Goal: Task Accomplishment & Management: Manage account settings

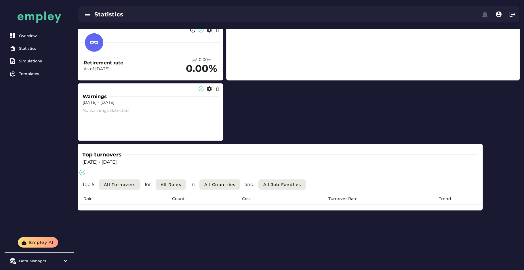
scroll to position [237, 0]
click at [242, 167] on div "Top turnovers Dec 31, 2023 - Dec 31, 2024 Top 5 All Turnovers for All roles in …" at bounding box center [280, 176] width 405 height 67
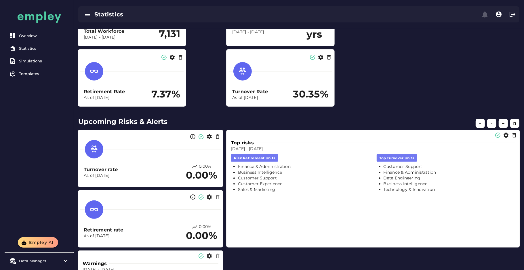
scroll to position [0, 0]
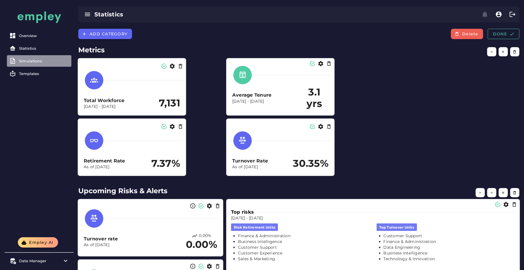
click at [40, 60] on div "Simulations" at bounding box center [44, 61] width 50 height 5
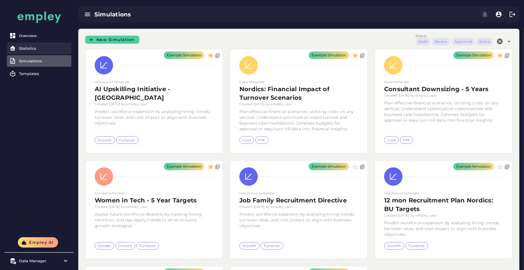
click at [40, 45] on link "Statistics" at bounding box center [39, 49] width 64 height 12
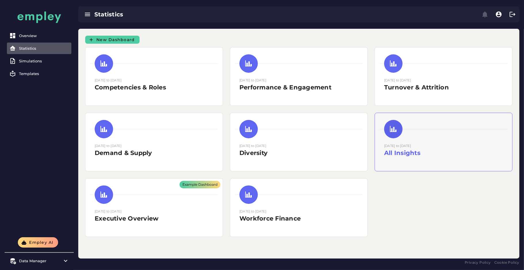
click at [405, 158] on div "15 August 2025 to 15 August 2025 All Insights" at bounding box center [443, 152] width 119 height 19
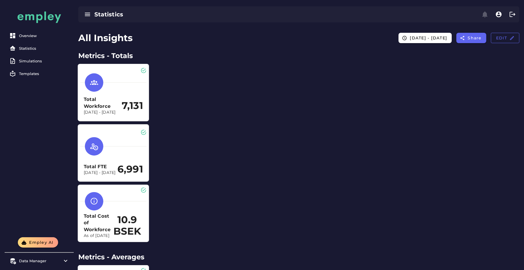
click at [129, 97] on div "Total Workforce Dec 31, 2023 - Dec 31, 2024 7,131" at bounding box center [113, 105] width 59 height 19
click at [26, 51] on link "Statistics" at bounding box center [39, 49] width 64 height 12
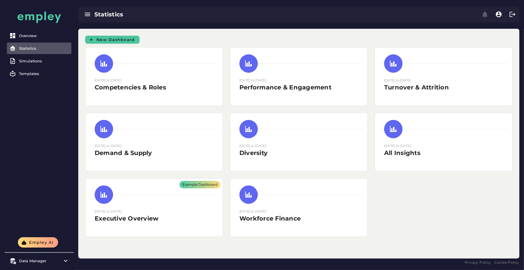
click at [113, 38] on span "New Dashboard" at bounding box center [115, 39] width 39 height 5
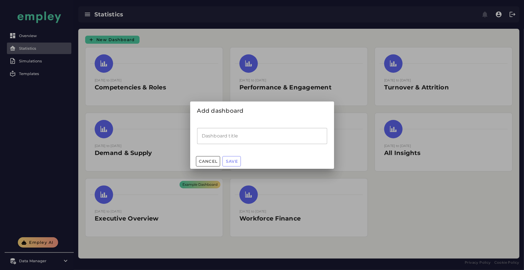
click at [220, 133] on input "Dashboard title" at bounding box center [262, 136] width 130 height 16
click at [206, 136] on input "**********" at bounding box center [262, 136] width 130 height 16
type input "**********"
click at [230, 158] on button "Save" at bounding box center [231, 161] width 18 height 10
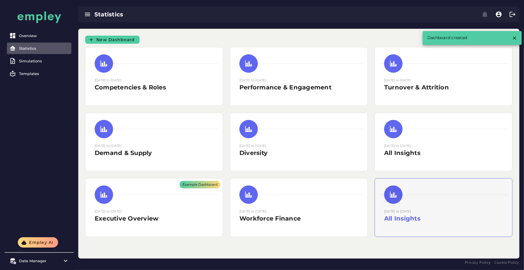
click at [405, 212] on small "[DATE] to [DATE]" at bounding box center [397, 211] width 27 height 4
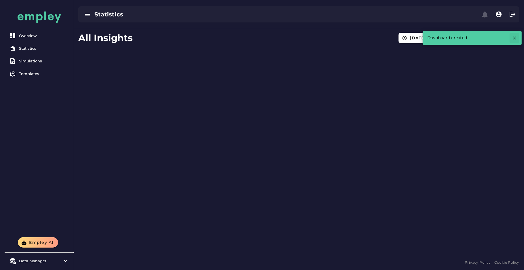
click at [514, 37] on icon "button" at bounding box center [514, 37] width 5 height 5
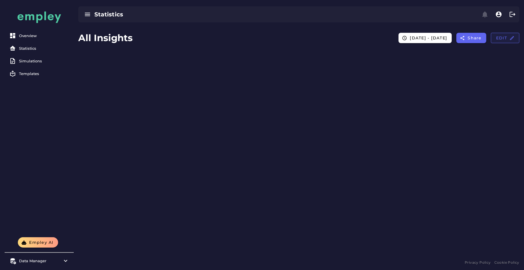
click at [496, 37] on span "Edit" at bounding box center [504, 37] width 19 height 5
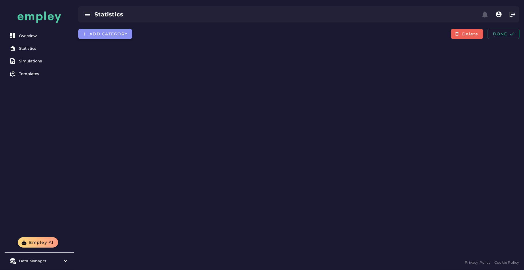
click at [116, 34] on span "Add category" at bounding box center [108, 33] width 38 height 5
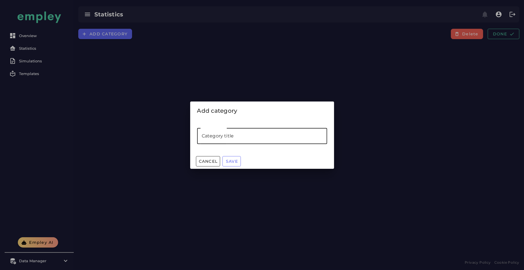
click at [230, 131] on input "Category title" at bounding box center [262, 136] width 130 height 16
type input "*******"
click at [231, 160] on span "Save" at bounding box center [231, 161] width 12 height 5
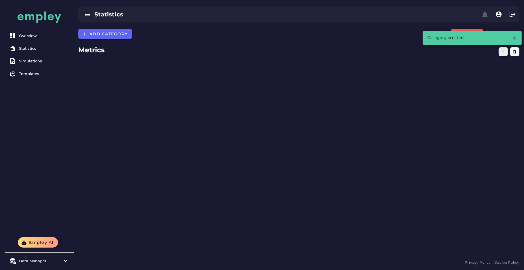
click at [499, 54] on button "button" at bounding box center [502, 51] width 9 height 9
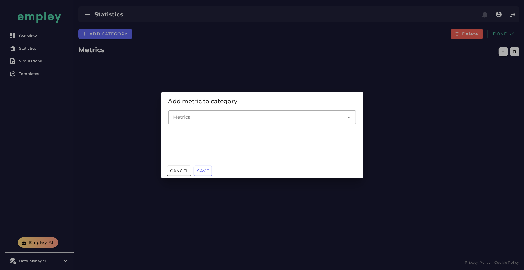
click at [287, 114] on input "Metrics" at bounding box center [258, 117] width 170 height 7
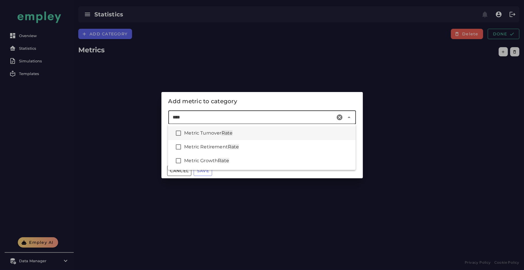
click at [266, 132] on div "Metric Turnover Rate" at bounding box center [267, 133] width 167 height 7
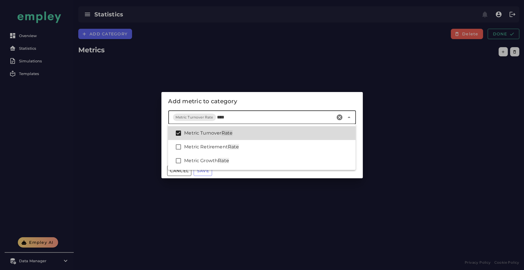
click at [254, 138] on div "Metric Turnover Rate" at bounding box center [261, 133] width 187 height 14
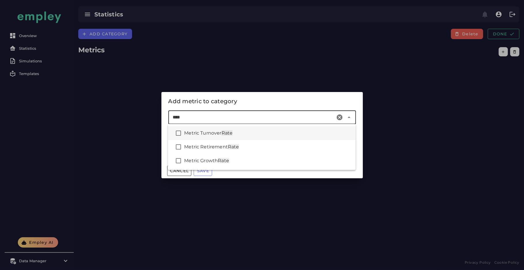
click at [246, 130] on div "Metric Turnover Rate" at bounding box center [267, 133] width 167 height 7
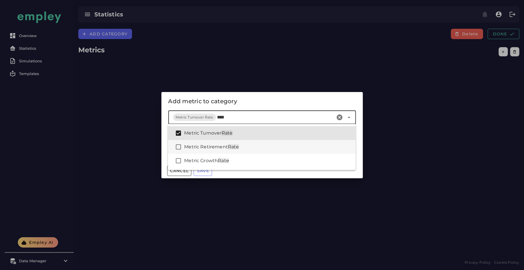
click at [239, 143] on div "Metric Retirement Rate" at bounding box center [261, 147] width 187 height 14
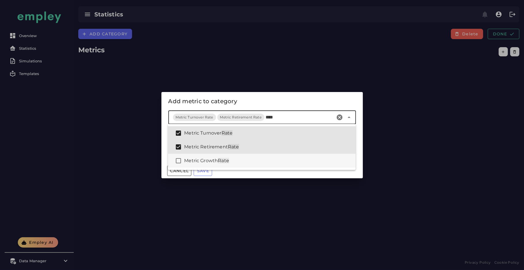
click at [233, 160] on div "Metric Growth Rate" at bounding box center [267, 160] width 167 height 7
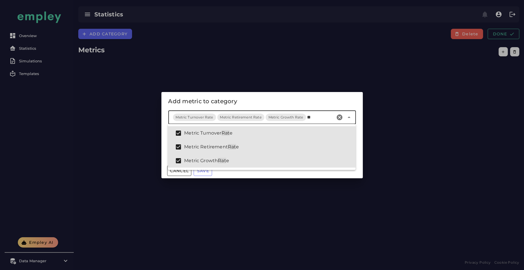
type input "*"
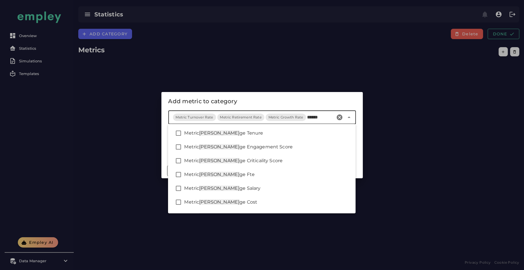
type input "*******"
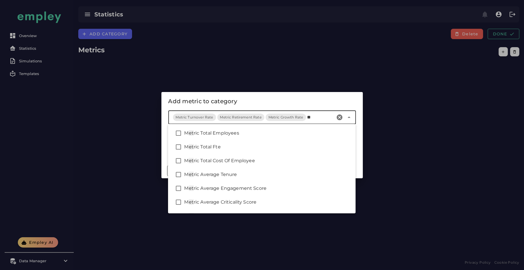
type input "*"
click at [277, 135] on div "Metric Total Employees" at bounding box center [267, 133] width 167 height 7
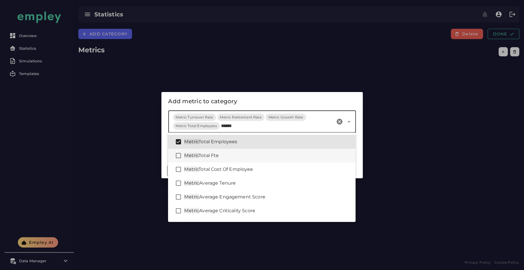
click at [263, 154] on div "Metric Total Fte" at bounding box center [267, 155] width 167 height 7
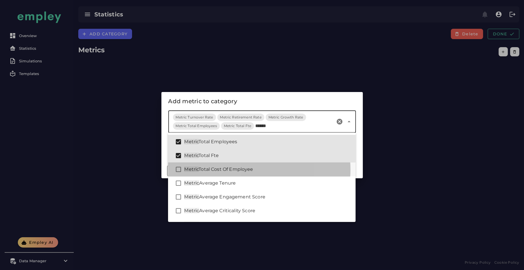
click at [260, 165] on div "Metric Total Cost Of Employee" at bounding box center [261, 169] width 187 height 14
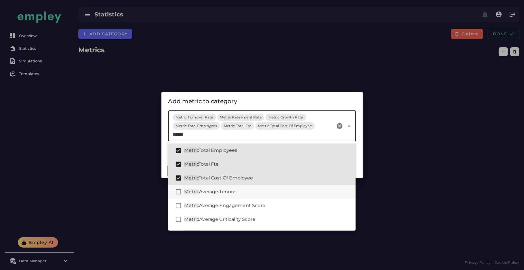
click at [247, 197] on div "Metric Average Tenure" at bounding box center [261, 192] width 187 height 14
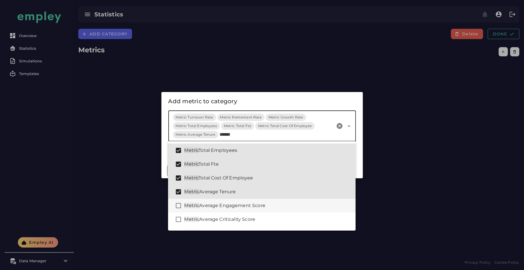
click at [246, 207] on span "Average Engagement Score" at bounding box center [232, 205] width 66 height 5
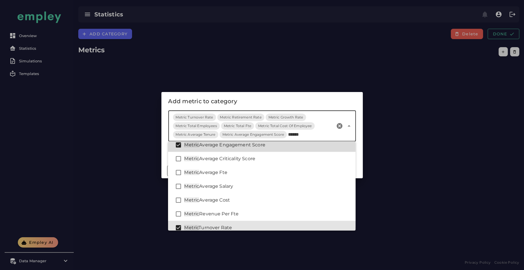
scroll to position [61, 0]
click at [263, 161] on div "Metric Average Criticality Score" at bounding box center [267, 158] width 167 height 7
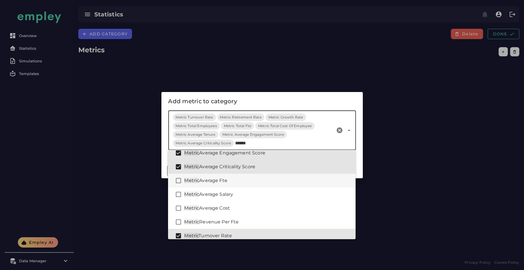
click at [254, 174] on div "Metric Average Fte" at bounding box center [261, 181] width 187 height 14
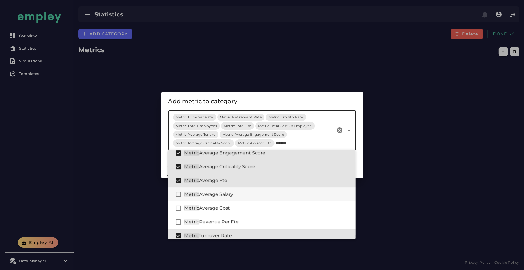
click at [250, 190] on div "Metric Average Salary" at bounding box center [261, 194] width 187 height 14
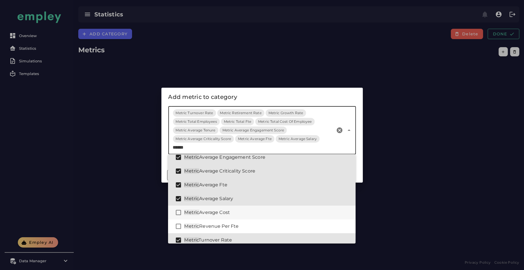
click at [240, 212] on div "Metric Average Cost" at bounding box center [267, 212] width 167 height 7
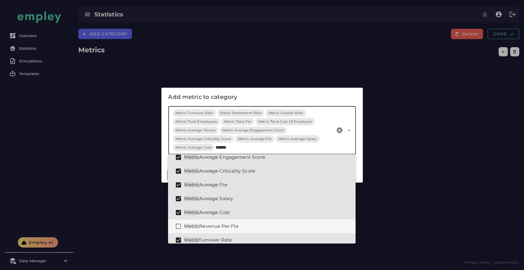
click at [235, 220] on div "Metric Revenue Per Fte" at bounding box center [261, 226] width 187 height 14
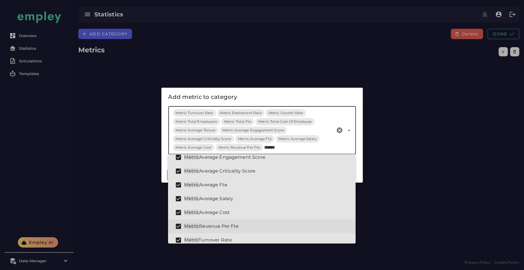
scroll to position [136, 0]
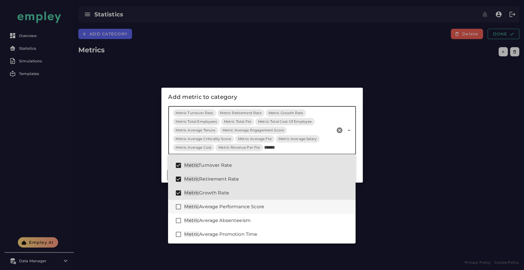
click at [236, 205] on span "Average Performance Score" at bounding box center [231, 206] width 65 height 5
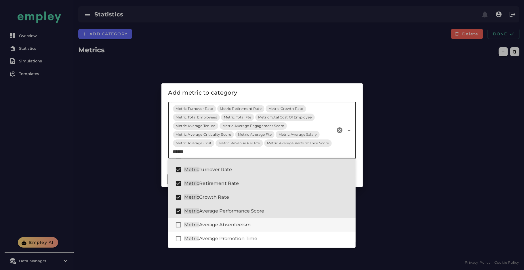
click at [229, 222] on span "Average Absenteeism" at bounding box center [224, 224] width 51 height 5
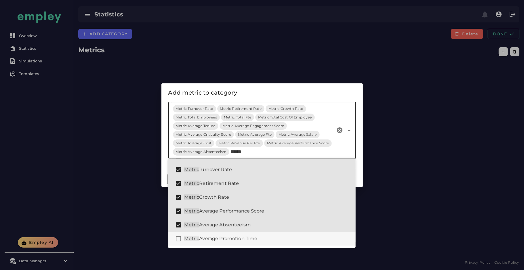
click at [222, 237] on span "Average Promotion Time" at bounding box center [228, 238] width 58 height 5
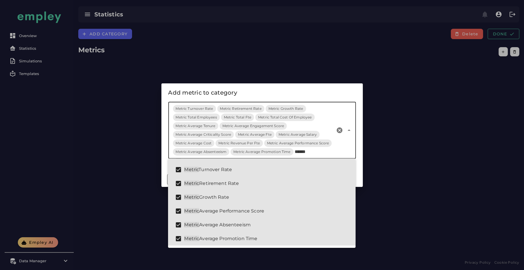
type input "******"
click at [250, 95] on div "Add metric to category" at bounding box center [261, 92] width 187 height 9
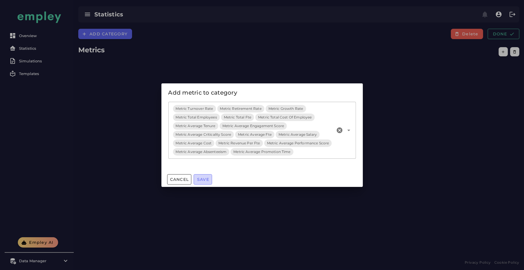
click at [208, 180] on span "Save" at bounding box center [203, 179] width 12 height 5
click at [203, 179] on span "Save" at bounding box center [203, 179] width 12 height 5
click at [346, 129] on icon "Open" at bounding box center [348, 130] width 7 height 7
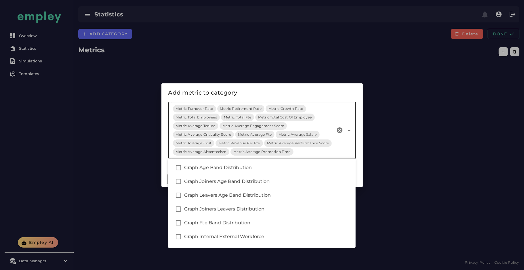
scroll to position [717, 0]
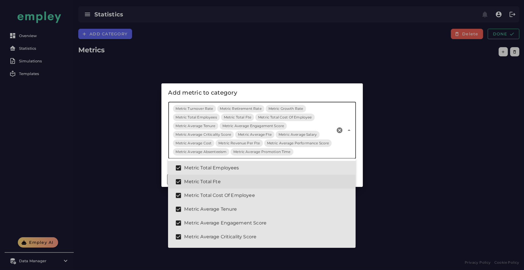
click at [211, 178] on div "Metric Total Fte" at bounding box center [267, 181] width 167 height 7
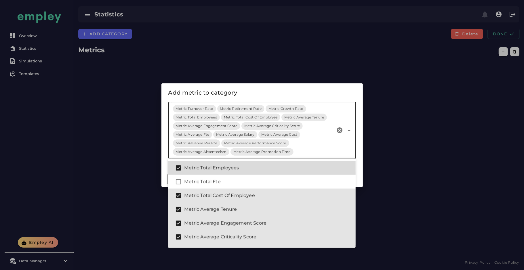
click at [228, 169] on div "Metric Total Employees" at bounding box center [267, 167] width 167 height 7
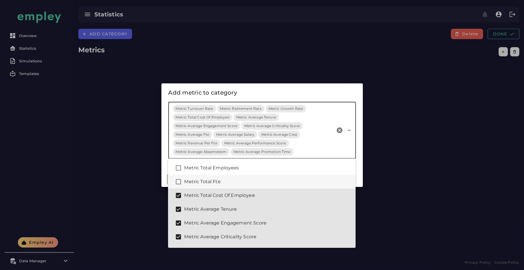
click at [219, 176] on div "Metric Total Fte" at bounding box center [261, 182] width 187 height 14
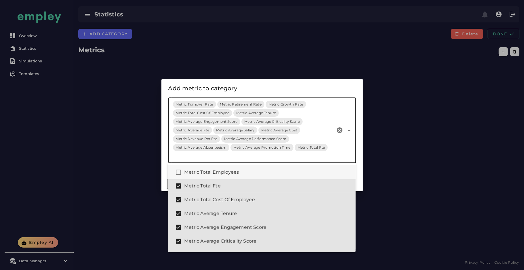
click at [228, 172] on div "Metric Total Employees" at bounding box center [267, 172] width 167 height 7
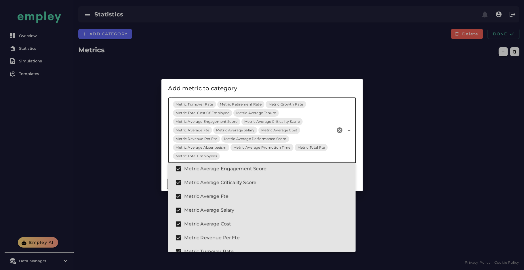
scroll to position [854, 0]
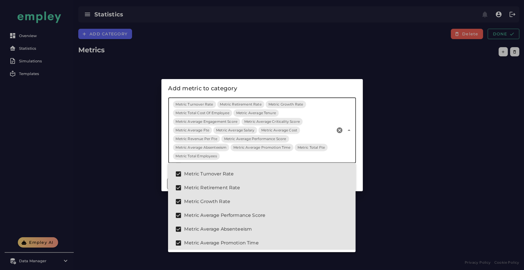
click at [253, 158] on input "Metrics" at bounding box center [277, 156] width 112 height 7
drag, startPoint x: 312, startPoint y: 150, endPoint x: 295, endPoint y: 150, distance: 16.7
drag, startPoint x: 295, startPoint y: 150, endPoint x: 251, endPoint y: 151, distance: 44.0
click at [251, 151] on div "Metric Turnover Rate Metric Retirement Rate Metric Growth Rate Metric Total Cos…" at bounding box center [251, 130] width 167 height 66
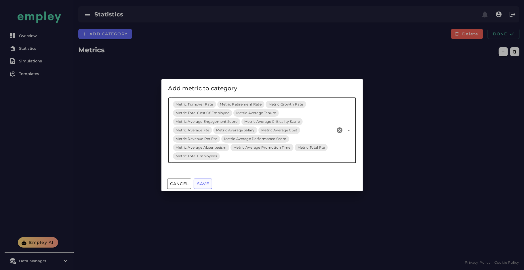
click at [200, 181] on span "Save" at bounding box center [203, 183] width 12 height 5
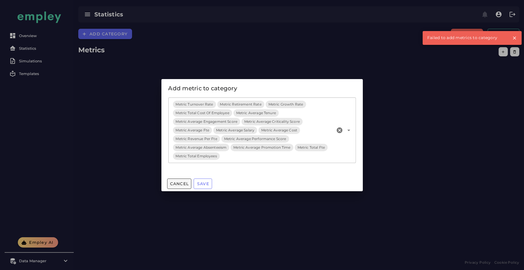
click at [180, 181] on span "Cancel" at bounding box center [179, 183] width 19 height 5
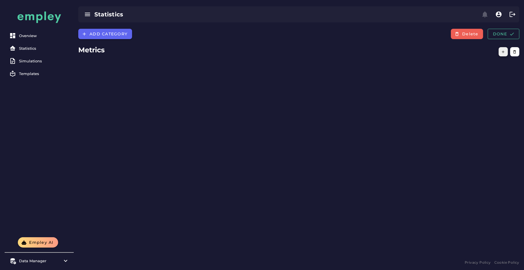
click at [498, 49] on button "button" at bounding box center [502, 51] width 9 height 9
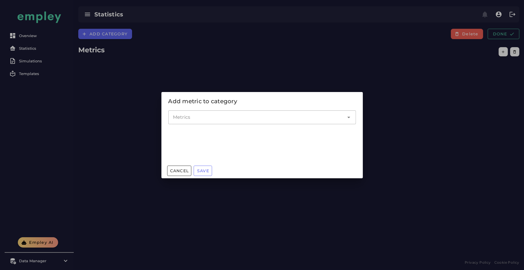
click at [305, 118] on input "Metrics" at bounding box center [258, 117] width 170 height 7
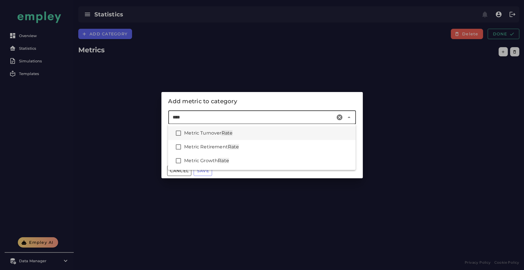
click at [271, 138] on div "Metric Turnover Rate" at bounding box center [261, 133] width 187 height 14
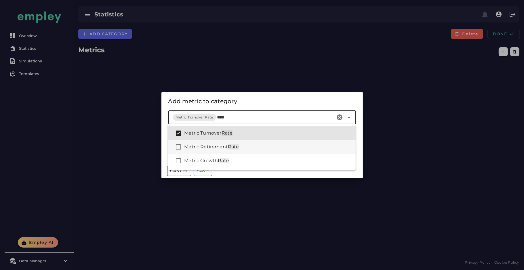
click at [266, 141] on div "Metric Retirement Rate" at bounding box center [261, 147] width 187 height 14
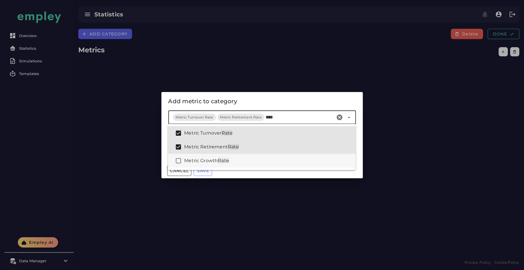
click at [238, 164] on div "Metric Growth Rate" at bounding box center [261, 161] width 187 height 14
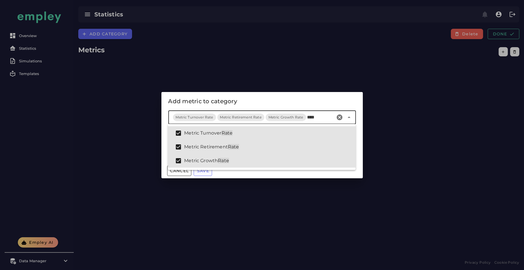
type input "****"
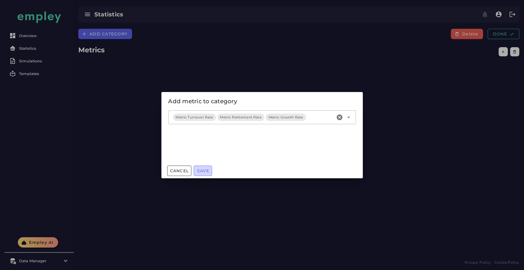
click at [207, 170] on span "Save" at bounding box center [203, 170] width 12 height 5
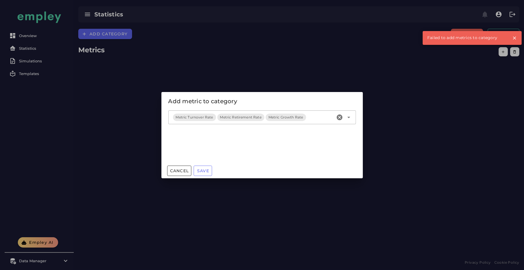
click at [330, 66] on div at bounding box center [262, 135] width 524 height 270
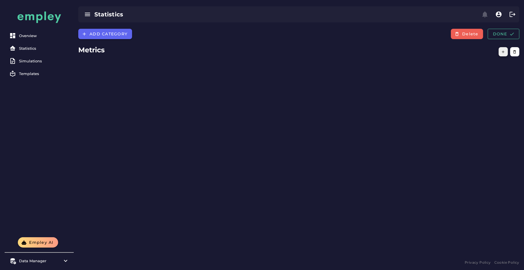
click at [500, 53] on button "button" at bounding box center [502, 51] width 9 height 9
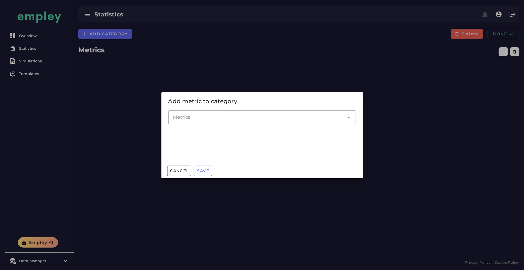
click at [260, 119] on input "Metrics" at bounding box center [258, 117] width 170 height 7
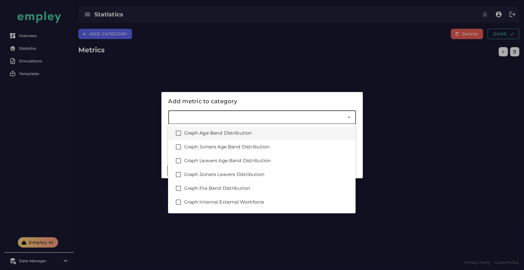
click at [222, 132] on div "Graph Age Band Distribution" at bounding box center [267, 133] width 167 height 7
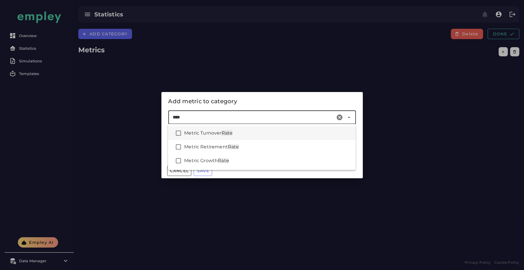
click at [236, 138] on div "Metric Turnover Rate" at bounding box center [261, 133] width 187 height 14
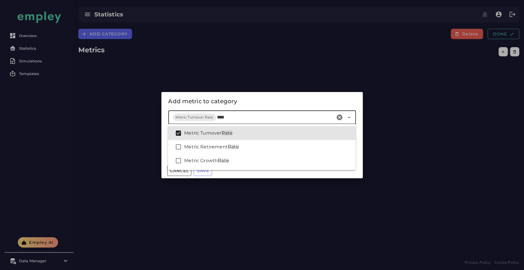
type input "****"
click at [299, 101] on div "Add metric to category" at bounding box center [261, 101] width 187 height 9
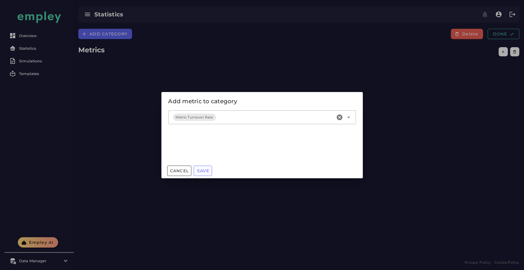
click at [202, 167] on button "Save" at bounding box center [203, 171] width 18 height 10
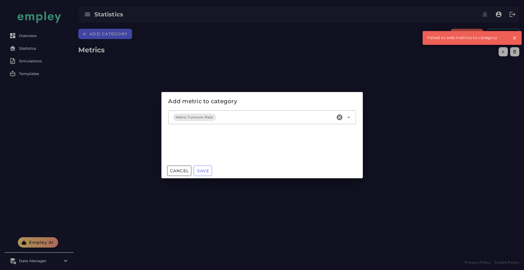
click at [76, 120] on div at bounding box center [262, 135] width 524 height 270
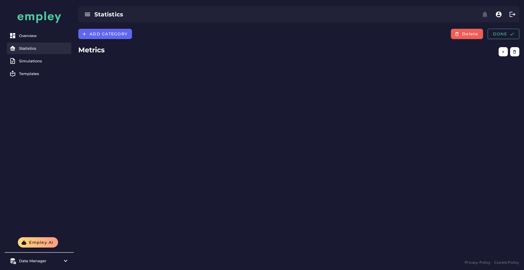
click at [22, 46] on div "Statistics" at bounding box center [44, 48] width 50 height 5
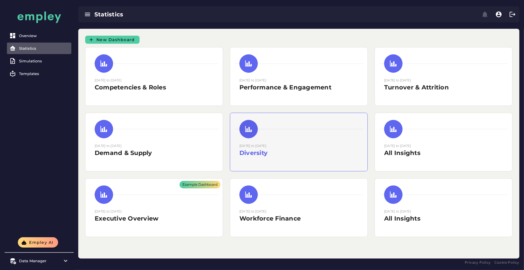
click at [266, 146] on small "15 August 2025 to 15 August 2025" at bounding box center [252, 146] width 27 height 4
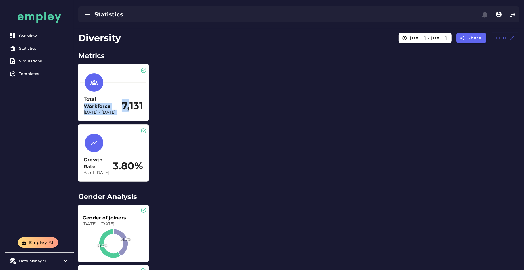
drag, startPoint x: 129, startPoint y: 108, endPoint x: 78, endPoint y: 102, distance: 50.6
click at [78, 102] on div "Total Workforce Dec 31, 2023 - Dec 31, 2024 7,131" at bounding box center [113, 92] width 71 height 57
click at [99, 111] on p "Dec 31, 2023 - Dec 31, 2024" at bounding box center [103, 113] width 38 height 6
drag, startPoint x: 99, startPoint y: 111, endPoint x: 85, endPoint y: 91, distance: 24.5
click at [85, 91] on div "Total Workforce Dec 31, 2023 - Dec 31, 2024 7,131" at bounding box center [113, 95] width 66 height 48
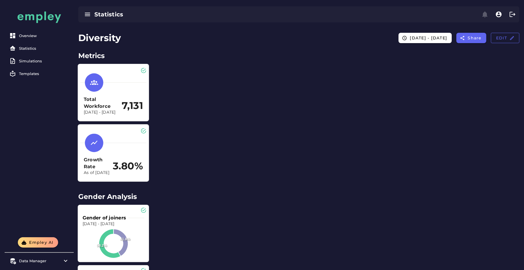
click at [95, 101] on h3 "Total Workforce" at bounding box center [103, 103] width 38 height 14
click at [35, 258] on item\) "Data Manager" at bounding box center [39, 261] width 64 height 12
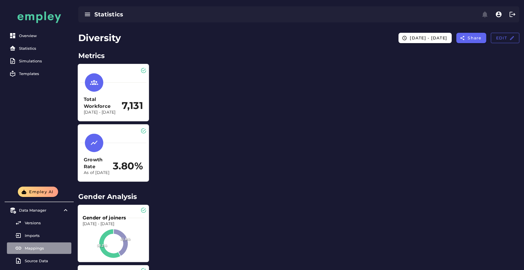
click at [36, 246] on div "Mappings" at bounding box center [47, 248] width 44 height 5
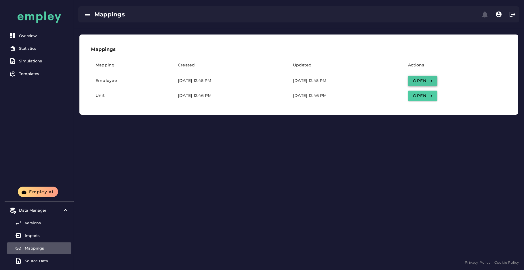
click at [432, 82] on span "Open" at bounding box center [422, 80] width 20 height 5
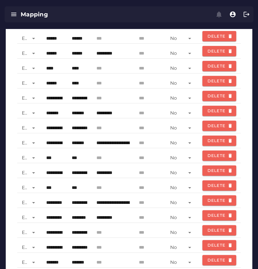
scroll to position [61, 0]
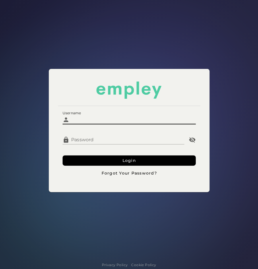
type input "**********"
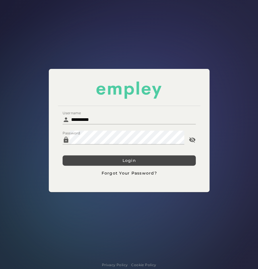
click at [120, 158] on button "Login" at bounding box center [129, 161] width 133 height 10
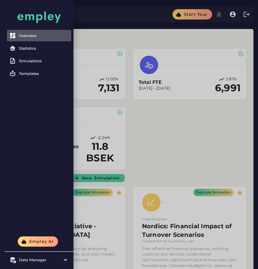
click at [165, 132] on div at bounding box center [129, 224] width 258 height 448
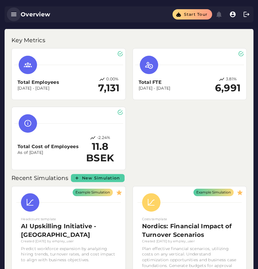
click at [8, 17] on button "button" at bounding box center [14, 14] width 14 height 14
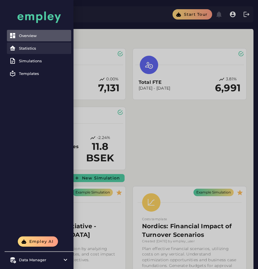
click at [30, 51] on link "Statistics" at bounding box center [39, 49] width 64 height 12
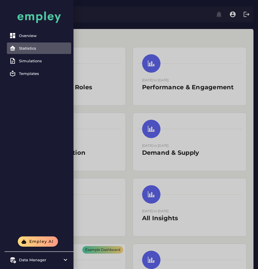
click at [96, 46] on div at bounding box center [129, 194] width 258 height 388
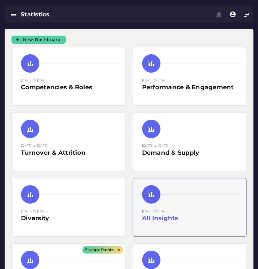
scroll to position [118, 0]
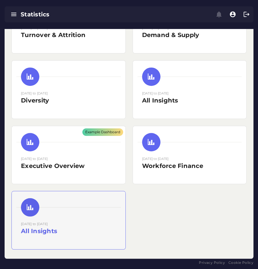
click at [89, 227] on h2 "All Insights" at bounding box center [68, 231] width 95 height 9
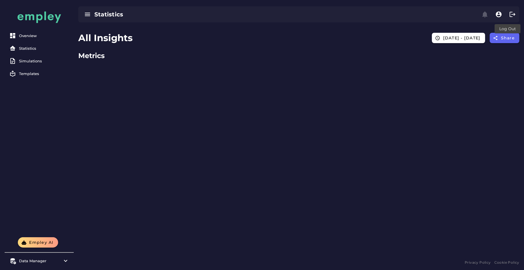
click at [517, 20] on span at bounding box center [512, 14] width 14 height 14
click at [514, 13] on icon "button" at bounding box center [512, 14] width 7 height 7
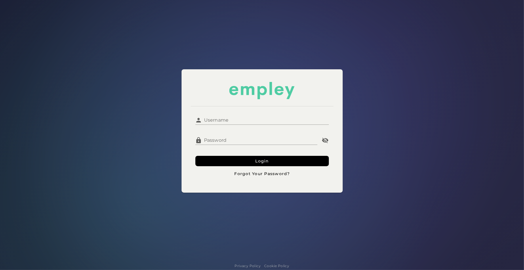
click at [281, 121] on input "Username" at bounding box center [265, 118] width 127 height 14
type input "**********"
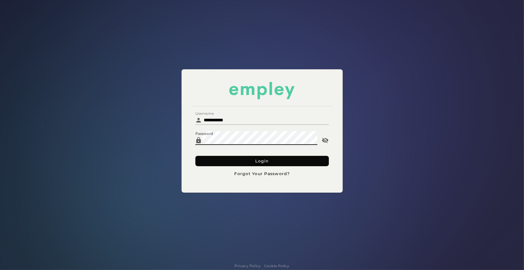
click at [227, 160] on button "Login" at bounding box center [261, 161] width 133 height 10
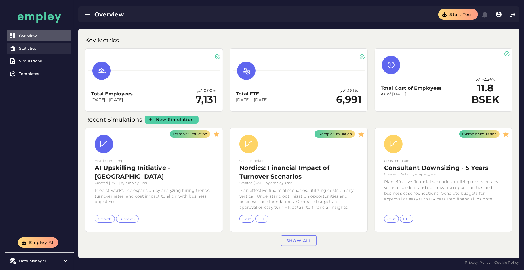
click at [42, 49] on div "Statistics" at bounding box center [44, 48] width 50 height 5
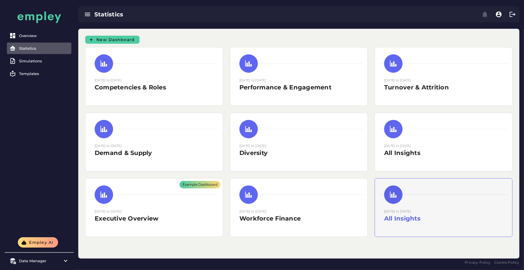
click at [480, 192] on div at bounding box center [443, 194] width 128 height 18
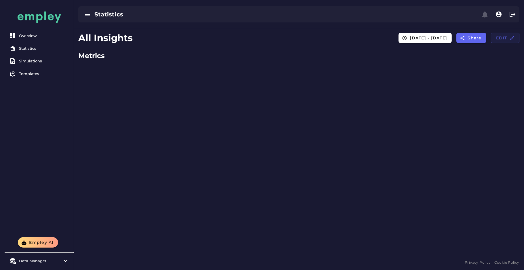
click at [502, 41] on button "Edit" at bounding box center [505, 38] width 28 height 10
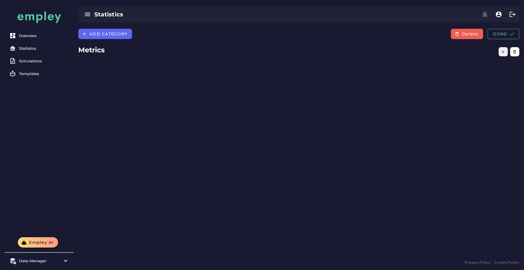
click at [500, 47] on button "button" at bounding box center [502, 51] width 9 height 9
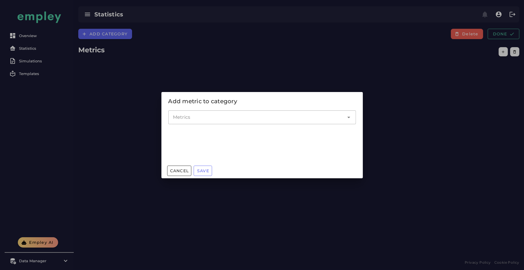
click at [247, 120] on input "Metrics" at bounding box center [258, 117] width 170 height 7
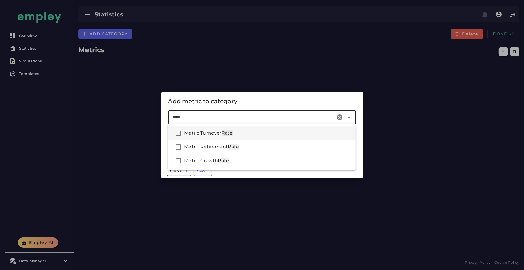
click at [234, 133] on div "Metric Turnover Rate" at bounding box center [267, 133] width 167 height 7
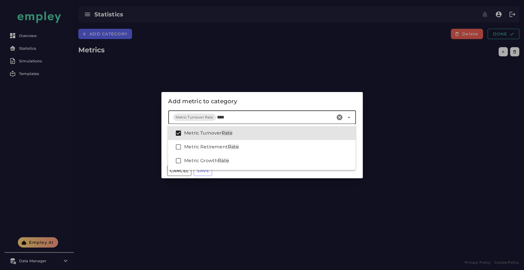
type input "****"
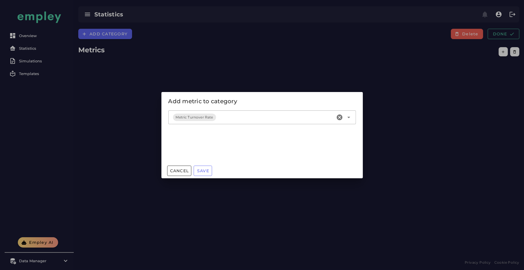
click at [294, 101] on div "Add metric to category" at bounding box center [261, 101] width 187 height 9
click at [204, 166] on button "Save" at bounding box center [203, 171] width 18 height 10
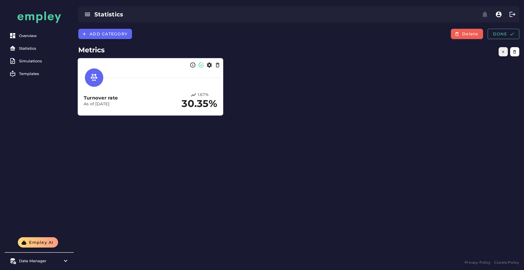
click at [501, 50] on icon "button" at bounding box center [503, 52] width 4 height 4
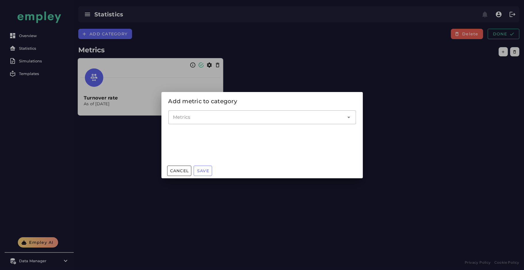
click at [270, 124] on div at bounding box center [261, 127] width 187 height 6
click at [259, 118] on input "Metrics" at bounding box center [258, 117] width 170 height 7
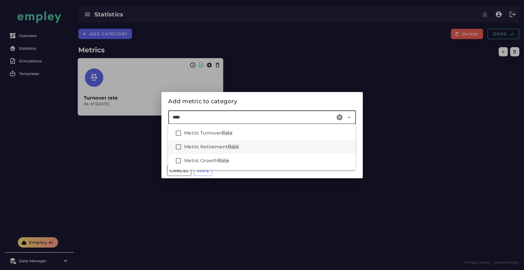
click at [254, 147] on div "Metric Retirement Rate" at bounding box center [267, 146] width 167 height 7
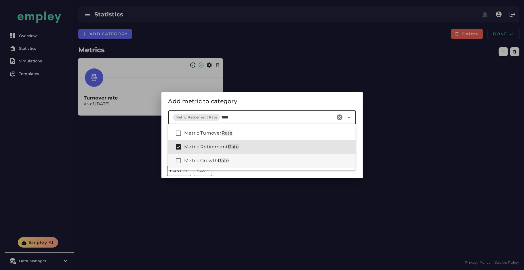
click at [237, 164] on div "Metric Growth Rate" at bounding box center [267, 160] width 167 height 7
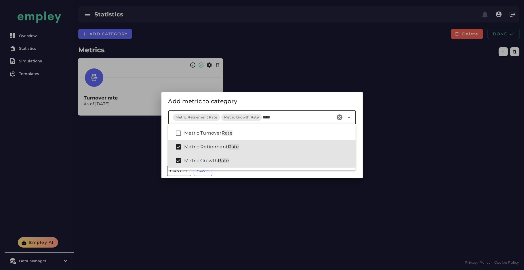
type input "****"
click at [346, 97] on div "Add metric to category" at bounding box center [261, 101] width 187 height 9
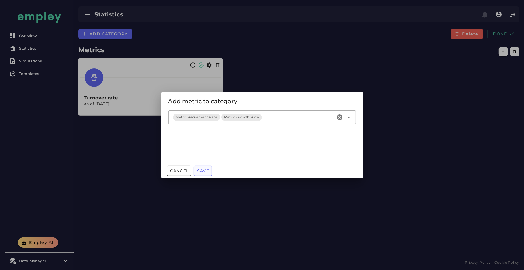
click at [205, 168] on span "Save" at bounding box center [203, 170] width 12 height 5
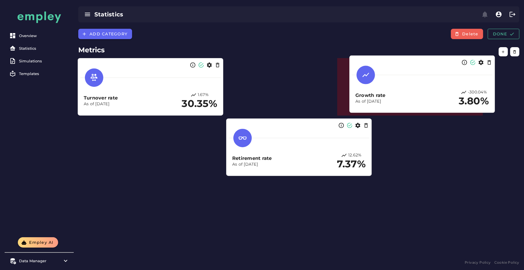
drag, startPoint x: 317, startPoint y: 147, endPoint x: 454, endPoint y: 90, distance: 148.8
click at [454, 90] on div "Growth rate As of Dec 31, 2024 -300.04% 3.80%" at bounding box center [422, 87] width 140 height 47
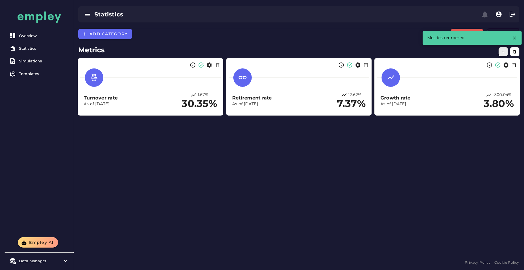
click at [500, 50] on button "button" at bounding box center [502, 51] width 9 height 9
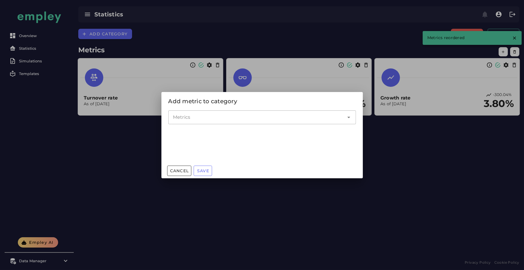
click at [225, 117] on input "Metrics" at bounding box center [258, 117] width 170 height 7
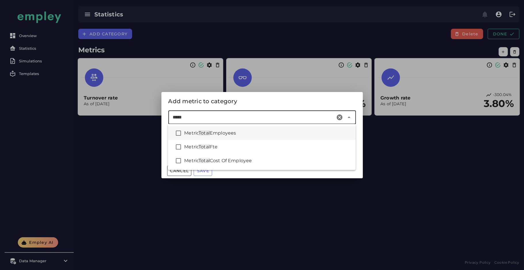
click at [232, 131] on span "Employees" at bounding box center [223, 132] width 26 height 5
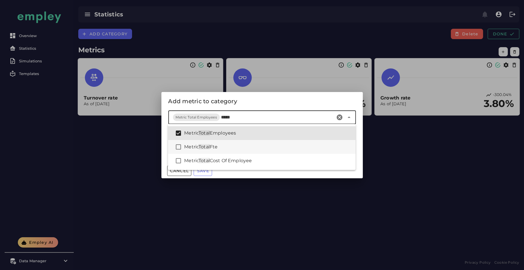
click at [233, 151] on div "Metric Total Fte" at bounding box center [261, 147] width 187 height 14
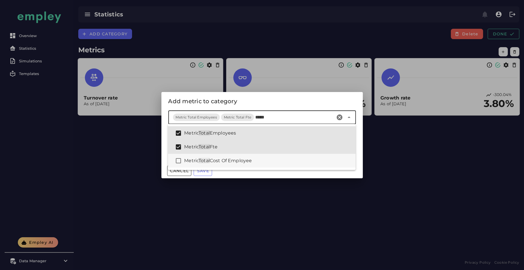
click at [249, 156] on div "Metric Total Cost Of Employee" at bounding box center [261, 161] width 187 height 14
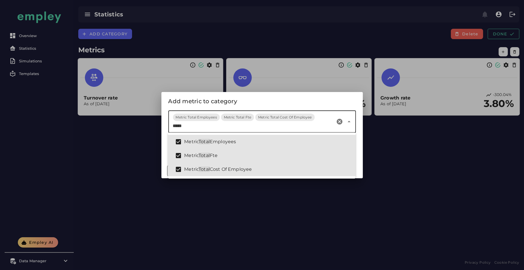
type input "*****"
click at [275, 96] on div "Add metric to category" at bounding box center [261, 101] width 201 height 18
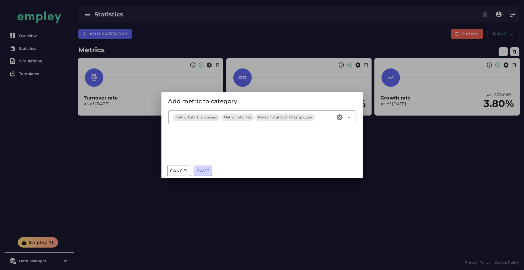
click at [205, 171] on span "Save" at bounding box center [203, 170] width 12 height 5
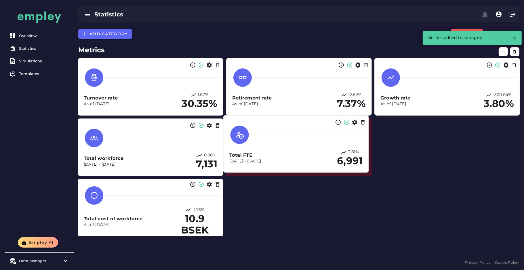
drag, startPoint x: 171, startPoint y: 200, endPoint x: 331, endPoint y: 130, distance: 174.7
click at [331, 130] on div at bounding box center [296, 135] width 140 height 18
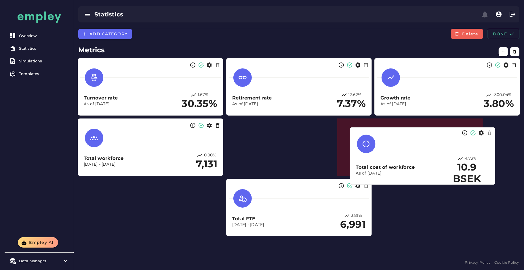
drag, startPoint x: 168, startPoint y: 208, endPoint x: 468, endPoint y: 149, distance: 306.0
click at [468, 156] on div "Total cost of workforce As of Dec 31, 2024 -1.73% 10.9 BSEK" at bounding box center [422, 170] width 133 height 29
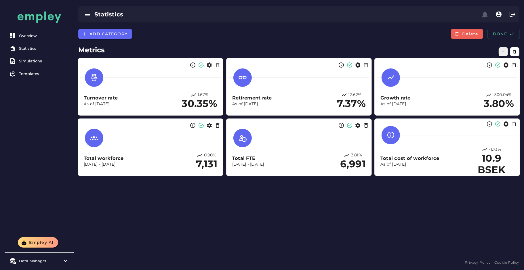
click at [499, 53] on button "button" at bounding box center [502, 51] width 9 height 9
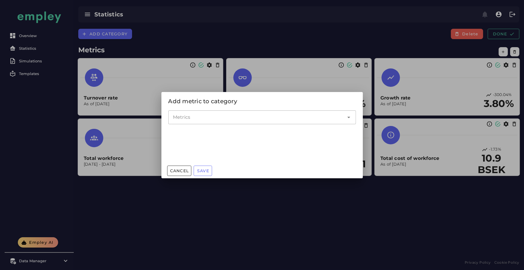
click at [250, 120] on div at bounding box center [256, 117] width 176 height 14
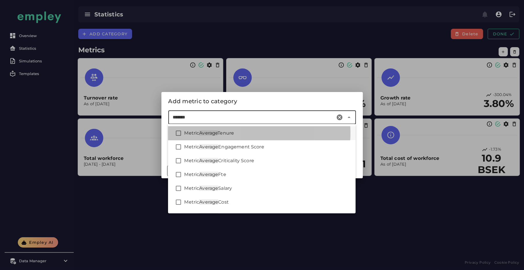
click at [233, 132] on span "Tenure" at bounding box center [225, 132] width 16 height 5
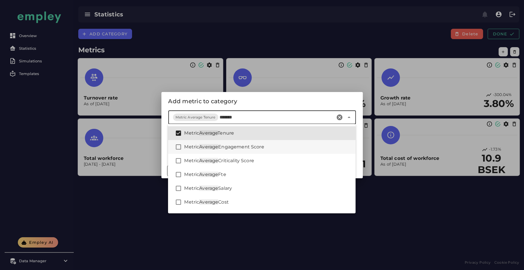
click at [231, 143] on div "Metric Average Engagement Score" at bounding box center [261, 147] width 187 height 14
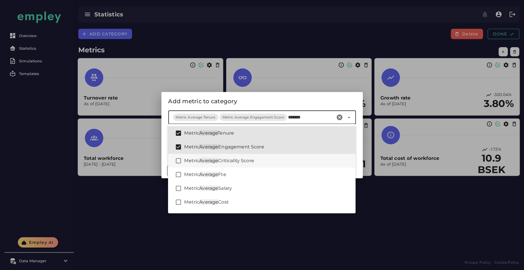
click at [224, 160] on span "Criticality Score" at bounding box center [236, 160] width 36 height 5
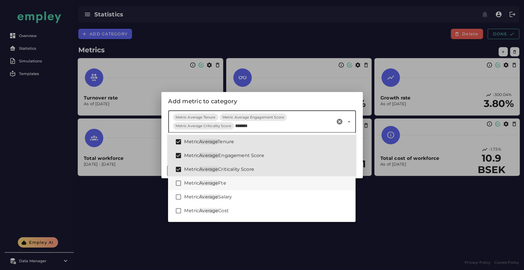
click at [222, 181] on span "Fte" at bounding box center [222, 182] width 8 height 5
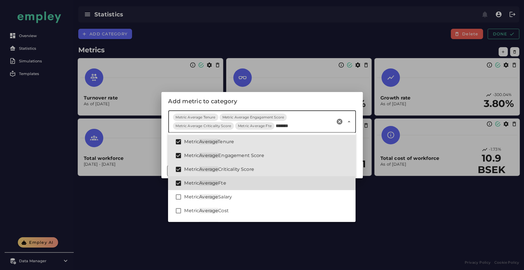
scroll to position [39, 0]
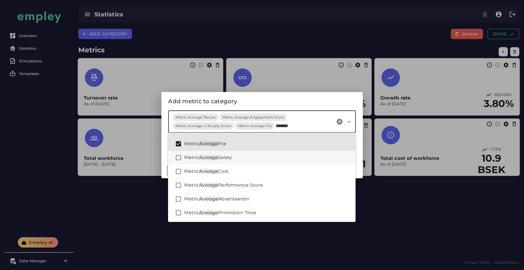
click at [243, 156] on div "Metric Average Salary" at bounding box center [267, 157] width 167 height 7
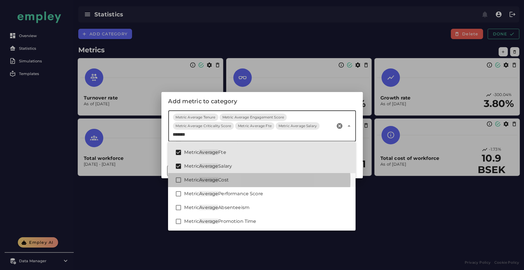
click at [232, 183] on div "Metric Average Cost" at bounding box center [267, 180] width 167 height 7
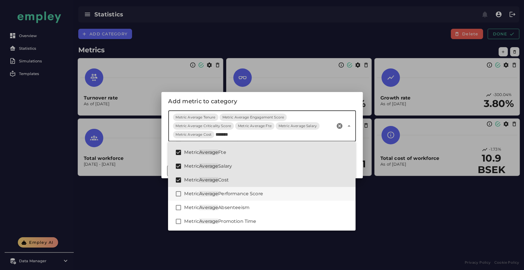
click at [236, 190] on div "Metric Average Performance Score" at bounding box center [267, 193] width 167 height 7
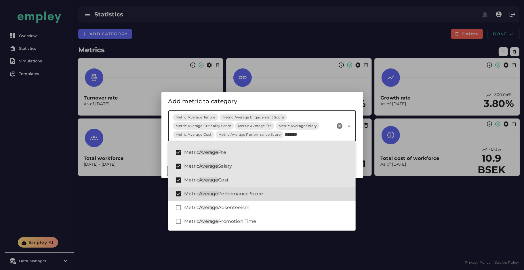
click at [235, 200] on div "Metric Average Performance Score" at bounding box center [261, 194] width 187 height 14
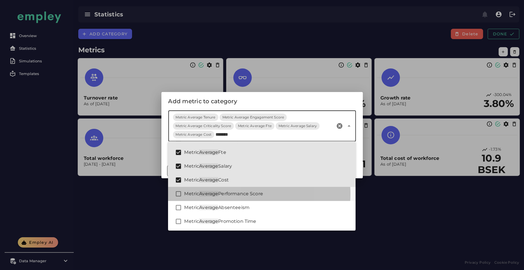
click at [235, 198] on div "Metric Average Performance Score" at bounding box center [261, 194] width 187 height 14
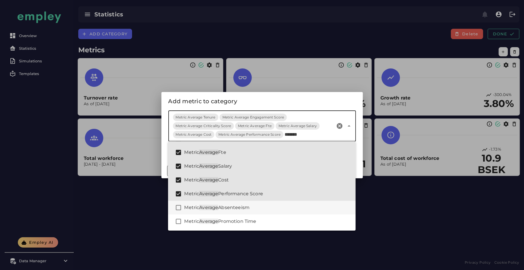
click at [229, 206] on span "Absenteeism" at bounding box center [233, 207] width 31 height 5
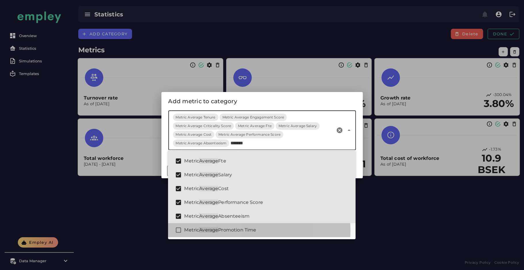
click at [222, 225] on div "Metric Average Promotion Time" at bounding box center [261, 230] width 187 height 14
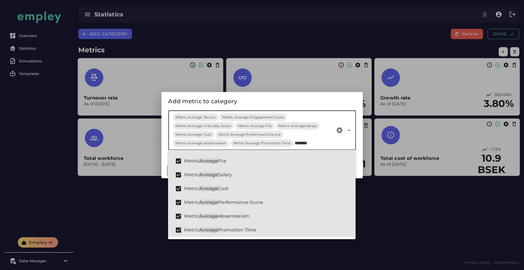
type input "*******"
click at [283, 99] on div "Add metric to category" at bounding box center [261, 101] width 187 height 9
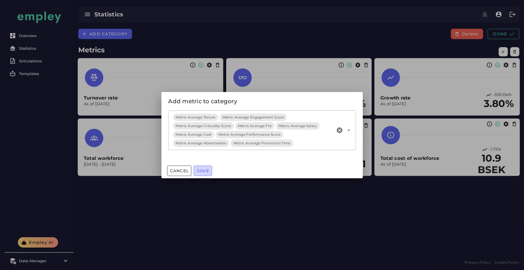
click at [202, 173] on button "Save" at bounding box center [203, 171] width 18 height 10
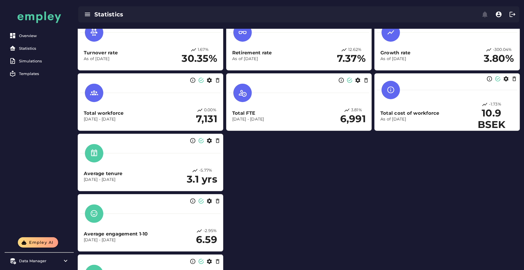
scroll to position [46, 0]
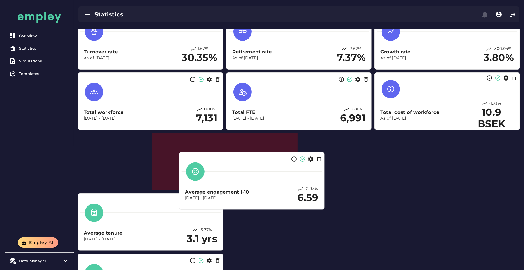
drag, startPoint x: 164, startPoint y: 219, endPoint x: 319, endPoint y: 166, distance: 163.0
click at [319, 166] on div at bounding box center [251, 171] width 140 height 18
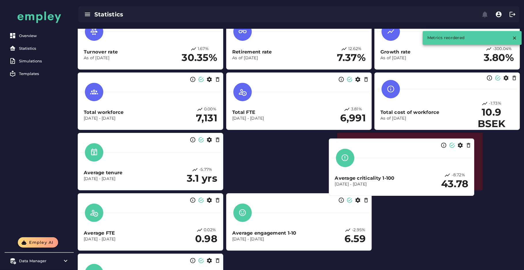
drag, startPoint x: 170, startPoint y: 235, endPoint x: 476, endPoint y: 170, distance: 313.0
click at [435, 175] on h3 "Average criticality 1-100" at bounding box center [385, 178] width 100 height 7
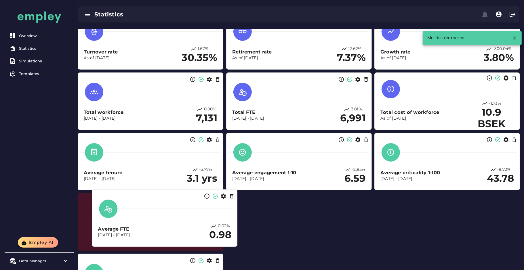
drag, startPoint x: 171, startPoint y: 224, endPoint x: 155, endPoint y: 214, distance: 19.2
click at [155, 214] on div "Average FTE Dec 31, 2023 - Dec 31, 2024 0.02% 0.98" at bounding box center [164, 220] width 140 height 47
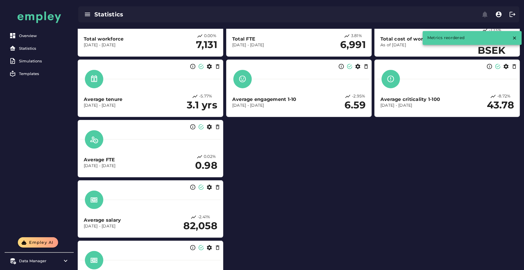
scroll to position [121, 0]
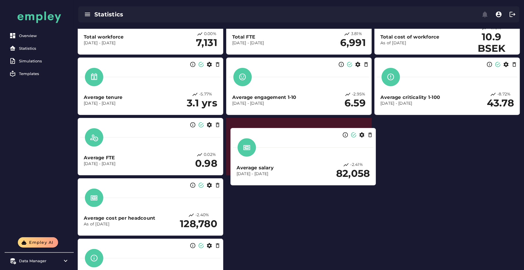
drag, startPoint x: 155, startPoint y: 214, endPoint x: 329, endPoint y: 162, distance: 181.7
click at [329, 164] on h3 "Average salary" at bounding box center [286, 167] width 100 height 7
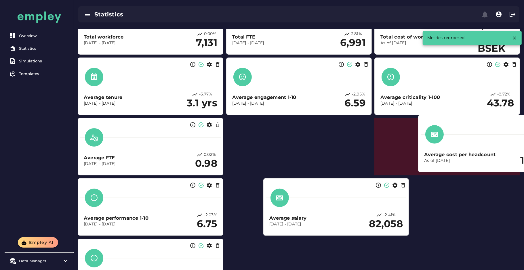
drag, startPoint x: 144, startPoint y: 217, endPoint x: 484, endPoint y: 154, distance: 345.8
click at [484, 154] on h3 "Average cost per headcount" at bounding box center [472, 154] width 96 height 7
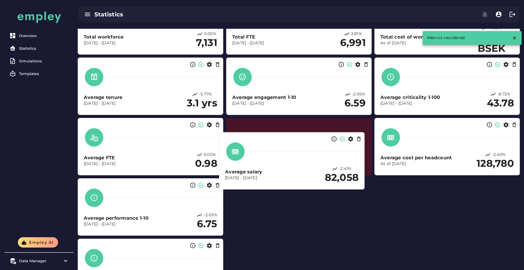
drag, startPoint x: 313, startPoint y: 214, endPoint x: 270, endPoint y: 163, distance: 66.4
click at [270, 166] on div "Average salary Dec 31, 2023 - Dec 31, 2024 -2.41% 82,058" at bounding box center [291, 175] width 133 height 18
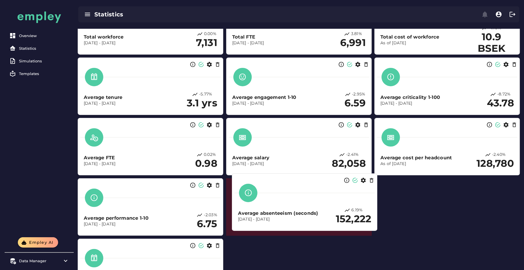
drag, startPoint x: 163, startPoint y: 254, endPoint x: 318, endPoint y: 189, distance: 167.6
click at [318, 189] on div at bounding box center [304, 193] width 140 height 18
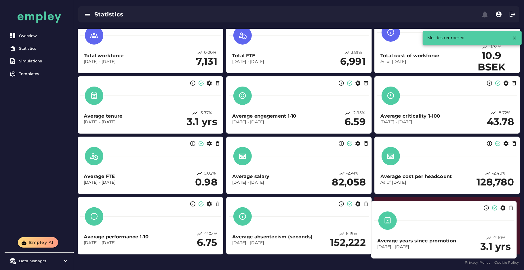
drag, startPoint x: 258, startPoint y: 230, endPoint x: 480, endPoint y: 200, distance: 223.4
click at [480, 211] on div at bounding box center [443, 220] width 140 height 18
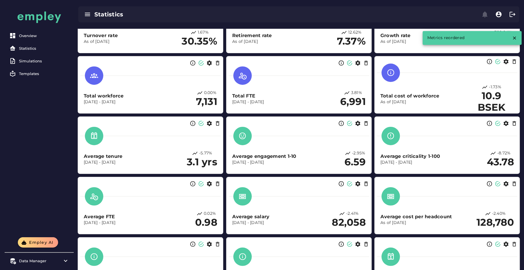
scroll to position [0, 0]
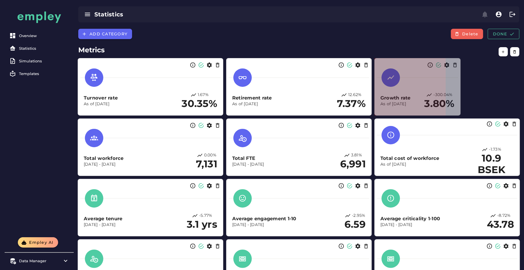
drag, startPoint x: 518, startPoint y: 115, endPoint x: 459, endPoint y: 105, distance: 60.0
click at [459, 105] on section "Growth rate As of Dec 31, 2024 -300.04% 3.80%" at bounding box center [417, 87] width 86 height 58
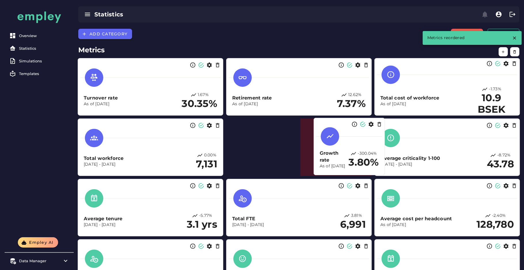
drag, startPoint x: 408, startPoint y: 95, endPoint x: 347, endPoint y: 155, distance: 85.6
click at [347, 155] on h3 "Growth rate" at bounding box center [333, 157] width 29 height 14
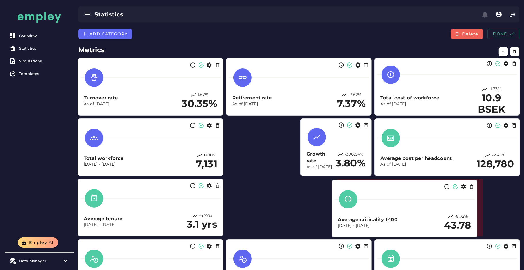
drag, startPoint x: 401, startPoint y: 153, endPoint x: 352, endPoint y: 217, distance: 81.1
click at [352, 217] on div "Average criticality 1-100 Dec 31, 2023 - Dec 31, 2024 -8.72% 43.78" at bounding box center [404, 223] width 133 height 18
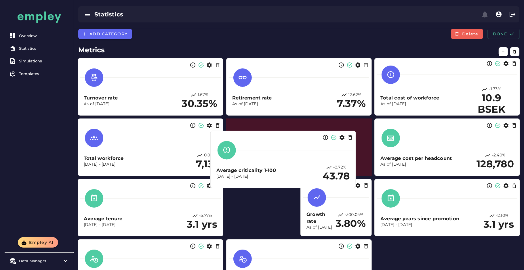
drag, startPoint x: 400, startPoint y: 196, endPoint x: 273, endPoint y: 147, distance: 136.0
click at [273, 147] on div at bounding box center [283, 150] width 140 height 18
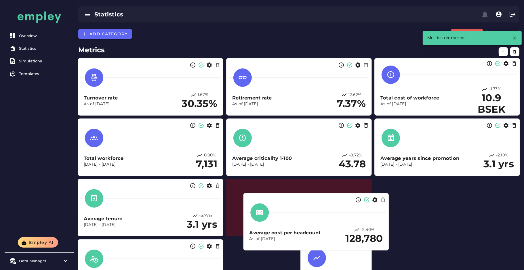
drag, startPoint x: 457, startPoint y: 145, endPoint x: 317, endPoint y: 206, distance: 153.1
click at [317, 206] on div at bounding box center [316, 212] width 140 height 18
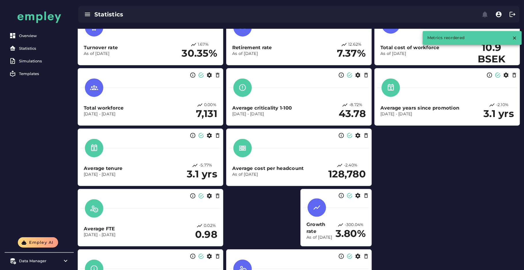
scroll to position [51, 0]
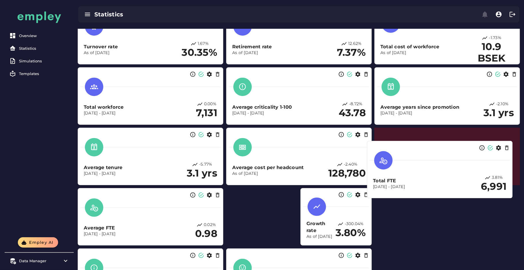
drag, startPoint x: 317, startPoint y: 259, endPoint x: 458, endPoint y: 151, distance: 177.2
click at [458, 151] on div at bounding box center [439, 160] width 140 height 18
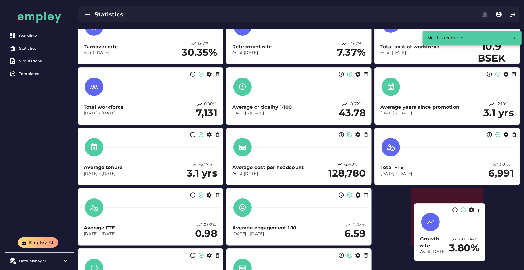
drag, startPoint x: 348, startPoint y: 209, endPoint x: 461, endPoint y: 225, distance: 114.6
click at [461, 225] on div at bounding box center [449, 222] width 66 height 18
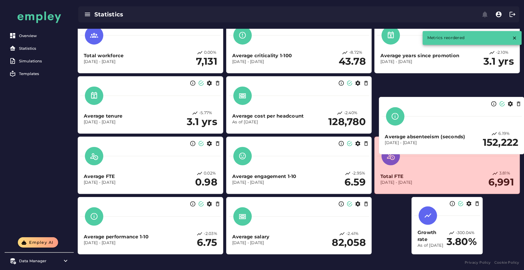
scroll to position [103, 0]
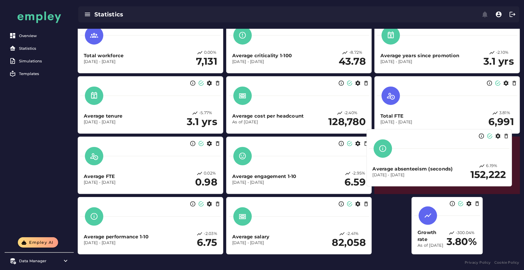
drag, startPoint x: 319, startPoint y: 245, endPoint x: 468, endPoint y: 178, distance: 163.5
click at [468, 178] on p "[DATE] - [DATE]" at bounding box center [421, 175] width 98 height 6
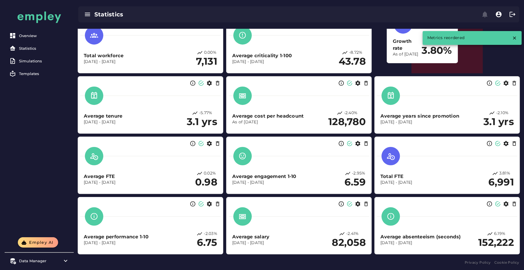
drag, startPoint x: 450, startPoint y: 222, endPoint x: 419, endPoint y: 30, distance: 194.3
click at [419, 30] on div at bounding box center [422, 24] width 66 height 18
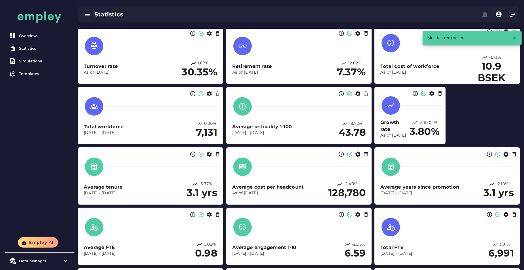
scroll to position [0, 0]
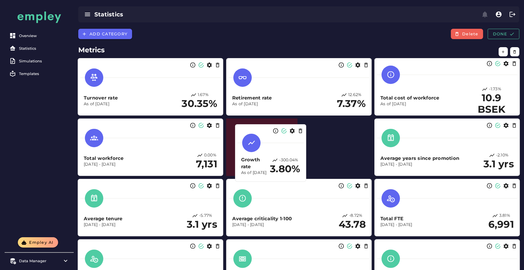
drag, startPoint x: 385, startPoint y: 143, endPoint x: 246, endPoint y: 149, distance: 139.3
click at [246, 149] on div at bounding box center [270, 143] width 66 height 18
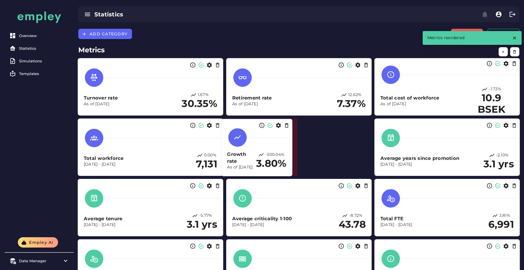
drag, startPoint x: 295, startPoint y: 172, endPoint x: 290, endPoint y: 172, distance: 4.9
click at [290, 172] on div "Growth rate As of Dec 31, 2024 -300.04% 3.80%" at bounding box center [256, 147] width 71 height 57
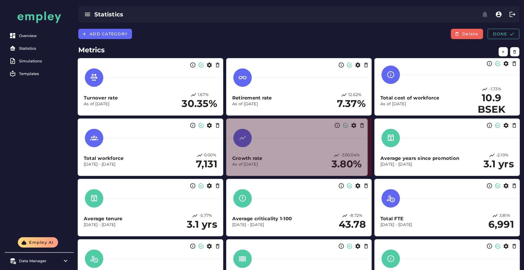
drag, startPoint x: 295, startPoint y: 174, endPoint x: 367, endPoint y: 169, distance: 72.0
click at [367, 169] on section "Growth rate As of Dec 31, 2024 -300.04% 3.80%" at bounding box center [296, 147] width 141 height 58
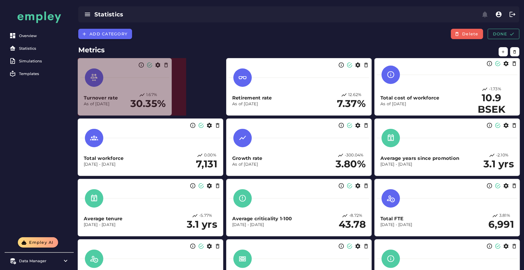
drag, startPoint x: 220, startPoint y: 115, endPoint x: 169, endPoint y: 113, distance: 51.2
click at [169, 113] on span at bounding box center [170, 114] width 3 height 3
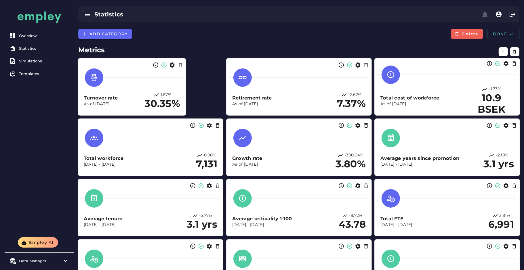
click at [369, 114] on span at bounding box center [370, 114] width 3 height 3
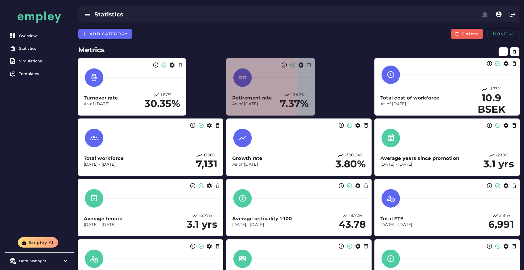
drag, startPoint x: 370, startPoint y: 114, endPoint x: 313, endPoint y: 113, distance: 56.9
click at [313, 113] on span at bounding box center [313, 114] width 3 height 3
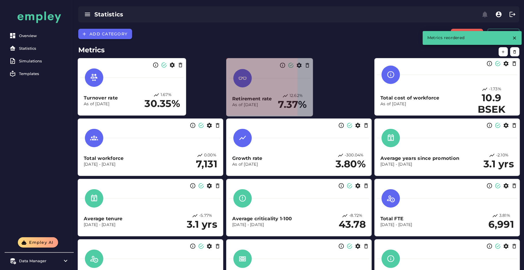
drag, startPoint x: 296, startPoint y: 114, endPoint x: 311, endPoint y: 115, distance: 15.6
click at [311, 115] on span at bounding box center [311, 115] width 3 height 3
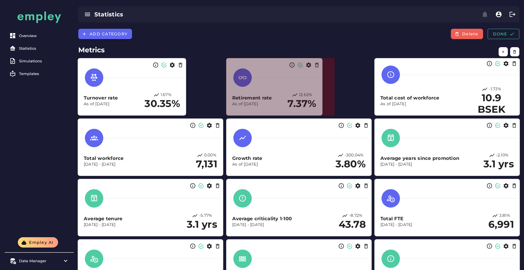
drag, startPoint x: 295, startPoint y: 113, endPoint x: 325, endPoint y: 112, distance: 29.6
click at [322, 112] on section "Retirement rate As of Dec 31, 2024 12.62% 7.37%" at bounding box center [274, 87] width 96 height 58
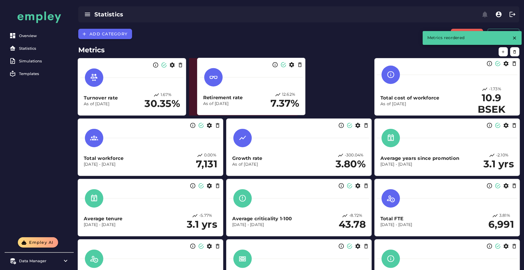
drag, startPoint x: 289, startPoint y: 73, endPoint x: 259, endPoint y: 72, distance: 30.2
click at [259, 72] on div at bounding box center [251, 77] width 103 height 18
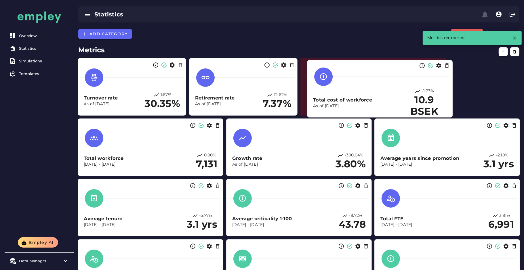
drag, startPoint x: 424, startPoint y: 84, endPoint x: 354, endPoint y: 85, distance: 70.4
click at [354, 85] on div "Total cost of workforce As of Dec 31, 2024 -1.73% 10.9 BSEK" at bounding box center [379, 92] width 140 height 55
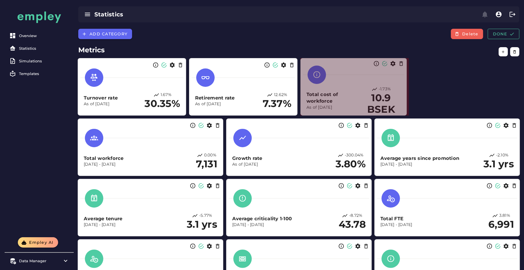
drag, startPoint x: 443, startPoint y: 112, endPoint x: 404, endPoint y: 106, distance: 39.6
click at [404, 106] on section "Total cost of workforce As of Dec 31, 2024 -1.73% 10.9 BSEK" at bounding box center [353, 87] width 106 height 58
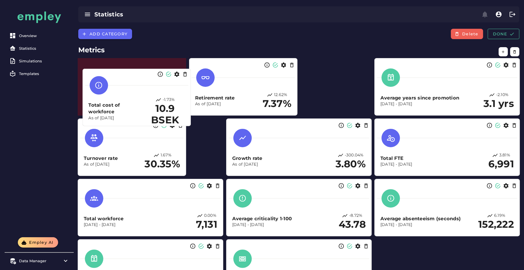
drag, startPoint x: 358, startPoint y: 93, endPoint x: 140, endPoint y: 104, distance: 218.2
click at [140, 104] on h3 "Total cost of workforce" at bounding box center [117, 109] width 57 height 14
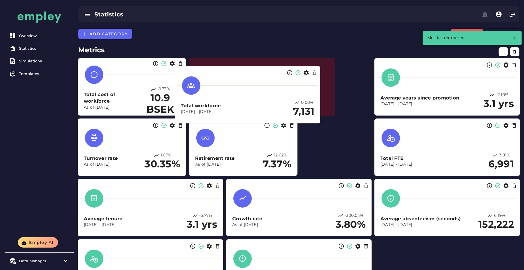
drag, startPoint x: 148, startPoint y: 217, endPoint x: 246, endPoint y: 104, distance: 148.8
click at [246, 104] on h3 "Total workforce" at bounding box center [231, 105] width 100 height 7
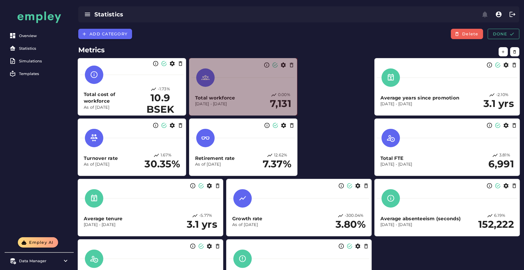
drag, startPoint x: 332, startPoint y: 115, endPoint x: 295, endPoint y: 109, distance: 37.9
click at [295, 109] on section "Total workforce Dec 31, 2023 - Dec 31, 2024 0.00% 7,131" at bounding box center [243, 87] width 108 height 58
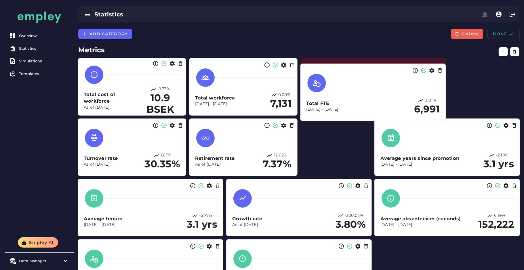
drag, startPoint x: 428, startPoint y: 132, endPoint x: 354, endPoint y: 73, distance: 95.0
click at [354, 74] on div at bounding box center [373, 83] width 140 height 18
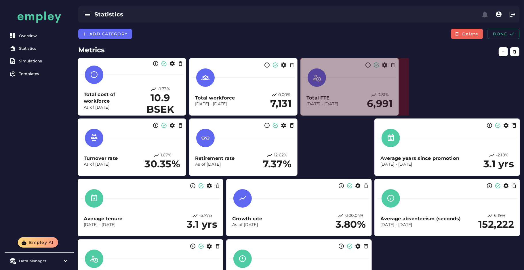
drag, startPoint x: 445, startPoint y: 114, endPoint x: 398, endPoint y: 99, distance: 49.6
click at [398, 99] on section "Total FTE Dec 31, 2023 - Dec 31, 2024 3.81% 6,991" at bounding box center [349, 87] width 98 height 58
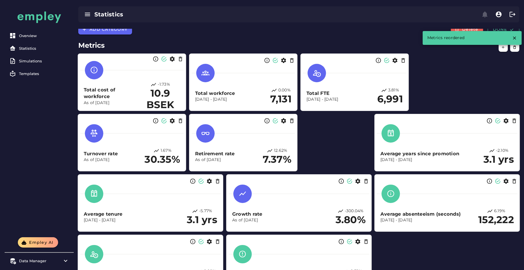
scroll to position [5, 0]
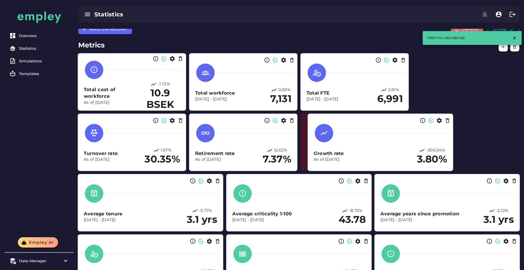
drag, startPoint x: 277, startPoint y: 204, endPoint x: 358, endPoint y: 145, distance: 100.9
click at [358, 145] on div "Growth rate As of Dec 31, 2024 -300.04% 3.80%" at bounding box center [380, 145] width 140 height 47
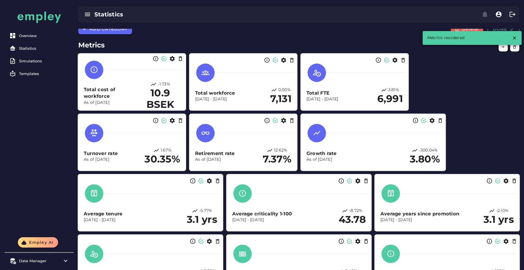
click at [442, 170] on div "Growth rate As of Dec 31, 2024 -300.04% 3.80%" at bounding box center [372, 142] width 145 height 57
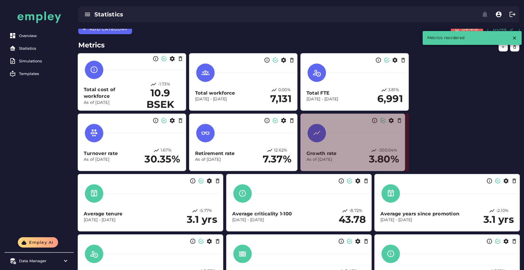
drag, startPoint x: 445, startPoint y: 169, endPoint x: 401, endPoint y: 160, distance: 44.4
click at [401, 160] on section "Growth rate As of Dec 31, 2024 -300.04% 3.80%" at bounding box center [352, 143] width 105 height 58
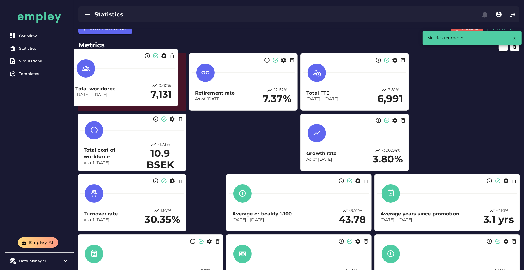
drag, startPoint x: 251, startPoint y: 86, endPoint x: 131, endPoint y: 81, distance: 119.7
click at [131, 81] on div "Total workforce Dec 31, 2023 - Dec 31, 2024 0.00% 7,131" at bounding box center [123, 80] width 103 height 47
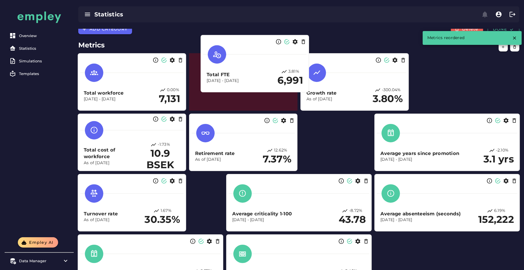
drag, startPoint x: 335, startPoint y: 98, endPoint x: 223, endPoint y: 82, distance: 113.2
click at [223, 82] on p "[DATE] - [DATE]" at bounding box center [241, 81] width 71 height 6
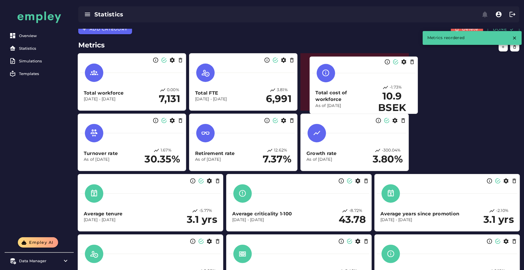
drag, startPoint x: 138, startPoint y: 145, endPoint x: 368, endPoint y: 87, distance: 237.4
click at [368, 87] on div "Total cost of workforce As of Dec 31, 2024 -1.73% 10.9 BSEK" at bounding box center [363, 99] width 96 height 29
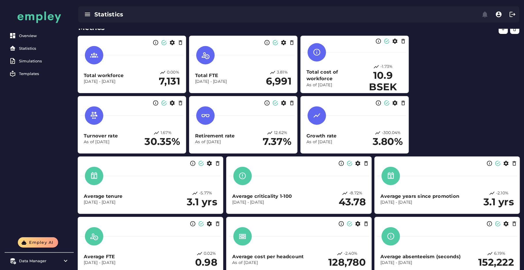
scroll to position [23, 0]
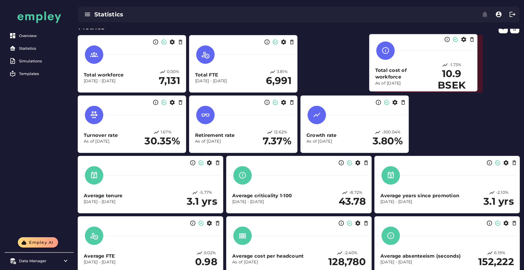
drag, startPoint x: 364, startPoint y: 76, endPoint x: 432, endPoint y: 75, distance: 68.7
click at [432, 75] on h2 "10.9 BSEK" at bounding box center [452, 79] width 40 height 23
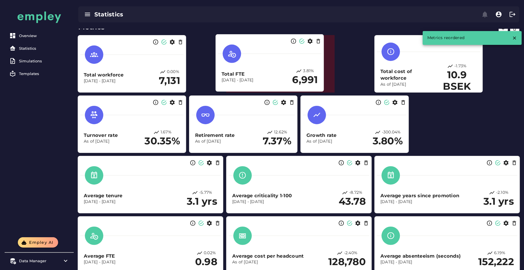
drag, startPoint x: 248, startPoint y: 68, endPoint x: 278, endPoint y: 66, distance: 30.2
click at [278, 66] on div "Total FTE Dec 31, 2023 - Dec 31, 2024 3.81% 6,991" at bounding box center [269, 65] width 103 height 47
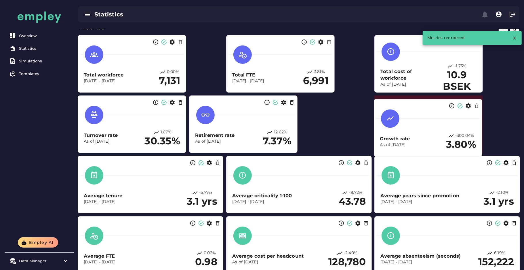
drag, startPoint x: 346, startPoint y: 132, endPoint x: 419, endPoint y: 136, distance: 73.4
click at [419, 136] on h3 "Growth rate" at bounding box center [413, 138] width 66 height 7
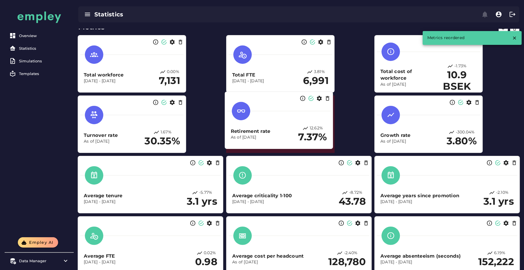
drag, startPoint x: 261, startPoint y: 125, endPoint x: 304, endPoint y: 124, distance: 42.9
click at [304, 124] on div "Retirement rate As of Dec 31, 2024 12.62% 7.37%" at bounding box center [278, 122] width 103 height 47
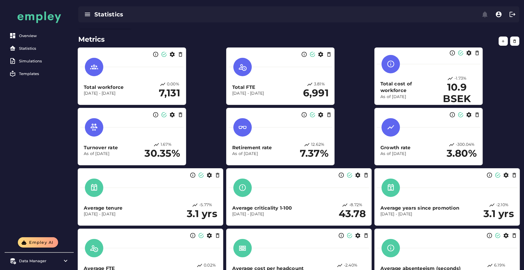
scroll to position [13, 0]
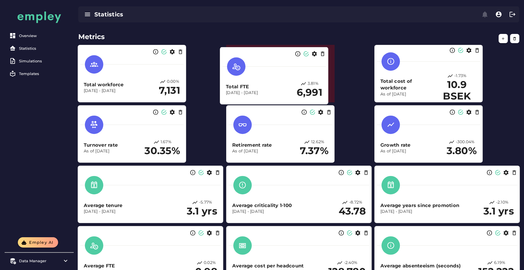
drag, startPoint x: 267, startPoint y: 68, endPoint x: 239, endPoint y: 73, distance: 28.7
click at [239, 73] on div at bounding box center [273, 67] width 103 height 18
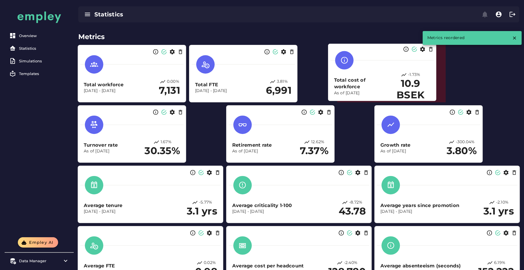
drag, startPoint x: 419, startPoint y: 79, endPoint x: 357, endPoint y: 77, distance: 61.6
click at [357, 77] on h3 "Total cost of workforce" at bounding box center [362, 84] width 57 height 14
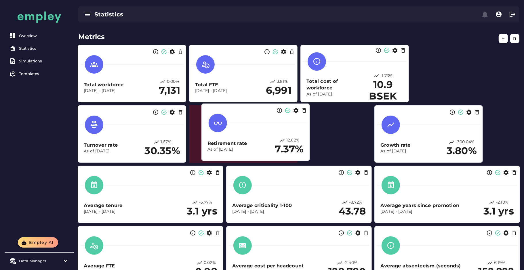
drag, startPoint x: 300, startPoint y: 131, endPoint x: 275, endPoint y: 129, distance: 25.1
click at [275, 129] on div at bounding box center [255, 123] width 103 height 18
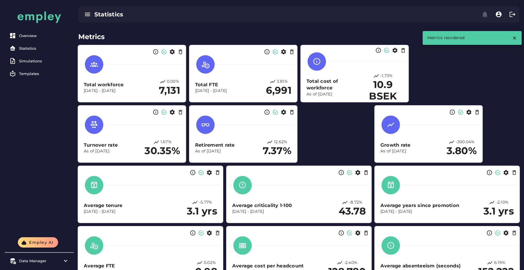
drag, startPoint x: 399, startPoint y: 124, endPoint x: 355, endPoint y: 122, distance: 43.8
click at [381, 122] on div at bounding box center [390, 125] width 18 height 18
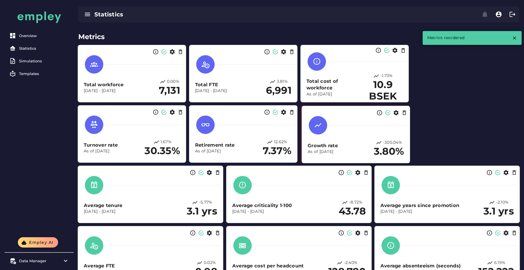
drag, startPoint x: 355, startPoint y: 122, endPoint x: 319, endPoint y: 122, distance: 36.8
click at [319, 122] on icon at bounding box center [318, 125] width 8 height 8
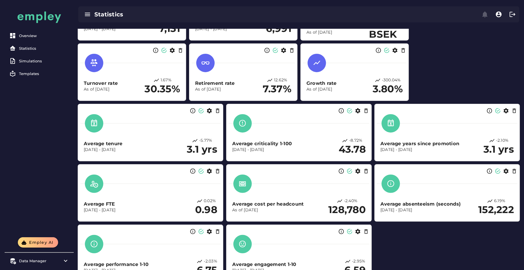
scroll to position [76, 0]
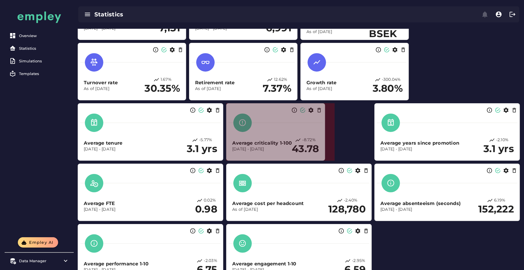
drag, startPoint x: 370, startPoint y: 159, endPoint x: 318, endPoint y: 158, distance: 51.8
click at [322, 158] on span at bounding box center [323, 159] width 3 height 3
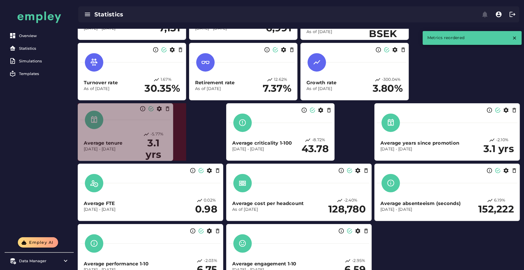
drag, startPoint x: 222, startPoint y: 159, endPoint x: 172, endPoint y: 159, distance: 50.0
click at [172, 159] on span at bounding box center [171, 159] width 3 height 3
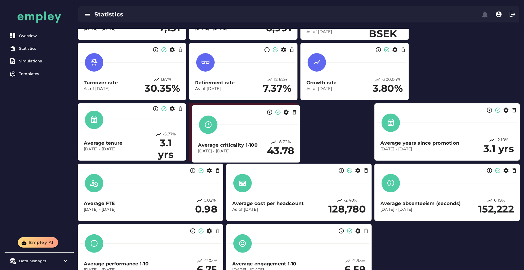
drag, startPoint x: 281, startPoint y: 139, endPoint x: 247, endPoint y: 141, distance: 34.3
click at [247, 141] on div "Average criticality 1-100 Dec 31, 2023 - Dec 31, 2024 -8.72% 43.78" at bounding box center [246, 148] width 96 height 18
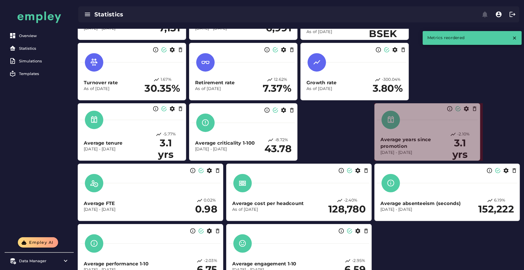
drag, startPoint x: 518, startPoint y: 160, endPoint x: 478, endPoint y: 155, distance: 40.0
click at [478, 155] on section "Average years since promotion Dec 31, 2023 - Dec 31, 2024 -2.10% 3.1 yrs" at bounding box center [427, 132] width 106 height 58
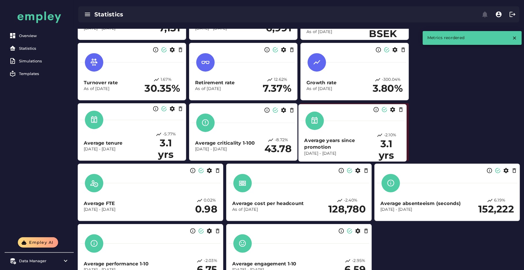
drag, startPoint x: 423, startPoint y: 141, endPoint x: 347, endPoint y: 142, distance: 75.9
click at [347, 142] on h3 "Average years since promotion" at bounding box center [338, 144] width 68 height 14
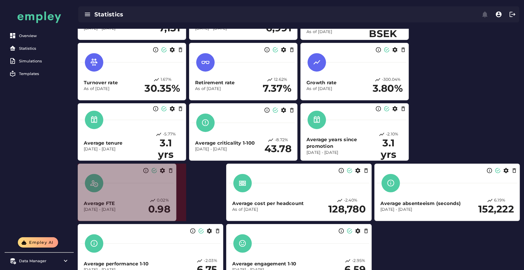
drag, startPoint x: 221, startPoint y: 219, endPoint x: 173, endPoint y: 209, distance: 48.9
click at [173, 209] on section "Average FTE Dec 31, 2023 - Dec 31, 2024 0.02% 0.98" at bounding box center [127, 193] width 99 height 58
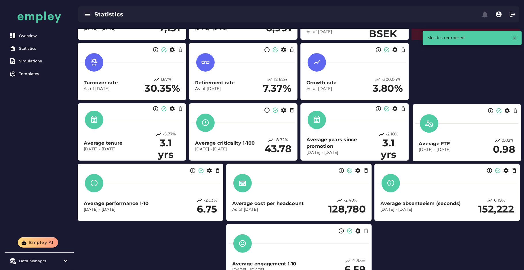
drag, startPoint x: 131, startPoint y: 205, endPoint x: 466, endPoint y: 145, distance: 340.2
click at [466, 145] on h3 "Average FTE" at bounding box center [454, 143] width 72 height 7
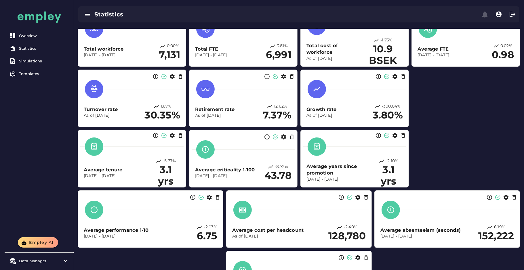
scroll to position [48, 0]
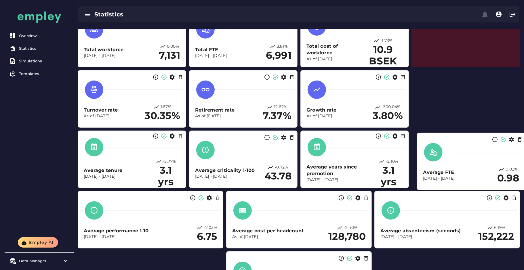
drag, startPoint x: 457, startPoint y: 55, endPoint x: 463, endPoint y: 177, distance: 122.9
click at [463, 177] on p "[DATE] - [DATE]" at bounding box center [459, 179] width 72 height 6
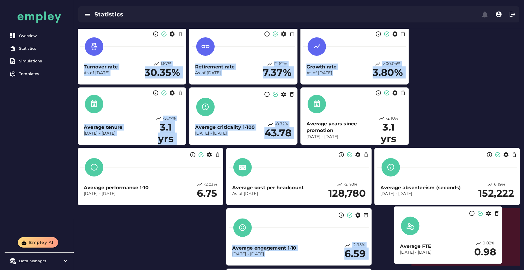
scroll to position [106, 0]
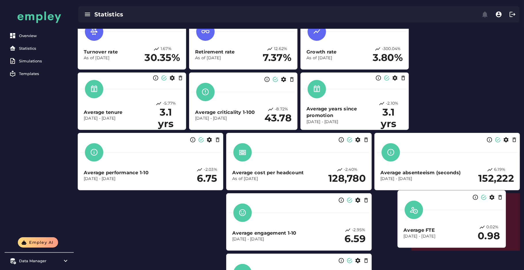
drag, startPoint x: 457, startPoint y: 54, endPoint x: 443, endPoint y: 217, distance: 163.4
click at [443, 217] on div at bounding box center [451, 210] width 103 height 18
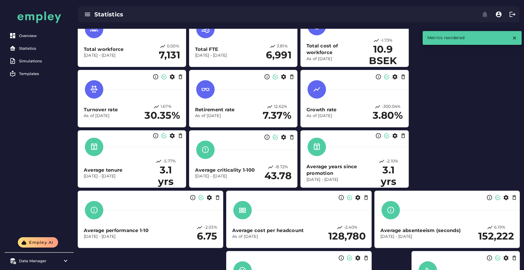
scroll to position [0, 0]
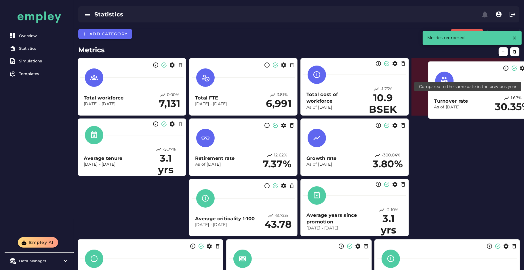
drag, startPoint x: 152, startPoint y: 157, endPoint x: 502, endPoint y: 99, distance: 354.6
click at [502, 99] on div "1.67%" at bounding box center [513, 98] width 36 height 6
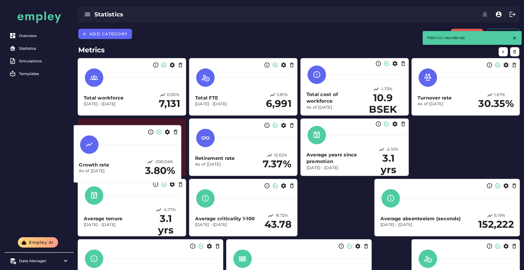
drag, startPoint x: 353, startPoint y: 153, endPoint x: 126, endPoint y: 160, distance: 227.2
click at [126, 160] on div "Growth rate As of Dec 31, 2024 -300.04% 3.80%" at bounding box center [127, 168] width 96 height 18
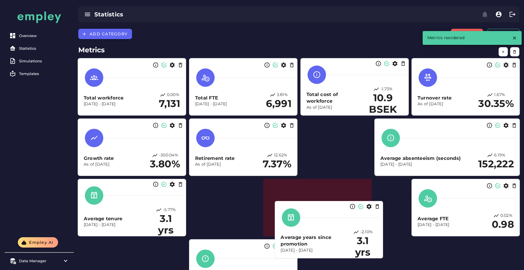
drag, startPoint x: 364, startPoint y: 160, endPoint x: 343, endPoint y: 240, distance: 82.7
click at [343, 240] on h3 "Average years since promotion" at bounding box center [315, 241] width 68 height 14
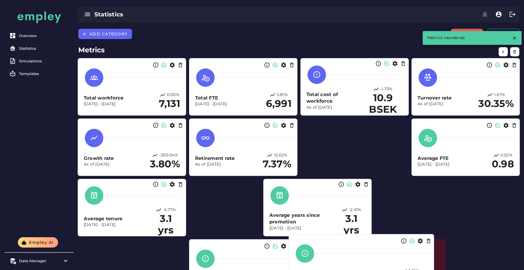
drag, startPoint x: 443, startPoint y: 148, endPoint x: 385, endPoint y: 266, distance: 131.3
click at [385, 266] on div "Average absenteeism (seconds) Dec 31, 2023 - Dec 31, 2024 6.19% 152,222" at bounding box center [361, 265] width 140 height 47
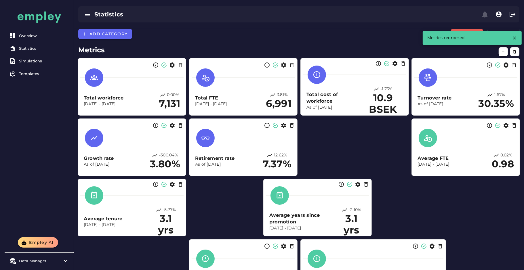
scroll to position [4, 0]
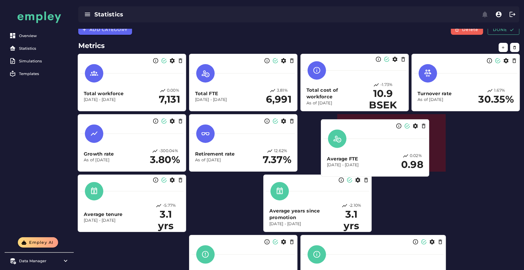
drag, startPoint x: 429, startPoint y: 151, endPoint x: 331, endPoint y: 154, distance: 98.1
click at [331, 156] on h3 "Average FTE" at bounding box center [363, 159] width 72 height 7
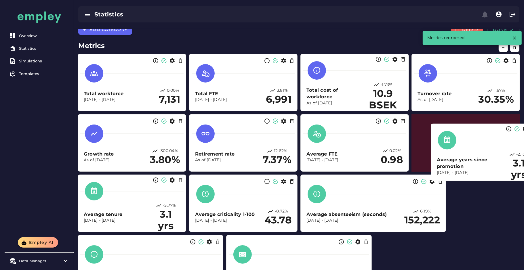
drag, startPoint x: 362, startPoint y: 181, endPoint x: 464, endPoint y: 143, distance: 108.8
click at [464, 152] on div "Average years since promotion Dec 31, 2023 - Dec 31, 2024 -2.10% 3.1 yrs" at bounding box center [484, 166] width 96 height 29
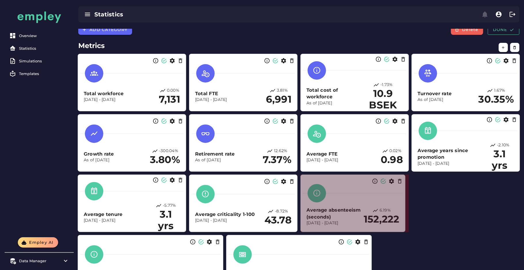
drag, startPoint x: 443, startPoint y: 230, endPoint x: 402, endPoint y: 224, distance: 41.1
click at [402, 224] on section "Average absenteeism (seconds) Dec 31, 2023 - Dec 31, 2024 6.19% 152,222" at bounding box center [352, 204] width 105 height 58
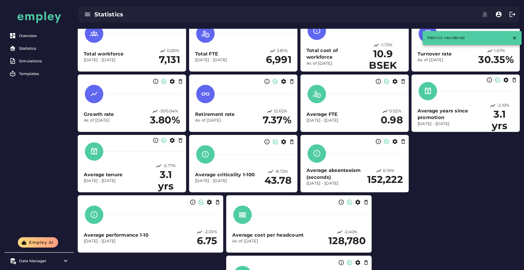
scroll to position [45, 0]
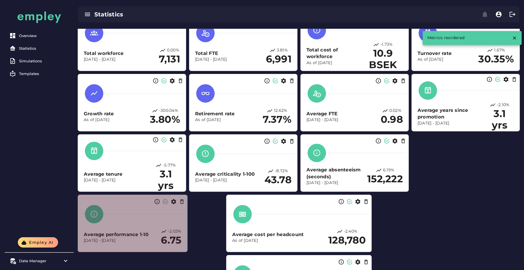
drag, startPoint x: 223, startPoint y: 249, endPoint x: 180, endPoint y: 239, distance: 43.4
click at [180, 239] on section "Average performance 1-10 Dec 31, 2023 - Dec 31, 2024 -2.03% 6.75" at bounding box center [133, 224] width 110 height 58
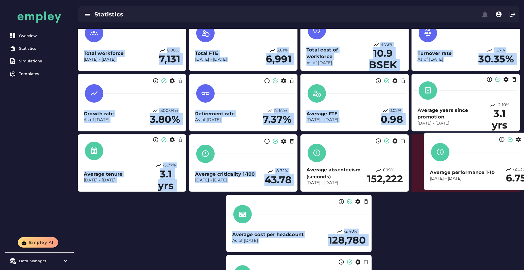
drag, startPoint x: 128, startPoint y: 217, endPoint x: 474, endPoint y: 155, distance: 351.0
click at [474, 155] on div at bounding box center [477, 152] width 103 height 18
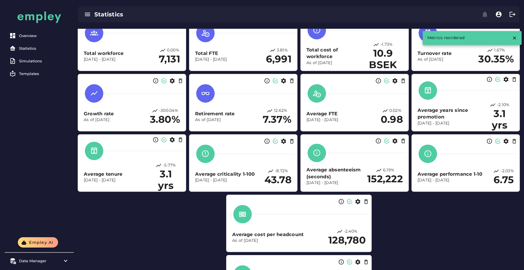
click at [412, 226] on div "Turnover rate As of Dec 31, 2024 1.67% 30.35% Retirement rate As of Dec 31, 202…" at bounding box center [299, 193] width 448 height 365
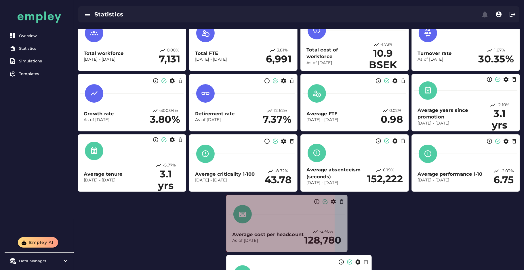
drag, startPoint x: 369, startPoint y: 249, endPoint x: 344, endPoint y: 244, distance: 25.3
click at [344, 244] on section "Average cost per headcount As of Dec 31, 2024 -2.40% 128,780" at bounding box center [286, 224] width 121 height 58
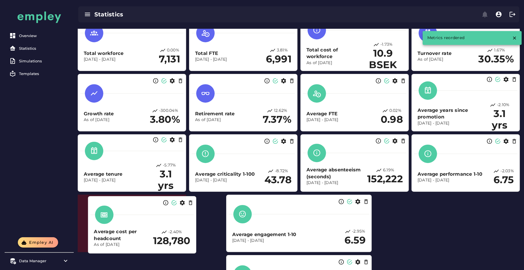
drag, startPoint x: 285, startPoint y: 233, endPoint x: 146, endPoint y: 235, distance: 138.3
click at [146, 235] on h3 "Average cost per headcount" at bounding box center [123, 235] width 59 height 14
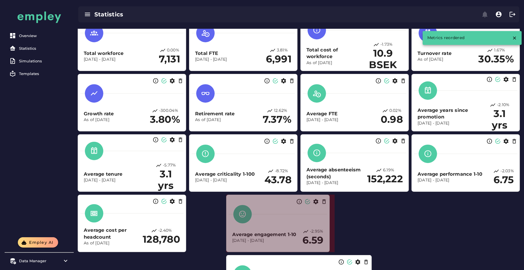
drag, startPoint x: 371, startPoint y: 250, endPoint x: 329, endPoint y: 240, distance: 43.4
click at [329, 240] on section "Average engagement 1-10 Dec 31, 2023 - Dec 31, 2024 -2.95% 6.59" at bounding box center [278, 224] width 104 height 58
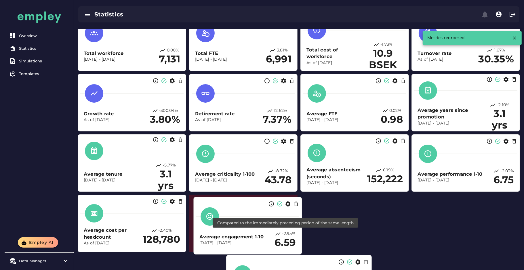
drag, startPoint x: 309, startPoint y: 234, endPoint x: 276, endPoint y: 236, distance: 32.9
click at [276, 236] on icon at bounding box center [278, 234] width 6 height 6
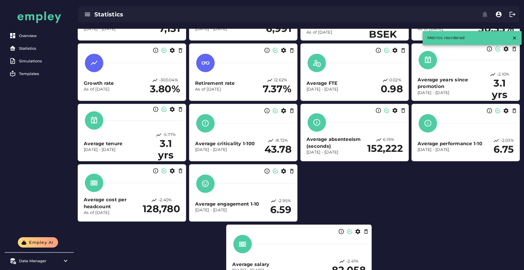
scroll to position [103, 0]
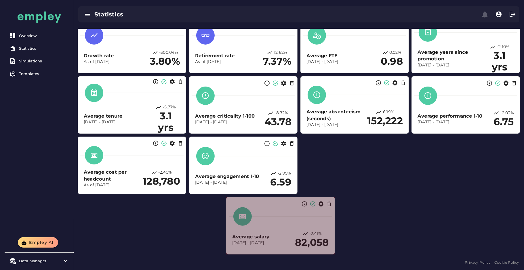
drag, startPoint x: 369, startPoint y: 253, endPoint x: 332, endPoint y: 244, distance: 38.7
click at [332, 244] on section "Average salary Dec 31, 2023 - Dec 31, 2024 -2.41% 82,058" at bounding box center [280, 226] width 109 height 58
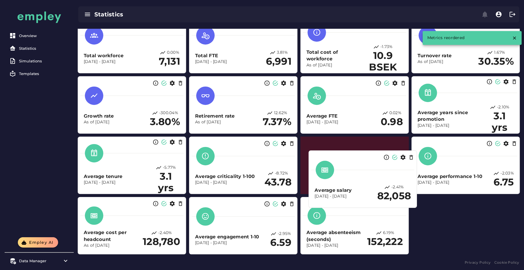
scroll to position [42, 0]
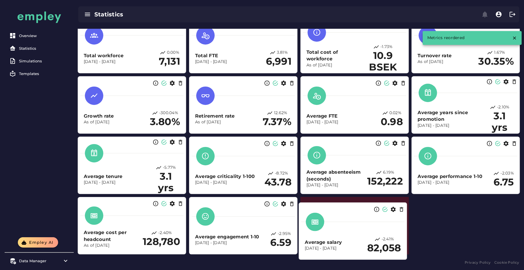
drag, startPoint x: 277, startPoint y: 237, endPoint x: 350, endPoint y: 242, distance: 73.7
click at [350, 242] on h3 "Average salary" at bounding box center [335, 242] width 63 height 7
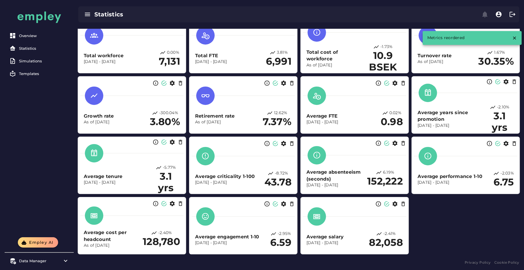
scroll to position [0, 0]
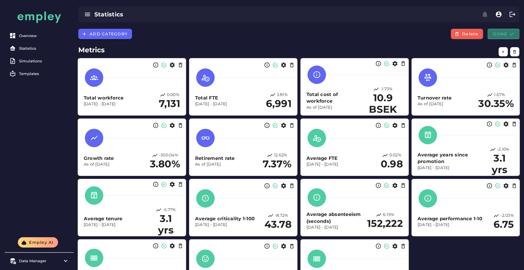
click at [510, 30] on button "Done" at bounding box center [503, 34] width 32 height 10
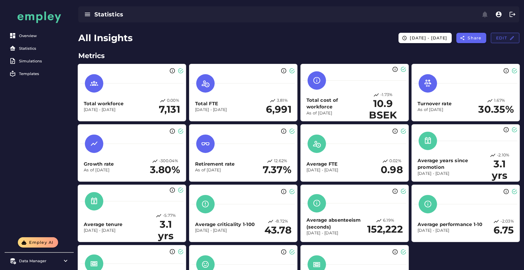
click at [497, 39] on span "Edit" at bounding box center [504, 37] width 19 height 5
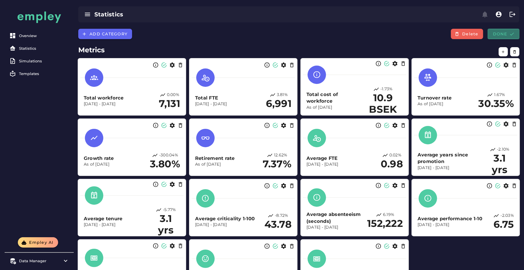
click at [505, 33] on span "Done" at bounding box center [503, 33] width 22 height 5
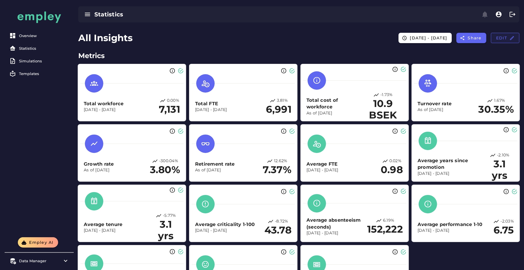
click at [499, 40] on span "Edit" at bounding box center [504, 37] width 19 height 5
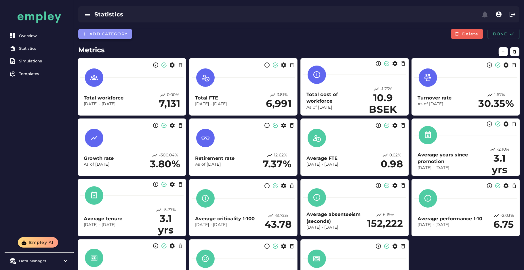
click at [106, 36] on button "Add category" at bounding box center [105, 34] width 54 height 10
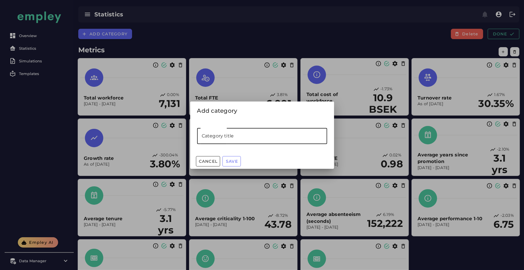
click at [211, 134] on input "Category title" at bounding box center [262, 136] width 130 height 16
click at [225, 139] on input "Category title" at bounding box center [262, 136] width 130 height 16
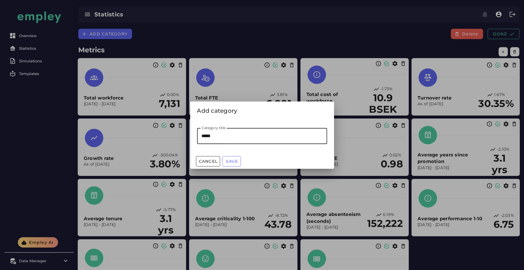
type input "******"
click at [233, 163] on span "Save" at bounding box center [231, 161] width 12 height 5
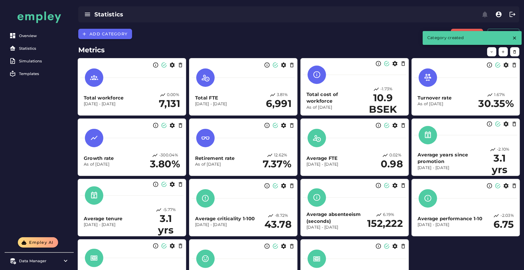
scroll to position [60, 0]
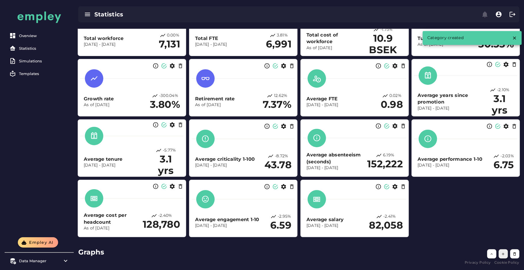
click at [500, 252] on button "button" at bounding box center [502, 253] width 9 height 9
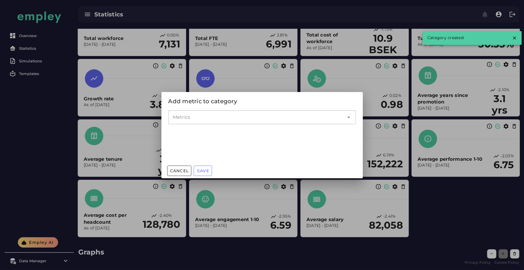
scroll to position [0, 0]
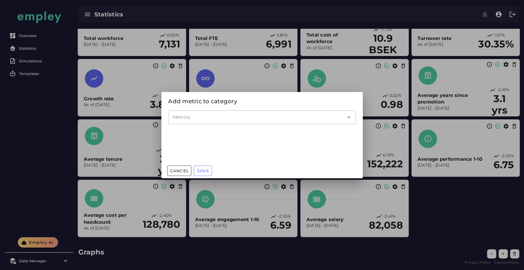
click at [245, 120] on input "Metrics" at bounding box center [258, 117] width 170 height 7
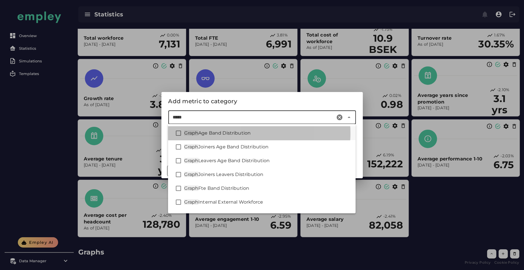
click at [246, 128] on div "Graph Age Band Distribution" at bounding box center [261, 133] width 187 height 14
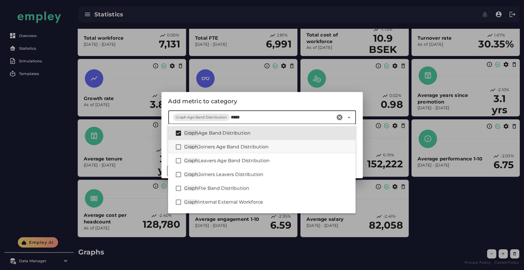
click at [260, 148] on span "Joiners Age Band Distribution" at bounding box center [233, 146] width 70 height 5
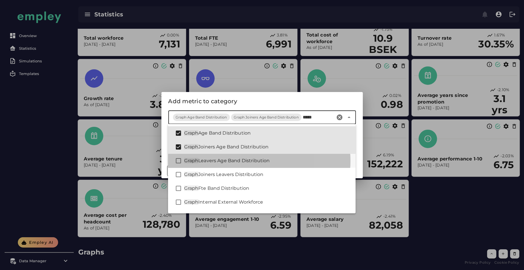
click at [263, 160] on span "Leavers Age Band Distribution" at bounding box center [233, 160] width 71 height 5
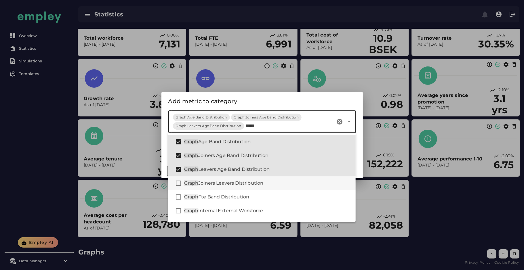
click at [263, 181] on span "Joiners Leavers Distribution" at bounding box center [230, 182] width 65 height 5
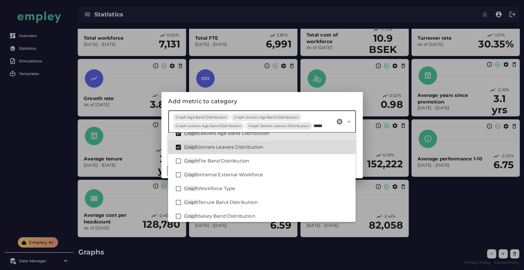
scroll to position [36, 0]
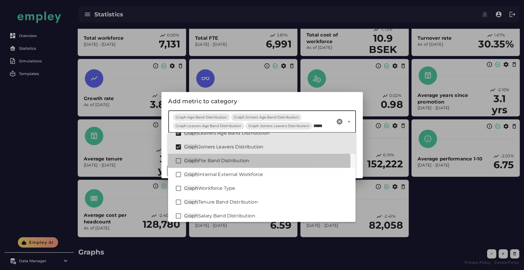
click at [266, 165] on div "Graph Fte Band Distribution" at bounding box center [261, 161] width 187 height 14
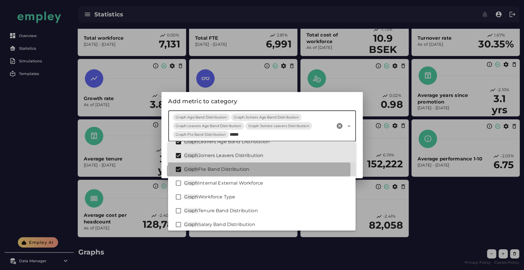
click at [264, 175] on div "Graph Fte Band Distribution" at bounding box center [261, 169] width 187 height 14
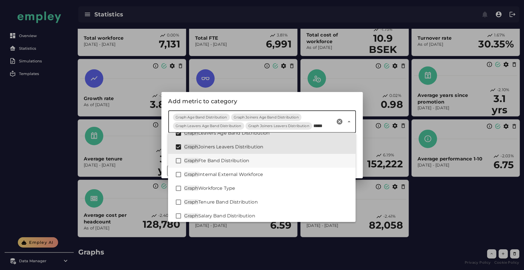
scroll to position [37, 0]
click at [259, 160] on div "Graph Fte Band Distribution" at bounding box center [267, 159] width 167 height 7
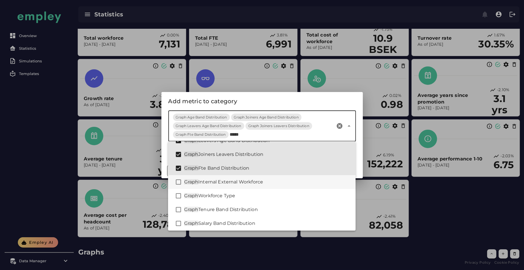
click at [252, 177] on div "Graph Internal External Workforce" at bounding box center [261, 182] width 187 height 14
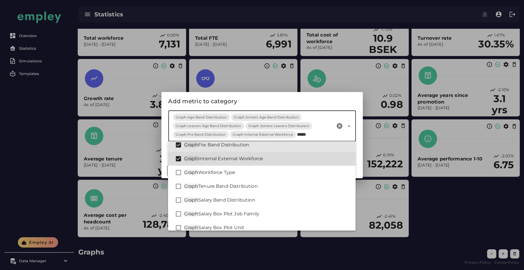
scroll to position [62, 0]
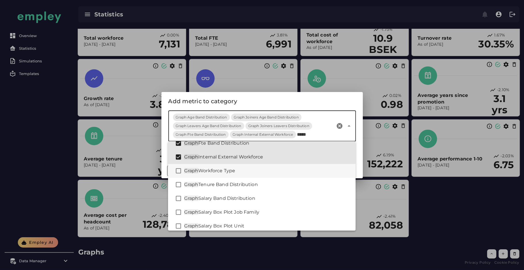
click at [241, 171] on div "Graph Workforce Type" at bounding box center [267, 170] width 167 height 7
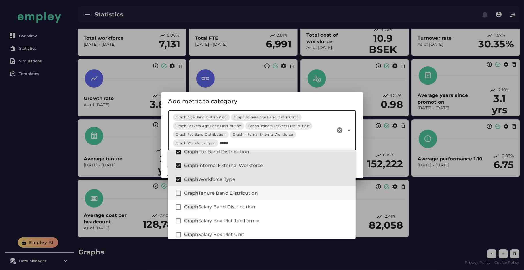
click at [239, 191] on span "Tenure Band Distribution" at bounding box center [228, 192] width 60 height 5
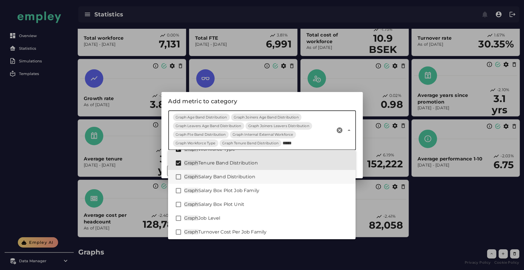
scroll to position [93, 0]
click at [249, 181] on div "Graph Salary Band Distribution" at bounding box center [261, 177] width 187 height 14
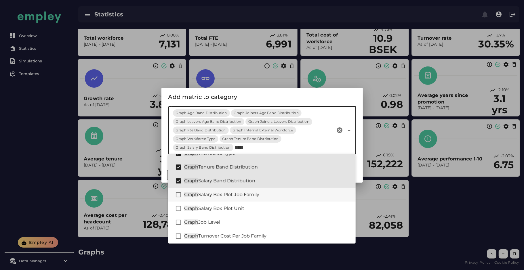
click at [243, 192] on span "Salary Box Plot Job Family" at bounding box center [228, 194] width 61 height 5
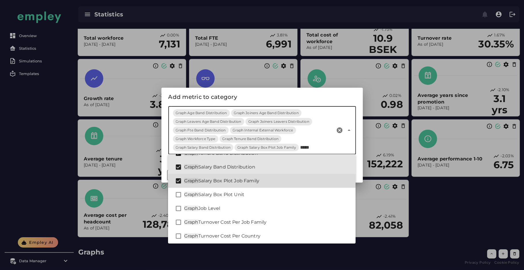
scroll to position [107, 0]
click at [243, 192] on span "Salary Box Plot Unit" at bounding box center [221, 193] width 46 height 5
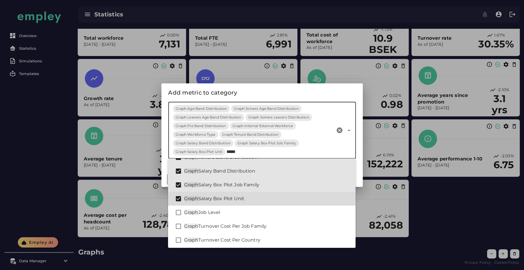
click at [231, 205] on div "Graph Salary Box Plot Unit" at bounding box center [261, 199] width 187 height 14
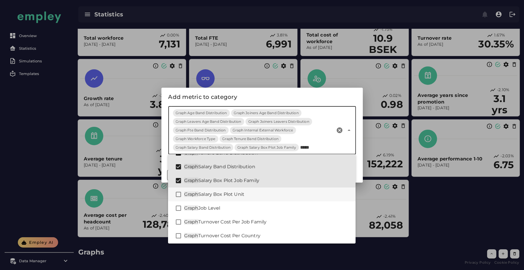
click at [237, 190] on div "Graph Salary Box Plot Unit" at bounding box center [261, 194] width 187 height 14
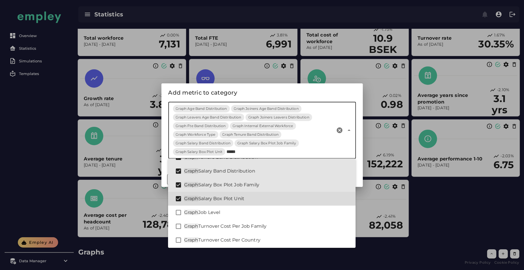
scroll to position [131, 0]
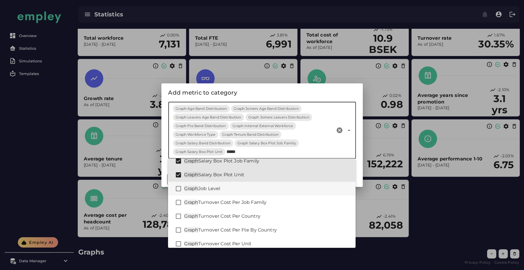
click at [232, 189] on div "Graph Job Level" at bounding box center [267, 188] width 167 height 7
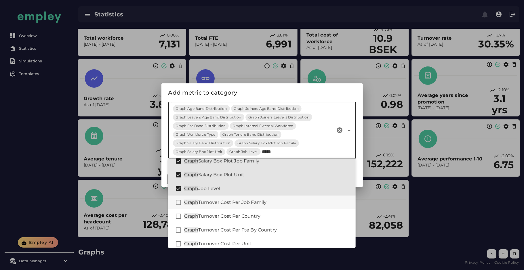
click at [227, 204] on span "Turnover Cost Per Job Family" at bounding box center [232, 202] width 68 height 5
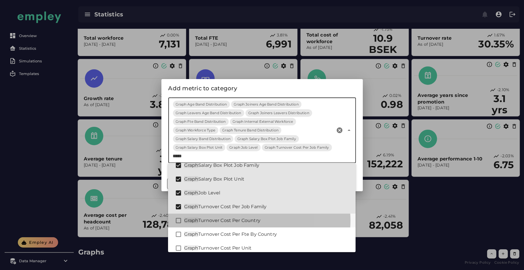
click at [222, 218] on span "Turnover Cost Per Country" at bounding box center [229, 220] width 62 height 5
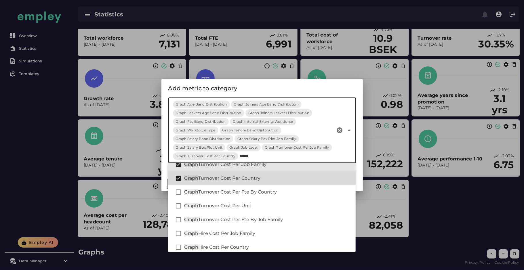
scroll to position [173, 0]
click at [238, 191] on span "Turnover Cost Per Fte By Country" at bounding box center [237, 191] width 78 height 5
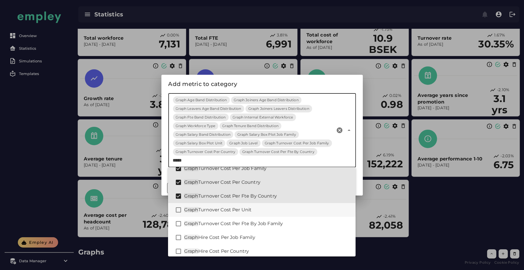
click at [231, 211] on span "Turnover Cost Per Unit" at bounding box center [224, 209] width 53 height 5
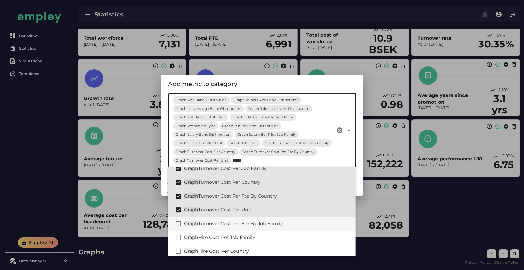
click at [222, 227] on div "Graph Turnover Cost Per Fte By Job Family" at bounding box center [267, 223] width 167 height 7
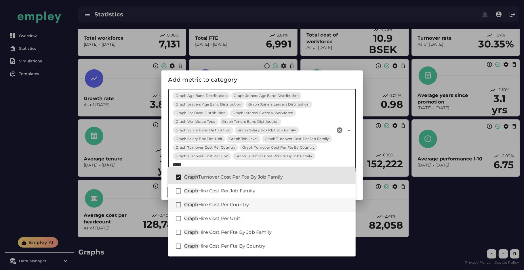
scroll to position [220, 0]
click at [233, 194] on div "Graph Hire Cost Per Job Family" at bounding box center [267, 190] width 167 height 7
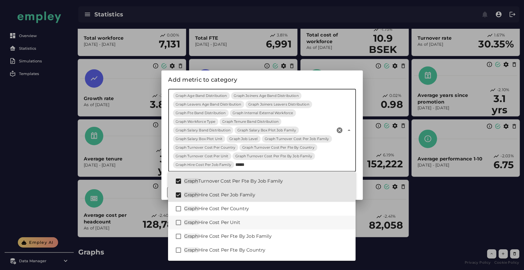
click at [219, 216] on div "Graph Hire Cost Per Unit" at bounding box center [261, 223] width 187 height 14
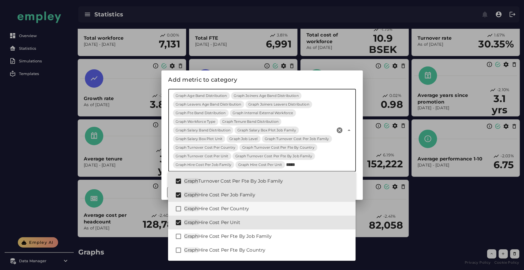
click at [212, 204] on div "Graph Hire Cost Per Country" at bounding box center [261, 209] width 187 height 14
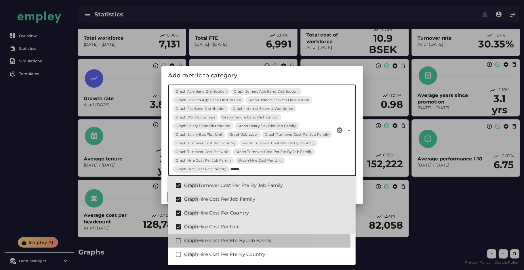
click at [202, 238] on span "Hire Cost Per Fte By Job Family" at bounding box center [234, 240] width 73 height 5
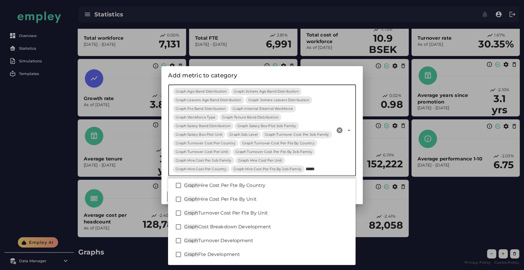
scroll to position [290, 0]
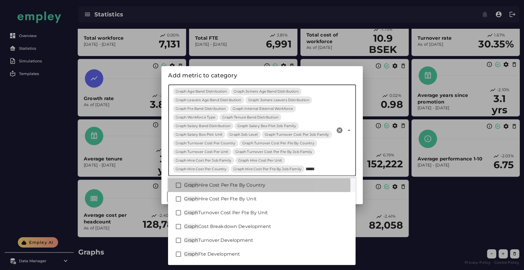
click at [224, 187] on span "Hire Cost Per Fte By Country" at bounding box center [231, 184] width 67 height 5
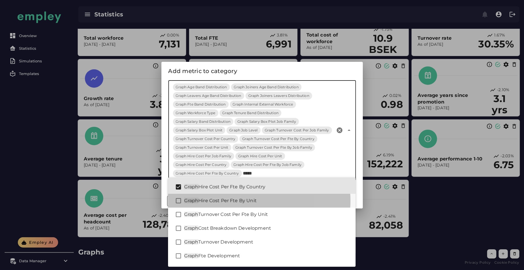
click at [216, 199] on span "Hire Cost Per Fte By Unit" at bounding box center [227, 200] width 58 height 5
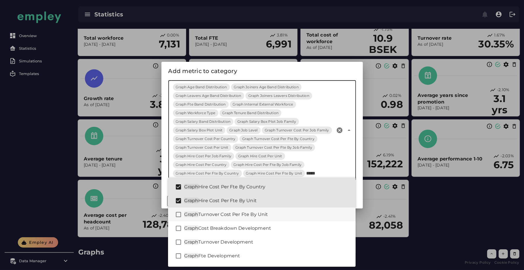
click at [206, 217] on div "Graph Turnover Cost Per Fte By Unit" at bounding box center [267, 214] width 167 height 7
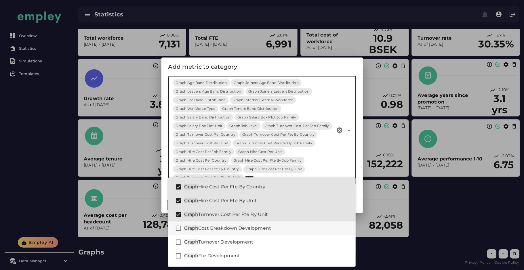
click at [202, 227] on span "Cost Breakdown Development" at bounding box center [234, 227] width 73 height 5
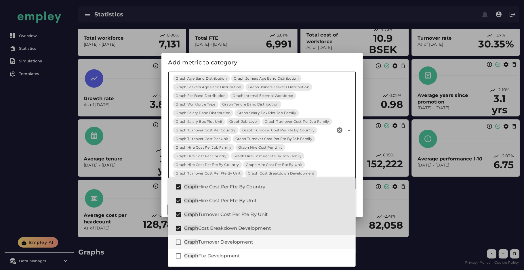
click at [198, 239] on span "Turnover Development" at bounding box center [225, 241] width 55 height 5
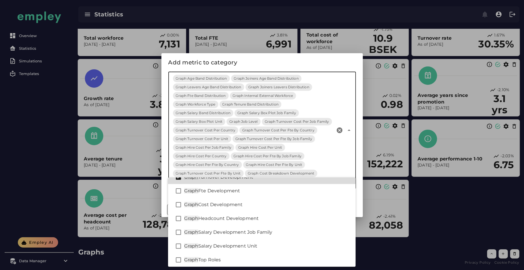
scroll to position [355, 0]
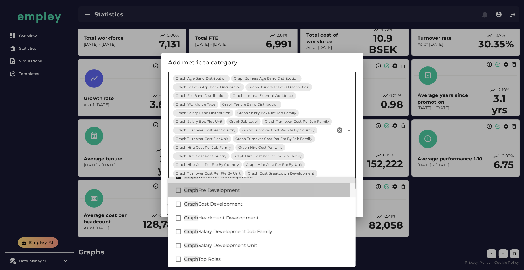
click at [204, 189] on span "Fte Development" at bounding box center [219, 189] width 42 height 5
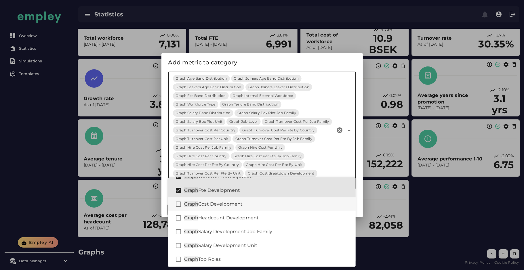
click at [204, 199] on div "Graph Cost Development" at bounding box center [261, 204] width 187 height 14
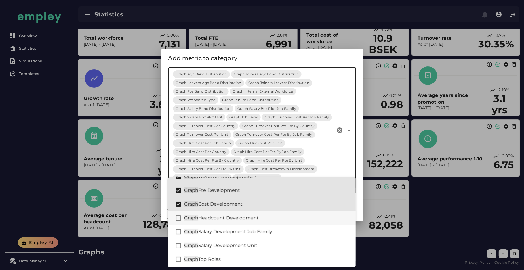
click at [203, 223] on div "Graph Headcount Development" at bounding box center [261, 218] width 187 height 14
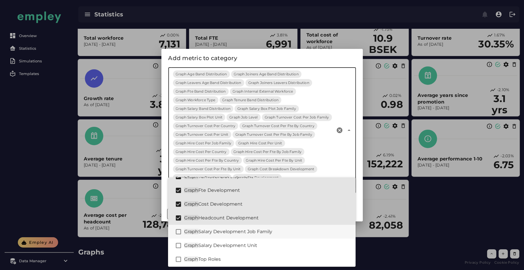
click at [204, 237] on div "Graph Salary Development Job Family" at bounding box center [261, 232] width 187 height 14
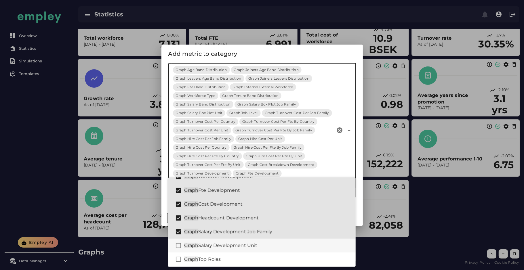
click at [197, 245] on span "Graph" at bounding box center [191, 245] width 14 height 5
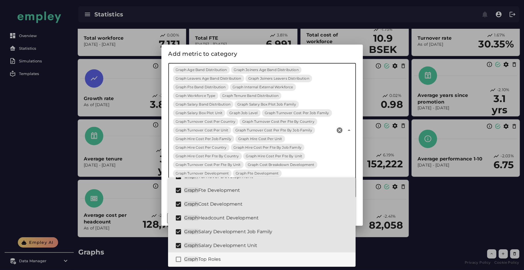
click at [191, 257] on span "Graph" at bounding box center [191, 258] width 14 height 5
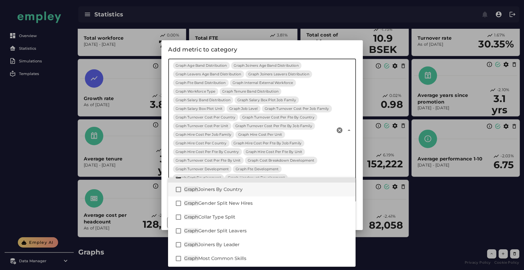
scroll to position [439, 0]
click at [226, 187] on span "Joiners By Country" at bounding box center [220, 188] width 44 height 5
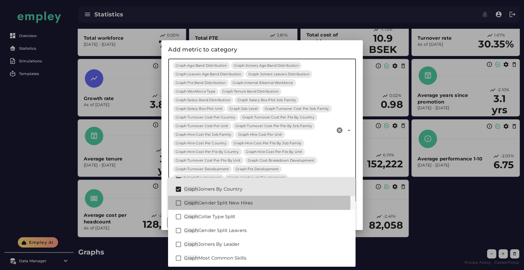
click at [224, 201] on span "Gender Split New Hires" at bounding box center [225, 202] width 54 height 5
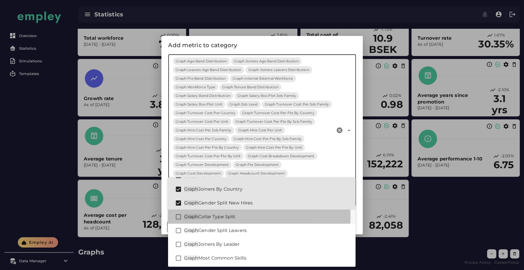
click at [218, 222] on div "Graph Collar Type Split" at bounding box center [261, 217] width 187 height 14
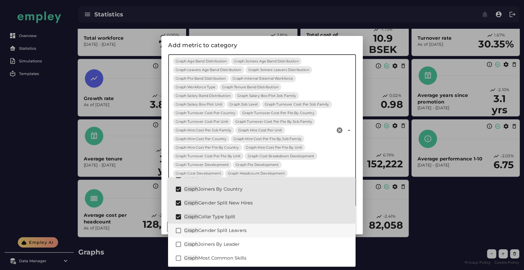
click at [217, 229] on span "Gender Split Leavers" at bounding box center [222, 230] width 48 height 5
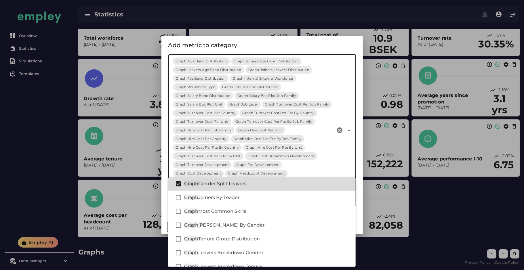
scroll to position [488, 0]
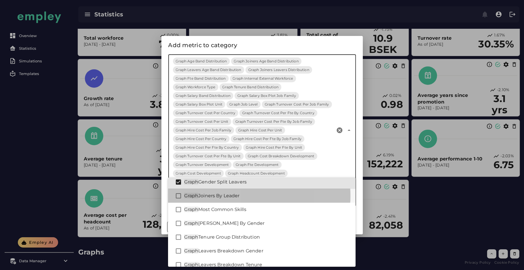
click at [223, 199] on div "Graph Joiners By Leader" at bounding box center [267, 195] width 167 height 7
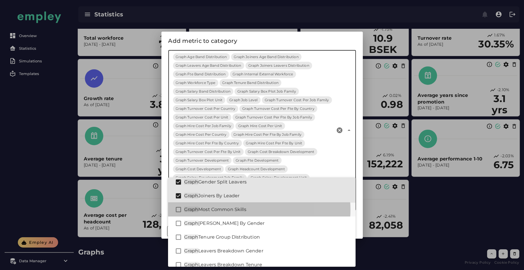
click at [221, 212] on div "Graph Most Common Skills" at bounding box center [267, 209] width 167 height 7
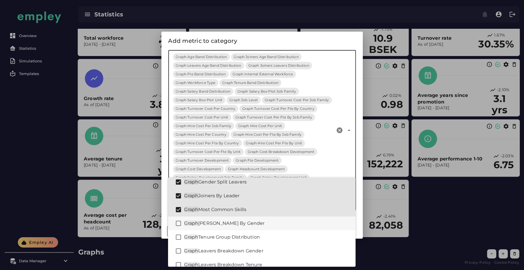
click at [219, 223] on span "Joiner By Gender" at bounding box center [231, 223] width 66 height 5
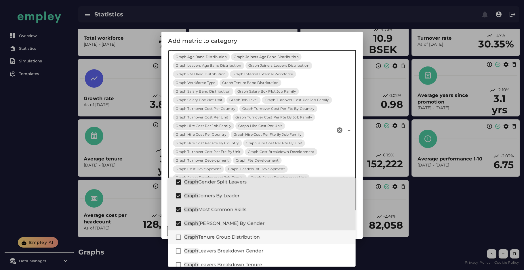
click at [215, 242] on div "Graph Tenure Group Distribution" at bounding box center [261, 237] width 187 height 14
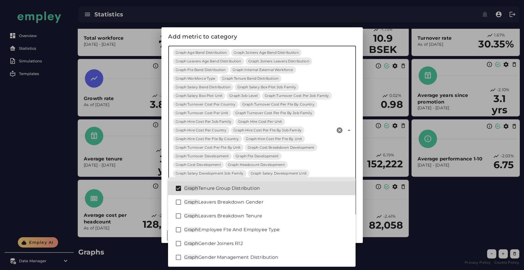
scroll to position [537, 0]
click at [229, 202] on span "Leavers Breakdown Gender" at bounding box center [230, 201] width 65 height 5
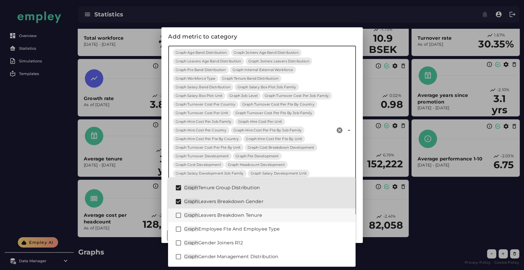
click at [218, 216] on span "Leavers Breakdown Tenure" at bounding box center [230, 214] width 64 height 5
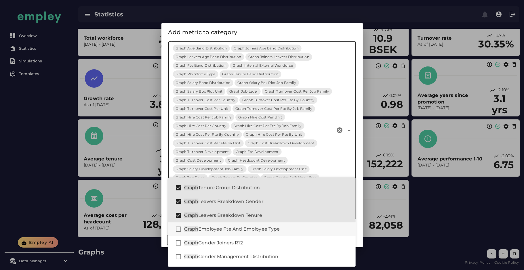
click at [213, 229] on span "Employee Fte And Employee Type" at bounding box center [239, 228] width 82 height 5
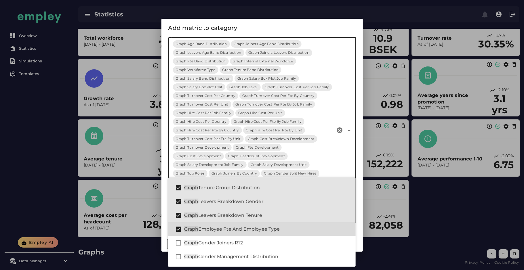
scroll to position [578, 0]
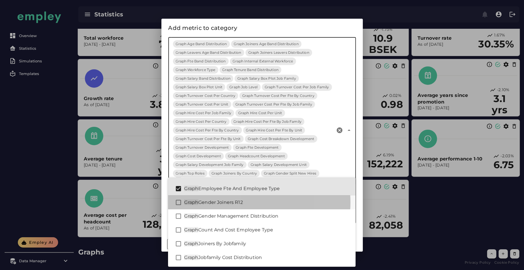
click at [207, 206] on div "Graph Gender Joiners R12" at bounding box center [261, 203] width 187 height 14
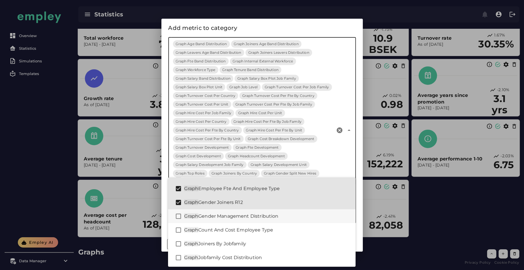
click at [206, 218] on span "Gender Management Distribution" at bounding box center [238, 215] width 80 height 5
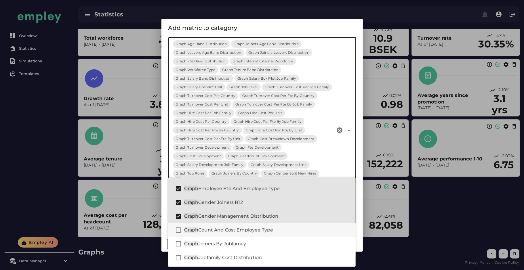
click at [205, 229] on span "Count And Cost Employee Type" at bounding box center [235, 229] width 75 height 5
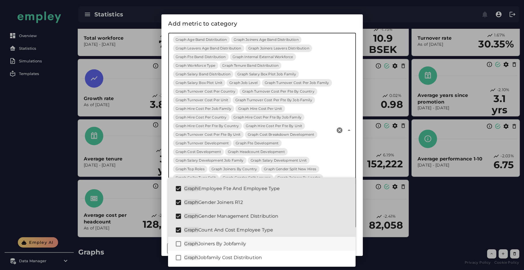
click at [208, 241] on span "Joiners By Jobfamily" at bounding box center [222, 243] width 48 height 5
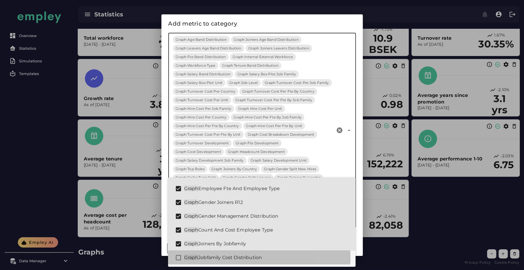
click at [207, 254] on div "Graph Jobfamily Cost Distribution" at bounding box center [261, 258] width 187 height 14
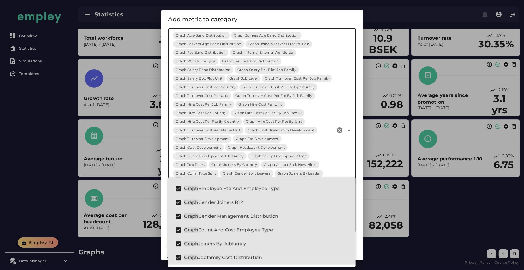
type input "*****"
click at [280, 24] on div "Add metric to category" at bounding box center [261, 19] width 187 height 9
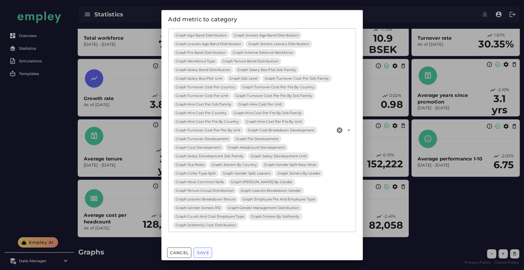
click at [206, 250] on span "Save" at bounding box center [203, 252] width 12 height 5
drag, startPoint x: 342, startPoint y: 130, endPoint x: 347, endPoint y: 134, distance: 6.1
click at [347, 134] on div at bounding box center [348, 130] width 8 height 204
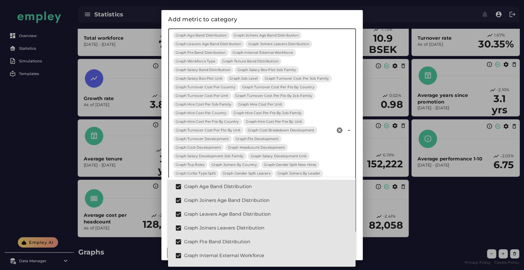
click at [340, 128] on icon "Clear Metrics" at bounding box center [339, 130] width 7 height 7
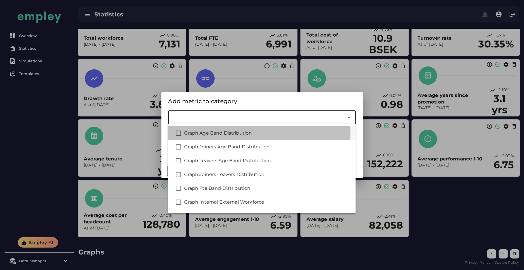
click at [240, 129] on div "Graph Age Band Distribution" at bounding box center [261, 133] width 187 height 14
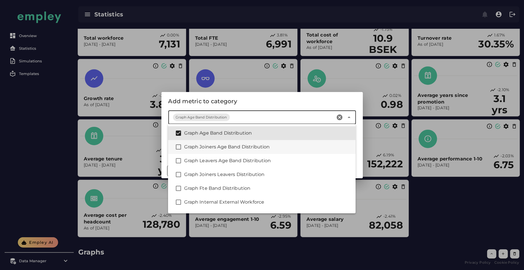
drag, startPoint x: 240, startPoint y: 129, endPoint x: 225, endPoint y: 147, distance: 22.9
click at [225, 147] on div "Graph Age Band Distribution Graph Joiners Age Band Distribution Graph Leavers A…" at bounding box center [261, 168] width 187 height 89
click at [216, 158] on div "Graph Leavers Age Band Distribution" at bounding box center [267, 160] width 167 height 7
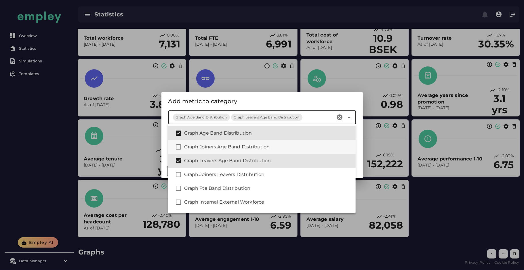
click at [216, 149] on div "Graph Joiners Age Band Distribution" at bounding box center [267, 146] width 167 height 7
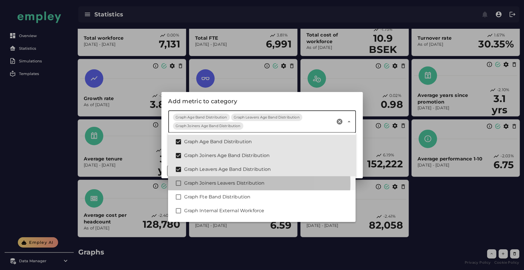
click at [194, 185] on div "Graph Joiners Leavers Distribution" at bounding box center [267, 183] width 167 height 7
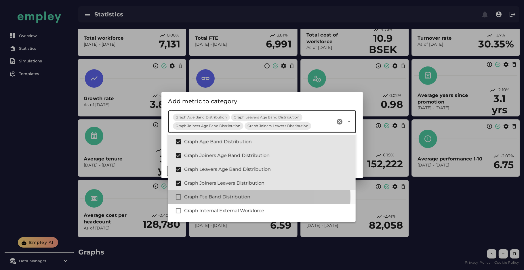
click at [188, 193] on div "Graph Fte Band Distribution" at bounding box center [261, 197] width 187 height 14
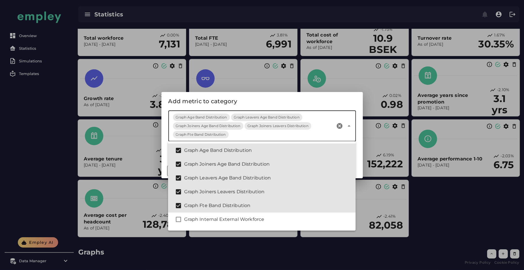
click at [323, 99] on div "Add metric to category" at bounding box center [261, 101] width 187 height 9
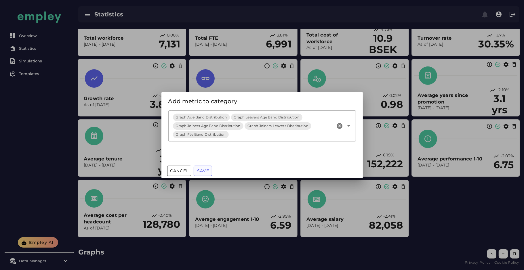
click at [200, 171] on span "Save" at bounding box center [203, 170] width 12 height 5
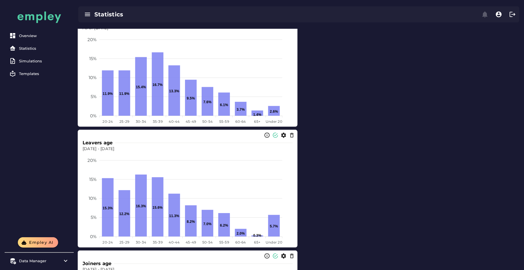
scroll to position [309, 0]
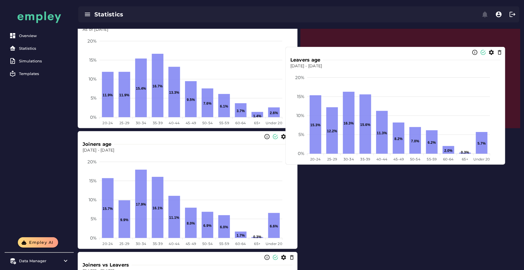
drag, startPoint x: 224, startPoint y: 180, endPoint x: 431, endPoint y: 95, distance: 224.0
click at [431, 95] on foreignobject at bounding box center [395, 116] width 210 height 95
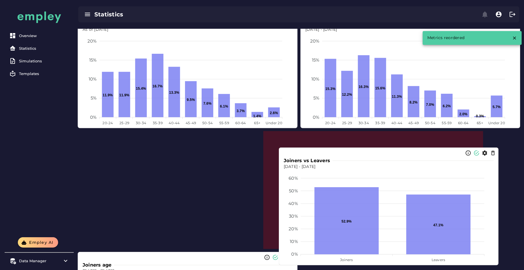
drag, startPoint x: 409, startPoint y: 194, endPoint x: 438, endPoint y: 160, distance: 45.3
click at [438, 160] on div "Joiners vs Leavers" at bounding box center [388, 160] width 210 height 7
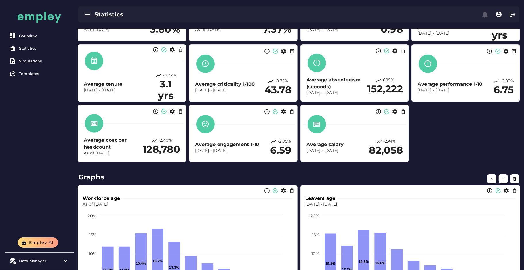
scroll to position [124, 0]
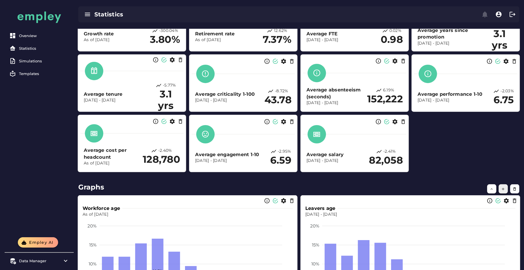
click at [502, 188] on icon "button" at bounding box center [503, 189] width 4 height 4
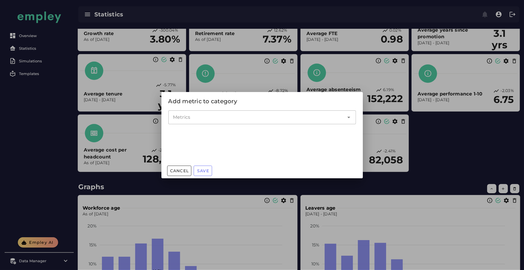
click at [236, 116] on input "Metrics" at bounding box center [258, 117] width 170 height 7
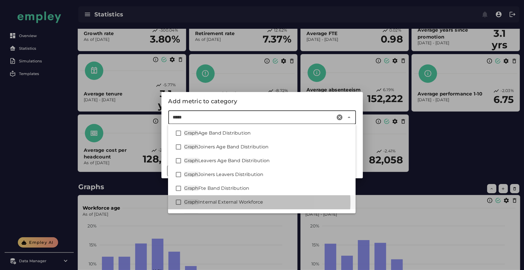
click at [204, 202] on span "Internal External Workforce" at bounding box center [230, 201] width 65 height 5
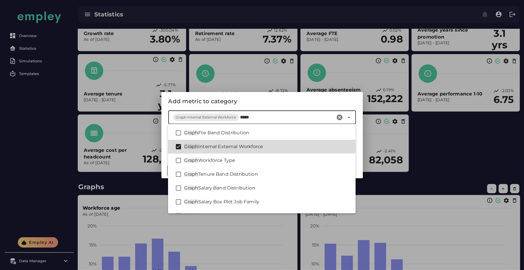
scroll to position [56, 0]
click at [225, 157] on span "Workforce Type" at bounding box center [216, 159] width 37 height 5
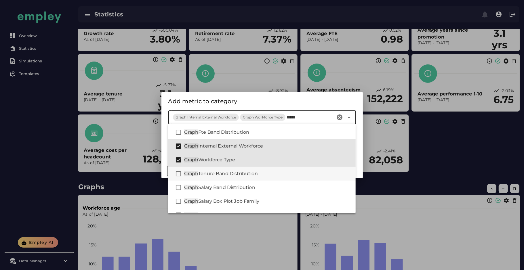
click at [221, 168] on div "Graph Tenure Band Distribution" at bounding box center [261, 174] width 187 height 14
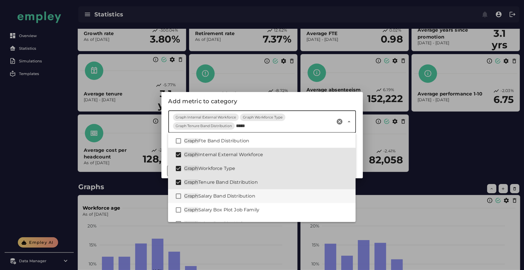
click at [214, 192] on div "Graph Salary Band Distribution" at bounding box center [261, 196] width 187 height 14
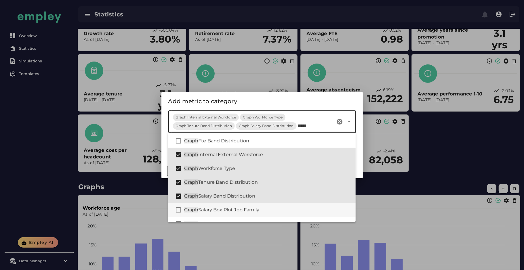
click at [210, 210] on span "Salary Box Plot Job Family" at bounding box center [228, 209] width 61 height 5
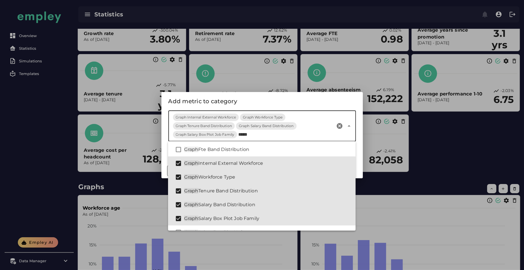
type input "*****"
click at [280, 100] on div "Add metric to category" at bounding box center [261, 101] width 187 height 9
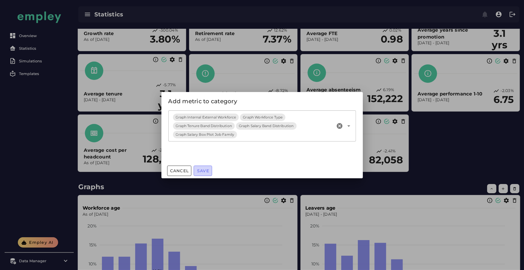
click at [201, 173] on button "Save" at bounding box center [203, 171] width 18 height 10
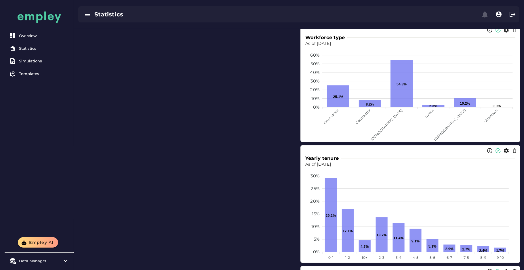
scroll to position [654, 0]
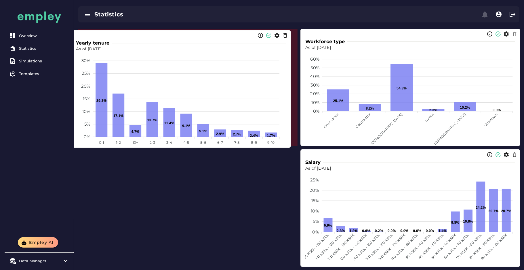
drag, startPoint x: 372, startPoint y: 186, endPoint x: 143, endPoint y: 67, distance: 258.4
click at [143, 67] on foreignobject at bounding box center [181, 99] width 210 height 95
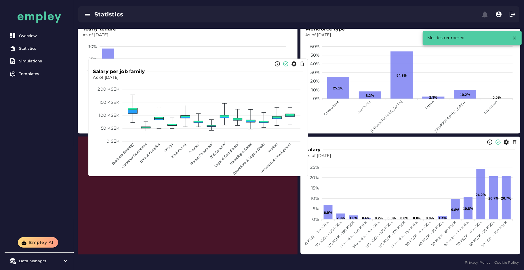
scroll to position [666, 0]
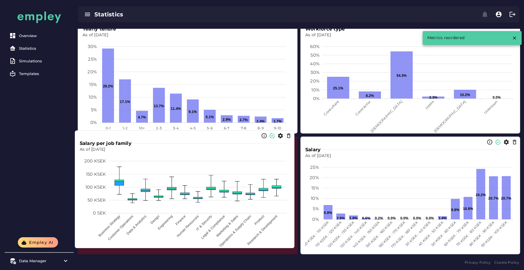
drag, startPoint x: 156, startPoint y: 76, endPoint x: 138, endPoint y: 224, distance: 149.1
click at [138, 224] on tspan "Data & Analytics" at bounding box center [137, 225] width 22 height 22
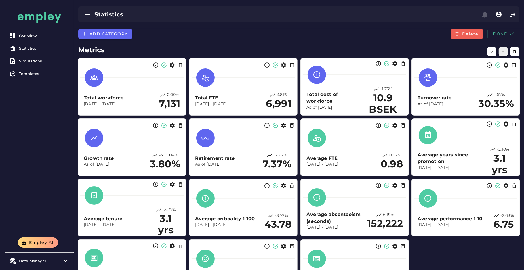
click at [501, 53] on icon "button" at bounding box center [503, 52] width 4 height 4
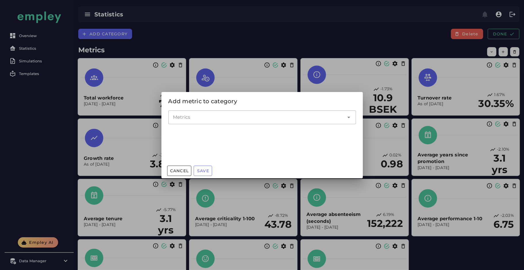
click at [236, 115] on input "Metrics" at bounding box center [258, 117] width 170 height 7
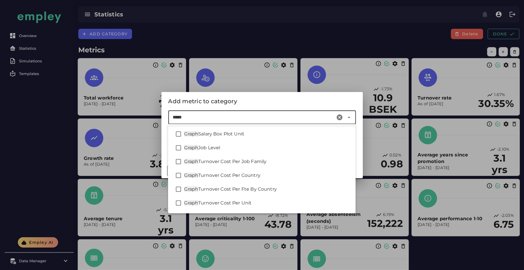
scroll to position [137, 0]
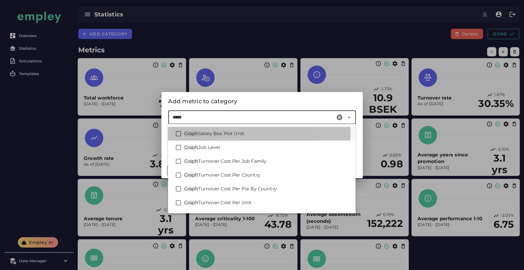
click at [261, 131] on div "Graph Salary Box Plot Unit" at bounding box center [267, 133] width 167 height 7
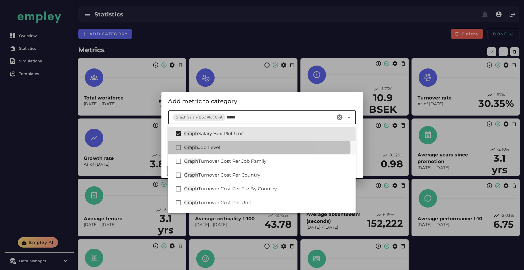
click at [246, 148] on div "Graph Job Level" at bounding box center [267, 147] width 167 height 7
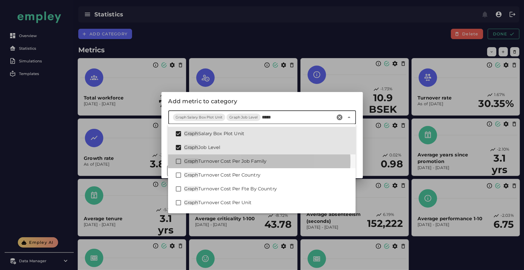
click at [269, 157] on div "Graph Turnover Cost Per Job Family" at bounding box center [261, 161] width 187 height 14
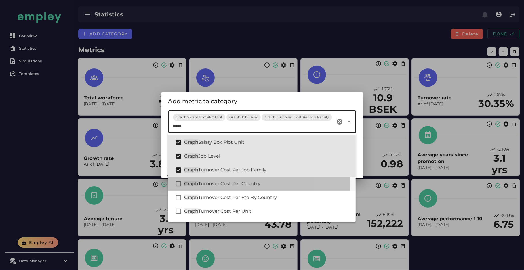
click at [263, 183] on div "Graph Turnover Cost Per Country" at bounding box center [267, 183] width 167 height 7
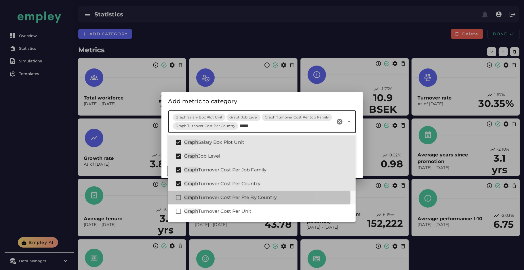
click at [260, 201] on div "Graph Turnover Cost Per Fte By Country" at bounding box center [261, 198] width 187 height 14
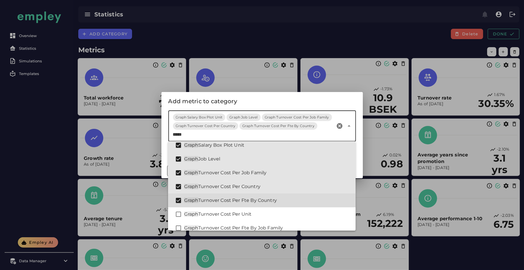
scroll to position [144, 0]
type input "*****"
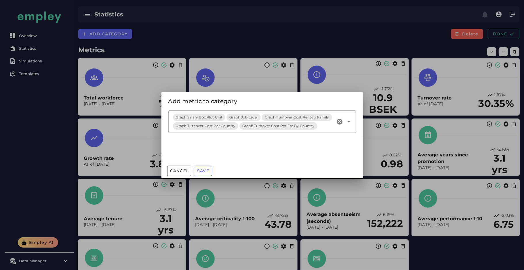
click at [290, 101] on div "Add metric to category" at bounding box center [261, 101] width 187 height 9
click at [208, 171] on span "Save" at bounding box center [203, 170] width 12 height 5
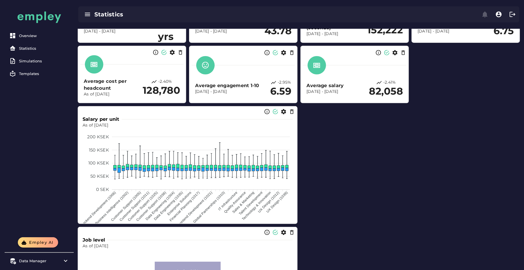
scroll to position [180, 0]
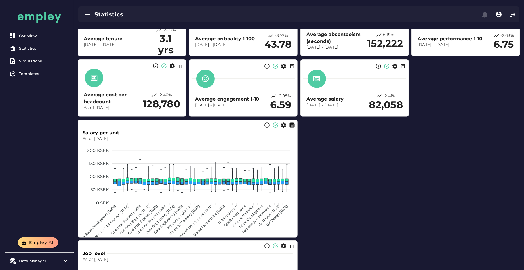
click at [292, 127] on icon "button" at bounding box center [292, 125] width 6 height 6
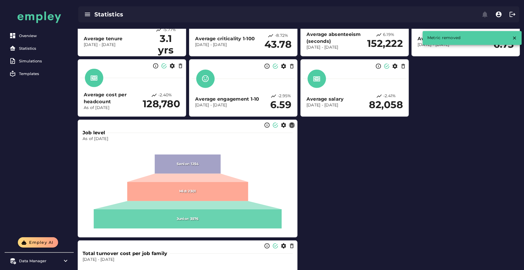
click at [292, 127] on icon "button" at bounding box center [292, 125] width 6 height 6
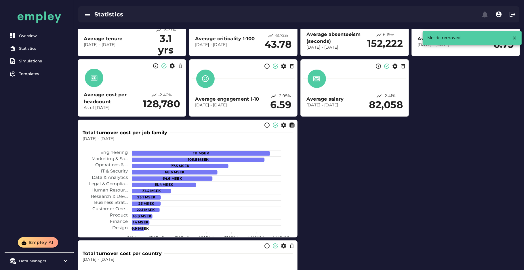
click at [292, 127] on icon "button" at bounding box center [292, 125] width 6 height 6
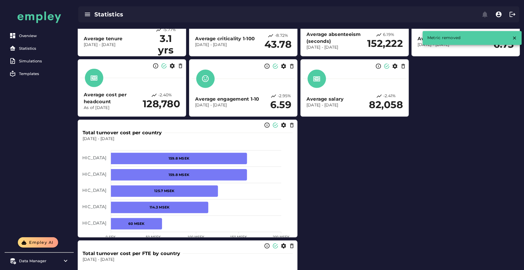
click at [292, 127] on icon "button" at bounding box center [292, 125] width 6 height 6
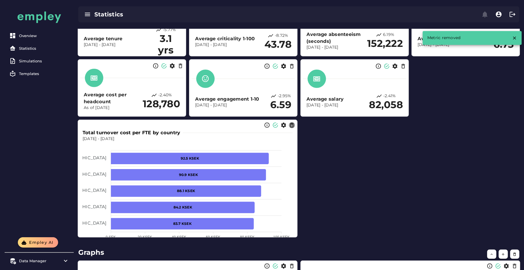
click at [292, 127] on icon "button" at bounding box center [292, 125] width 6 height 6
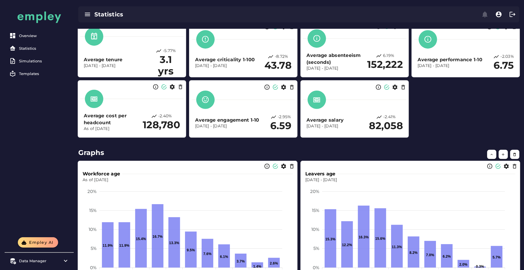
scroll to position [179, 0]
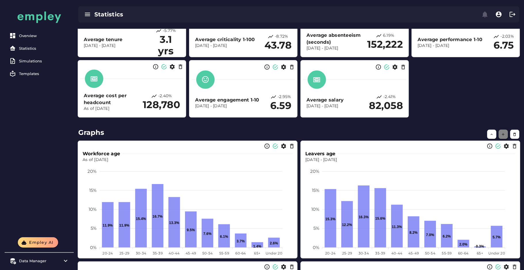
click at [502, 130] on button "button" at bounding box center [502, 134] width 9 height 9
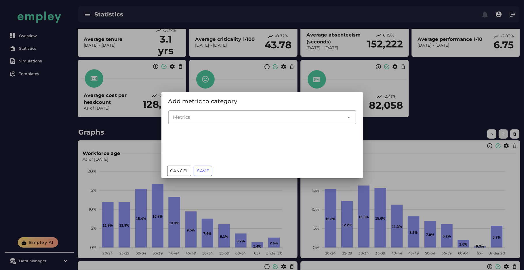
scroll to position [0, 0]
click at [186, 116] on input "Metrics" at bounding box center [258, 117] width 170 height 7
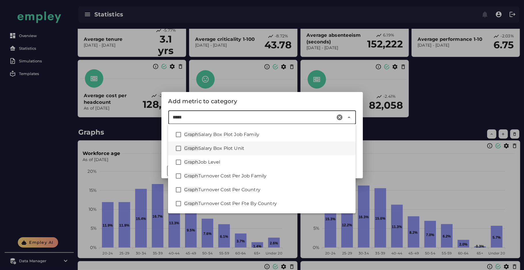
scroll to position [123, 0]
type input "*****"
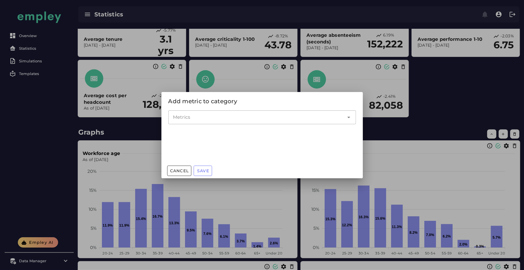
click at [400, 154] on div at bounding box center [262, 135] width 524 height 270
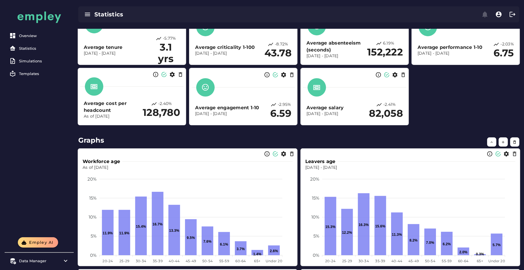
scroll to position [155, 0]
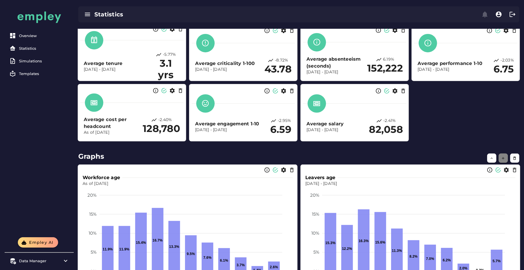
click at [502, 160] on icon "button" at bounding box center [503, 158] width 4 height 4
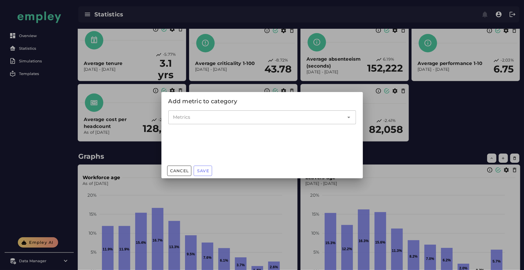
click at [219, 118] on input "Metrics" at bounding box center [258, 117] width 170 height 7
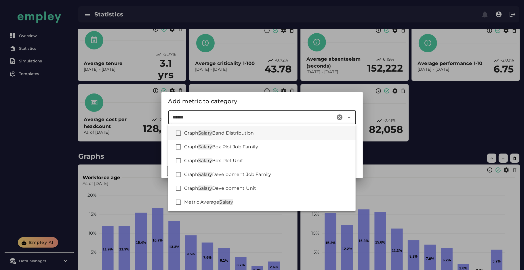
type input "*****"
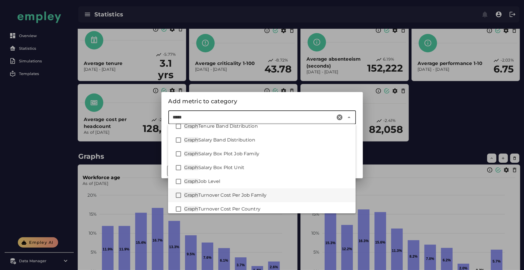
scroll to position [103, 0]
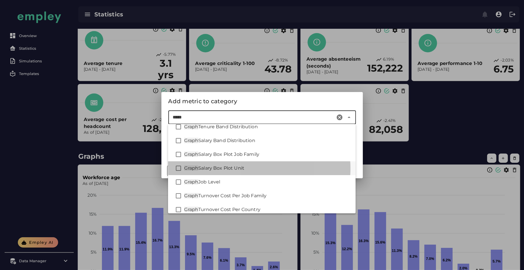
click at [216, 166] on span "Salary Box Plot Unit" at bounding box center [221, 167] width 46 height 5
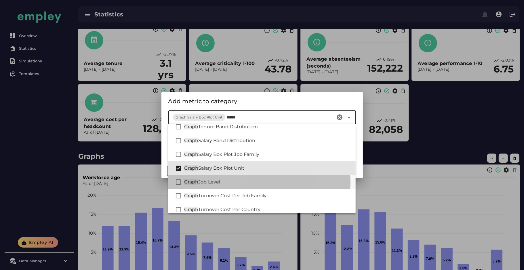
click at [217, 177] on div "Graph Job Level" at bounding box center [261, 182] width 187 height 14
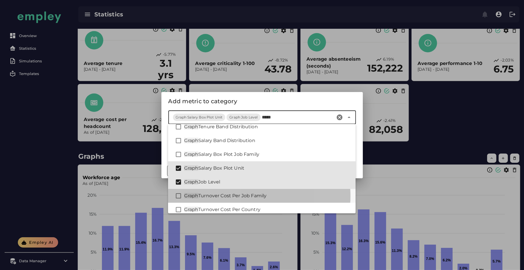
click at [221, 194] on span "Turnover Cost Per Job Family" at bounding box center [232, 195] width 68 height 5
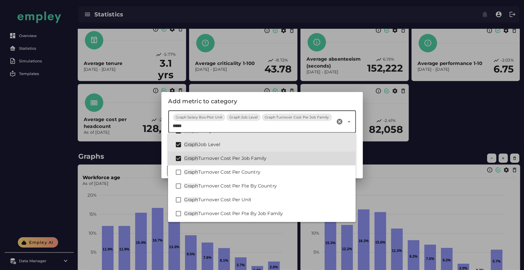
scroll to position [150, 0]
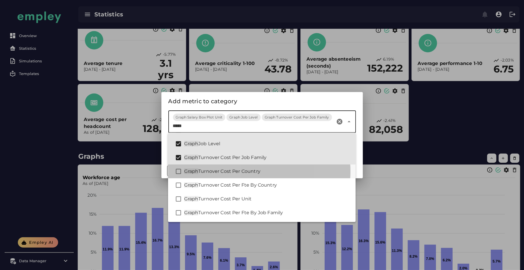
click at [219, 176] on div "Graph Turnover Cost Per Country" at bounding box center [261, 171] width 187 height 14
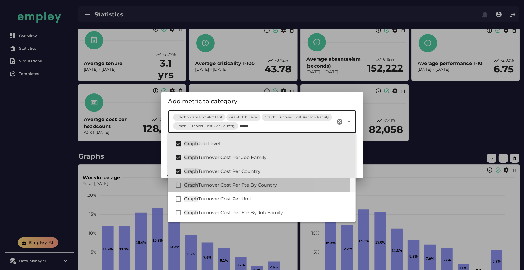
click at [214, 189] on div "Graph Turnover Cost Per Fte By Country" at bounding box center [261, 185] width 187 height 14
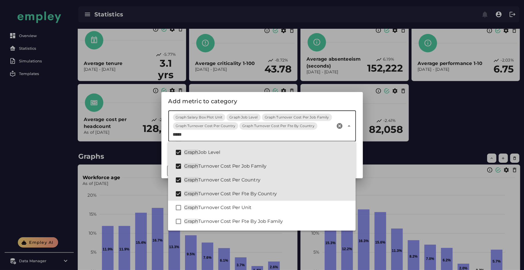
type input "*****"
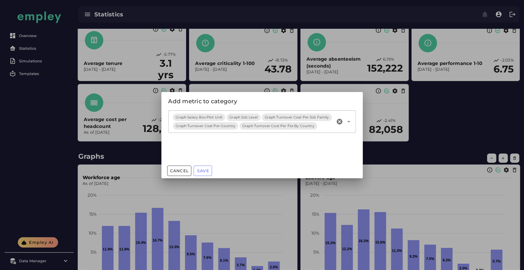
click at [269, 104] on div "Add metric to category" at bounding box center [261, 101] width 187 height 9
click at [201, 172] on span "Save" at bounding box center [203, 170] width 12 height 5
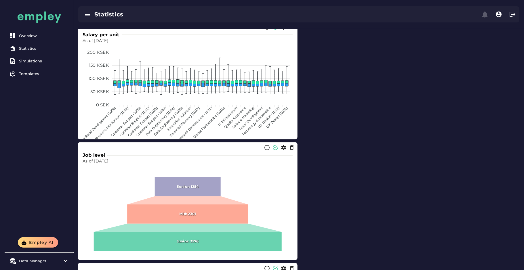
scroll to position [903, 0]
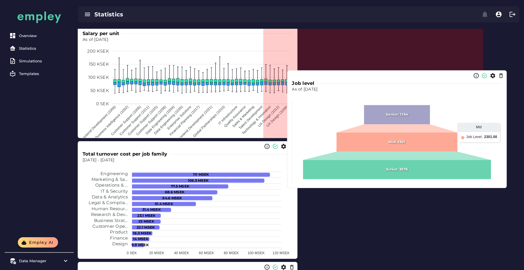
drag, startPoint x: 233, startPoint y: 200, endPoint x: 443, endPoint y: 129, distance: 221.5
click at [443, 129] on foreignobject at bounding box center [397, 140] width 210 height 95
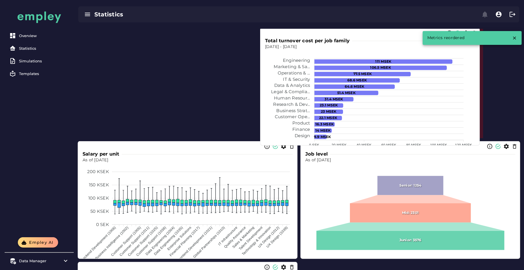
scroll to position [1039, 0]
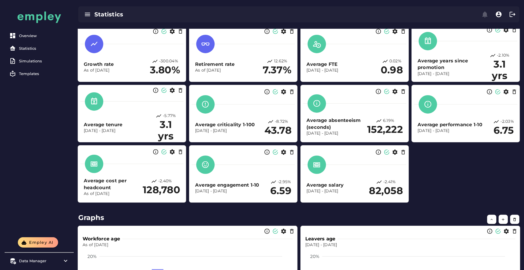
scroll to position [95, 0]
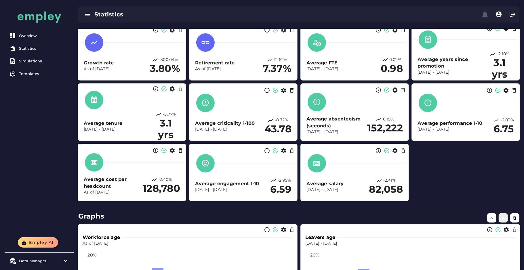
click at [501, 214] on button "button" at bounding box center [502, 217] width 9 height 9
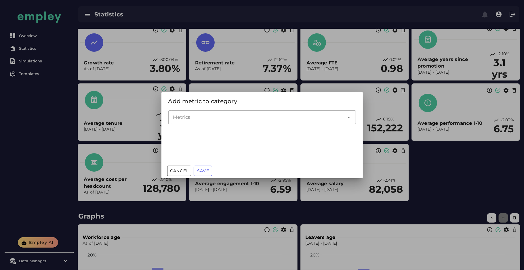
scroll to position [0, 0]
click at [223, 88] on div at bounding box center [262, 135] width 524 height 270
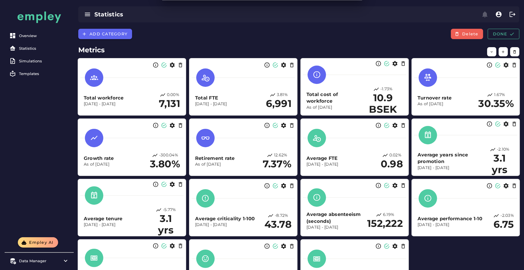
scroll to position [95, 0]
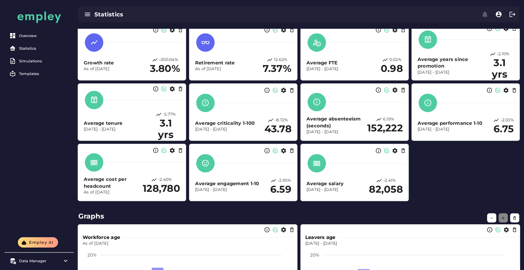
click at [501, 217] on icon "button" at bounding box center [503, 218] width 4 height 4
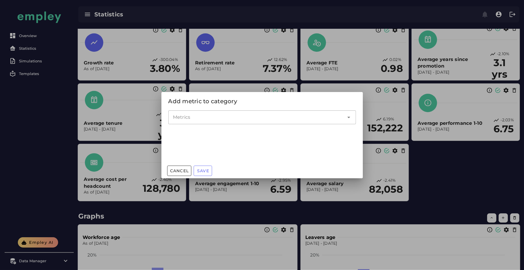
click at [204, 123] on div at bounding box center [256, 117] width 176 height 14
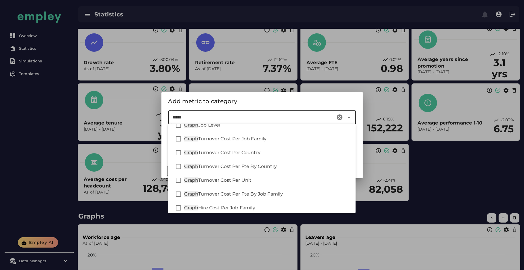
scroll to position [160, 0]
click at [230, 180] on span "Turnover Cost Per Unit" at bounding box center [224, 179] width 53 height 5
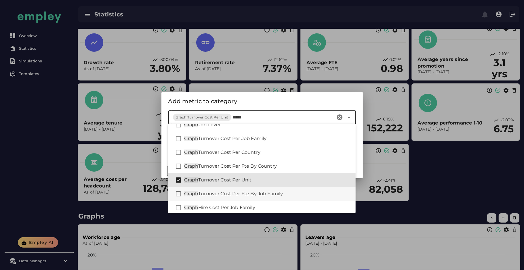
click at [224, 197] on div "Graph Turnover Cost Per Fte By Job Family" at bounding box center [267, 193] width 167 height 7
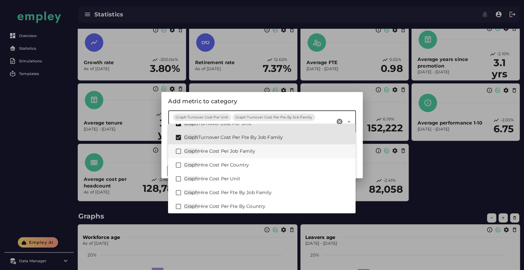
click at [233, 151] on span "Hire Cost Per Job Family" at bounding box center [226, 150] width 57 height 5
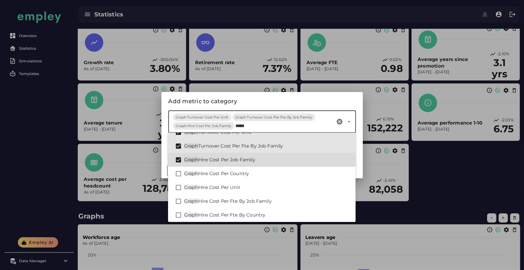
scroll to position [193, 0]
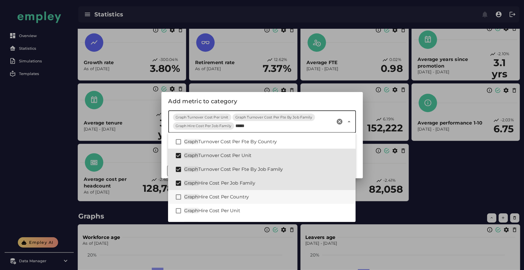
click at [205, 195] on span "Hire Cost Per Country" at bounding box center [223, 196] width 51 height 5
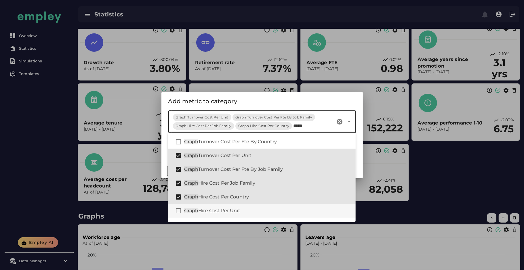
click at [203, 211] on span "Hire Cost Per Unit" at bounding box center [219, 210] width 42 height 5
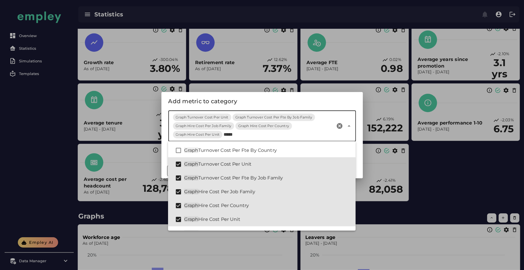
type input "*****"
click at [286, 99] on div "Add metric to category" at bounding box center [261, 101] width 187 height 9
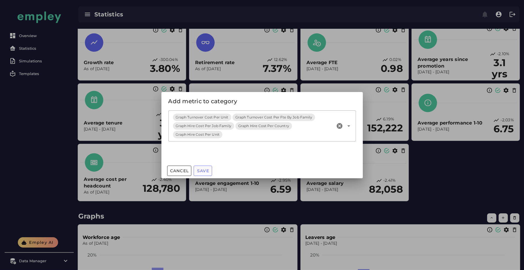
click at [204, 171] on span "Save" at bounding box center [203, 170] width 12 height 5
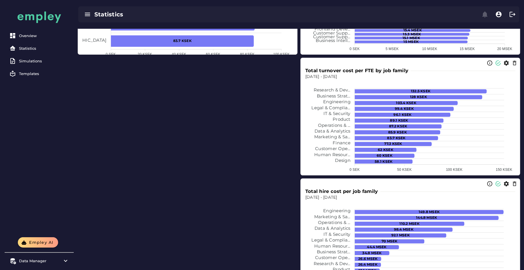
scroll to position [1229, 0]
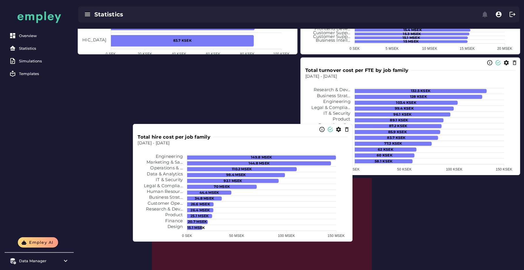
drag, startPoint x: 171, startPoint y: 160, endPoint x: 135, endPoint y: 129, distance: 47.3
click at [156, 154] on tspan "Engineering" at bounding box center [169, 156] width 27 height 5
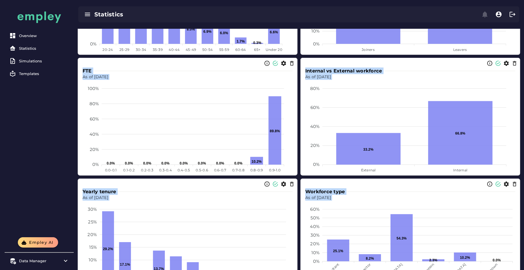
scroll to position [0, 0]
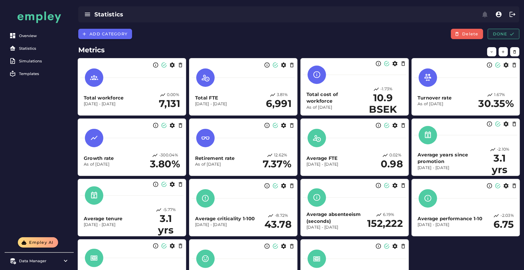
click at [506, 39] on button "Done" at bounding box center [503, 34] width 32 height 10
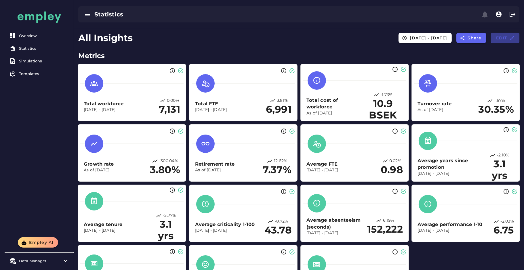
click at [506, 39] on span "Edit" at bounding box center [504, 37] width 19 height 5
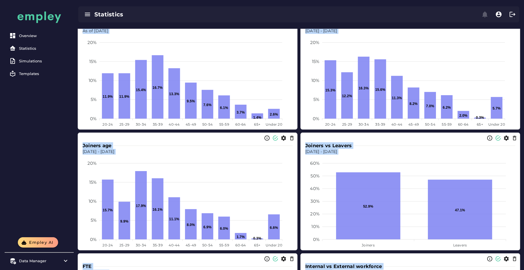
scroll to position [191, 0]
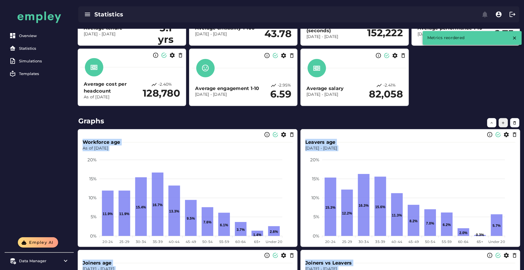
click at [503, 122] on icon "button" at bounding box center [503, 123] width 4 height 4
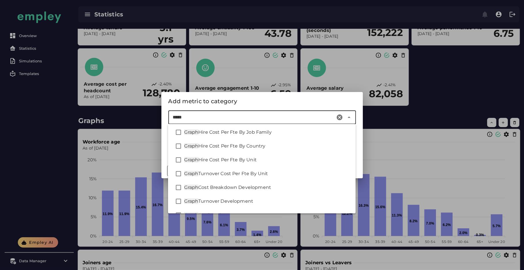
scroll to position [277, 0]
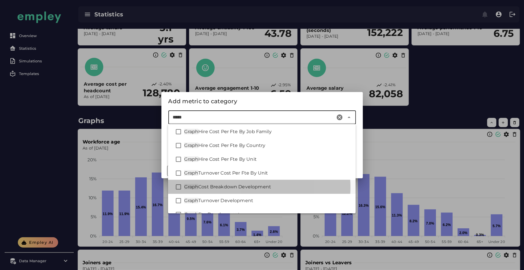
click at [224, 182] on div "Graph Cost Breakdown Development" at bounding box center [261, 187] width 187 height 14
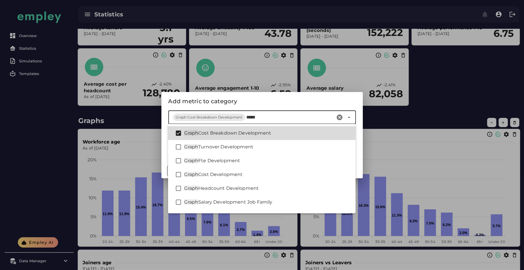
scroll to position [334, 0]
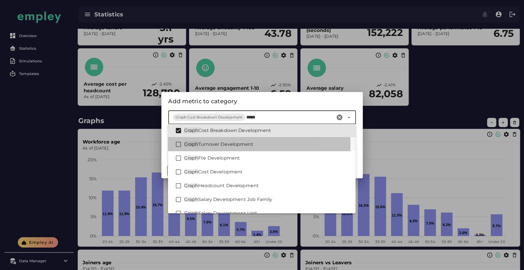
click at [220, 141] on div "Graph Turnover Development" at bounding box center [267, 144] width 167 height 7
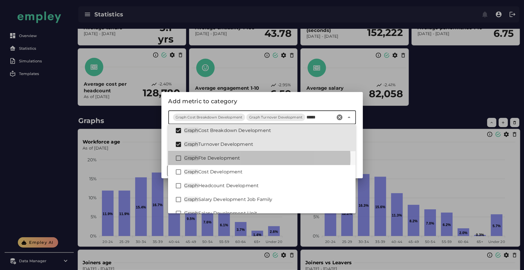
click at [206, 160] on span "Fte Development" at bounding box center [219, 157] width 42 height 5
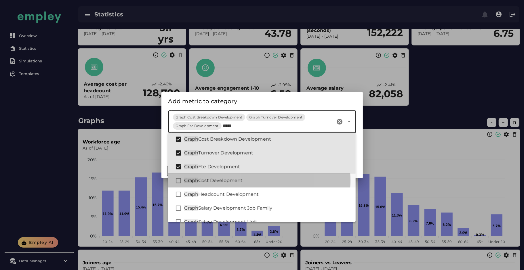
click at [201, 180] on span "Cost Development" at bounding box center [220, 180] width 44 height 5
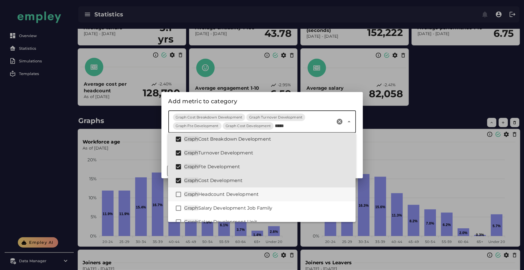
click at [202, 196] on span "Headcount Development" at bounding box center [228, 193] width 60 height 5
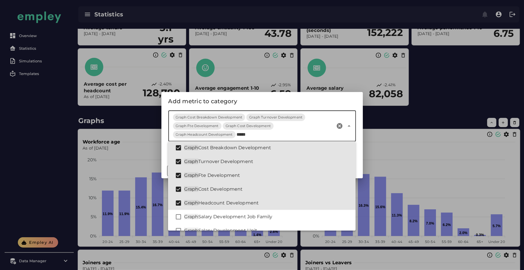
type input "*****"
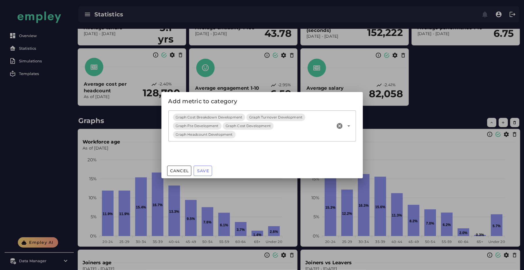
click at [254, 100] on div "Add metric to category" at bounding box center [261, 101] width 187 height 9
click at [202, 168] on span "Save" at bounding box center [203, 170] width 12 height 5
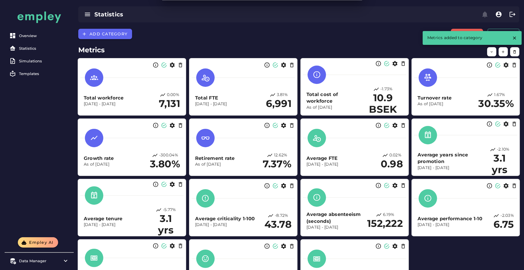
scroll to position [191, 0]
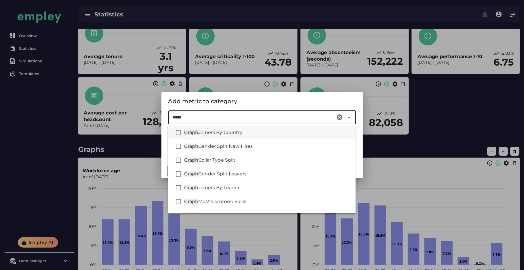
scroll to position [435, 0]
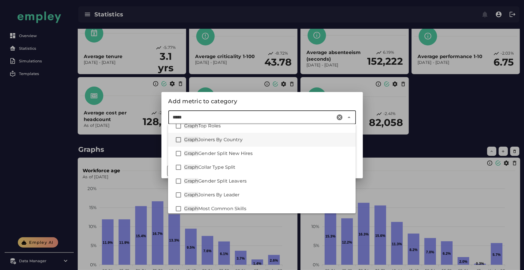
click at [221, 139] on span "Joiners By Country" at bounding box center [220, 139] width 44 height 5
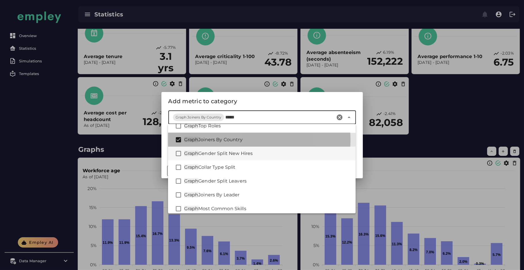
click at [217, 151] on span "Gender Split New Hires" at bounding box center [225, 153] width 54 height 5
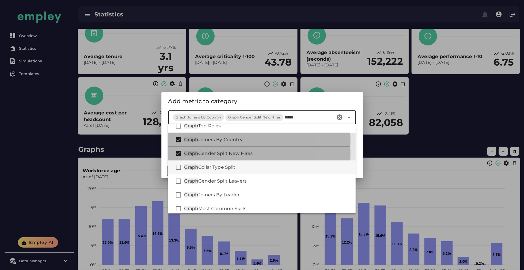
click at [210, 163] on div "Graph Collar Type Split" at bounding box center [261, 167] width 187 height 14
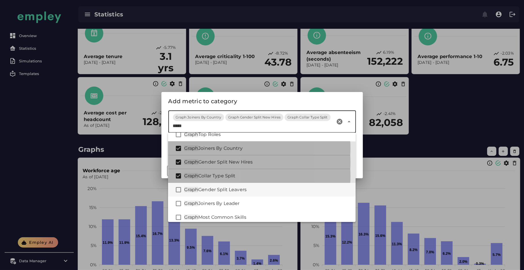
click at [210, 191] on span "Gender Split Leavers" at bounding box center [222, 189] width 48 height 5
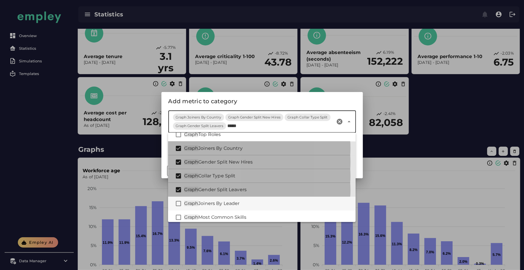
click at [211, 204] on span "Joiners By Leader" at bounding box center [218, 203] width 41 height 5
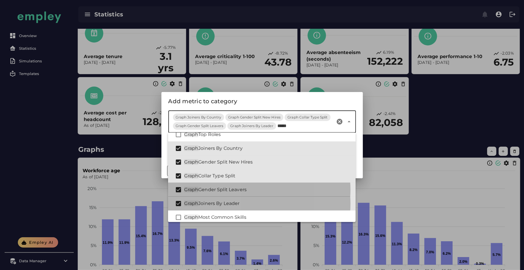
type input "*****"
click at [332, 104] on div "Add metric to category" at bounding box center [261, 101] width 187 height 9
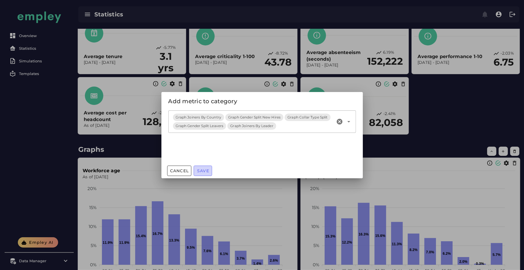
click at [202, 171] on span "Save" at bounding box center [203, 170] width 12 height 5
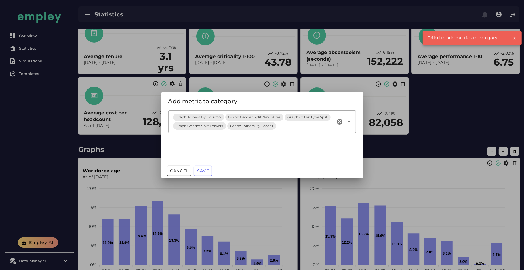
click at [244, 130] on div "Graph Joiners By Country Graph Gender Split New Hires Graph Collar Type Split G…" at bounding box center [251, 121] width 167 height 22
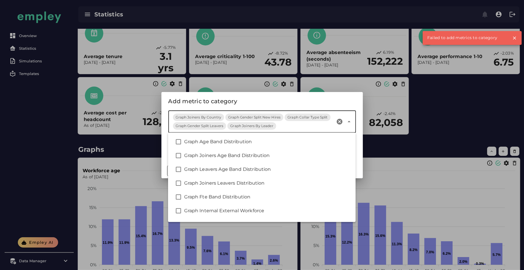
scroll to position [442, 0]
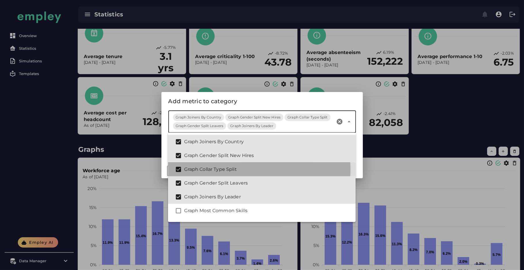
click at [193, 167] on div "Graph Collar Type Split" at bounding box center [267, 169] width 167 height 7
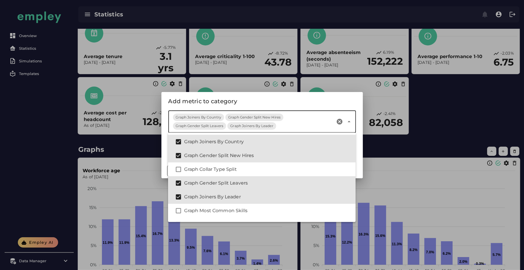
click at [289, 97] on div "Add metric to category" at bounding box center [261, 101] width 187 height 9
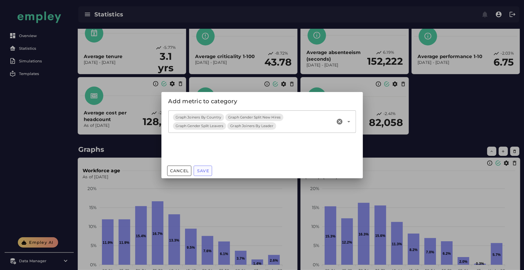
click at [203, 168] on button "Save" at bounding box center [203, 171] width 18 height 10
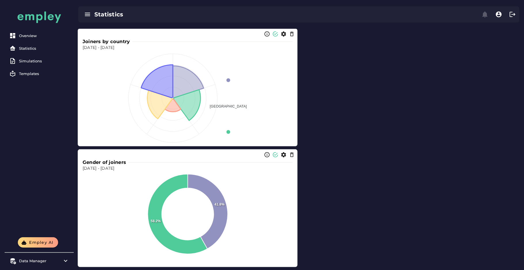
scroll to position [2225, 0]
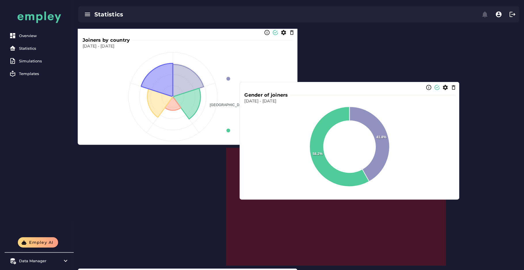
drag, startPoint x: 185, startPoint y: 187, endPoint x: 397, endPoint y: 81, distance: 236.7
click at [376, 121] on circle at bounding box center [349, 147] width 52 height 52
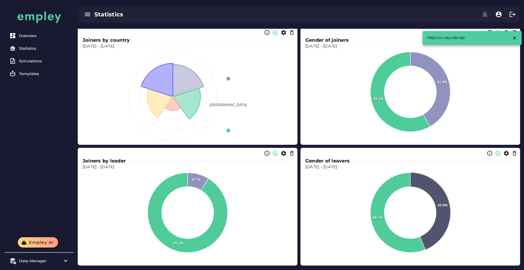
scroll to position [1837, 0]
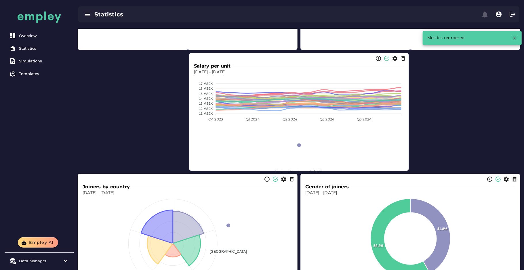
click at [514, 178] on icon "button" at bounding box center [514, 179] width 6 height 6
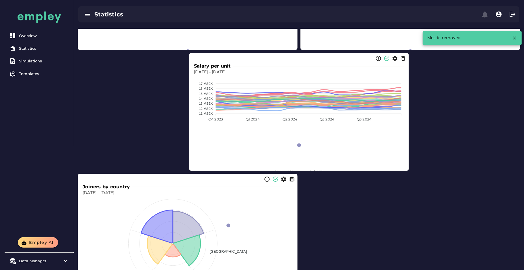
click at [292, 179] on icon "button" at bounding box center [292, 179] width 6 height 6
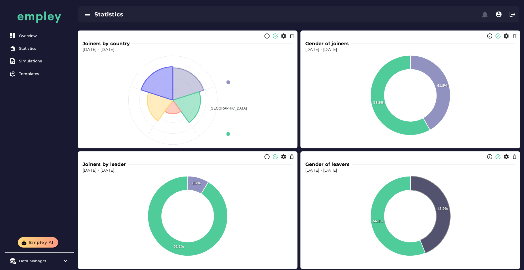
scroll to position [1826, 0]
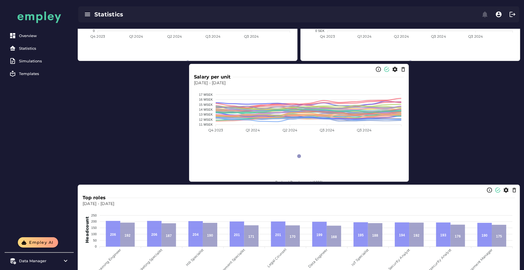
click at [394, 68] on icon "button" at bounding box center [395, 69] width 6 height 6
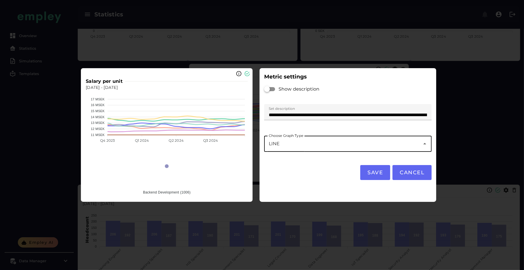
scroll to position [0, 0]
click at [286, 146] on div "LINE ****" at bounding box center [342, 144] width 156 height 16
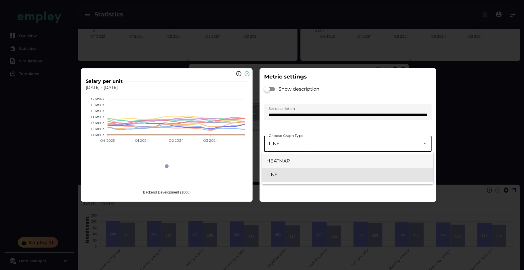
click at [301, 161] on div "HEATMAP" at bounding box center [348, 161] width 162 height 7
type input "*******"
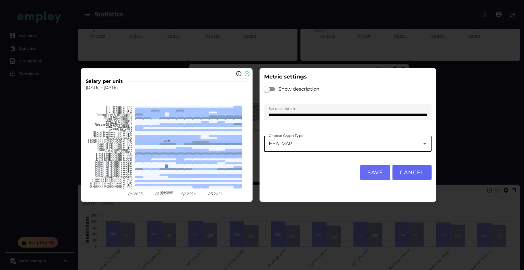
click at [374, 171] on span "Save" at bounding box center [375, 172] width 16 height 6
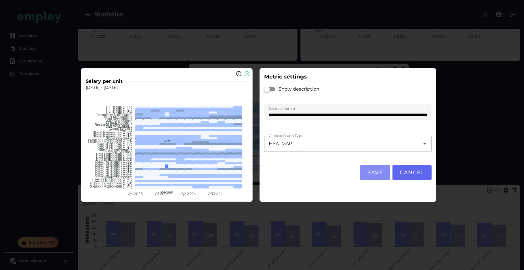
click at [455, 166] on div at bounding box center [262, 135] width 524 height 270
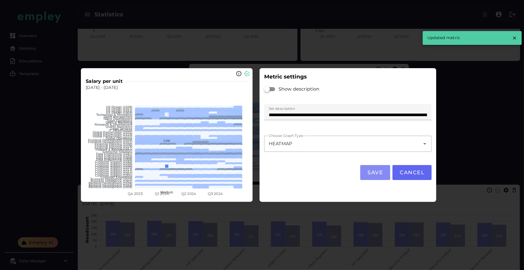
scroll to position [1826, 0]
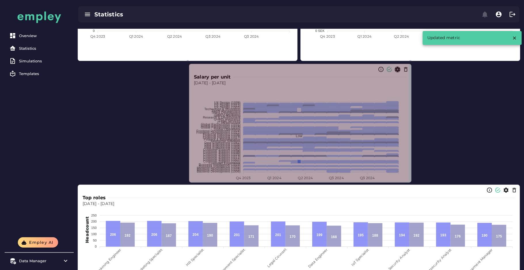
drag, startPoint x: 407, startPoint y: 181, endPoint x: 415, endPoint y: 181, distance: 8.6
click at [411, 183] on span at bounding box center [409, 181] width 3 height 3
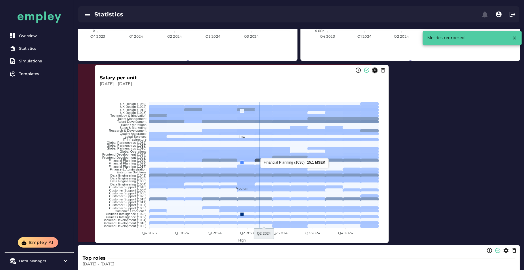
drag, startPoint x: 351, startPoint y: 157, endPoint x: 241, endPoint y: 162, distance: 110.2
click at [255, 162] on rect at bounding box center [264, 160] width 18 height 3
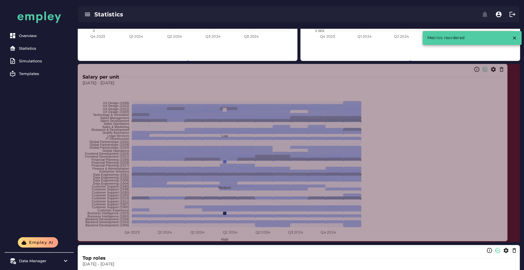
drag, startPoint x: 369, startPoint y: 241, endPoint x: 510, endPoint y: 239, distance: 140.9
click at [507, 239] on span at bounding box center [505, 239] width 3 height 3
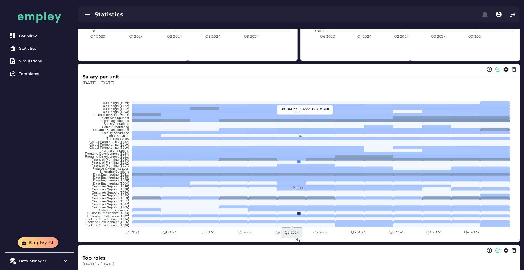
click at [504, 72] on icon "button" at bounding box center [506, 69] width 6 height 6
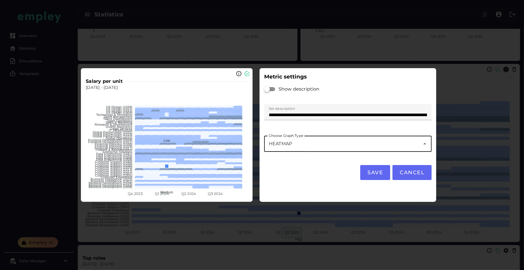
click at [349, 139] on div "HEATMAP *******" at bounding box center [342, 144] width 156 height 16
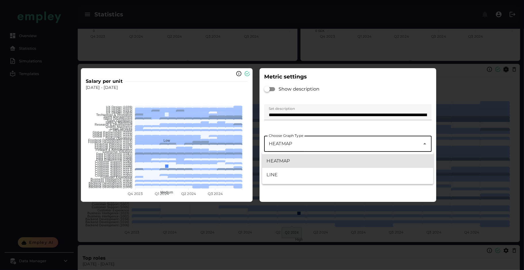
click at [308, 176] on div "LINE" at bounding box center [348, 174] width 162 height 7
type input "****"
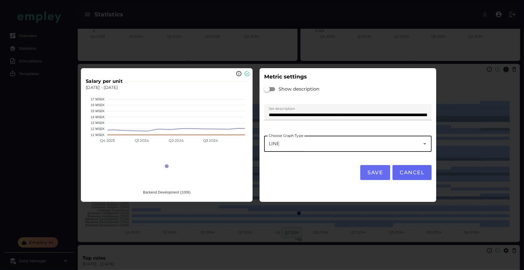
click at [378, 177] on button "Save" at bounding box center [375, 172] width 30 height 15
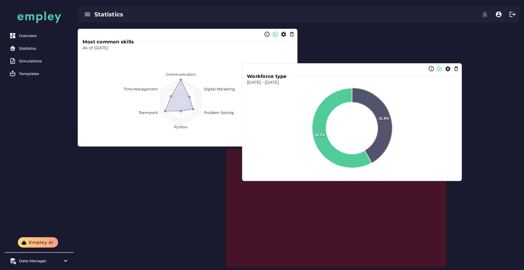
scroll to position [2404, 0]
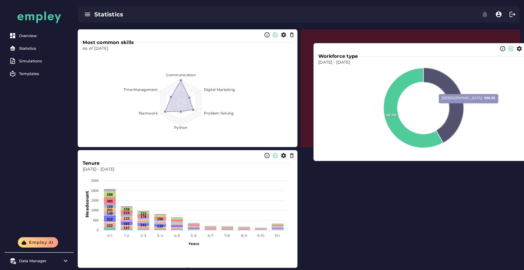
drag, startPoint x: 386, startPoint y: 125, endPoint x: 405, endPoint y: 114, distance: 22.4
click at [459, 104] on icon at bounding box center [443, 105] width 40 height 75
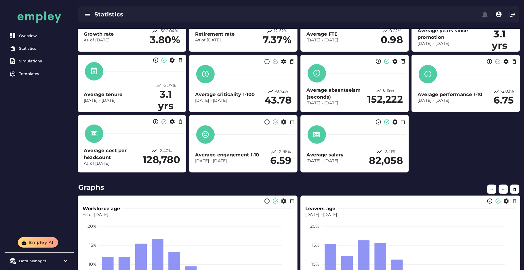
scroll to position [124, 0]
click at [506, 191] on button "button" at bounding box center [502, 189] width 9 height 9
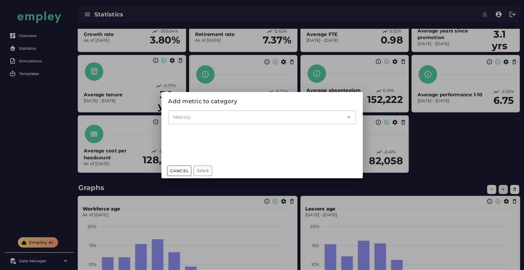
click at [290, 173] on div "Add metric to category Metrics Cancel Save" at bounding box center [262, 135] width 524 height 270
click at [222, 114] on input "Metrics" at bounding box center [258, 117] width 170 height 7
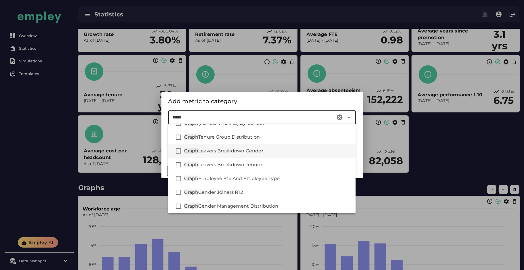
scroll to position [535, 0]
click at [231, 150] on span "Leavers Breakdown Gender" at bounding box center [230, 150] width 65 height 5
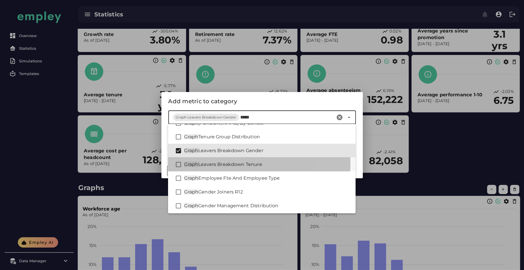
click at [224, 159] on div "Graph Leavers Breakdown Tenure" at bounding box center [261, 165] width 187 height 14
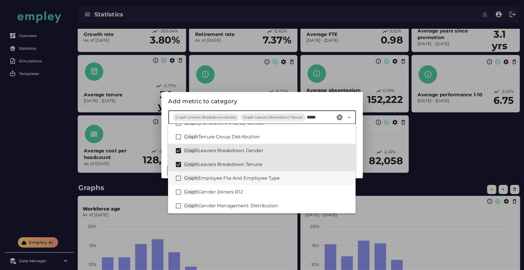
click at [217, 177] on span "Employee Fte And Employee Type" at bounding box center [239, 177] width 82 height 5
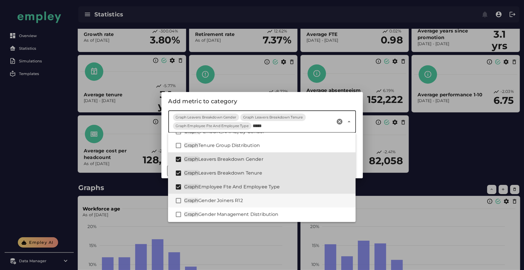
click at [206, 201] on span "Gender Joiners R12" at bounding box center [220, 200] width 45 height 5
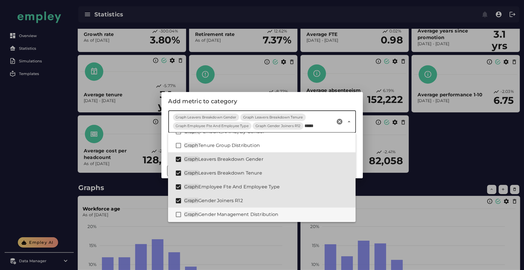
click at [201, 214] on span "Gender Management Distribution" at bounding box center [238, 214] width 80 height 5
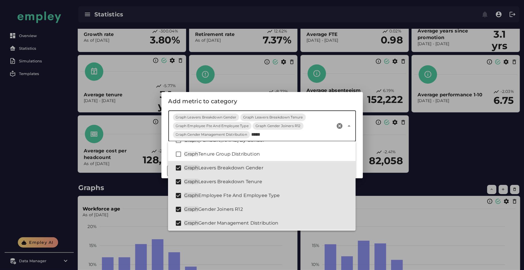
type input "*****"
click at [283, 104] on div "Add metric to category" at bounding box center [261, 101] width 187 height 9
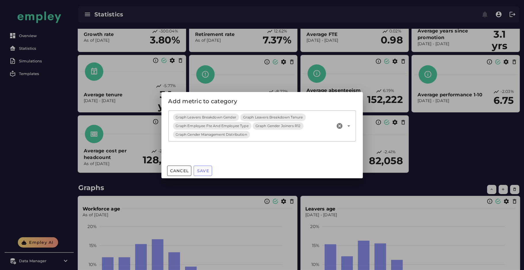
click at [204, 171] on span "Save" at bounding box center [203, 170] width 12 height 5
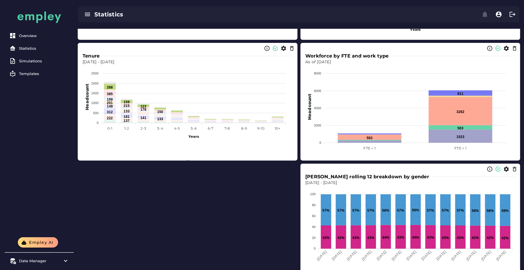
scroll to position [2709, 0]
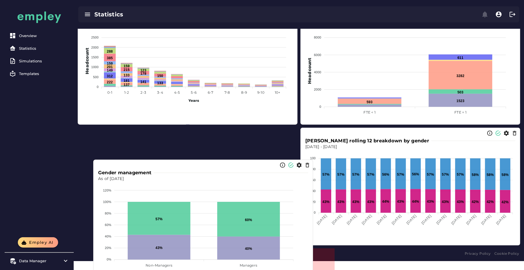
drag, startPoint x: 335, startPoint y: 230, endPoint x: 115, endPoint y: 129, distance: 242.4
click at [104, 182] on foreignobject at bounding box center [203, 229] width 210 height 95
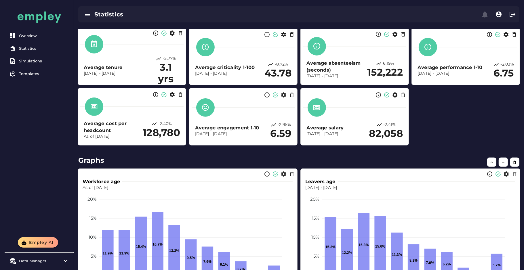
scroll to position [151, 0]
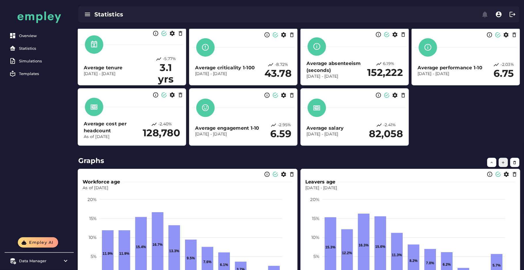
click at [501, 160] on icon "button" at bounding box center [503, 162] width 4 height 4
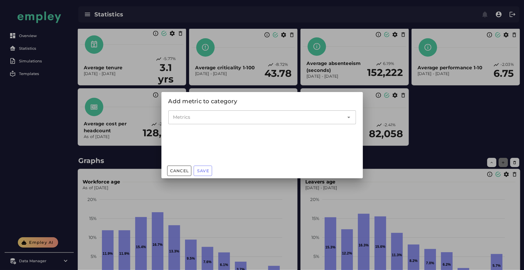
scroll to position [0, 0]
click at [199, 116] on input "Metrics" at bounding box center [258, 117] width 170 height 7
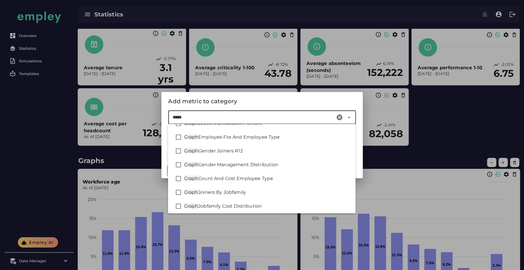
scroll to position [578, 0]
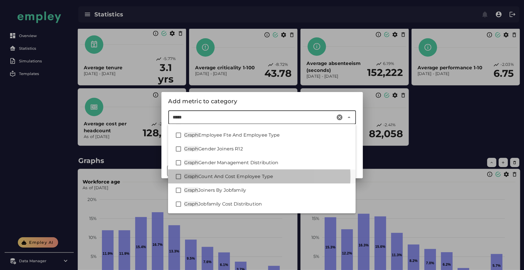
click at [213, 174] on span "Count And Cost Employee Type" at bounding box center [235, 176] width 75 height 5
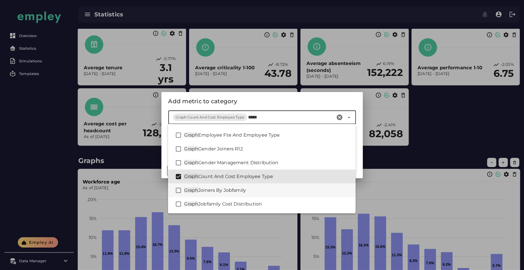
click at [214, 189] on span "Joiners By Jobfamily" at bounding box center [222, 189] width 48 height 5
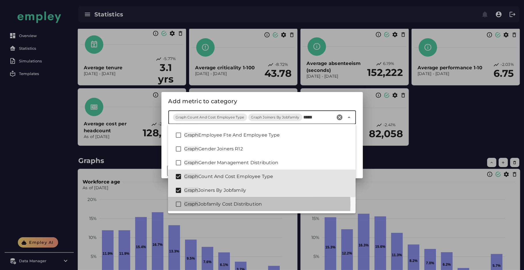
click at [203, 207] on div "Graph Jobfamily Cost Distribution" at bounding box center [267, 204] width 167 height 7
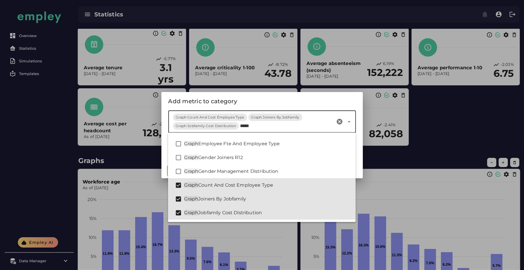
type input "*****"
click at [243, 103] on div "Add metric to category" at bounding box center [261, 101] width 187 height 9
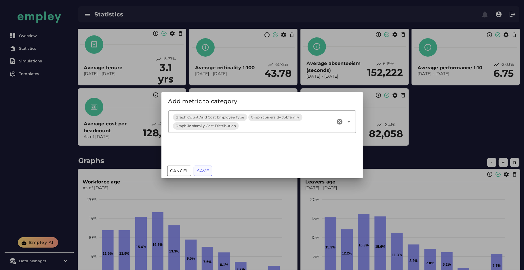
click at [206, 171] on span "Save" at bounding box center [203, 170] width 12 height 5
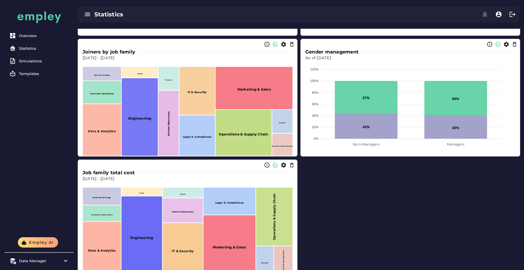
scroll to position [2861, 0]
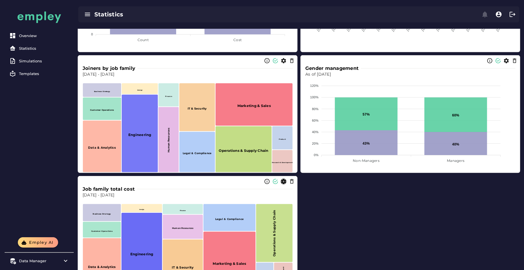
click at [283, 182] on icon "button" at bounding box center [283, 182] width 6 height 6
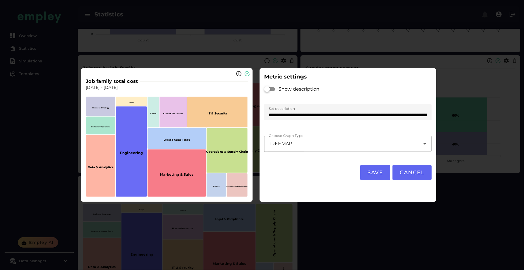
click at [308, 139] on div "TREEMAP *******" at bounding box center [342, 144] width 156 height 16
type input "**********"
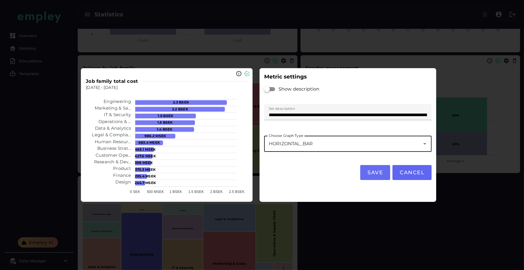
click at [378, 175] on span "Save" at bounding box center [375, 172] width 16 height 6
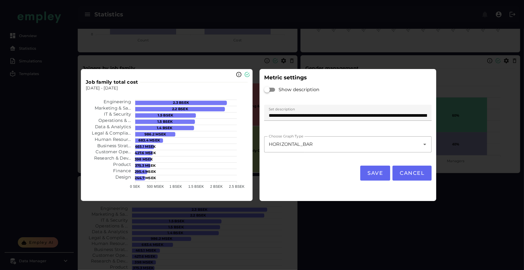
click at [286, 234] on div at bounding box center [262, 135] width 524 height 270
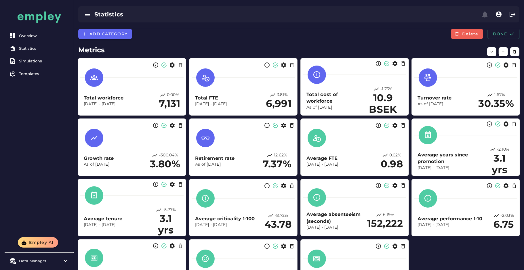
scroll to position [2861, 0]
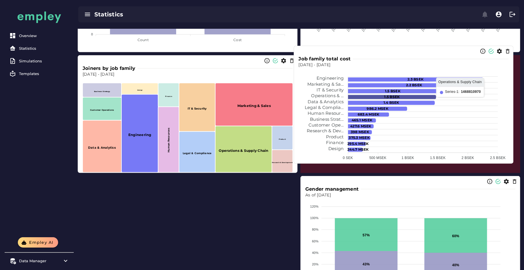
drag, startPoint x: 204, startPoint y: 229, endPoint x: 424, endPoint y: 119, distance: 246.5
click at [424, 99] on icon at bounding box center [392, 97] width 88 height 4
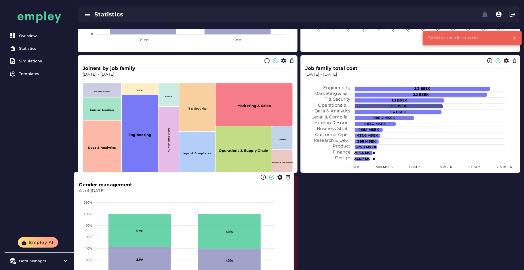
drag, startPoint x: 145, startPoint y: 200, endPoint x: 154, endPoint y: 189, distance: 14.5
click at [119, 202] on foreignobject at bounding box center [184, 241] width 210 height 95
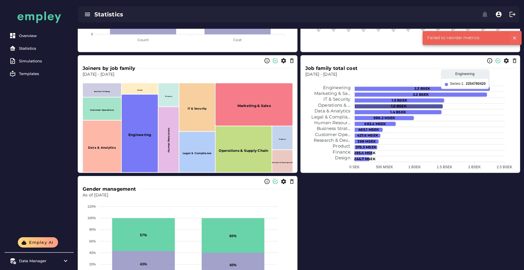
click at [516, 40] on icon "button" at bounding box center [514, 37] width 5 height 5
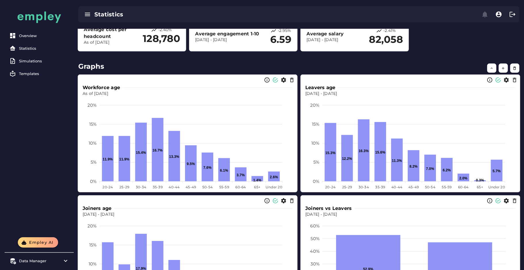
scroll to position [0, 0]
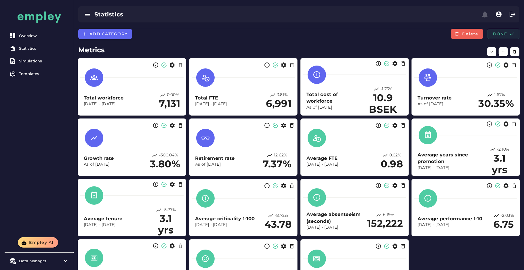
click at [503, 35] on span "Done" at bounding box center [503, 33] width 22 height 5
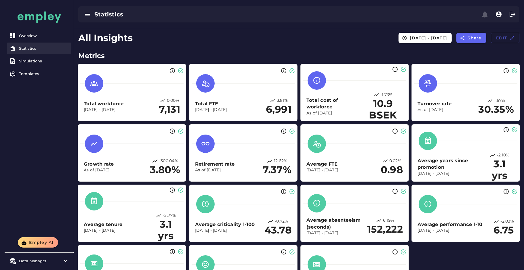
click at [28, 49] on div "Statistics" at bounding box center [44, 48] width 50 height 5
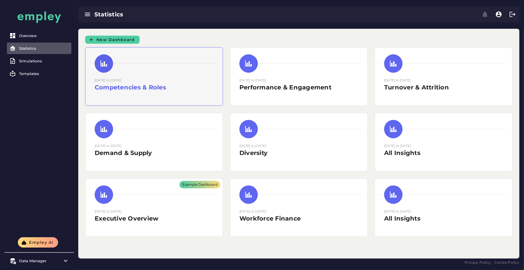
click at [121, 81] on small "[DATE] to [DATE]" at bounding box center [108, 80] width 27 height 4
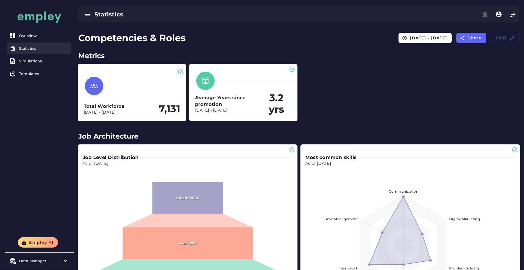
drag, startPoint x: 26, startPoint y: 52, endPoint x: 33, endPoint y: 46, distance: 9.0
click at [33, 46] on div "Statistics" at bounding box center [44, 48] width 50 height 5
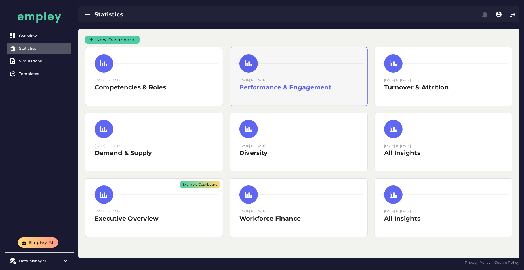
click at [317, 66] on div at bounding box center [299, 63] width 128 height 18
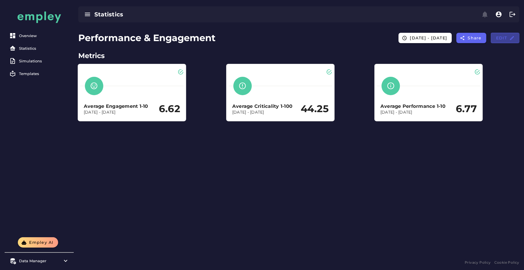
click at [507, 39] on span "Edit" at bounding box center [504, 37] width 19 height 5
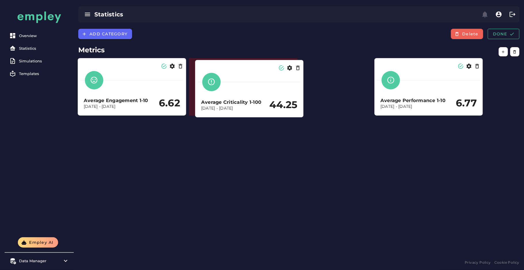
drag, startPoint x: 285, startPoint y: 94, endPoint x: 253, endPoint y: 96, distance: 31.4
click at [253, 96] on div "Average Criticality 1-100 Dec 31, 2023 - Dec 31, 2024 44.25" at bounding box center [249, 92] width 103 height 44
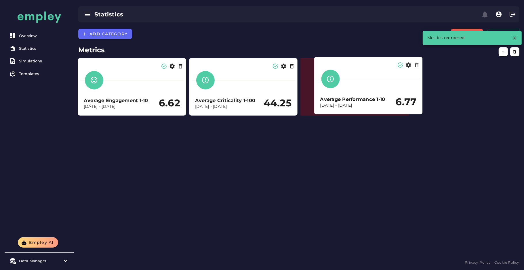
drag, startPoint x: 405, startPoint y: 85, endPoint x: 344, endPoint y: 84, distance: 60.1
click at [344, 84] on div at bounding box center [368, 79] width 103 height 18
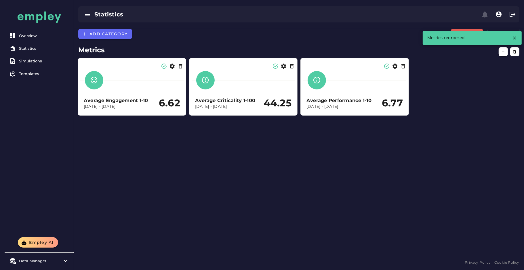
click at [296, 173] on div "Add category Delete Done Metrics Average Engagement 1-10 Dec 31, 2023 - Dec 31,…" at bounding box center [299, 144] width 450 height 230
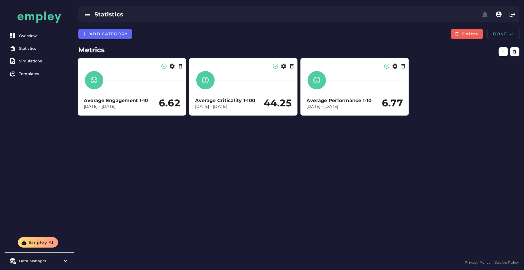
click at [210, 170] on div "Add category Delete Done Metrics Average Engagement 1-10 Dec 31, 2023 - Dec 31,…" at bounding box center [299, 144] width 450 height 230
click at [503, 33] on span "Done" at bounding box center [503, 33] width 22 height 5
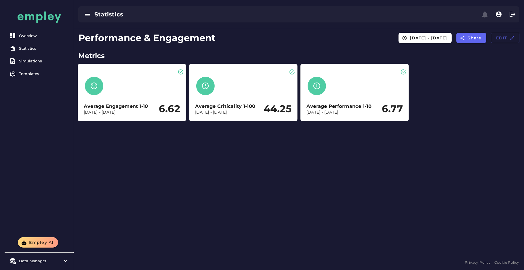
click at [91, 90] on icon at bounding box center [94, 86] width 8 height 8
drag, startPoint x: 36, startPoint y: 44, endPoint x: 15, endPoint y: 51, distance: 21.6
click at [15, 51] on icon at bounding box center [12, 48] width 7 height 7
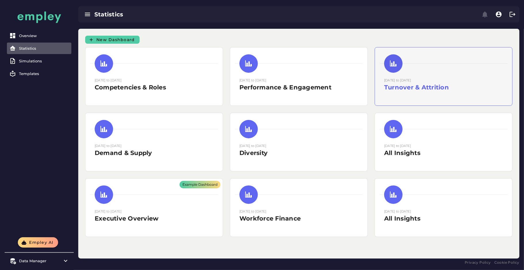
click at [416, 88] on h2 "Turnover & Attrition" at bounding box center [443, 87] width 119 height 9
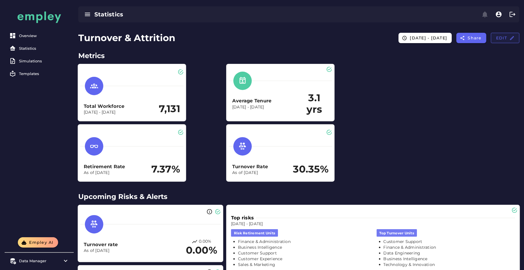
click at [509, 41] on button "Edit" at bounding box center [505, 38] width 28 height 10
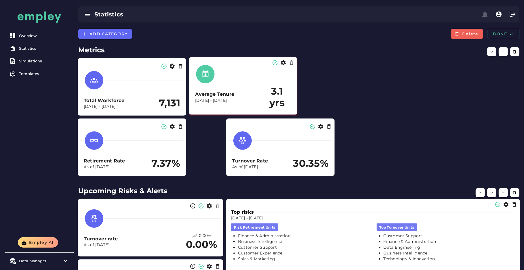
drag, startPoint x: 271, startPoint y: 109, endPoint x: 233, endPoint y: 108, distance: 37.7
click at [233, 108] on div "Average Tenure Dec 31, 2023 - Dec 31, 2024 3.1 yrs" at bounding box center [243, 97] width 96 height 23
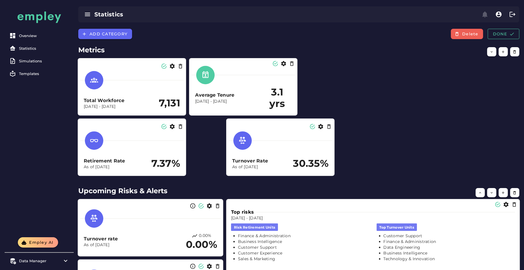
click at [332, 129] on div "Turnover Rate As of Dec 31, 2024 30.35%" at bounding box center [280, 151] width 103 height 44
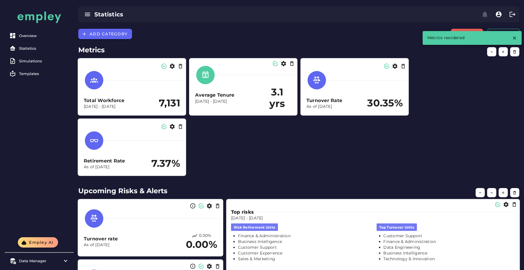
click at [283, 135] on div "Total Workforce Dec 31, 2023 - Dec 31, 2024 7,131 Average Tenure Dec 31, 2023 -…" at bounding box center [299, 117] width 448 height 124
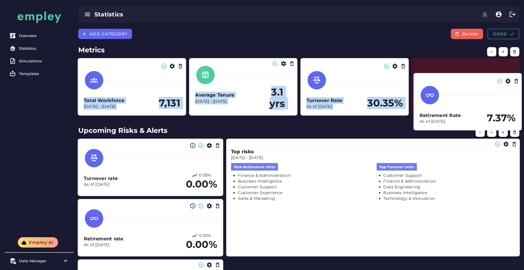
drag, startPoint x: 148, startPoint y: 147, endPoint x: 489, endPoint y: 96, distance: 344.7
click at [489, 96] on div at bounding box center [467, 95] width 103 height 18
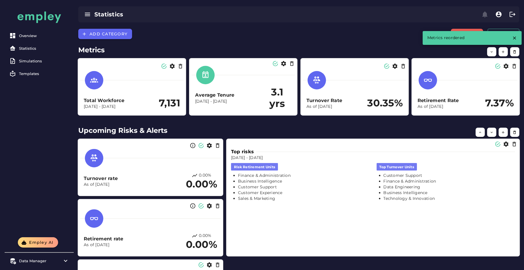
click at [278, 133] on h2 "Upcoming Risks & Alerts" at bounding box center [298, 130] width 441 height 10
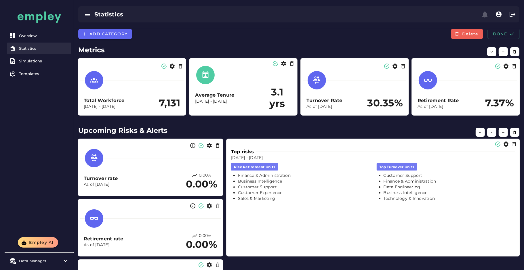
click at [38, 53] on link "Statistics" at bounding box center [39, 49] width 64 height 12
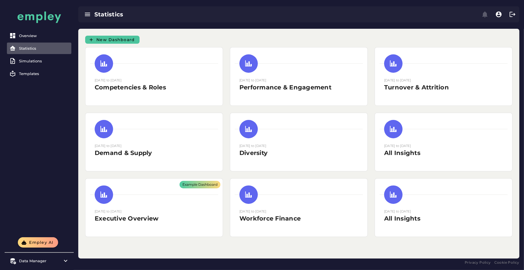
click at [118, 38] on span "New Dashboard" at bounding box center [115, 39] width 39 height 5
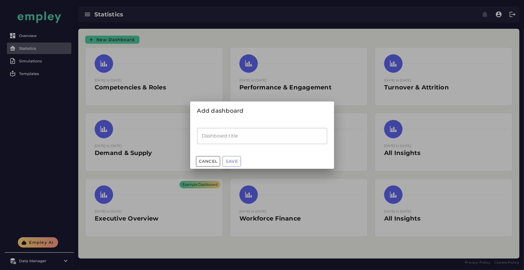
click at [213, 133] on input "Dashboard title" at bounding box center [262, 136] width 130 height 16
type input "**********"
click at [229, 160] on span "Save" at bounding box center [231, 161] width 12 height 5
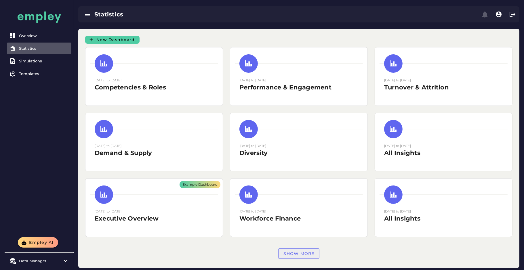
click at [293, 248] on button "Show more" at bounding box center [298, 253] width 41 height 10
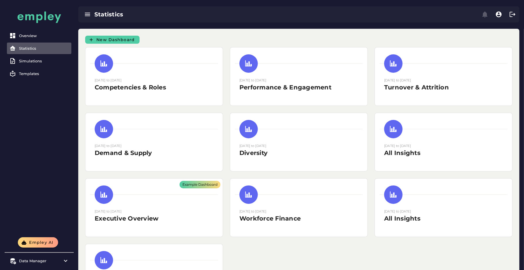
scroll to position [52, 0]
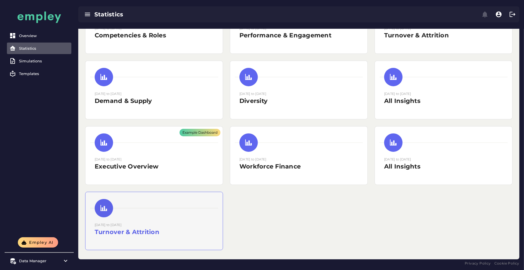
click at [172, 243] on div "[DATE] to [DATE] Turnover & Attrition" at bounding box center [153, 221] width 137 height 58
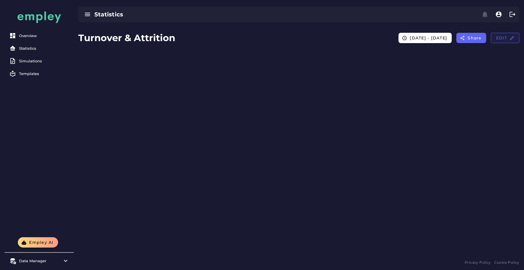
click at [502, 40] on span "Edit" at bounding box center [504, 37] width 19 height 5
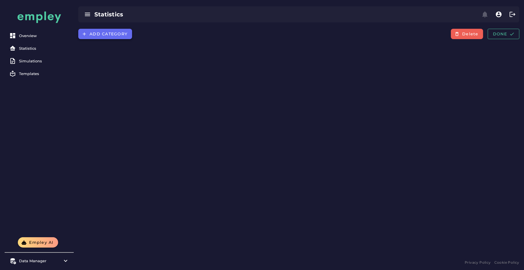
click at [95, 30] on button "Add category" at bounding box center [105, 34] width 54 height 10
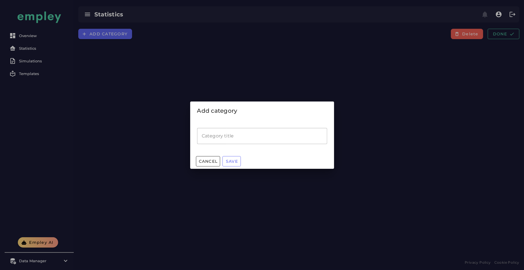
click at [233, 139] on input "Category title" at bounding box center [262, 136] width 130 height 16
type input "********"
click at [225, 159] on span "Save" at bounding box center [231, 161] width 12 height 5
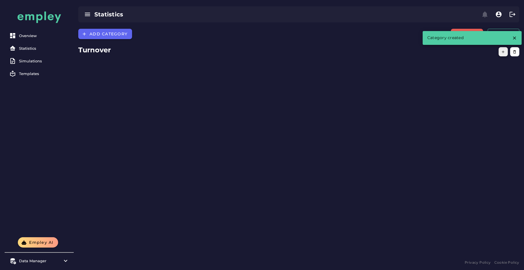
click at [499, 53] on button "button" at bounding box center [502, 51] width 9 height 9
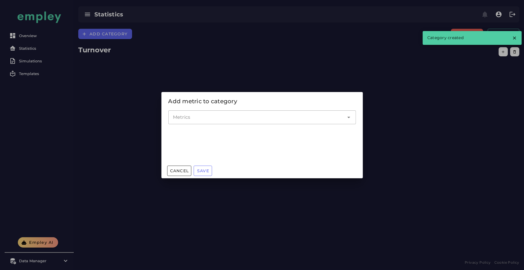
click at [215, 112] on div at bounding box center [256, 117] width 176 height 14
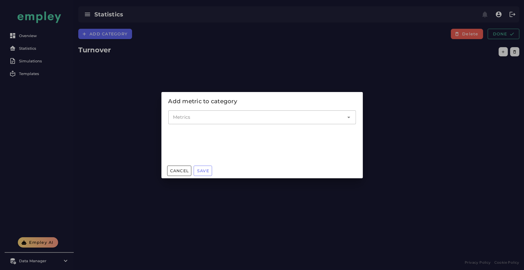
click at [305, 58] on div at bounding box center [262, 135] width 524 height 270
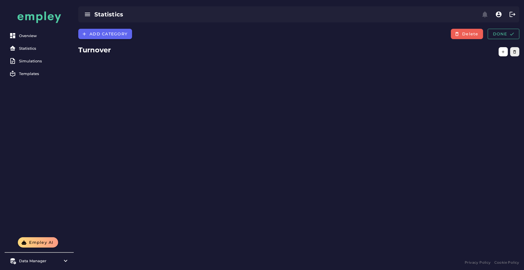
click at [514, 52] on icon "button" at bounding box center [514, 52] width 4 height 4
click at [512, 53] on icon "button" at bounding box center [514, 52] width 4 height 4
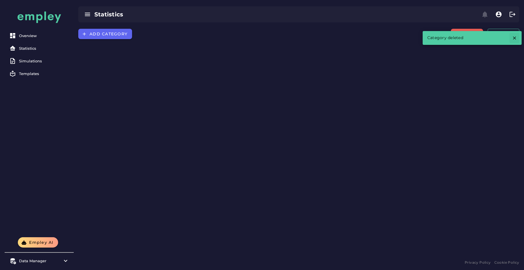
click at [516, 37] on icon "button" at bounding box center [514, 37] width 5 height 5
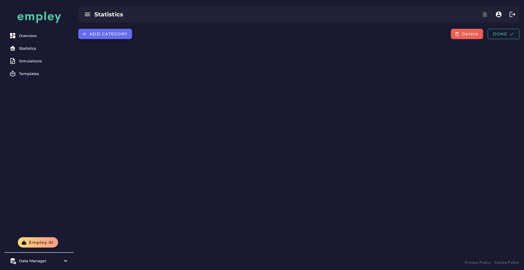
click at [102, 39] on button "Add category" at bounding box center [105, 34] width 54 height 10
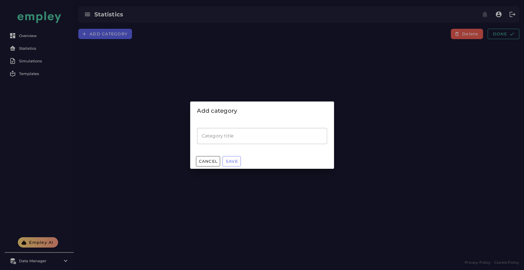
click at [216, 132] on input "Category title" at bounding box center [262, 136] width 130 height 16
type input "**********"
click at [232, 163] on span "Save" at bounding box center [231, 161] width 12 height 5
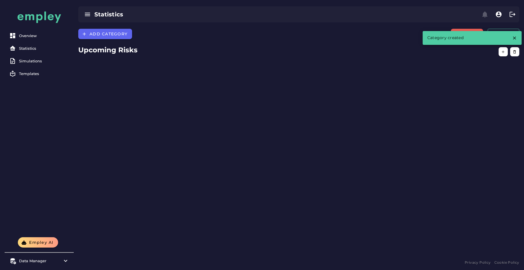
click at [371, 98] on div "Add category Delete Done Upcoming Risks" at bounding box center [299, 144] width 450 height 230
click at [500, 49] on button "button" at bounding box center [502, 51] width 9 height 9
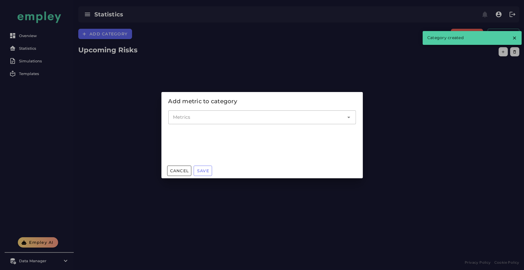
click at [230, 121] on div at bounding box center [256, 117] width 176 height 14
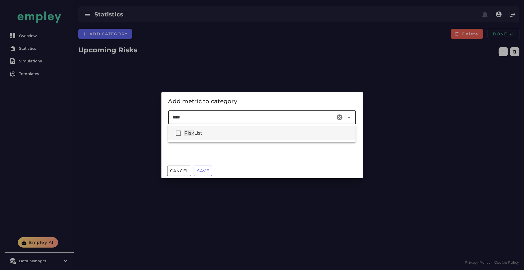
click at [196, 130] on div "Risk List" at bounding box center [267, 133] width 167 height 7
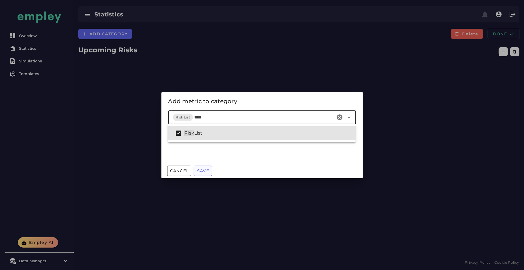
type input "****"
click at [205, 174] on button "Save" at bounding box center [203, 171] width 18 height 10
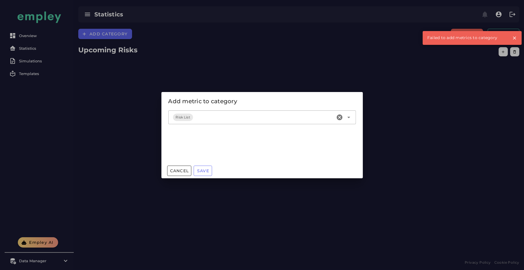
click at [211, 116] on input "Metrics" at bounding box center [263, 117] width 139 height 7
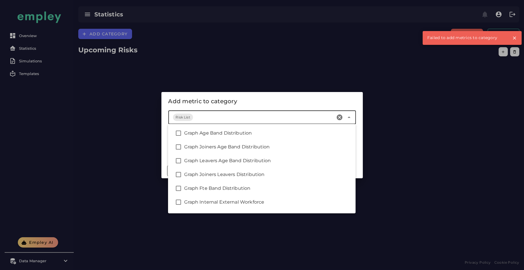
scroll to position [552, 0]
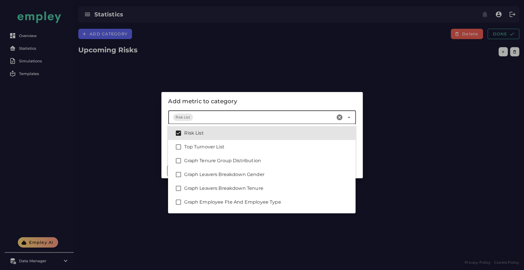
click at [121, 106] on div at bounding box center [262, 135] width 524 height 270
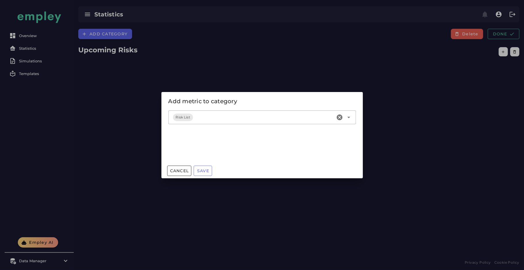
click at [121, 106] on div at bounding box center [262, 135] width 524 height 270
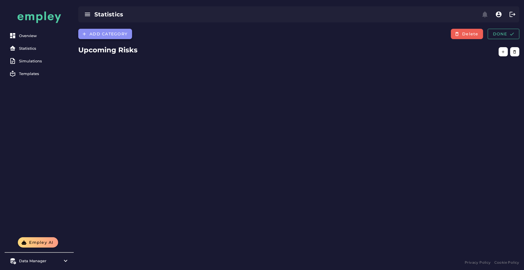
click at [122, 37] on button "Add category" at bounding box center [105, 34] width 54 height 10
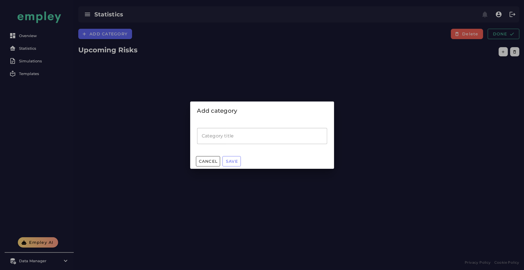
click at [217, 130] on input "Category title" at bounding box center [262, 136] width 130 height 16
type input "********"
click at [229, 164] on button "Save" at bounding box center [231, 161] width 18 height 10
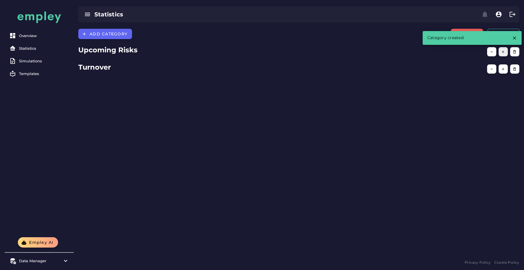
click at [499, 50] on button "button" at bounding box center [502, 51] width 9 height 9
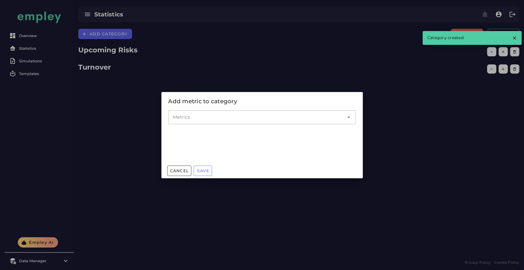
click at [254, 122] on div at bounding box center [256, 117] width 176 height 14
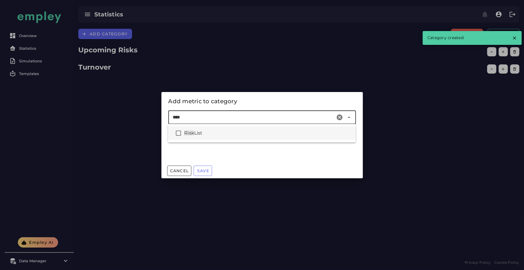
click at [236, 139] on div "Risk List" at bounding box center [261, 133] width 187 height 14
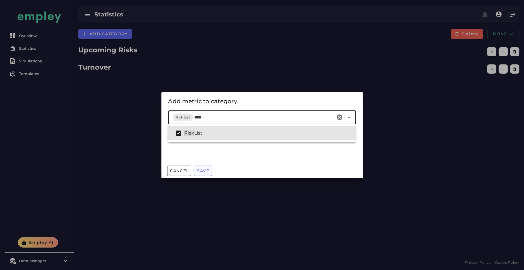
type input "****"
click at [200, 167] on button "Save" at bounding box center [203, 171] width 18 height 10
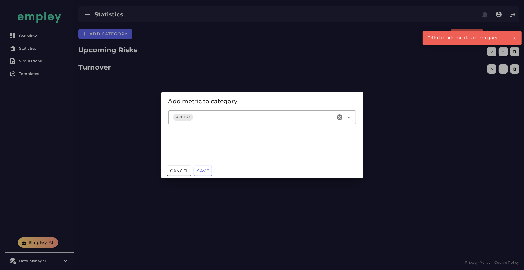
click at [202, 52] on div at bounding box center [262, 135] width 524 height 270
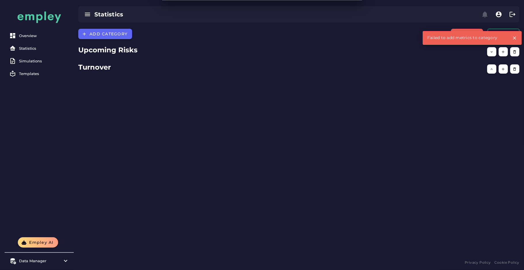
click at [202, 52] on h2 "Upcoming Risks" at bounding box center [298, 50] width 441 height 10
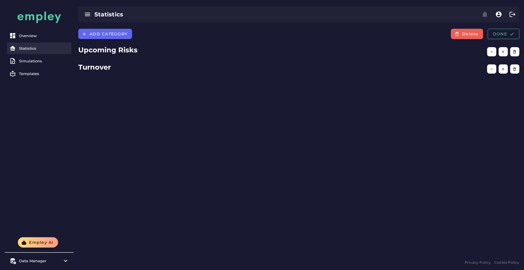
click at [26, 48] on div "Statistics" at bounding box center [44, 48] width 50 height 5
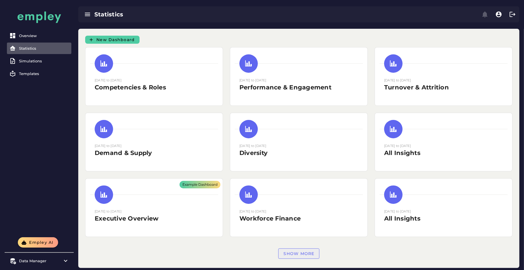
click at [311, 257] on button "Show more" at bounding box center [298, 253] width 41 height 10
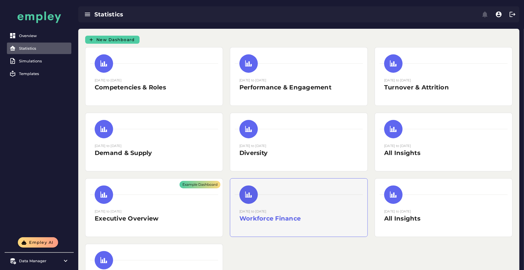
scroll to position [52, 0]
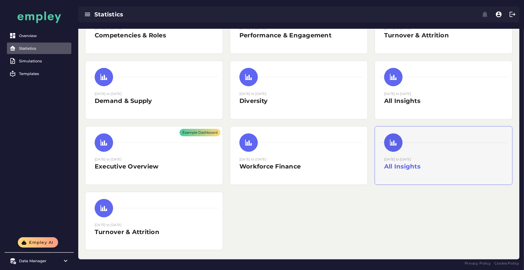
click at [416, 147] on div at bounding box center [443, 142] width 128 height 18
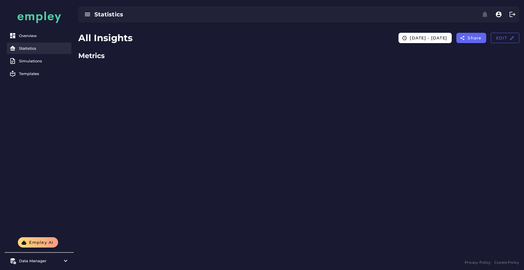
click at [18, 45] on div at bounding box center [14, 48] width 10 height 7
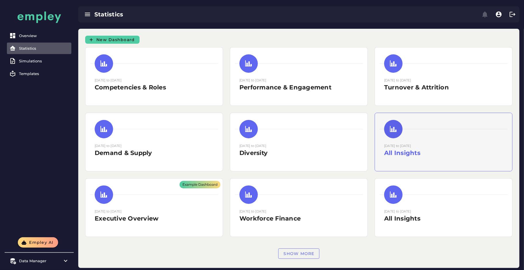
click at [409, 151] on h2 "All Insights" at bounding box center [443, 153] width 119 height 9
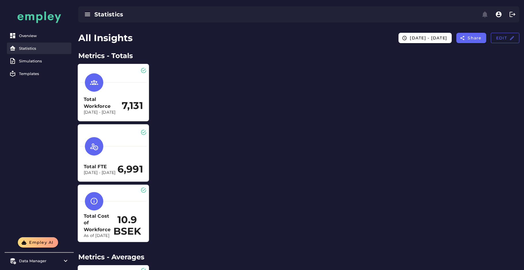
click at [22, 45] on link "Statistics" at bounding box center [39, 49] width 64 height 12
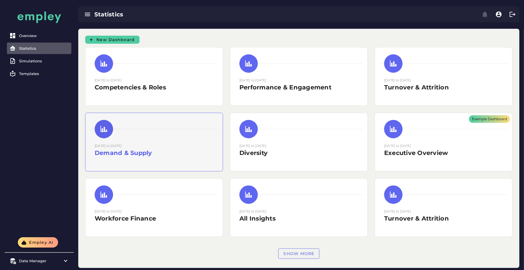
click at [175, 149] on h2 "Demand & Supply" at bounding box center [154, 153] width 119 height 9
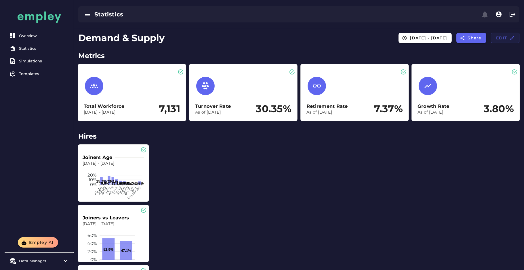
click at [500, 41] on button "Edit" at bounding box center [505, 38] width 28 height 10
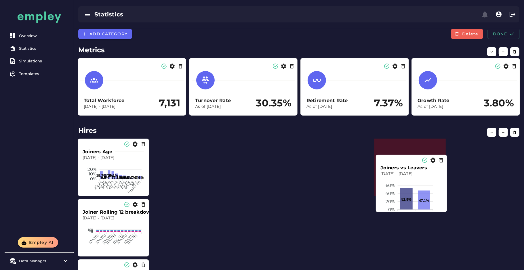
drag, startPoint x: 114, startPoint y: 242, endPoint x: 412, endPoint y: 197, distance: 301.2
click at [412, 197] on icon at bounding box center [406, 198] width 12 height 21
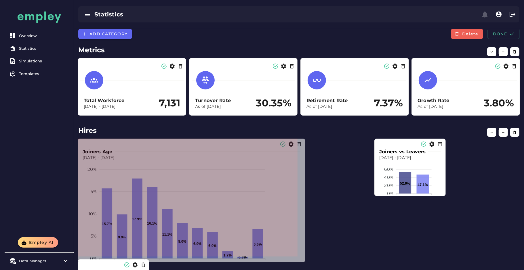
drag, startPoint x: 147, startPoint y: 194, endPoint x: 309, endPoint y: 258, distance: 173.5
click at [305, 259] on span at bounding box center [303, 260] width 3 height 3
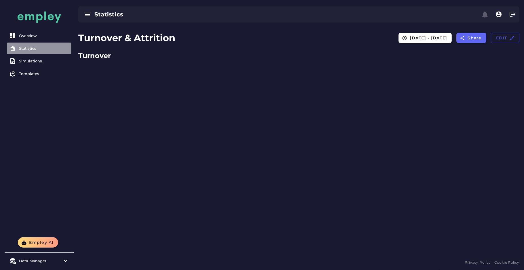
click at [17, 45] on div at bounding box center [14, 48] width 10 height 7
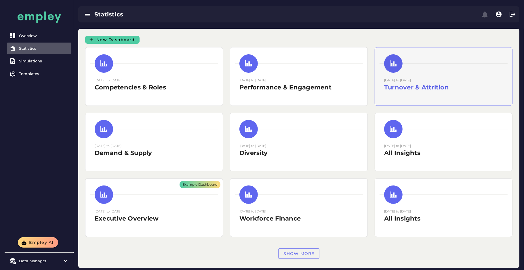
click at [419, 99] on div "[DATE] to [DATE] Turnover & Attrition" at bounding box center [443, 76] width 137 height 58
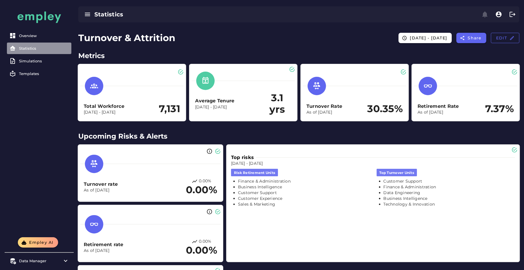
click at [35, 46] on div "Statistics" at bounding box center [44, 48] width 50 height 5
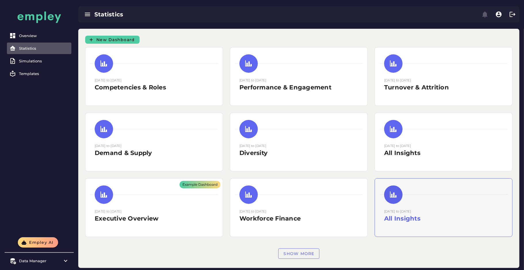
click at [411, 198] on div at bounding box center [443, 194] width 128 height 18
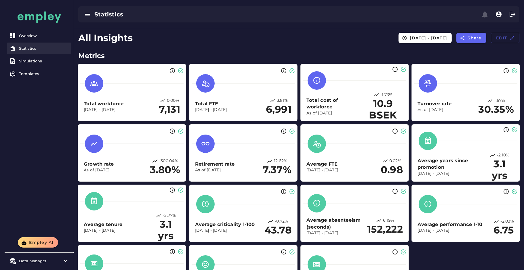
click at [29, 48] on div "Statistics" at bounding box center [44, 48] width 50 height 5
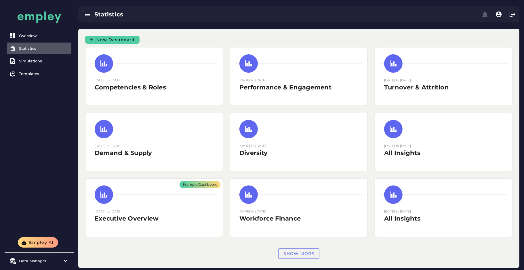
scroll to position [9, 0]
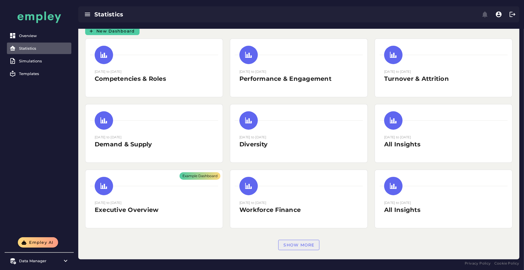
click at [301, 242] on span "Show more" at bounding box center [298, 244] width 31 height 5
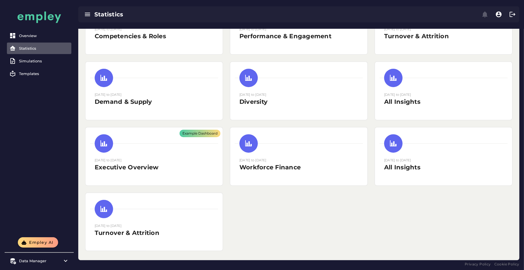
scroll to position [52, 0]
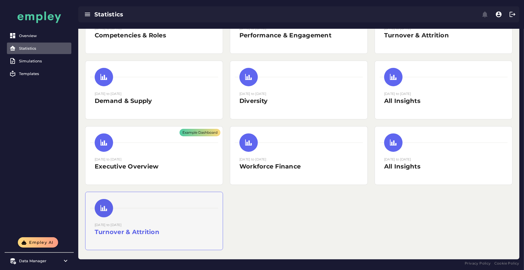
click at [162, 219] on div "[DATE] to [DATE] Turnover & Attrition" at bounding box center [153, 221] width 137 height 58
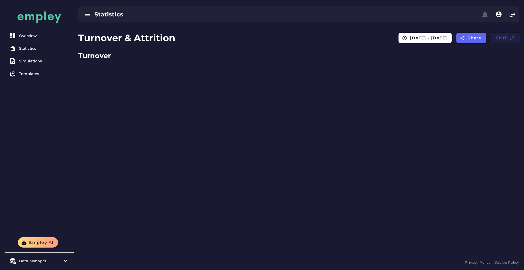
click at [501, 38] on span "Edit" at bounding box center [504, 37] width 19 height 5
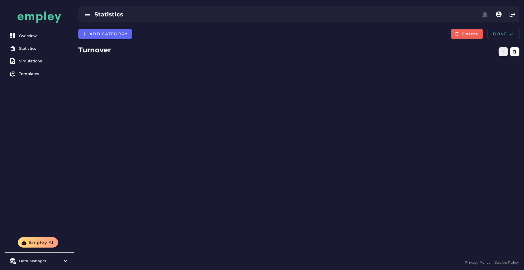
click at [501, 53] on icon "button" at bounding box center [503, 52] width 4 height 4
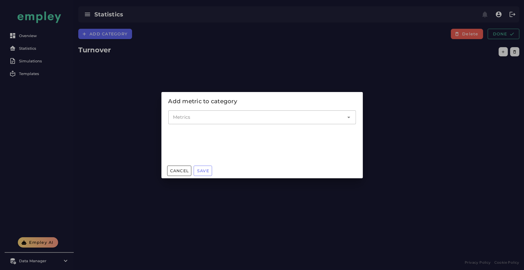
click at [276, 118] on input "Metrics" at bounding box center [258, 117] width 170 height 7
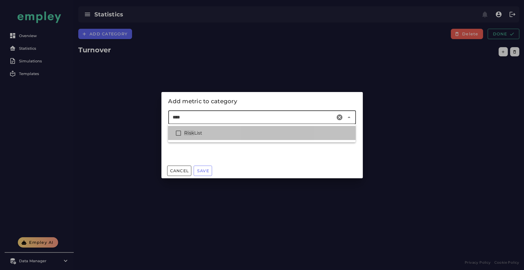
click at [256, 135] on div "Risk List" at bounding box center [267, 133] width 167 height 7
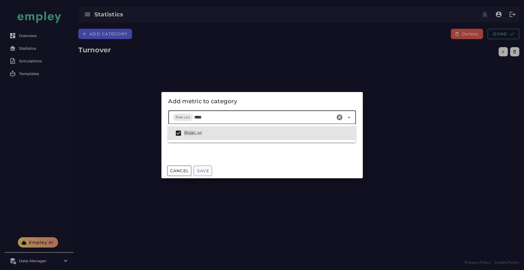
type input "****"
click at [201, 167] on button "Save" at bounding box center [203, 171] width 18 height 10
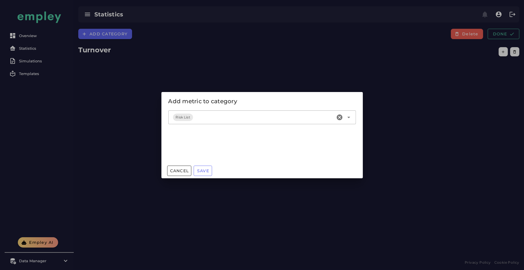
click at [212, 114] on input "Metrics" at bounding box center [263, 117] width 139 height 7
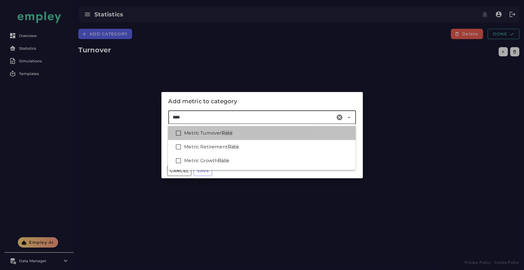
click at [224, 134] on span "Rate" at bounding box center [226, 132] width 11 height 5
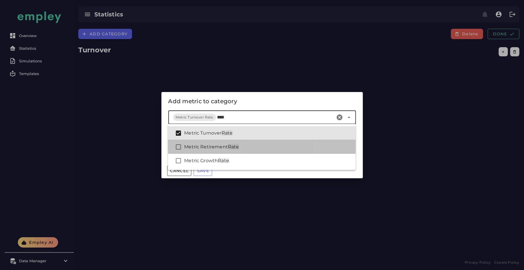
click at [224, 142] on div "Metric Retirement Rate" at bounding box center [261, 147] width 187 height 14
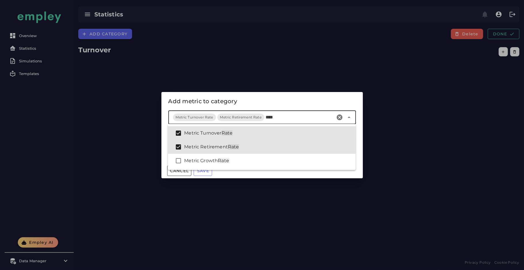
click at [267, 120] on input "****" at bounding box center [299, 117] width 68 height 7
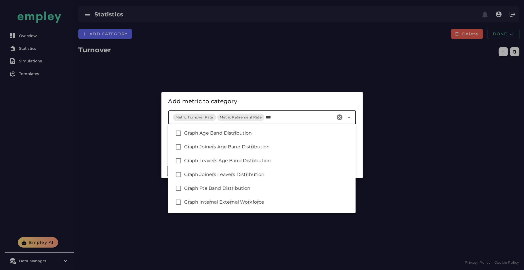
type input "****"
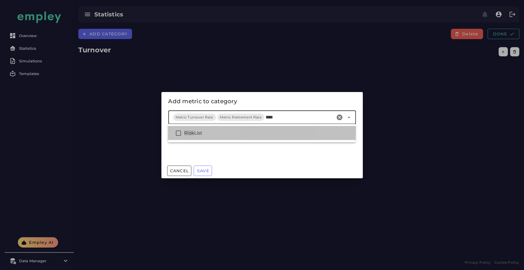
click at [251, 135] on div "Risk List" at bounding box center [267, 133] width 167 height 7
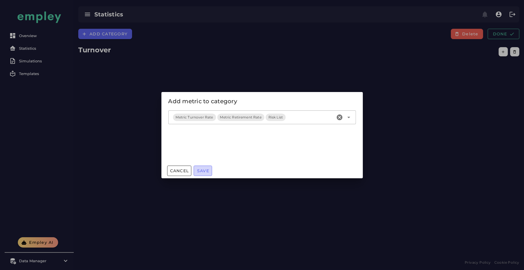
click at [204, 168] on button "Save" at bounding box center [203, 171] width 18 height 10
click at [275, 117] on div "Risk List" at bounding box center [275, 117] width 14 height 5
click at [311, 120] on input "Metrics" at bounding box center [310, 117] width 46 height 7
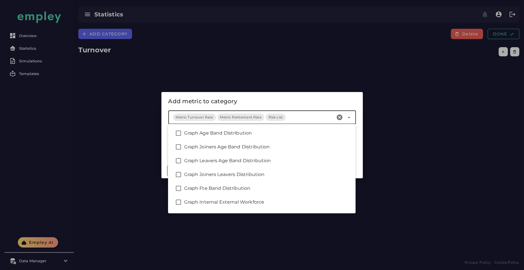
scroll to position [552, 0]
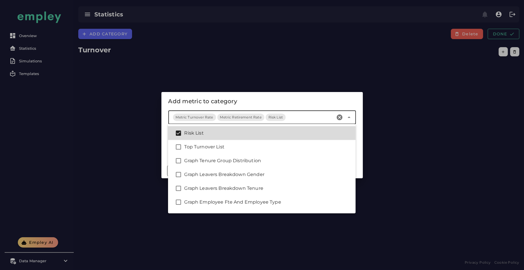
click at [217, 130] on div "Risk List" at bounding box center [267, 133] width 167 height 7
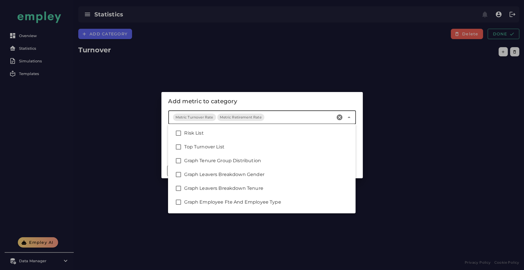
click at [273, 103] on div "Add metric to category" at bounding box center [261, 101] width 187 height 9
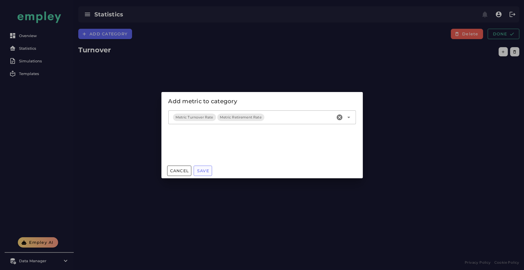
click at [198, 174] on button "Save" at bounding box center [203, 171] width 18 height 10
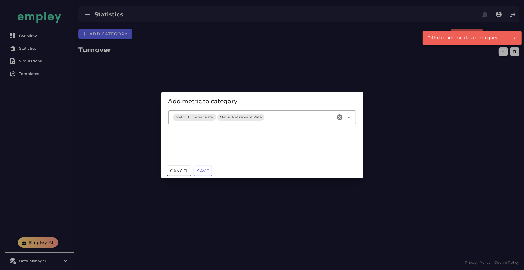
click at [94, 164] on div at bounding box center [262, 135] width 524 height 270
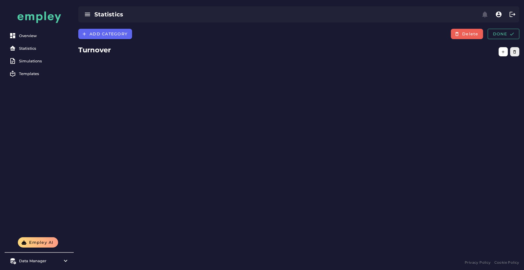
click at [511, 49] on button "button" at bounding box center [514, 51] width 9 height 9
click at [515, 53] on icon "button" at bounding box center [514, 52] width 4 height 4
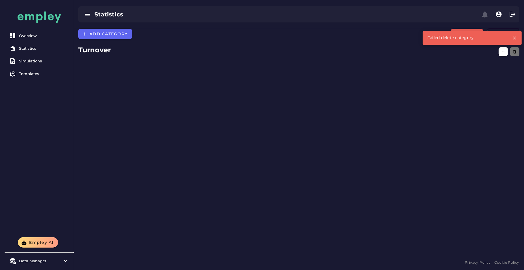
click at [512, 53] on button "button" at bounding box center [514, 51] width 9 height 9
click at [329, 59] on div "Add category Delete Done Turnover" at bounding box center [299, 144] width 450 height 230
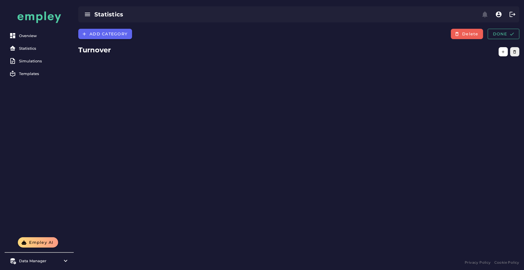
click at [516, 50] on icon "button" at bounding box center [514, 52] width 4 height 4
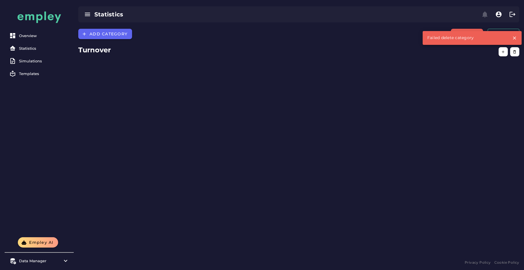
click at [516, 50] on icon "button" at bounding box center [514, 52] width 4 height 4
click at [294, 79] on div "Add category Delete Done Turnover" at bounding box center [299, 144] width 450 height 230
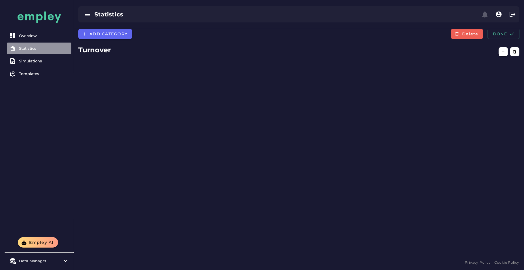
drag, startPoint x: 37, startPoint y: 49, endPoint x: 29, endPoint y: 46, distance: 8.5
click at [29, 46] on div "Statistics" at bounding box center [44, 48] width 50 height 5
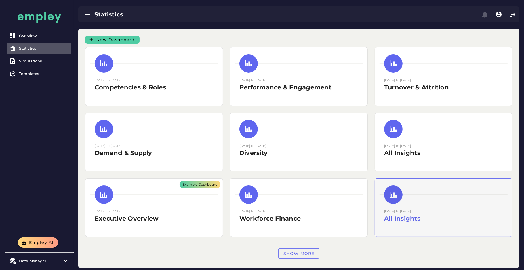
scroll to position [9, 0]
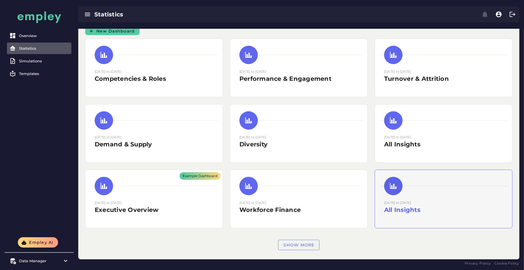
click at [409, 200] on div "[DATE] to [DATE] All Insights" at bounding box center [443, 207] width 119 height 14
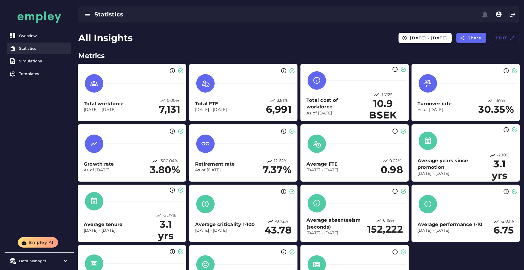
click at [32, 51] on link "Statistics" at bounding box center [39, 49] width 64 height 12
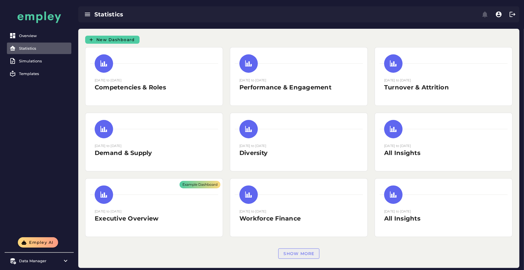
click at [290, 255] on span "Show more" at bounding box center [298, 253] width 31 height 5
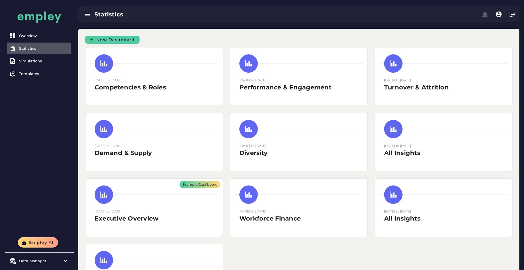
scroll to position [52, 0]
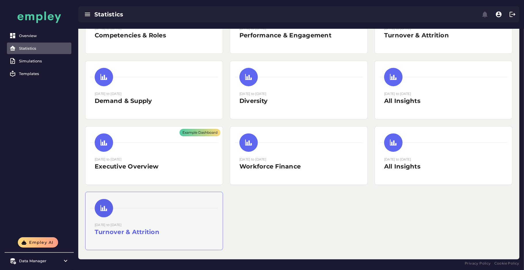
click at [172, 239] on div "[DATE] to [DATE] Turnover & Attrition" at bounding box center [154, 231] width 119 height 19
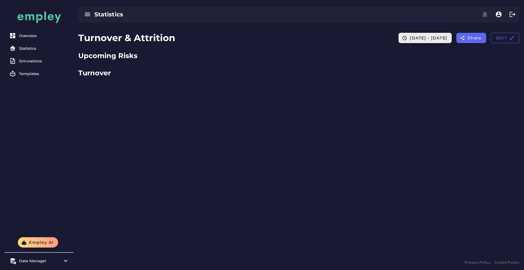
click at [413, 41] on button "[DATE] - [DATE]" at bounding box center [424, 38] width 53 height 10
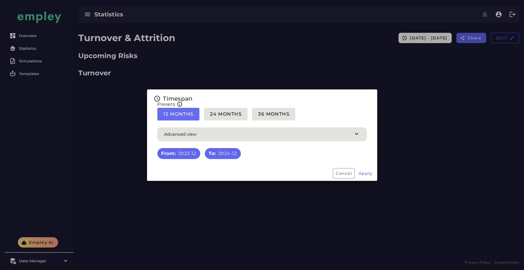
click at [181, 113] on span "12 Months" at bounding box center [178, 113] width 30 height 5
click at [361, 172] on span "Apply" at bounding box center [365, 173] width 14 height 5
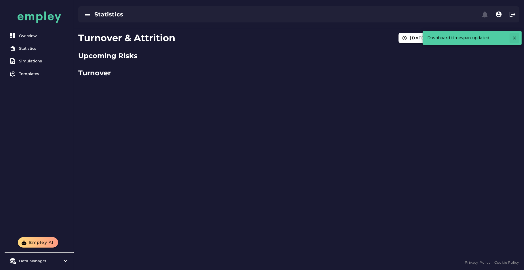
click at [512, 39] on icon "button" at bounding box center [514, 37] width 5 height 5
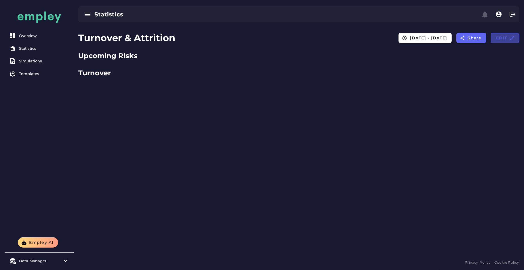
click at [505, 37] on span "Edit" at bounding box center [504, 37] width 19 height 5
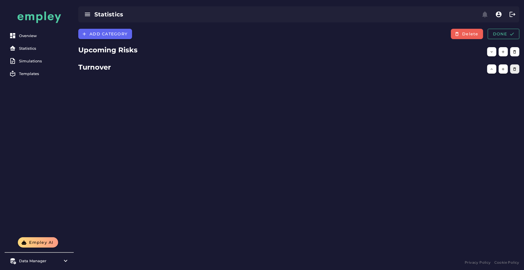
click at [514, 71] on button "button" at bounding box center [514, 68] width 9 height 9
click at [449, 69] on div at bounding box center [484, 69] width 75 height 16
click at [498, 53] on div at bounding box center [484, 52] width 75 height 16
click at [500, 53] on button "button" at bounding box center [502, 51] width 9 height 9
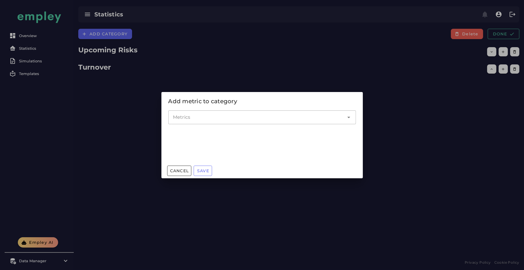
click at [298, 113] on div at bounding box center [256, 117] width 176 height 14
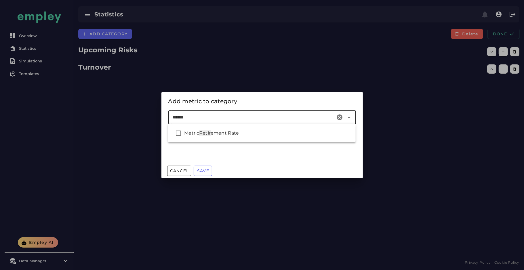
type input "*******"
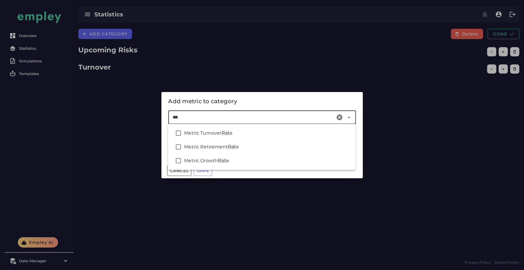
type input "****"
click at [248, 131] on div "Metric Turnover Rate" at bounding box center [267, 133] width 167 height 7
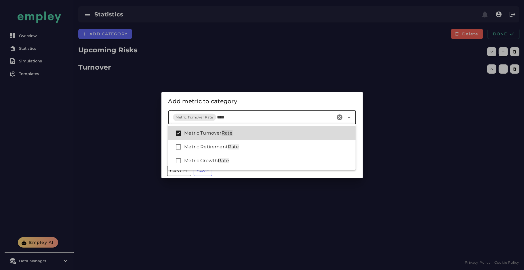
click at [243, 138] on div "Metric Turnover Rate" at bounding box center [261, 133] width 187 height 14
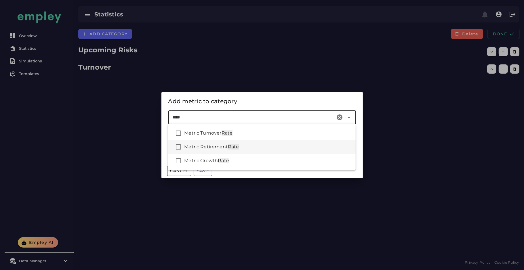
click at [241, 140] on div "Metric Retirement Rate" at bounding box center [261, 147] width 187 height 14
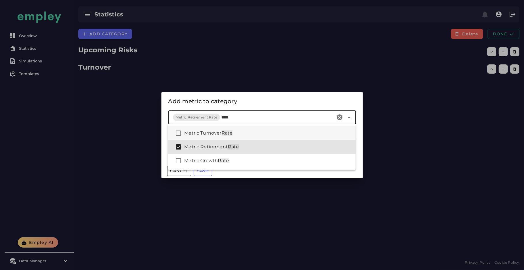
click at [239, 133] on div "Metric Turnover Rate" at bounding box center [267, 133] width 167 height 7
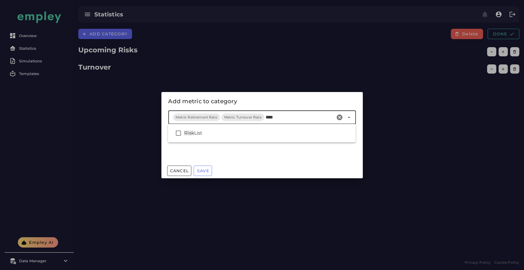
click at [239, 133] on div "Risk List" at bounding box center [267, 133] width 167 height 7
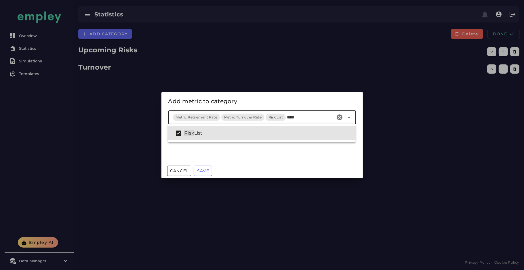
type input "****"
click at [225, 171] on div "Cancel Save" at bounding box center [261, 170] width 201 height 15
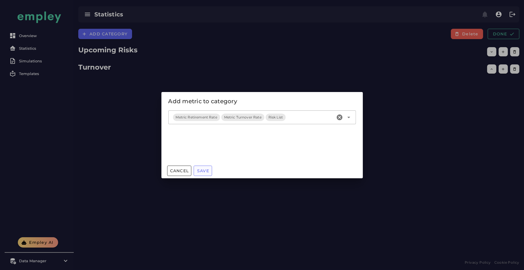
click at [209, 169] on span "Save" at bounding box center [203, 170] width 12 height 5
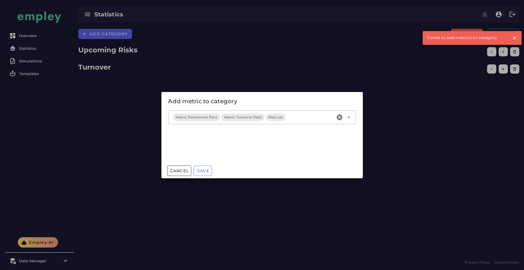
click at [113, 130] on div at bounding box center [262, 135] width 524 height 270
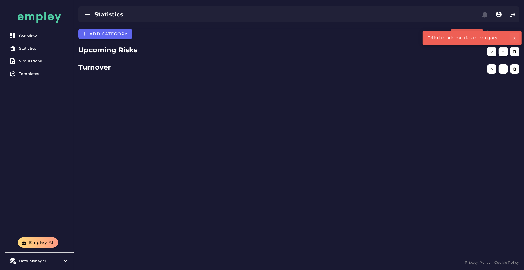
click at [511, 39] on button "button" at bounding box center [514, 38] width 10 height 10
click at [505, 37] on button "Done" at bounding box center [503, 34] width 32 height 10
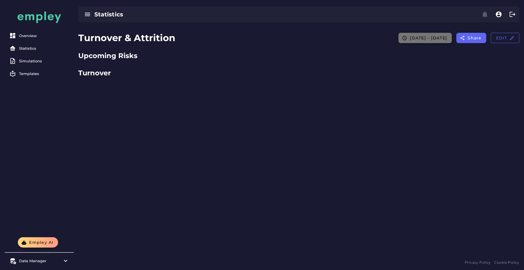
click at [429, 40] on span "[DATE] - [DATE]" at bounding box center [428, 37] width 38 height 5
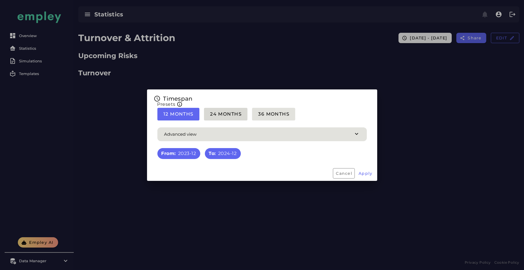
click at [237, 118] on button "24 Months" at bounding box center [225, 114] width 43 height 13
click at [170, 115] on span "12 Months" at bounding box center [178, 113] width 30 height 5
click at [367, 177] on button "Apply" at bounding box center [365, 173] width 19 height 10
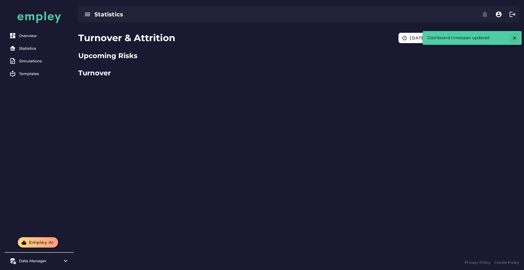
click at [512, 36] on icon "button" at bounding box center [514, 37] width 5 height 5
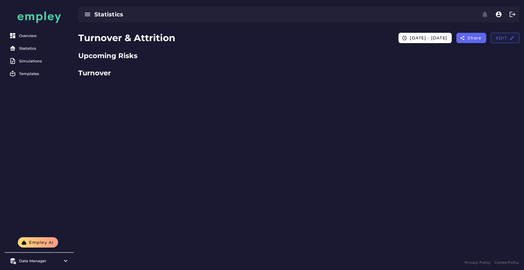
click at [510, 38] on icon "button" at bounding box center [511, 37] width 5 height 5
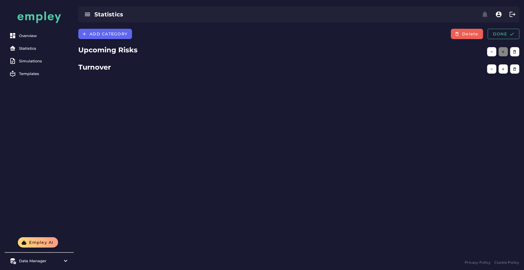
click at [503, 55] on button "button" at bounding box center [502, 51] width 9 height 9
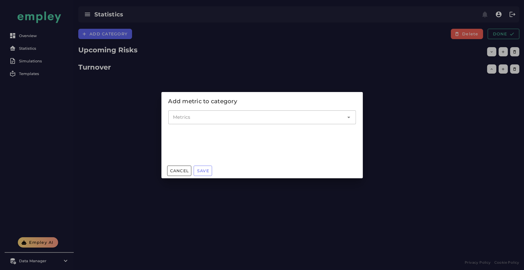
click at [271, 117] on input "Metrics" at bounding box center [258, 117] width 170 height 7
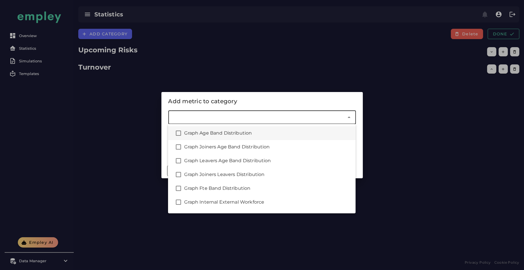
click at [194, 133] on div "Graph Age Band Distribution" at bounding box center [267, 133] width 167 height 7
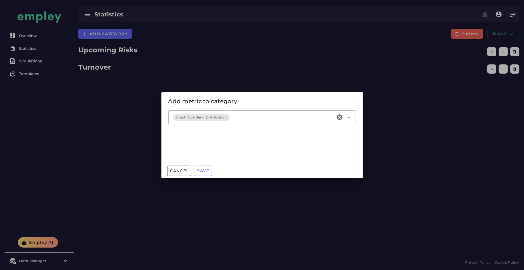
click at [280, 93] on div "Add metric to category" at bounding box center [261, 101] width 201 height 18
click at [206, 174] on button "Save" at bounding box center [203, 171] width 18 height 10
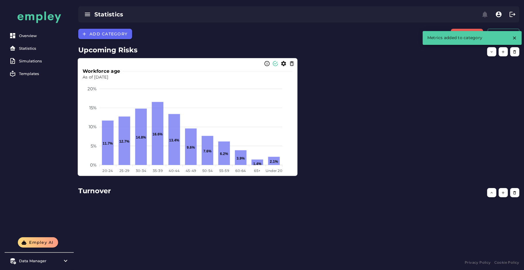
click at [295, 63] on icon "button" at bounding box center [292, 64] width 6 height 6
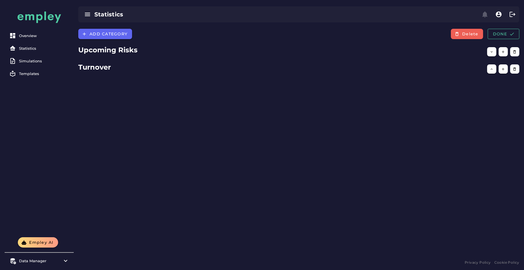
click at [496, 52] on div at bounding box center [484, 52] width 75 height 16
click at [501, 51] on icon "button" at bounding box center [503, 52] width 4 height 4
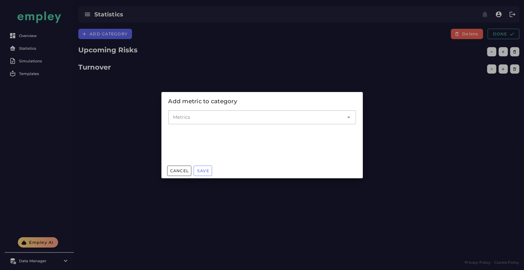
click at [309, 115] on input "Metrics" at bounding box center [258, 117] width 170 height 7
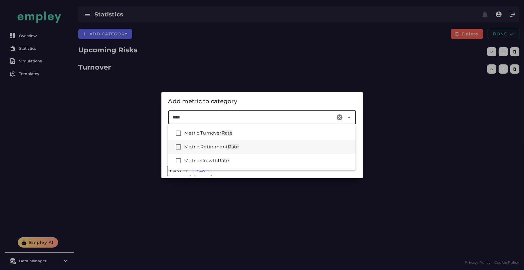
click at [270, 142] on div "Metric Retirement Rate" at bounding box center [261, 147] width 187 height 14
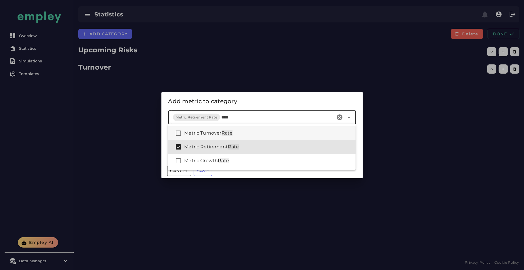
click at [269, 137] on div "Metric Turnover Rate" at bounding box center [261, 133] width 187 height 14
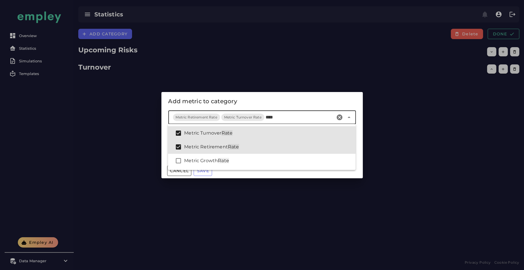
type input "****"
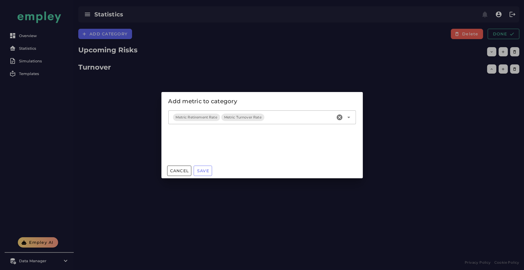
click at [250, 108] on div "Metrics Metric Retirement Rate Metric Turnover Rate" at bounding box center [262, 120] width 194 height 27
click at [205, 166] on button "Save" at bounding box center [203, 171] width 18 height 10
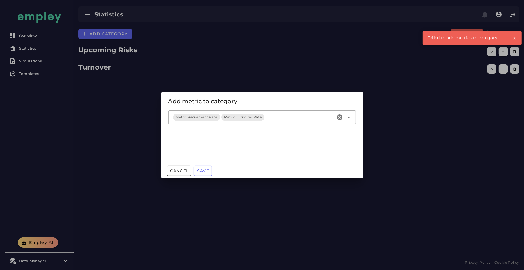
click at [265, 50] on div at bounding box center [262, 135] width 524 height 270
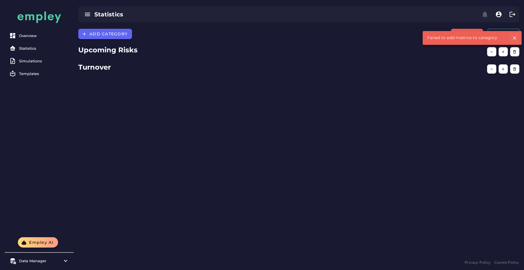
click at [514, 36] on icon "button" at bounding box center [514, 37] width 5 height 5
click at [503, 36] on span "Done" at bounding box center [503, 33] width 22 height 5
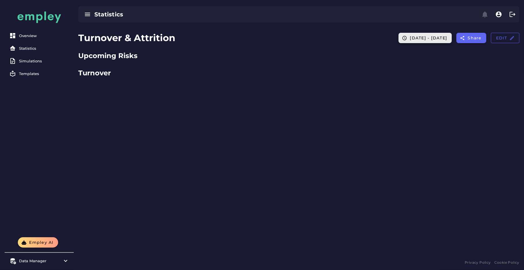
click at [415, 39] on span "[DATE] - [DATE]" at bounding box center [428, 37] width 38 height 5
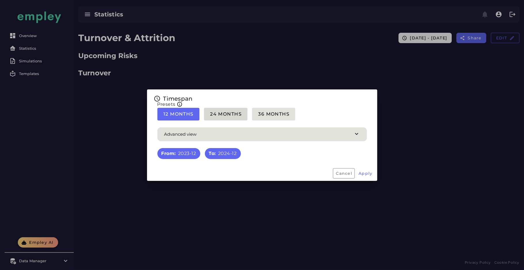
click at [224, 118] on button "24 Months" at bounding box center [225, 114] width 43 height 13
click at [181, 109] on button "12 Months" at bounding box center [178, 114] width 42 height 13
click at [361, 173] on span "Apply" at bounding box center [365, 173] width 14 height 5
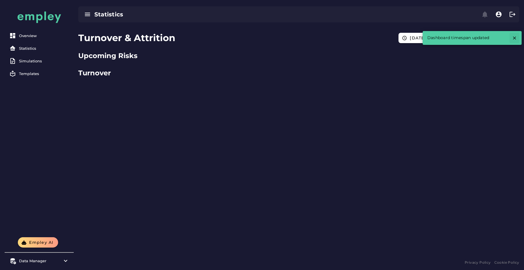
click at [512, 39] on icon "button" at bounding box center [514, 37] width 5 height 5
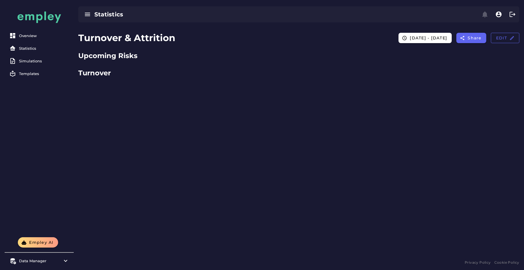
click at [511, 39] on icon "button" at bounding box center [511, 37] width 5 height 5
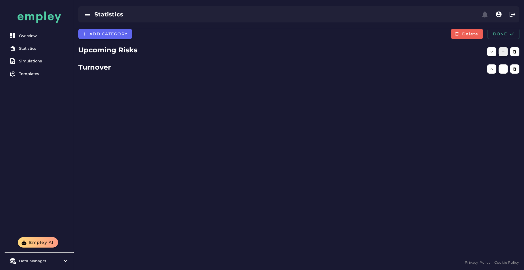
click at [502, 50] on icon "button" at bounding box center [503, 52] width 4 height 4
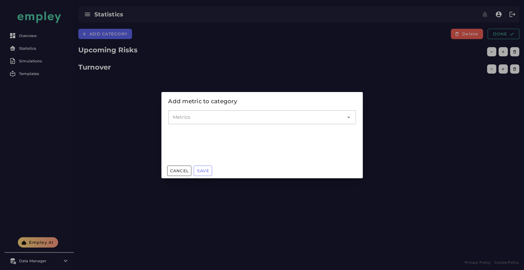
click at [286, 112] on div at bounding box center [256, 117] width 176 height 14
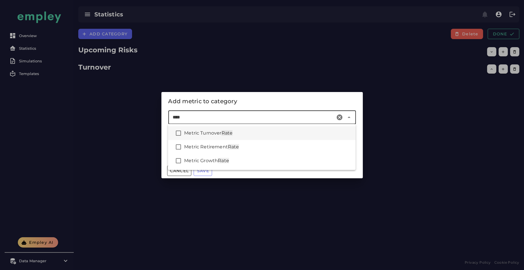
click at [261, 135] on div "Metric Turnover Rate" at bounding box center [267, 133] width 167 height 7
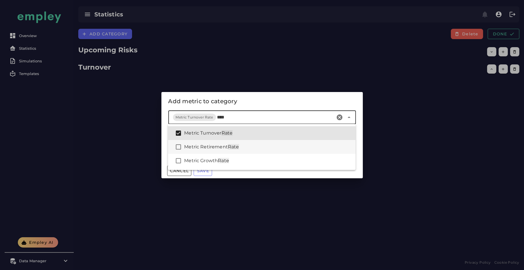
click at [255, 141] on div "Metric Retirement Rate" at bounding box center [261, 147] width 187 height 14
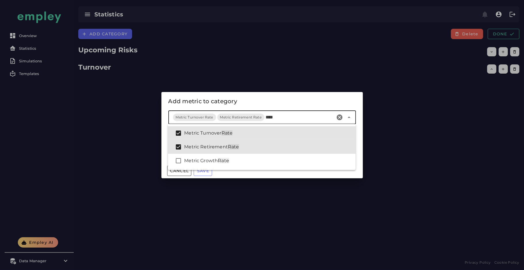
type input "****"
click at [257, 95] on div "Add metric to category" at bounding box center [261, 101] width 201 height 18
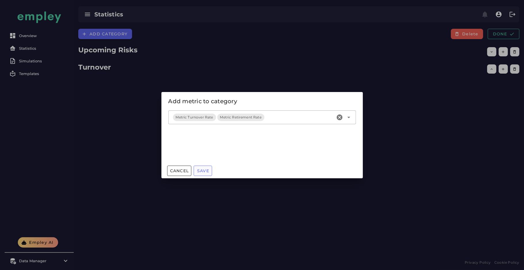
click at [204, 167] on button "Save" at bounding box center [203, 171] width 18 height 10
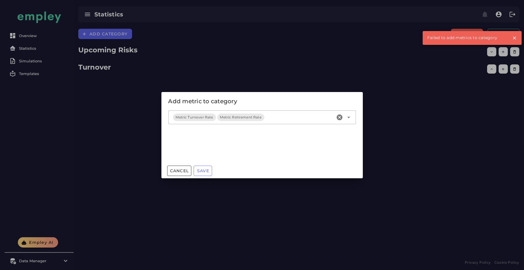
click at [99, 135] on div at bounding box center [262, 135] width 524 height 270
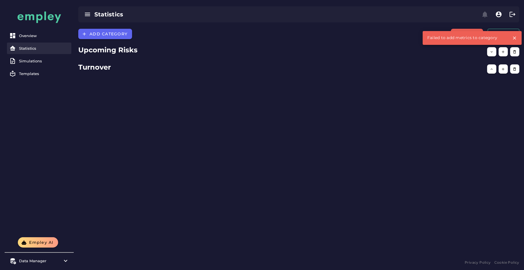
click at [24, 43] on link "Statistics" at bounding box center [39, 49] width 64 height 12
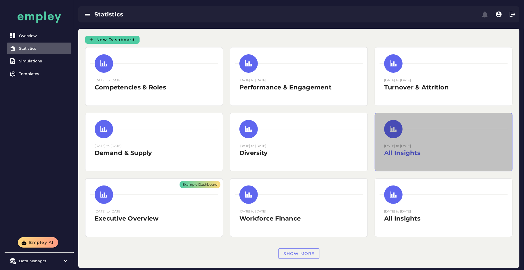
click at [430, 156] on h2 "All Insights" at bounding box center [443, 153] width 119 height 9
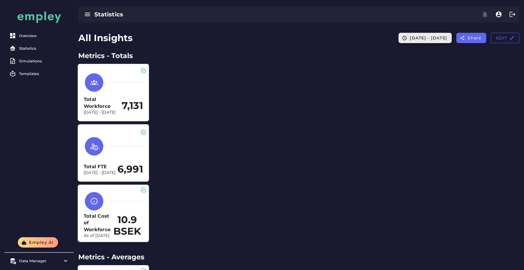
click at [424, 37] on span "[DATE] - [DATE]" at bounding box center [428, 37] width 38 height 5
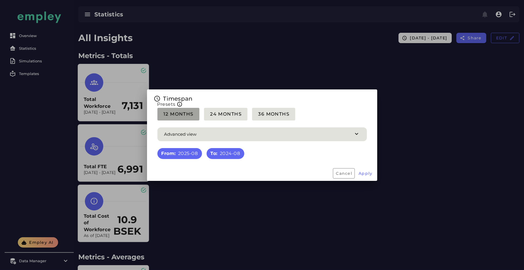
click at [171, 108] on button "12 Months" at bounding box center [178, 114] width 42 height 13
click at [360, 172] on span "Apply" at bounding box center [365, 173] width 14 height 5
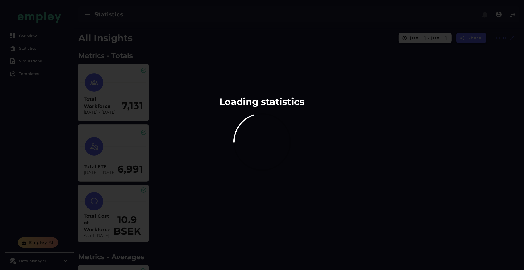
click at [357, 146] on div at bounding box center [262, 135] width 524 height 270
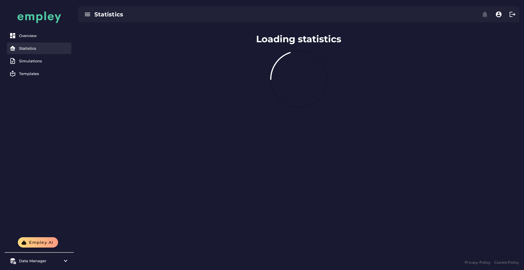
click at [35, 53] on link "Statistics" at bounding box center [39, 49] width 64 height 12
click at [29, 48] on div "Statistics" at bounding box center [44, 48] width 50 height 5
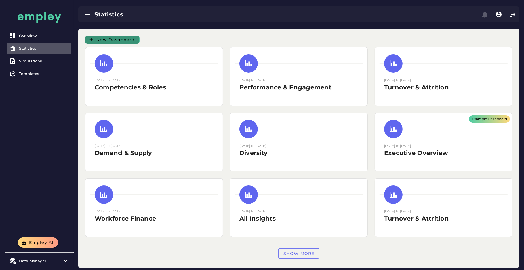
click at [103, 39] on span "New Dashboard" at bounding box center [115, 39] width 39 height 5
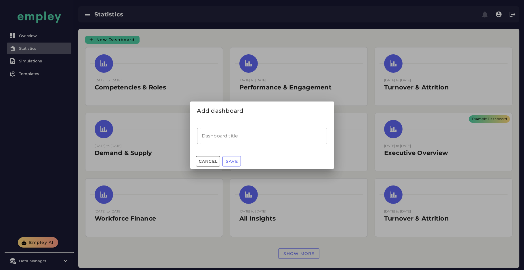
click at [204, 135] on input "Dashboard title" at bounding box center [262, 136] width 130 height 16
type input "****"
click at [231, 160] on span "Save" at bounding box center [231, 161] width 12 height 5
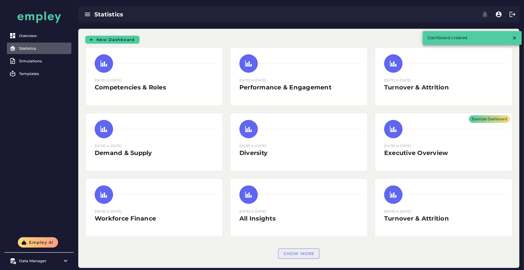
click at [296, 253] on span "Show more" at bounding box center [298, 253] width 31 height 5
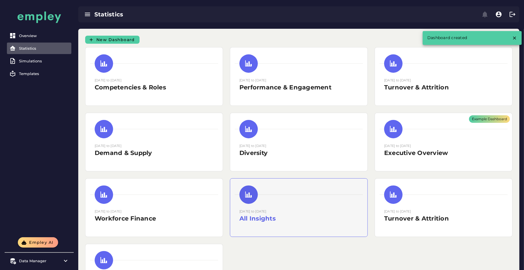
scroll to position [52, 0]
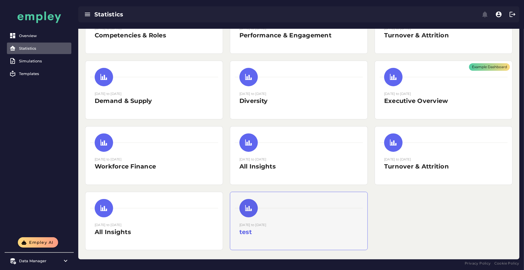
click at [314, 237] on div "[DATE] to [DATE] test" at bounding box center [298, 231] width 119 height 19
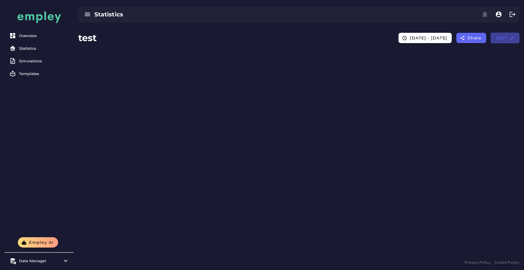
click at [512, 41] on button "Edit" at bounding box center [505, 38] width 28 height 10
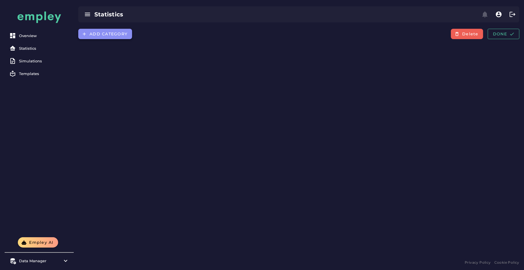
click at [121, 35] on span "Add category" at bounding box center [108, 33] width 38 height 5
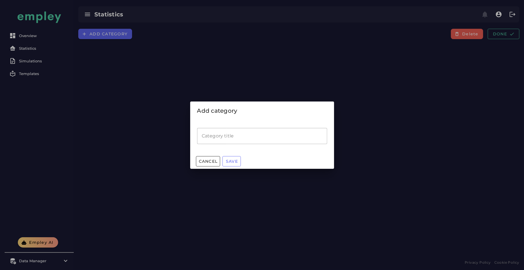
click at [219, 130] on input "Category title" at bounding box center [262, 136] width 130 height 16
type input "********"
click at [232, 161] on span "Save" at bounding box center [231, 161] width 12 height 5
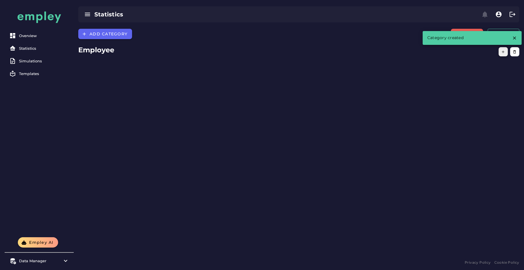
click at [499, 50] on button "button" at bounding box center [502, 51] width 9 height 9
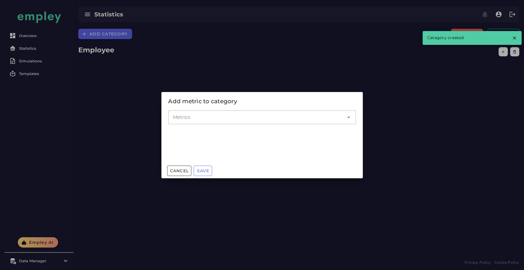
click at [227, 119] on input "Metrics" at bounding box center [258, 117] width 170 height 7
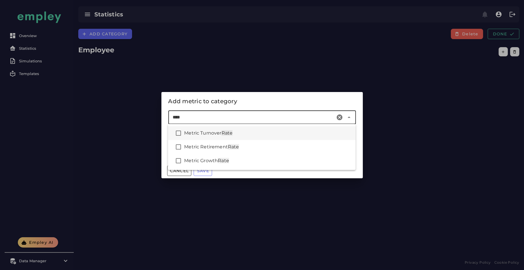
click at [221, 135] on span "Metric Turnover" at bounding box center [202, 132] width 37 height 5
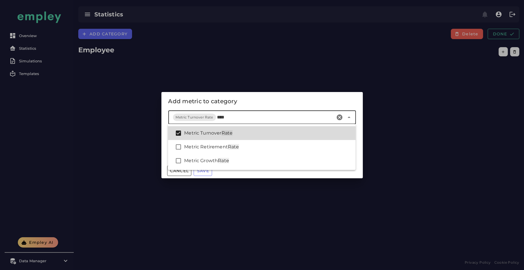
click at [216, 139] on div "Metric Turnover Rate" at bounding box center [261, 133] width 187 height 14
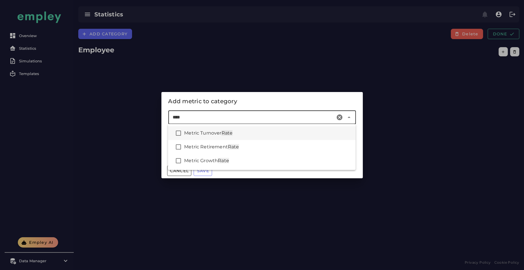
click at [216, 139] on div "Metric Turnover Rate" at bounding box center [261, 133] width 187 height 14
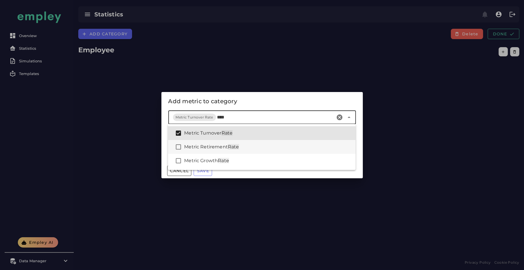
click at [207, 145] on span "Metric Retirement" at bounding box center [206, 146] width 44 height 5
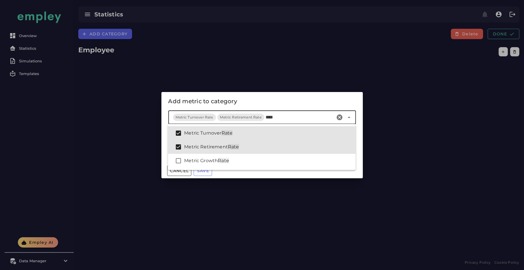
type input "****"
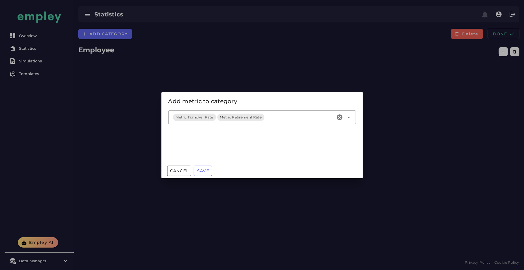
click at [248, 101] on div "Add metric to category" at bounding box center [261, 101] width 187 height 9
click at [204, 166] on button "Save" at bounding box center [203, 171] width 18 height 10
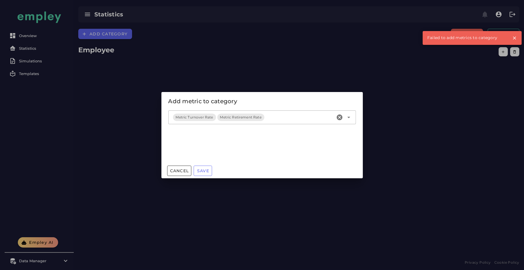
click at [235, 57] on div at bounding box center [262, 135] width 524 height 270
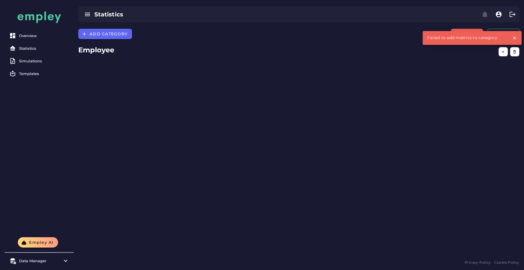
click at [440, 59] on div "Add category Delete Done Employee" at bounding box center [299, 144] width 450 height 230
click at [515, 37] on icon "button" at bounding box center [514, 37] width 5 height 5
click at [516, 51] on icon "button" at bounding box center [514, 52] width 4 height 4
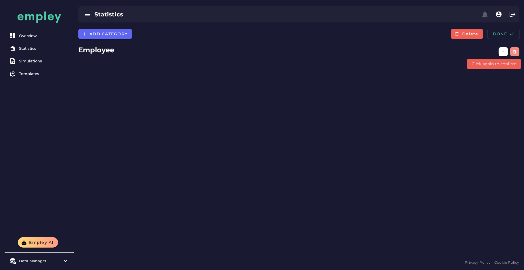
click at [511, 50] on button "button" at bounding box center [514, 51] width 9 height 9
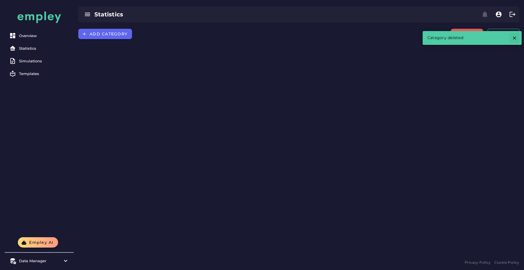
click at [515, 38] on icon "button" at bounding box center [514, 37] width 5 height 5
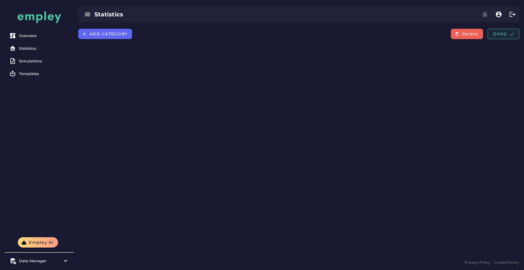
click at [501, 30] on button "Done" at bounding box center [503, 34] width 32 height 10
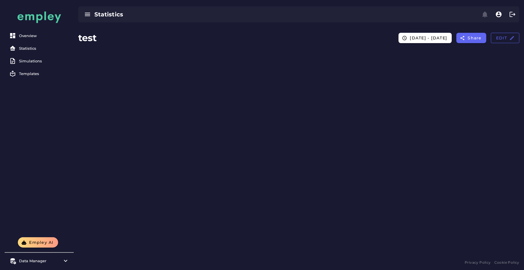
click at [487, 40] on div "test 2024-12-31 - 2023-12-30 Share Edit" at bounding box center [299, 39] width 450 height 20
click at [503, 39] on span "Edit" at bounding box center [504, 37] width 19 height 5
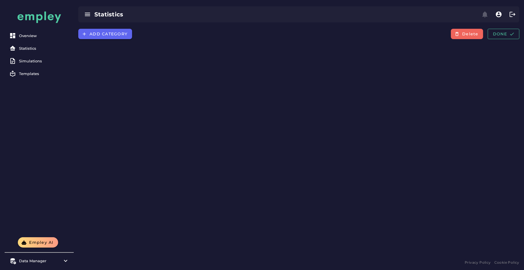
click at [473, 32] on span "Delete" at bounding box center [469, 33] width 17 height 5
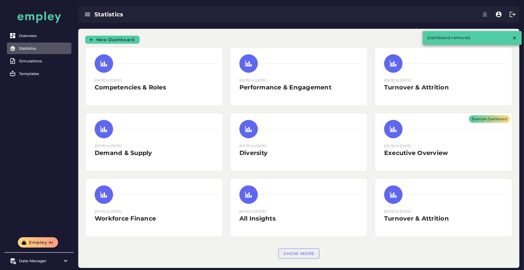
click at [297, 248] on button "Show more" at bounding box center [298, 253] width 41 height 10
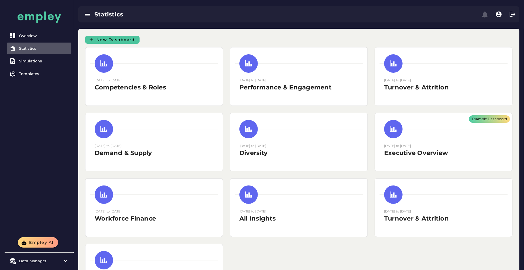
click at [107, 39] on span "New Dashboard" at bounding box center [115, 39] width 39 height 5
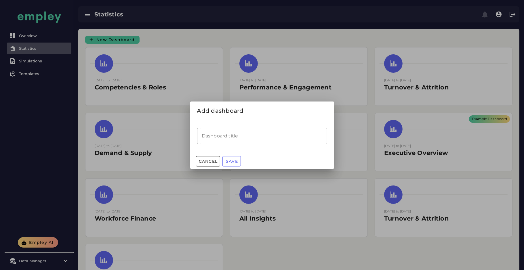
click at [214, 143] on input "Dashboard title" at bounding box center [262, 136] width 130 height 16
type input "****"
click at [230, 162] on span "Save" at bounding box center [231, 161] width 12 height 5
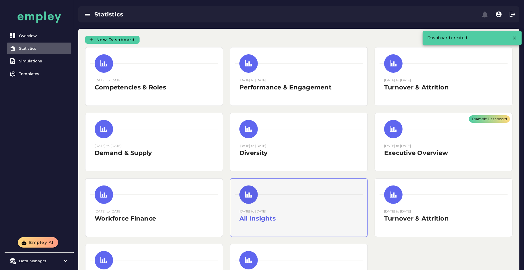
scroll to position [52, 0]
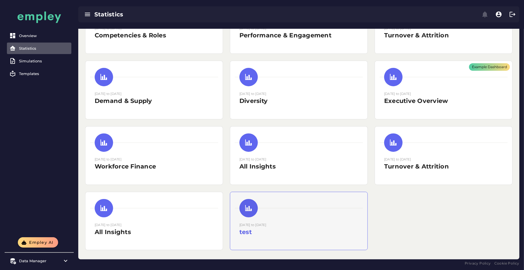
click at [307, 228] on h2 "test" at bounding box center [298, 232] width 119 height 9
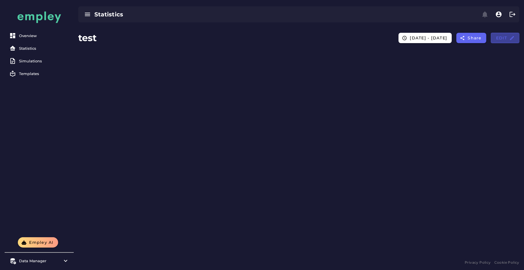
click at [497, 35] on button "Edit" at bounding box center [505, 38] width 28 height 10
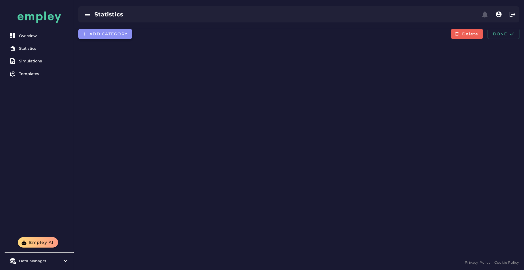
click at [112, 34] on span "Add category" at bounding box center [108, 33] width 38 height 5
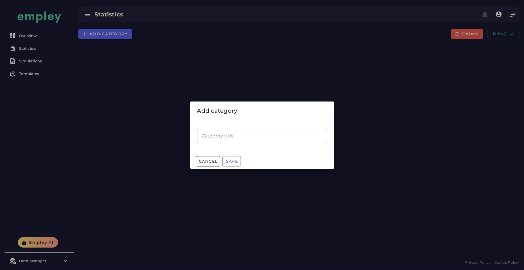
click at [233, 140] on input "Category title" at bounding box center [262, 136] width 130 height 16
type input "***"
click at [230, 156] on button "Save" at bounding box center [231, 161] width 18 height 10
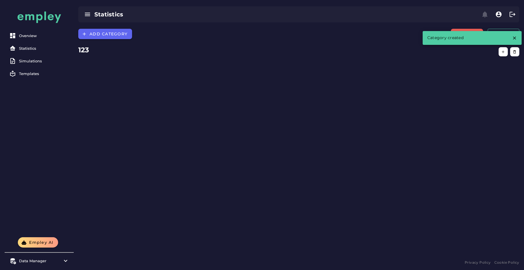
click at [453, 73] on div "Add category Delete Done 123" at bounding box center [299, 144] width 450 height 230
click at [505, 50] on icon "button" at bounding box center [503, 52] width 4 height 4
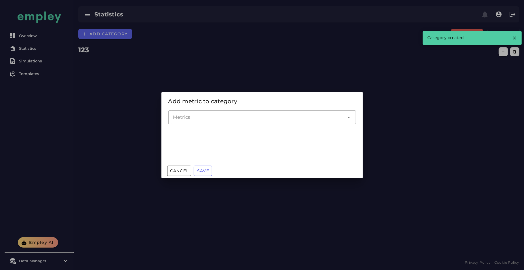
click at [275, 120] on input "Metrics" at bounding box center [258, 117] width 170 height 7
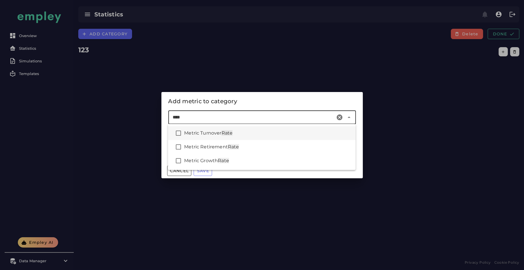
click at [243, 136] on div "Metric Turnover Rate" at bounding box center [267, 133] width 167 height 7
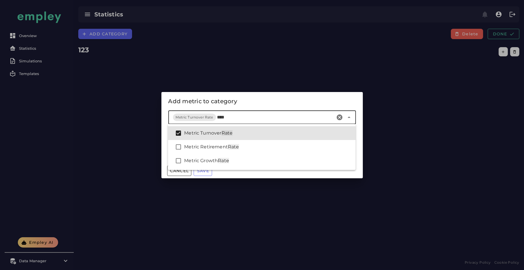
type input "****"
click at [283, 103] on div "Add metric to category" at bounding box center [261, 101] width 187 height 9
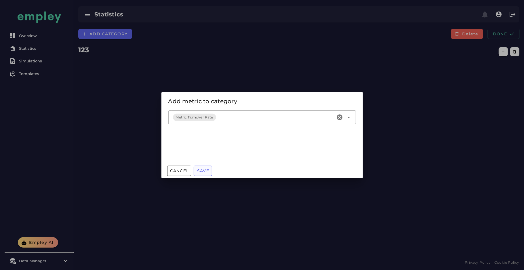
click at [202, 171] on span "Save" at bounding box center [203, 170] width 12 height 5
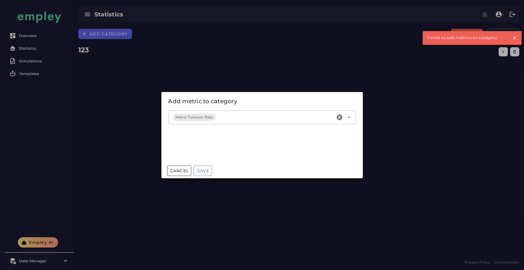
click at [461, 106] on div at bounding box center [262, 135] width 524 height 270
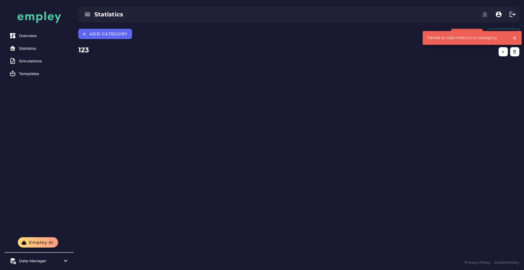
click at [492, 64] on div "Add category Delete Done 123" at bounding box center [299, 144] width 450 height 230
click at [516, 35] on button "button" at bounding box center [514, 38] width 10 height 10
click at [506, 35] on span "Done" at bounding box center [503, 33] width 22 height 5
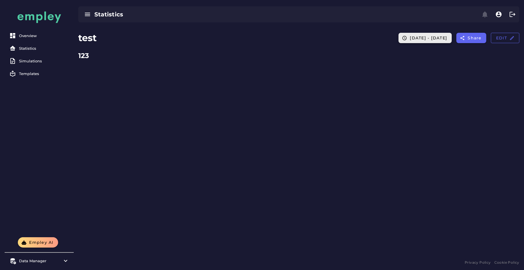
click at [419, 41] on button "[DATE] - [DATE]" at bounding box center [424, 38] width 53 height 10
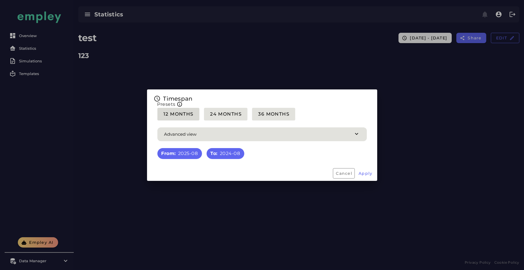
click at [177, 114] on span "12 Months" at bounding box center [178, 113] width 30 height 5
click at [365, 173] on span "Apply" at bounding box center [365, 173] width 14 height 5
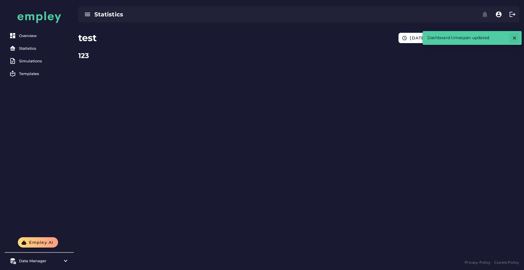
click at [516, 38] on icon "button" at bounding box center [514, 37] width 5 height 5
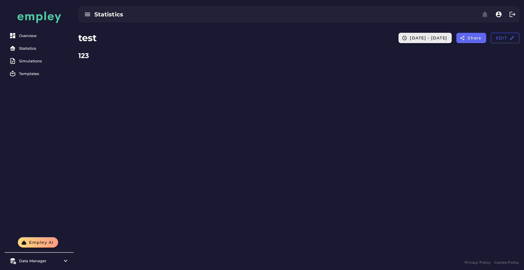
click at [409, 39] on span "[DATE] - [DATE]" at bounding box center [428, 37] width 38 height 5
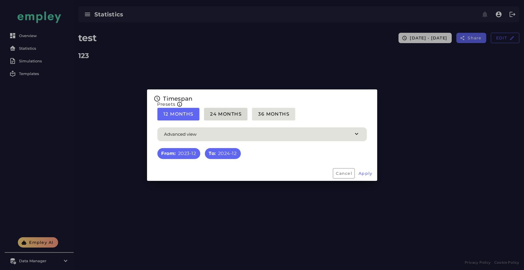
click at [224, 110] on button "24 Months" at bounding box center [225, 114] width 43 height 13
click at [203, 113] on div "12 Months 24 Months 36 Months" at bounding box center [262, 116] width 216 height 16
click at [196, 112] on button "12 Months" at bounding box center [178, 114] width 42 height 13
click at [367, 174] on span "Apply" at bounding box center [365, 173] width 14 height 5
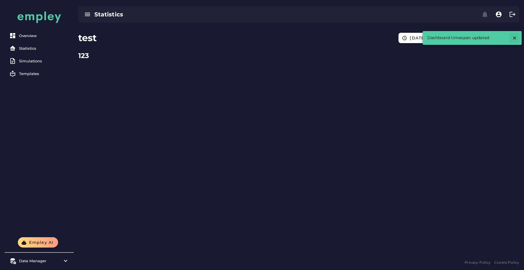
click at [515, 36] on icon "button" at bounding box center [514, 37] width 5 height 5
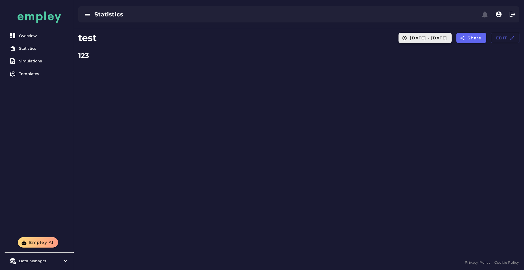
click at [414, 40] on span "[DATE] - [DATE]" at bounding box center [428, 37] width 38 height 5
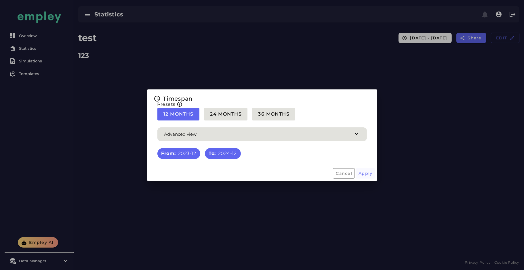
click at [360, 173] on span "Apply" at bounding box center [365, 173] width 14 height 5
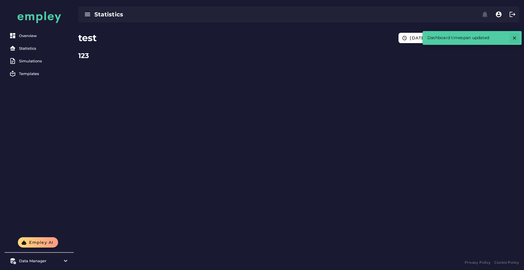
click at [514, 36] on icon "button" at bounding box center [514, 37] width 5 height 5
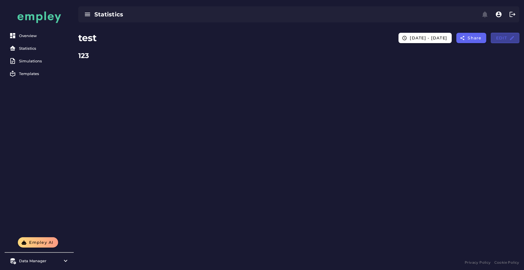
click at [498, 37] on span "Edit" at bounding box center [504, 37] width 19 height 5
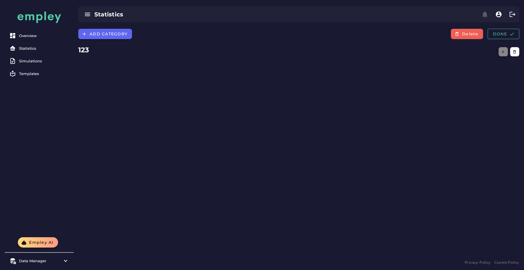
click at [503, 55] on button "button" at bounding box center [502, 51] width 9 height 9
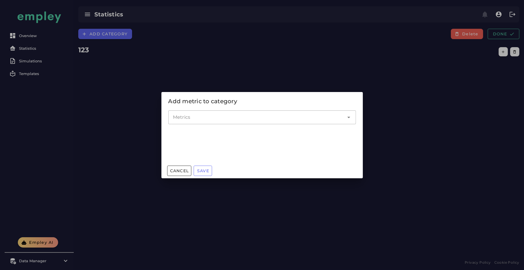
click at [277, 115] on input "Metrics" at bounding box center [258, 117] width 170 height 7
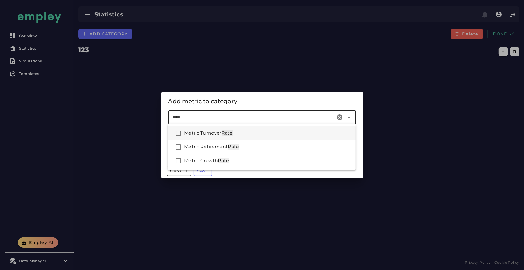
click at [249, 138] on div "Metric Turnover Rate" at bounding box center [261, 133] width 187 height 14
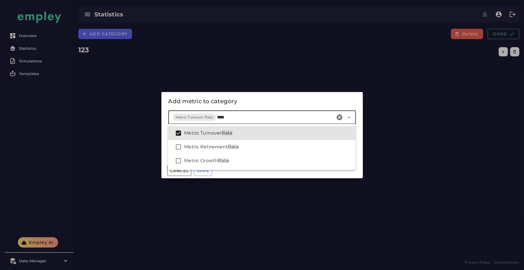
type input "****"
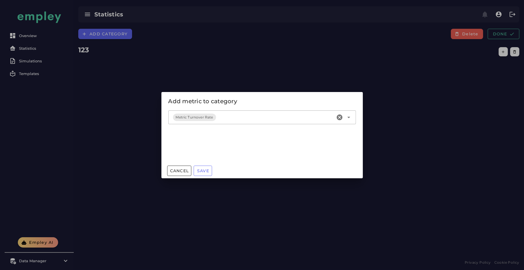
click at [307, 95] on div "Add metric to category" at bounding box center [261, 101] width 201 height 18
click at [199, 168] on span "Save" at bounding box center [203, 170] width 12 height 5
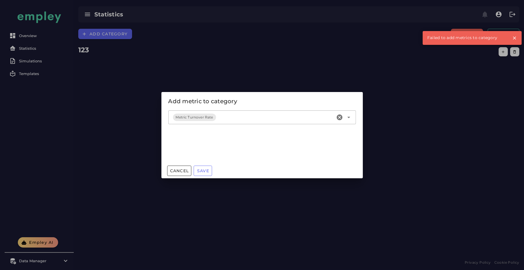
click at [393, 148] on div at bounding box center [262, 135] width 524 height 270
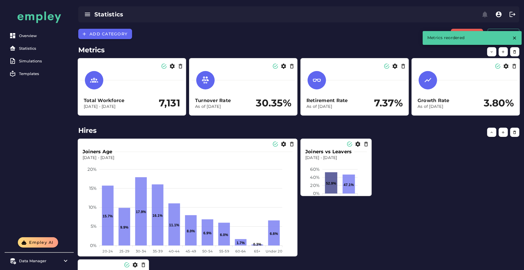
click at [368, 192] on div "Joiners vs Leavers [DATE] - [DATE] 60% 60% 40% 40% 20% 20% 0% 0% 52.9% 47.1% [D…" at bounding box center [336, 170] width 66 height 52
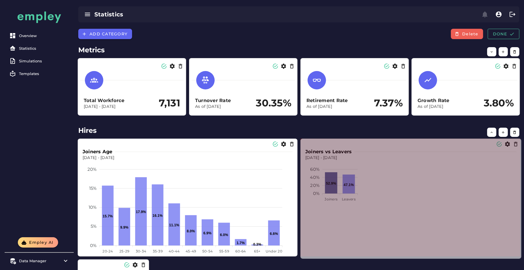
drag, startPoint x: 369, startPoint y: 195, endPoint x: 519, endPoint y: 258, distance: 162.1
click at [519, 258] on span at bounding box center [519, 257] width 3 height 3
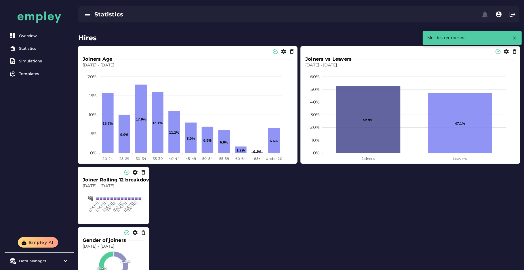
scroll to position [101, 0]
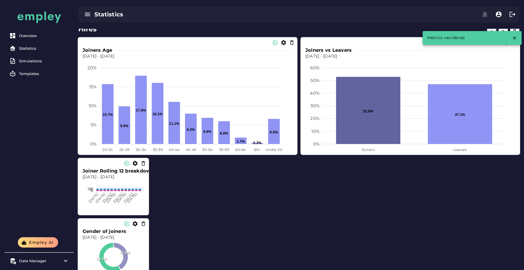
click at [145, 213] on div "[PERSON_NAME] Rolling 12 breakdown by Gender [DATE] - [DATE] 100 100 50 50 0 0 …" at bounding box center [113, 189] width 66 height 52
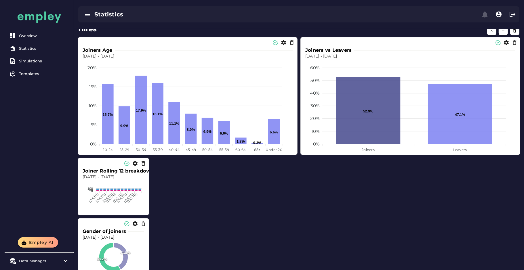
click at [147, 212] on div "Joiner Rolling 12 breakdown by Gender Dec 31, 2023 - Dec 31, 2024 100 100 50 50…" at bounding box center [113, 186] width 71 height 57
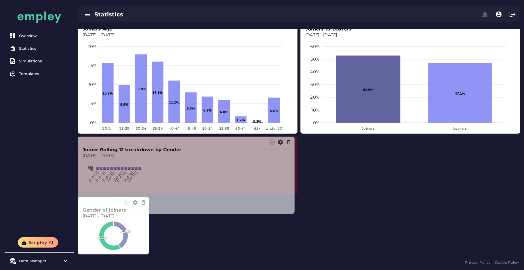
scroll to position [138, 0]
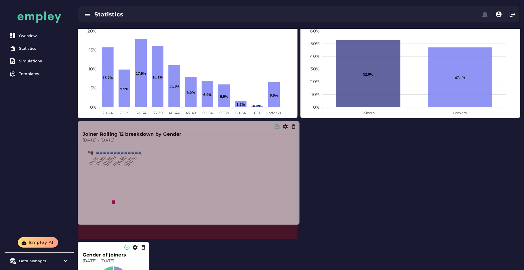
drag, startPoint x: 147, startPoint y: 213, endPoint x: 295, endPoint y: 225, distance: 148.8
click at [296, 225] on span at bounding box center [297, 223] width 3 height 3
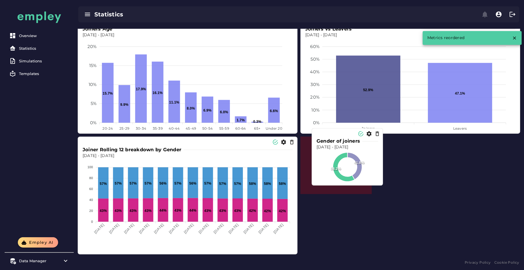
scroll to position [123, 0]
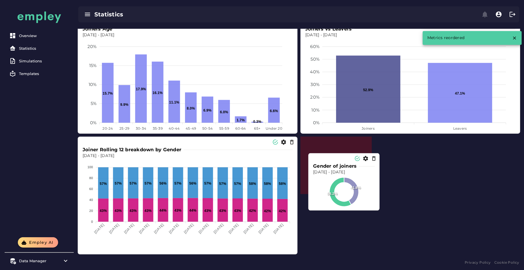
drag, startPoint x: 122, startPoint y: 267, endPoint x: 352, endPoint y: 179, distance: 247.1
click at [352, 179] on foreignobject at bounding box center [344, 196] width 62 height 43
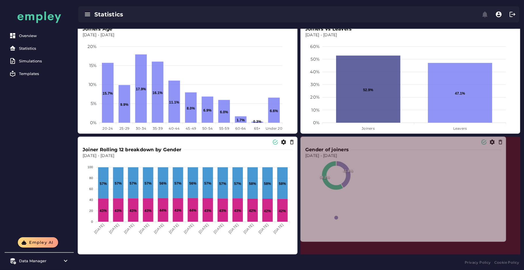
drag, startPoint x: 370, startPoint y: 193, endPoint x: 505, endPoint y: 240, distance: 142.5
click at [505, 240] on span at bounding box center [504, 240] width 3 height 3
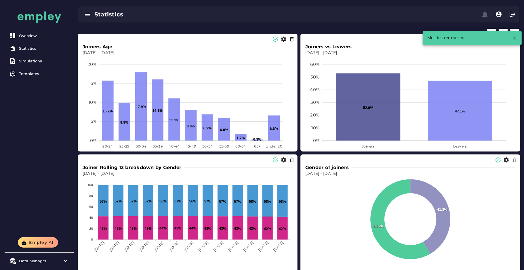
scroll to position [0, 0]
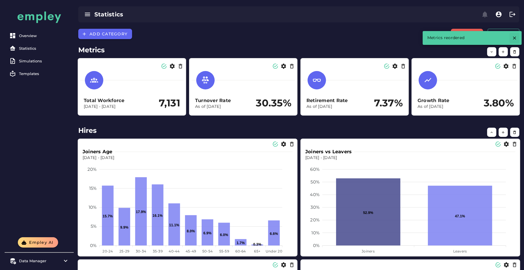
click at [516, 39] on icon "button" at bounding box center [514, 37] width 5 height 5
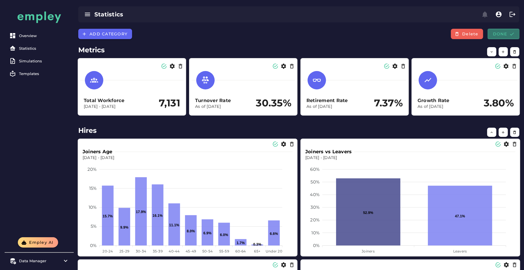
click at [508, 36] on span "Done" at bounding box center [503, 33] width 22 height 5
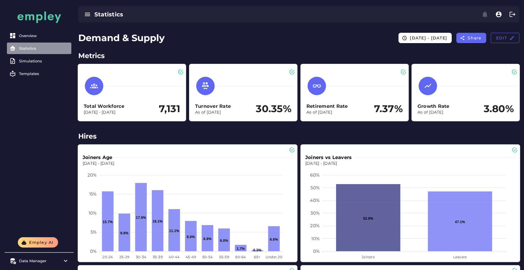
click at [24, 47] on div "Statistics" at bounding box center [44, 48] width 50 height 5
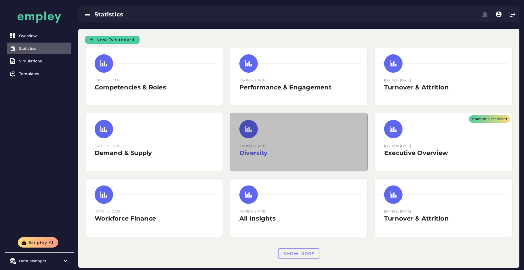
click at [266, 147] on small "[DATE] to [DATE]" at bounding box center [252, 146] width 27 height 4
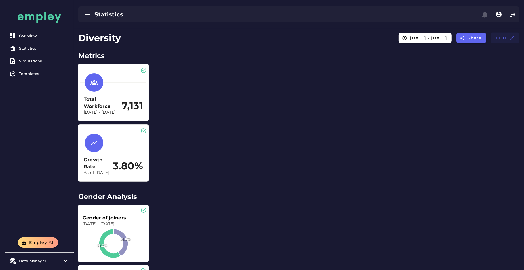
click at [502, 41] on button "Edit" at bounding box center [505, 38] width 28 height 10
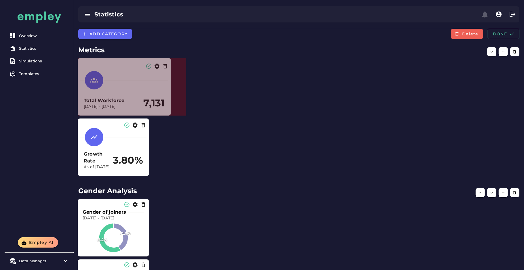
drag, startPoint x: 147, startPoint y: 114, endPoint x: 171, endPoint y: 109, distance: 23.6
click at [171, 109] on section "Total Workforce Dec 31, 2023 - Dec 31, 2024 7,131" at bounding box center [124, 87] width 93 height 58
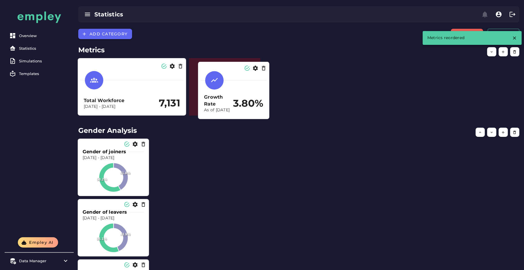
drag, startPoint x: 113, startPoint y: 154, endPoint x: 233, endPoint y: 97, distance: 132.9
click at [233, 98] on h2 "3.80%" at bounding box center [248, 104] width 30 height 12
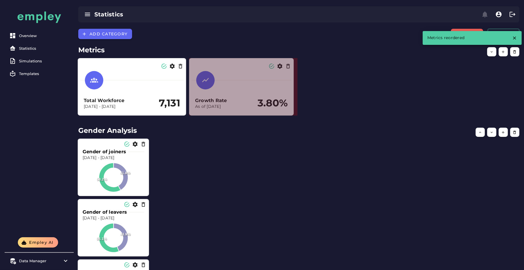
drag, startPoint x: 259, startPoint y: 113, endPoint x: 292, endPoint y: 110, distance: 33.5
click at [292, 110] on section "Growth Rate As of Dec 31, 2024 3.80%" at bounding box center [241, 87] width 105 height 58
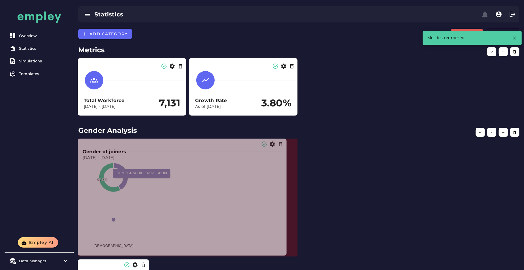
drag, startPoint x: 147, startPoint y: 194, endPoint x: 285, endPoint y: 256, distance: 150.9
click at [285, 256] on span at bounding box center [284, 254] width 3 height 3
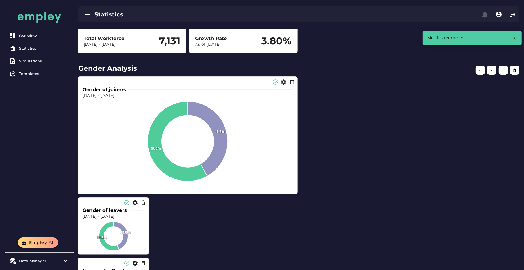
scroll to position [62, 0]
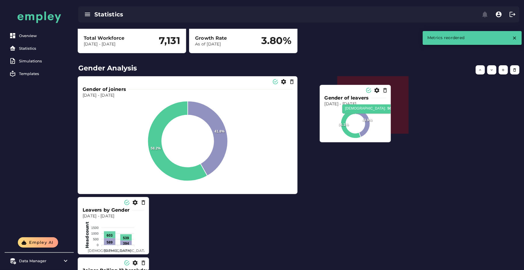
drag, startPoint x: 111, startPoint y: 228, endPoint x: 335, endPoint y: 115, distance: 251.0
click at [346, 115] on circle at bounding box center [355, 123] width 19 height 19
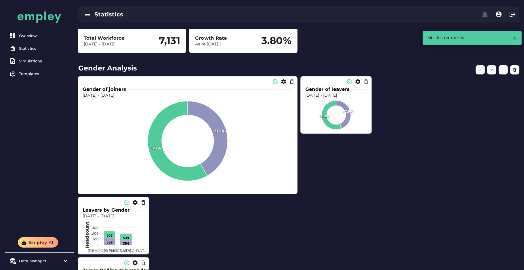
click at [368, 130] on div "Gender of leavers Dec 31, 2023 - Dec 31, 2024 43.9% 56.1% Female Male" at bounding box center [336, 107] width 66 height 52
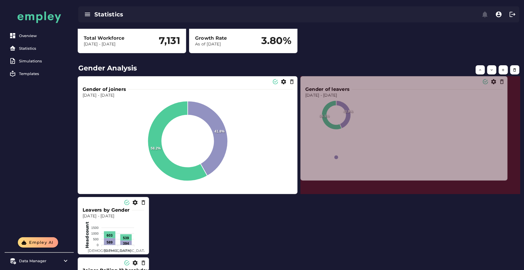
drag, startPoint x: 370, startPoint y: 132, endPoint x: 508, endPoint y: 181, distance: 146.6
click at [507, 181] on span at bounding box center [505, 179] width 3 height 3
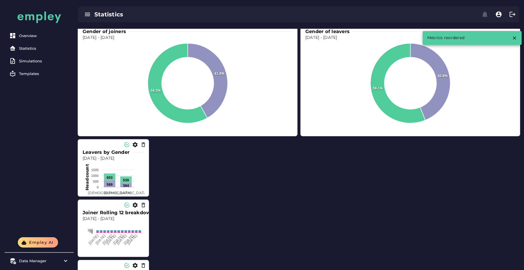
scroll to position [123, 0]
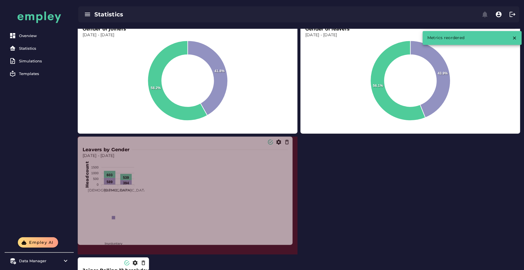
drag, startPoint x: 148, startPoint y: 193, endPoint x: 292, endPoint y: 244, distance: 152.2
click at [292, 244] on span at bounding box center [291, 243] width 3 height 3
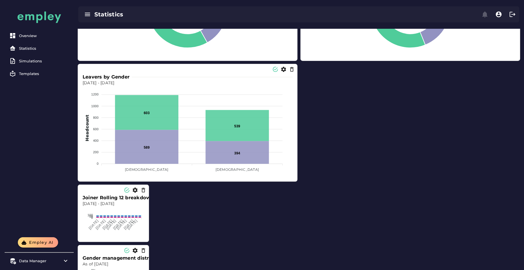
scroll to position [196, 0]
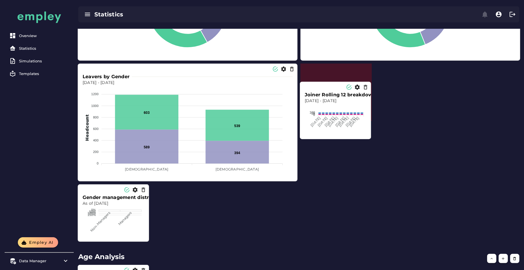
drag, startPoint x: 108, startPoint y: 208, endPoint x: 330, endPoint y: 106, distance: 244.6
click at [330, 106] on foreignobject at bounding box center [335, 125] width 62 height 43
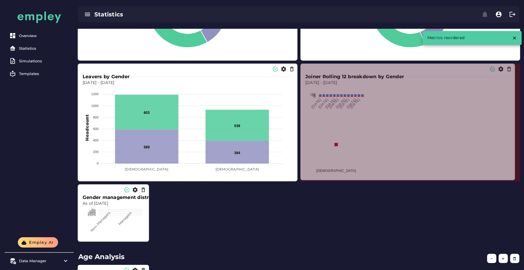
drag, startPoint x: 369, startPoint y: 119, endPoint x: 513, endPoint y: 178, distance: 155.6
click at [513, 178] on span at bounding box center [513, 178] width 3 height 3
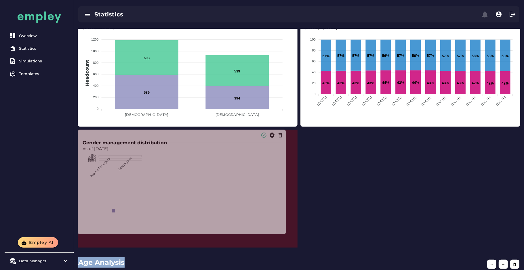
drag, startPoint x: 147, startPoint y: 240, endPoint x: 287, endPoint y: 270, distance: 142.8
click at [287, 270] on html "Overview Statistics Simulations Templates Empley AI Data Manager Versions Impor…" at bounding box center [262, 107] width 524 height 715
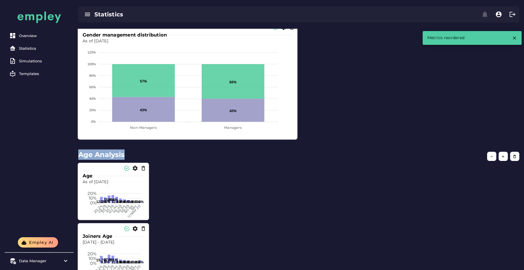
scroll to position [360, 0]
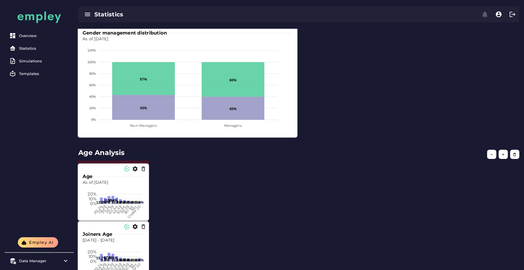
click at [145, 219] on div "Age As of Dec 31, 2024 20% 20% 10% 10% 0% 0% 12.7% 12.0% 15.6% 16.4% 12.8% 9.2%…" at bounding box center [113, 194] width 66 height 52
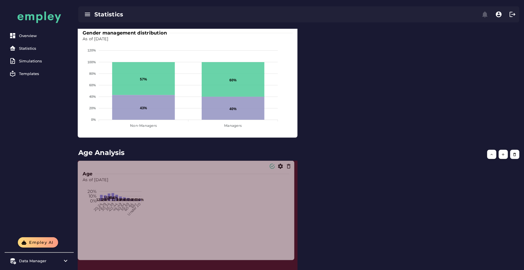
drag, startPoint x: 147, startPoint y: 217, endPoint x: 292, endPoint y: 259, distance: 151.2
click at [292, 259] on span at bounding box center [292, 258] width 3 height 3
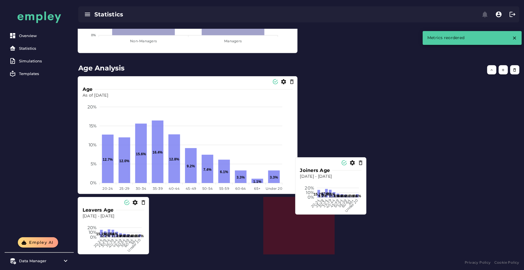
scroll to position [445, 0]
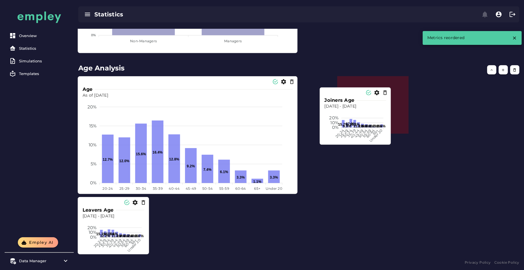
drag, startPoint x: 94, startPoint y: 218, endPoint x: 334, endPoint y: 117, distance: 260.8
click at [334, 120] on tspan "10%" at bounding box center [334, 122] width 8 height 5
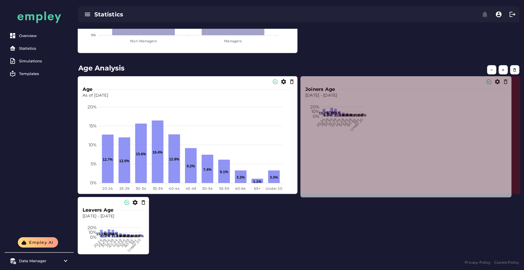
drag, startPoint x: 371, startPoint y: 131, endPoint x: 510, endPoint y: 194, distance: 153.6
click at [510, 195] on span at bounding box center [509, 196] width 3 height 3
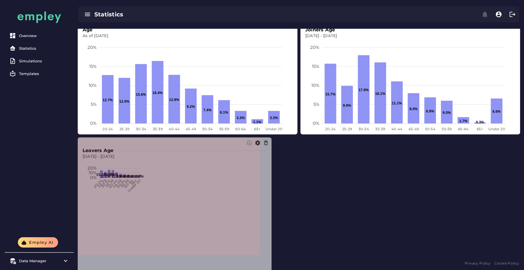
scroll to position [505, 0]
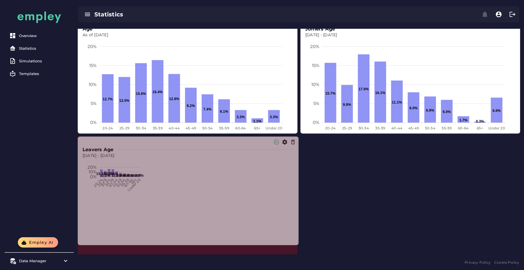
drag, startPoint x: 148, startPoint y: 252, endPoint x: 297, endPoint y: 244, distance: 149.5
click at [297, 244] on span at bounding box center [297, 243] width 3 height 3
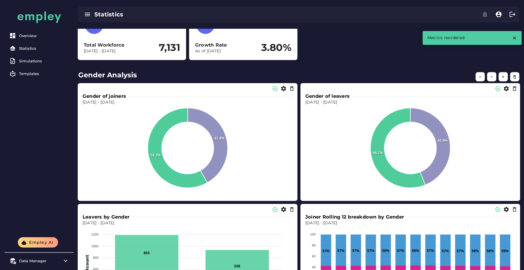
scroll to position [0, 0]
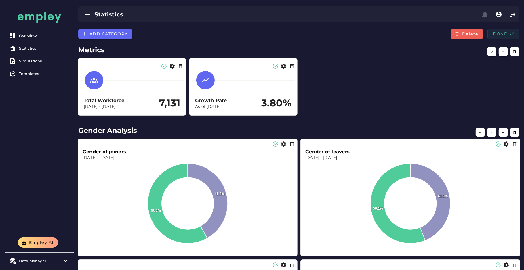
click at [505, 33] on span "Done" at bounding box center [503, 33] width 22 height 5
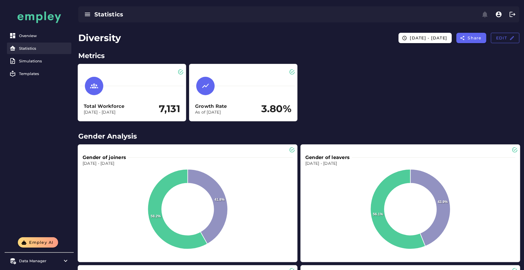
click at [24, 49] on div "Statistics" at bounding box center [44, 48] width 50 height 5
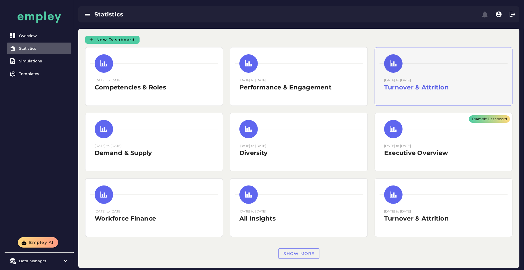
click at [396, 93] on div "[DATE] to [DATE] Turnover & Attrition" at bounding box center [443, 86] width 119 height 19
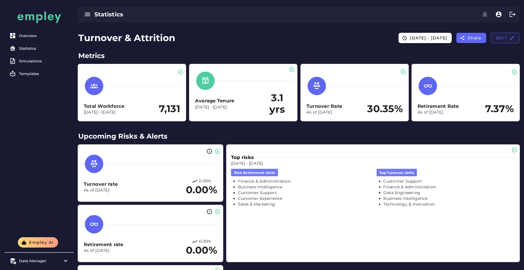
click at [498, 39] on span "Edit" at bounding box center [504, 37] width 19 height 5
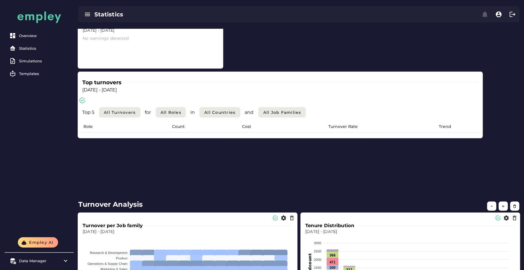
scroll to position [256, 0]
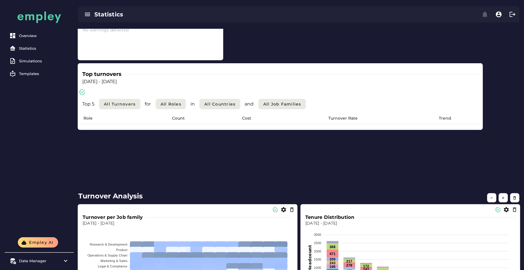
click at [437, 101] on div "Top 5 All Turnovers for All roles in All countries and All Job Families" at bounding box center [280, 104] width 396 height 10
click at [468, 121] on th "Trend" at bounding box center [444, 119] width 73 height 12
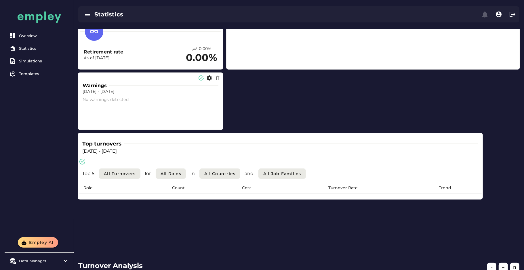
scroll to position [186, 0]
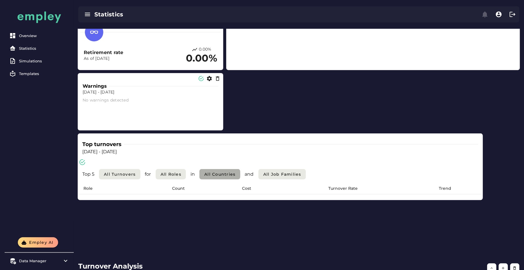
drag, startPoint x: 236, startPoint y: 173, endPoint x: 192, endPoint y: 241, distance: 80.3
click at [192, 241] on section "Top turnovers Dec 31, 2023 - Dec 31, 2024 Top 5 All Turnovers for All roles in …" at bounding box center [280, 192] width 405 height 118
click at [214, 207] on section "Top turnovers Dec 31, 2023 - Dec 31, 2024 Top 5 All Turnovers for All roles in …" at bounding box center [280, 192] width 405 height 118
click at [242, 168] on div "Top 5 All Turnovers for All roles in All countries and All Job Families" at bounding box center [280, 174] width 403 height 17
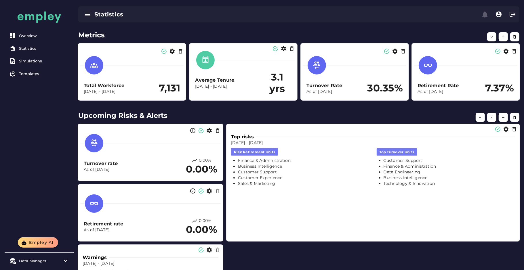
scroll to position [0, 0]
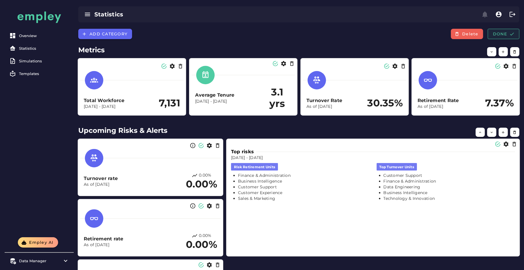
click at [497, 34] on span "Done" at bounding box center [503, 33] width 22 height 5
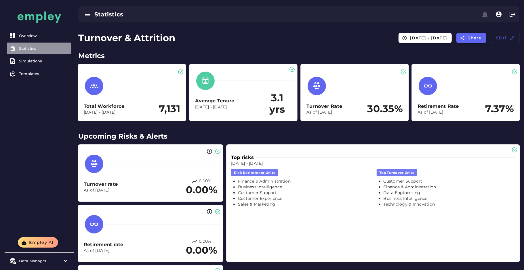
click at [39, 45] on link "Statistics" at bounding box center [39, 49] width 64 height 12
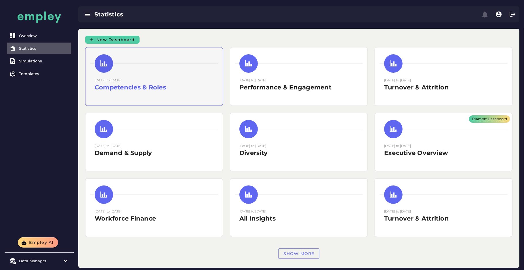
click at [154, 93] on div "15 August 2025 to 15 August 2025 Competencies & Roles" at bounding box center [154, 86] width 119 height 19
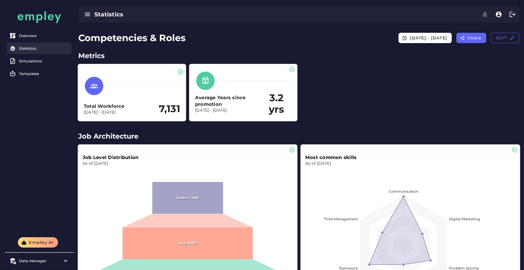
click at [36, 47] on div "Statistics" at bounding box center [44, 48] width 50 height 5
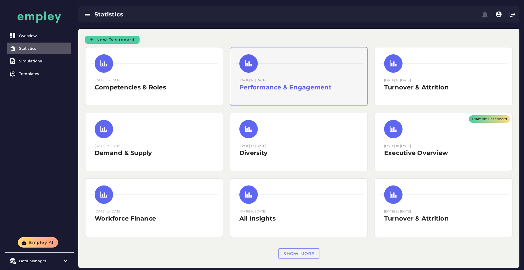
scroll to position [9, 0]
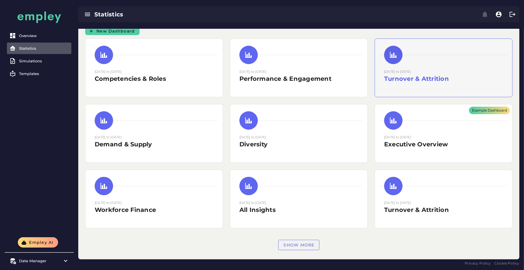
click at [445, 95] on div "[DATE] to [DATE] Turnover & Attrition" at bounding box center [443, 68] width 137 height 58
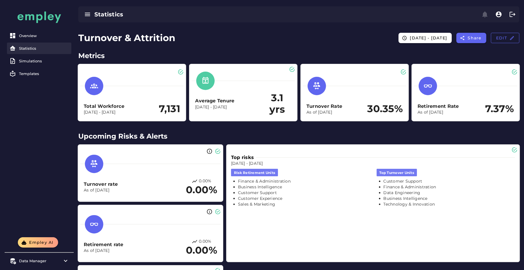
click at [26, 48] on div "Statistics" at bounding box center [44, 48] width 50 height 5
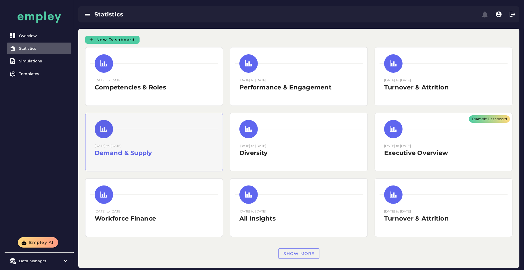
click at [112, 150] on h2 "Demand & Supply" at bounding box center [154, 153] width 119 height 9
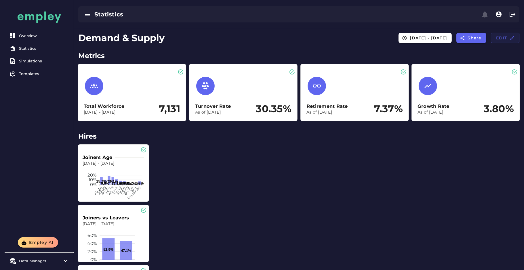
click at [504, 37] on span "Edit" at bounding box center [504, 37] width 19 height 5
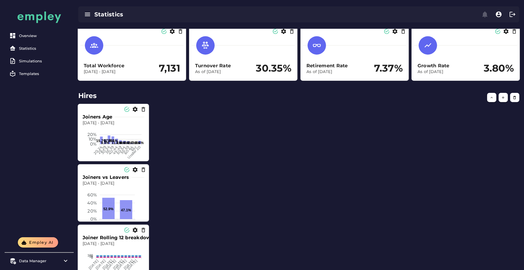
scroll to position [40, 0]
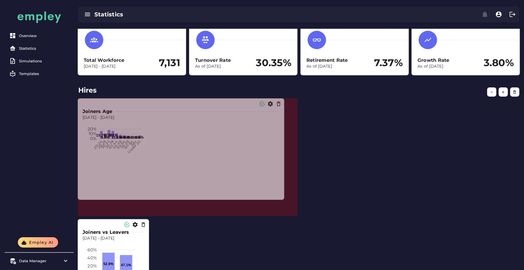
drag, startPoint x: 148, startPoint y: 154, endPoint x: 284, endPoint y: 200, distance: 144.0
click at [284, 200] on span at bounding box center [282, 198] width 3 height 3
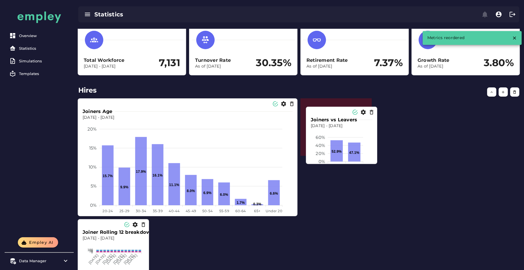
drag, startPoint x: 123, startPoint y: 254, endPoint x: 351, endPoint y: 142, distance: 254.2
click at [351, 142] on foreignobject at bounding box center [342, 150] width 62 height 43
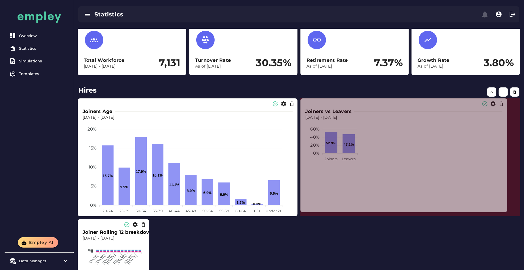
drag, startPoint x: 369, startPoint y: 154, endPoint x: 505, endPoint y: 210, distance: 146.4
click at [505, 210] on span at bounding box center [505, 210] width 3 height 3
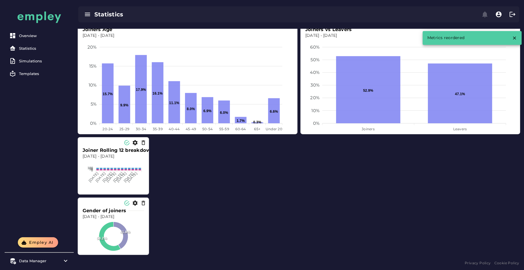
scroll to position [123, 0]
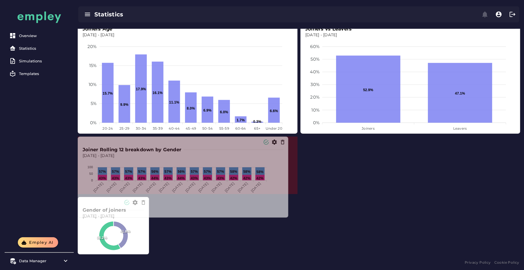
drag, startPoint x: 147, startPoint y: 192, endPoint x: 286, endPoint y: 216, distance: 141.1
click at [286, 216] on span at bounding box center [286, 216] width 3 height 3
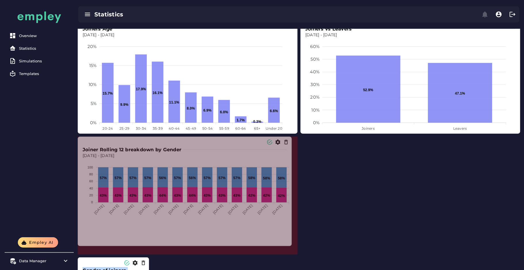
drag, startPoint x: 296, startPoint y: 194, endPoint x: 291, endPoint y: 246, distance: 52.4
click at [291, 246] on span at bounding box center [290, 244] width 3 height 3
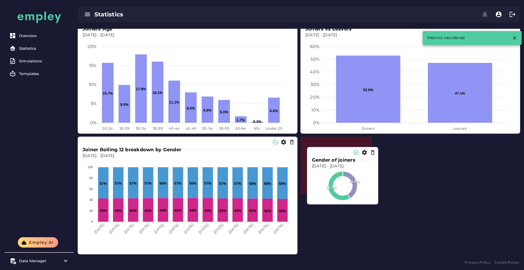
drag, startPoint x: 120, startPoint y: 229, endPoint x: 349, endPoint y: 171, distance: 236.3
click at [349, 171] on foreignobject at bounding box center [343, 190] width 62 height 43
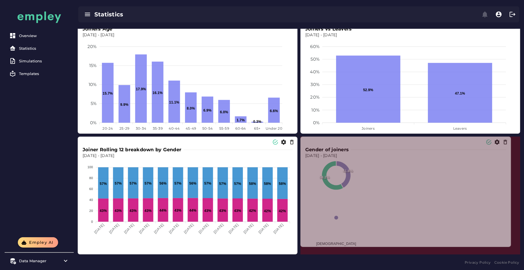
drag, startPoint x: 371, startPoint y: 193, endPoint x: 517, endPoint y: 257, distance: 159.4
click at [511, 247] on span at bounding box center [509, 245] width 3 height 3
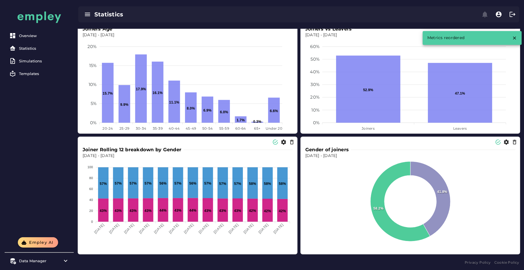
scroll to position [0, 0]
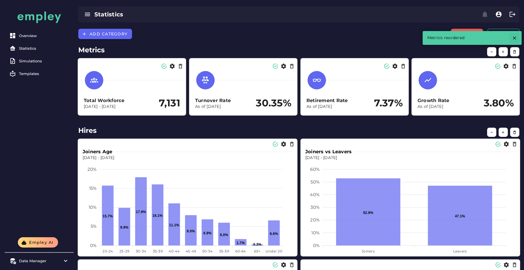
click at [513, 36] on icon "button" at bounding box center [514, 37] width 5 height 5
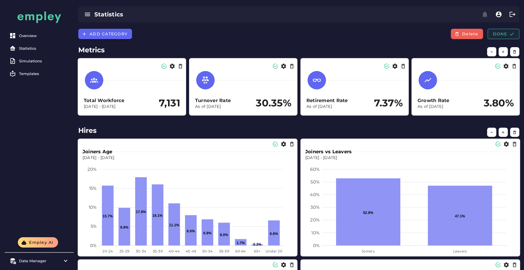
click at [506, 35] on span "Done" at bounding box center [503, 33] width 22 height 5
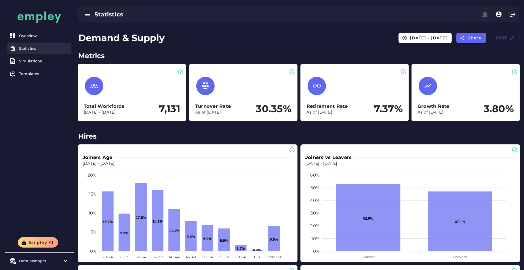
click at [47, 51] on link "Statistics" at bounding box center [39, 49] width 64 height 12
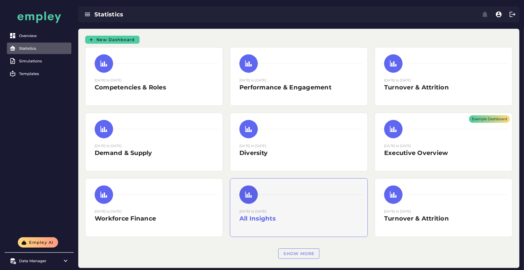
scroll to position [9, 0]
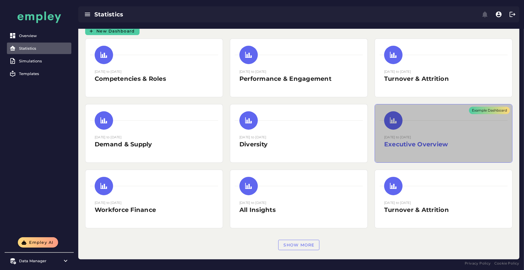
click at [427, 142] on div "Example Dashboard" at bounding box center [443, 133] width 137 height 58
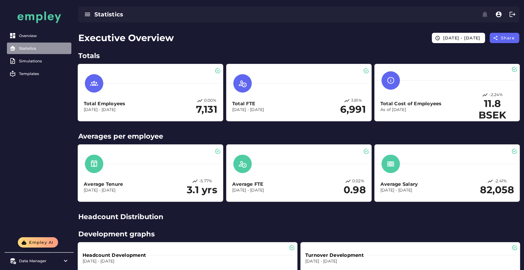
click at [34, 49] on div "Statistics" at bounding box center [44, 48] width 50 height 5
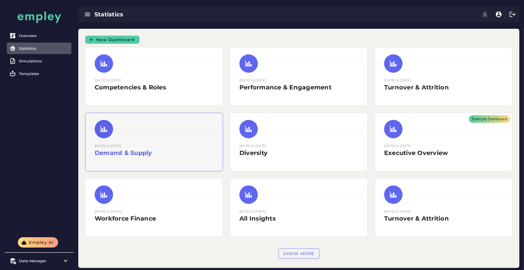
scroll to position [9, 0]
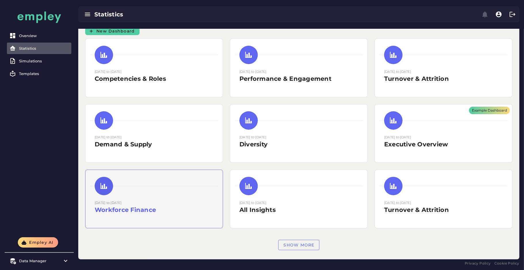
click at [177, 196] on div "01 December 2022 to 31 December 2024 Workforce Finance" at bounding box center [153, 199] width 137 height 58
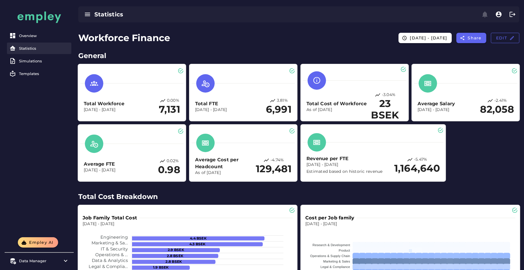
click at [32, 46] on div "Statistics" at bounding box center [44, 48] width 50 height 5
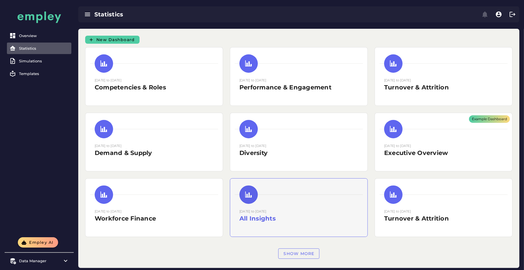
click at [294, 231] on div "31 December 2024 to 30 December 2023 All Insights" at bounding box center [298, 208] width 137 height 58
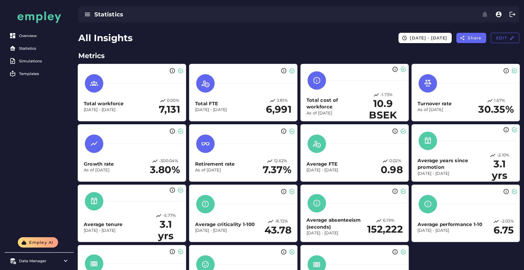
click at [502, 36] on span "Edit" at bounding box center [504, 37] width 19 height 5
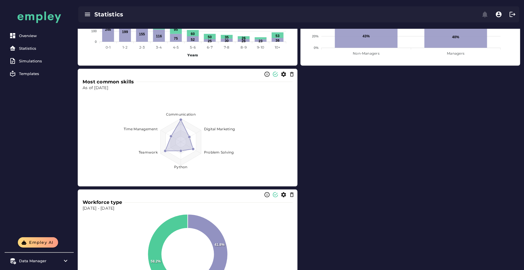
scroll to position [2970, 0]
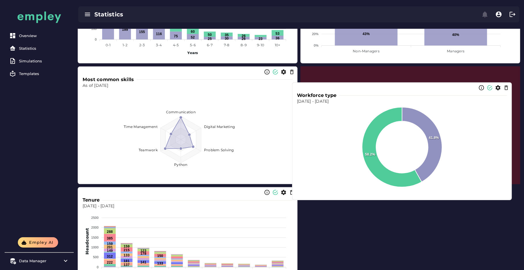
drag, startPoint x: 250, startPoint y: 230, endPoint x: 464, endPoint y: 125, distance: 238.5
click at [464, 125] on foreignobject at bounding box center [402, 152] width 210 height 95
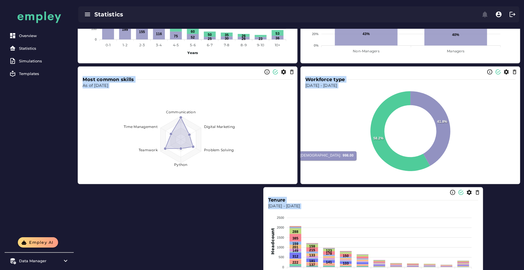
scroll to position [3107, 0]
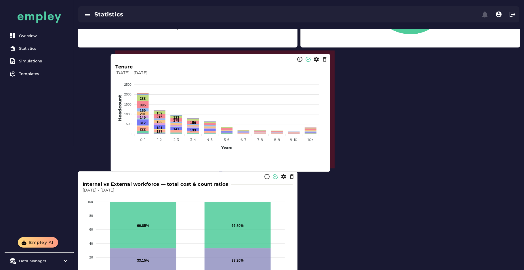
drag, startPoint x: 312, startPoint y: 105, endPoint x: 128, endPoint y: 102, distance: 183.8
click at [128, 102] on foreignobject at bounding box center [220, 123] width 210 height 95
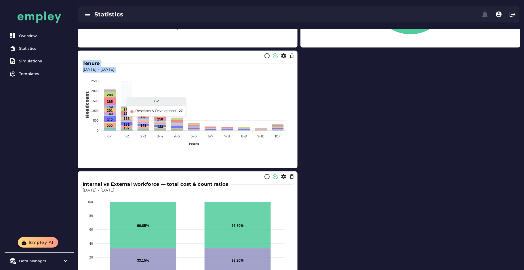
click at [295, 177] on div "Internal vs External workforce — total cost & count ratios Dec 31, 2023 - Dec 3…" at bounding box center [187, 233] width 214 height 113
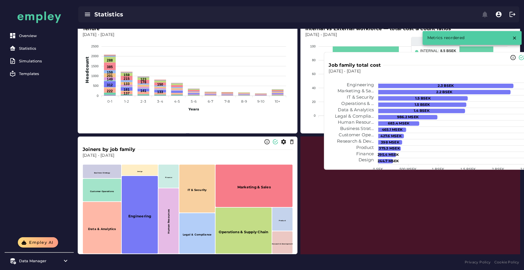
scroll to position [3142, 0]
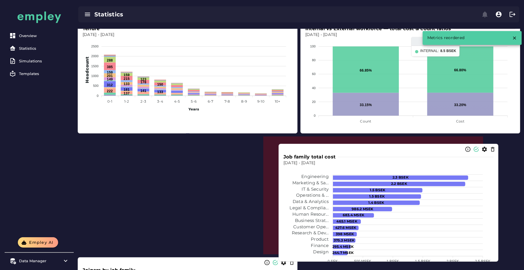
drag, startPoint x: 198, startPoint y: 155, endPoint x: 422, endPoint y: 166, distance: 223.4
click at [422, 166] on p "Dec 31, 2023 - Dec 31, 2024" at bounding box center [388, 163] width 210 height 6
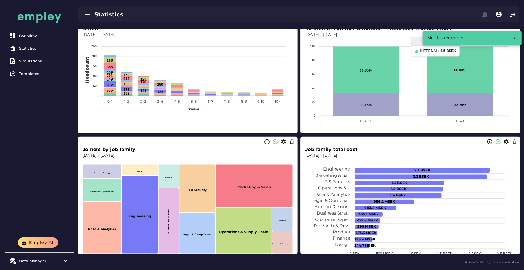
click at [513, 37] on icon "button" at bounding box center [514, 37] width 5 height 5
click at [333, 35] on p "Dec 31, 2023 - Dec 31, 2024" at bounding box center [410, 35] width 210 height 6
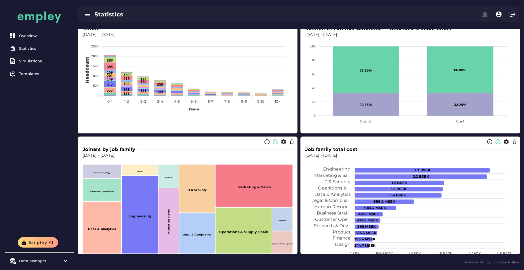
scroll to position [0, 0]
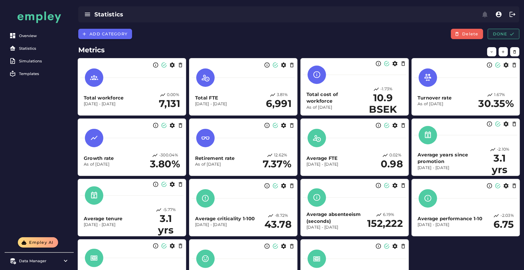
click at [505, 32] on span "Done" at bounding box center [503, 33] width 22 height 5
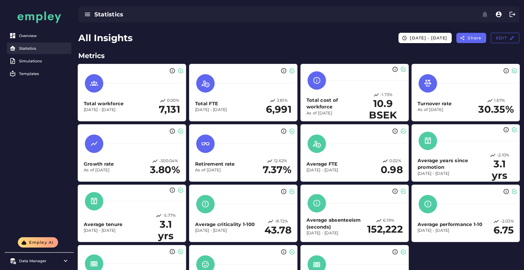
click at [33, 50] on div "Statistics" at bounding box center [44, 48] width 50 height 5
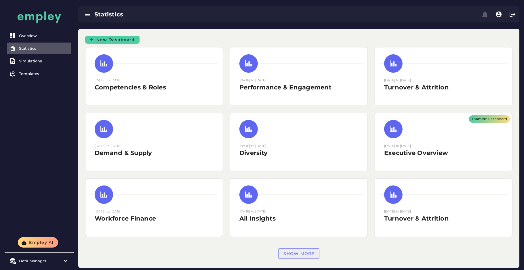
click at [291, 257] on button "Show more" at bounding box center [298, 253] width 41 height 10
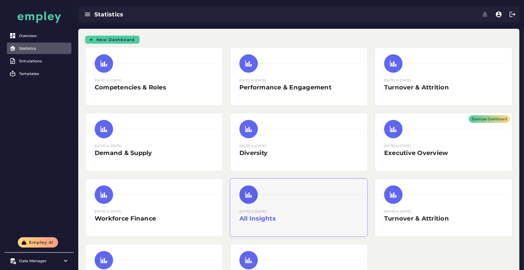
scroll to position [52, 0]
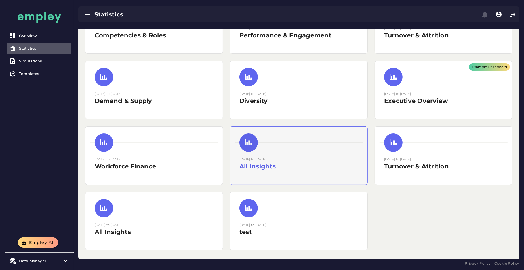
click at [298, 162] on h2 "All Insights" at bounding box center [298, 166] width 119 height 9
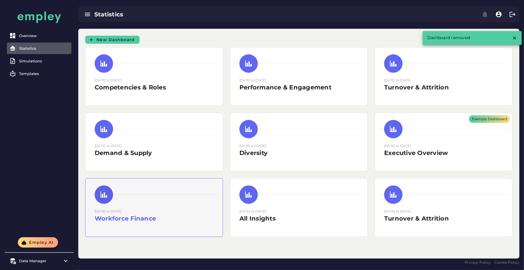
click at [189, 212] on div "[DATE] to [DATE] Workforce Finance" at bounding box center [154, 215] width 119 height 14
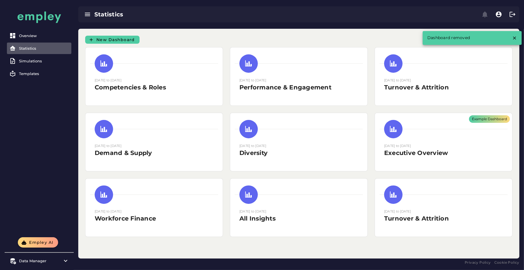
click at [280, 204] on div "[DATE] to [DATE] All Insights" at bounding box center [298, 208] width 137 height 58
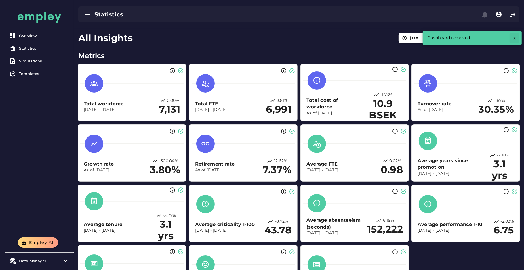
click at [516, 38] on icon "button" at bounding box center [514, 37] width 5 height 5
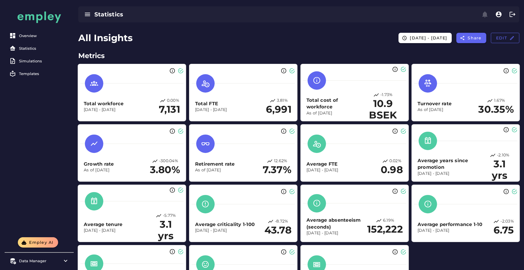
click at [496, 40] on span "Edit" at bounding box center [504, 37] width 19 height 5
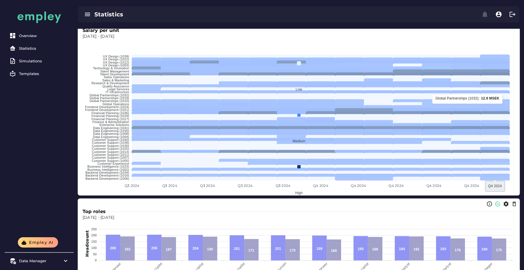
scroll to position [1840, 0]
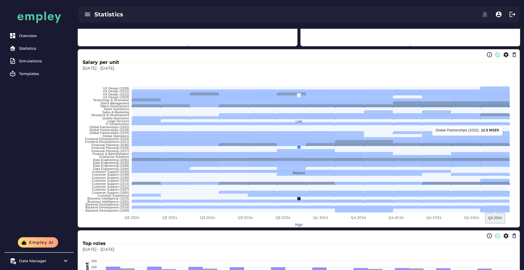
click at [508, 55] on icon "button" at bounding box center [506, 55] width 6 height 6
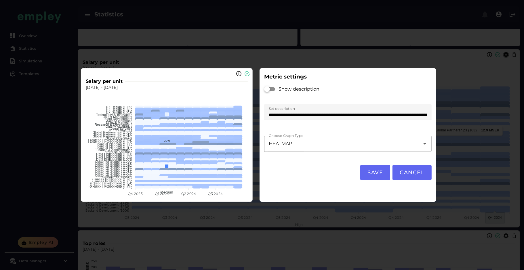
scroll to position [0, 0]
click at [348, 139] on div "HEATMAP *******" at bounding box center [342, 144] width 156 height 16
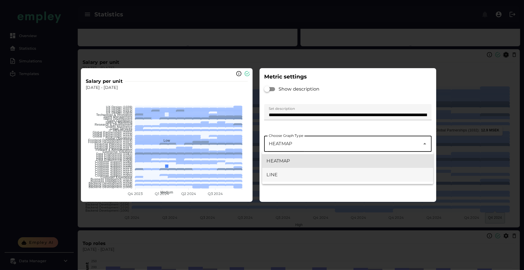
click at [307, 178] on div "LINE" at bounding box center [347, 175] width 171 height 14
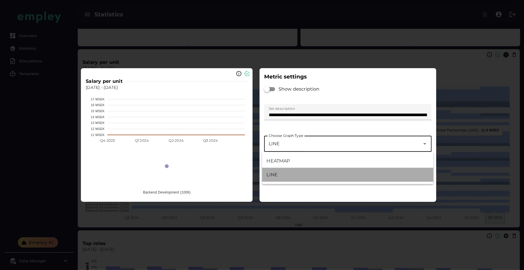
type input "****"
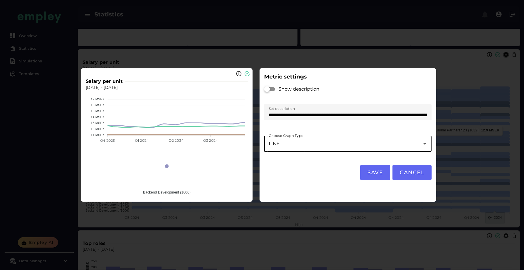
click at [377, 172] on span "Save" at bounding box center [375, 172] width 16 height 6
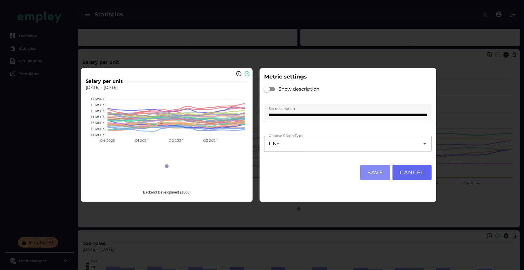
click at [465, 157] on div at bounding box center [262, 135] width 524 height 270
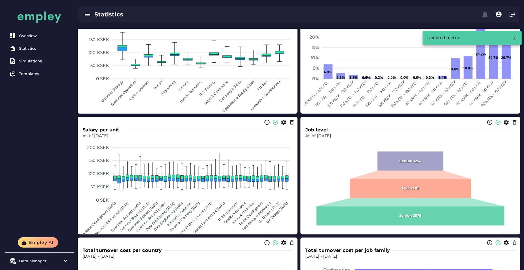
scroll to position [16, 0]
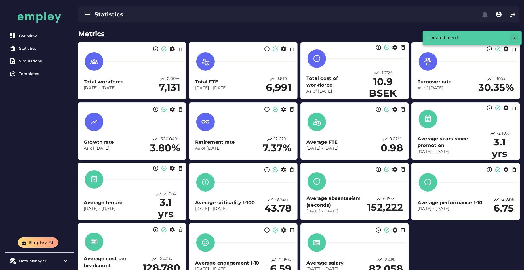
click at [516, 37] on icon "button" at bounding box center [514, 37] width 5 height 5
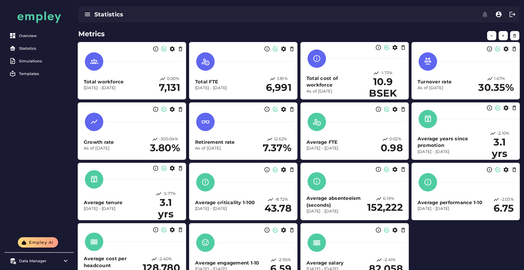
scroll to position [0, 0]
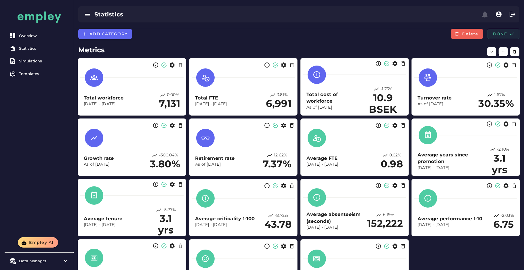
click at [494, 34] on span "Done" at bounding box center [503, 33] width 22 height 5
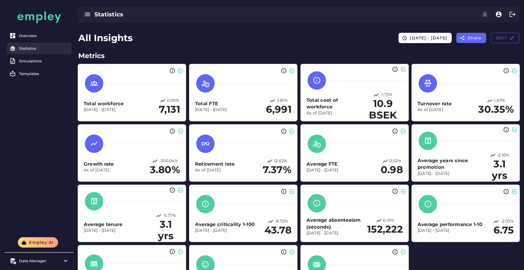
click at [37, 46] on div "Statistics" at bounding box center [44, 48] width 50 height 5
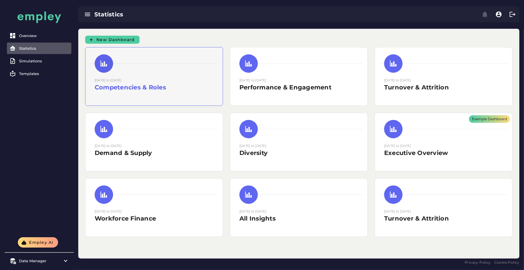
click at [177, 89] on h2 "Competencies & Roles" at bounding box center [154, 87] width 119 height 9
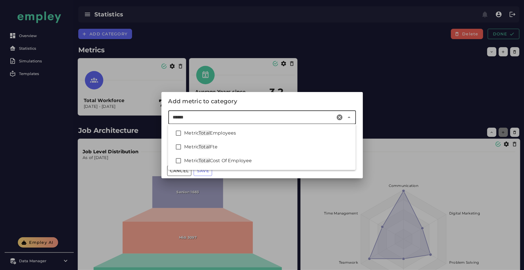
type input "*****"
click at [222, 133] on span "Employees" at bounding box center [223, 132] width 26 height 5
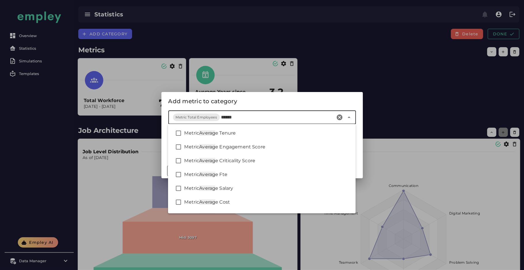
type input "*******"
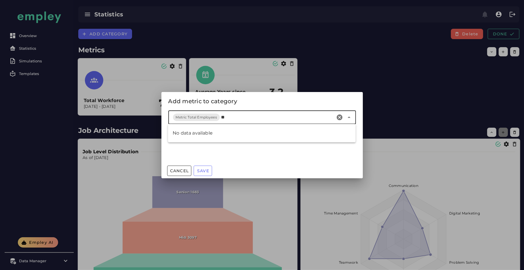
type input "*"
click at [222, 133] on span "Prom" at bounding box center [225, 132] width 13 height 5
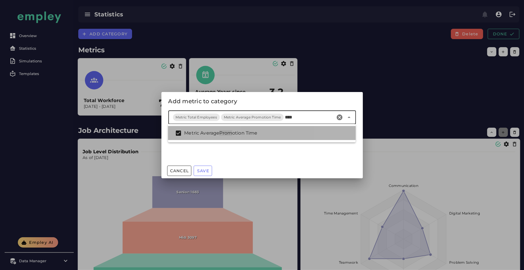
type input "****"
click at [224, 152] on div "Metrics Metric Total Employees Metric Average Promotion Time ****" at bounding box center [261, 136] width 201 height 53
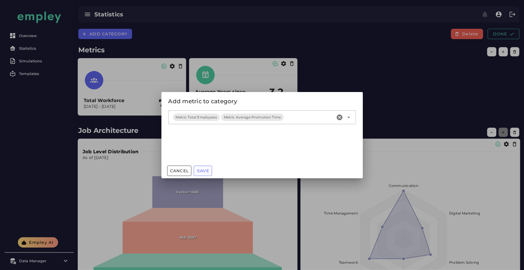
click at [207, 166] on button "Save" at bounding box center [203, 171] width 18 height 10
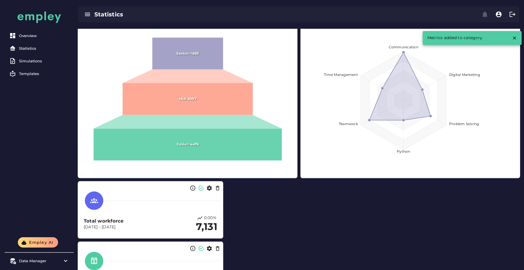
scroll to position [63, 0]
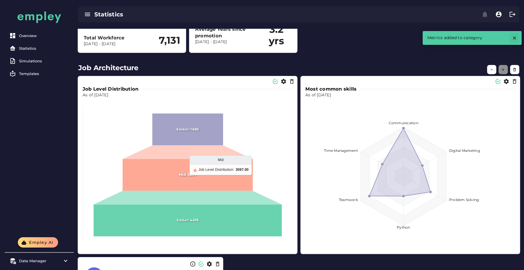
click at [511, 36] on button "button" at bounding box center [514, 38] width 10 height 10
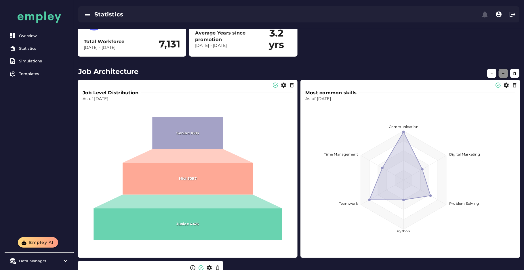
scroll to position [114, 0]
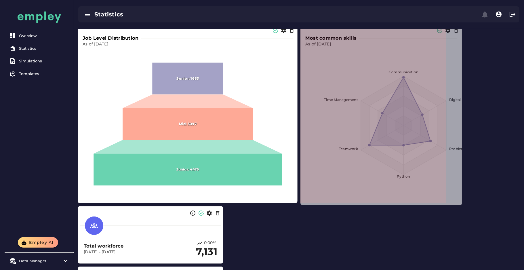
drag, startPoint x: 517, startPoint y: 201, endPoint x: 454, endPoint y: 203, distance: 63.0
click at [459, 203] on span at bounding box center [460, 203] width 3 height 3
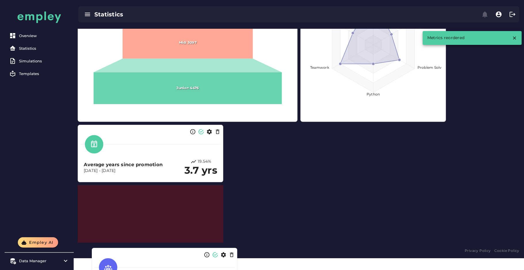
scroll to position [183, 0]
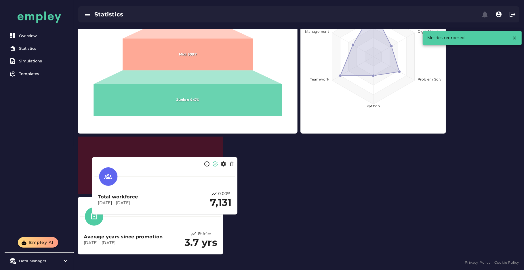
drag, startPoint x: 157, startPoint y: 222, endPoint x: 166, endPoint y: 165, distance: 57.5
click at [166, 167] on div at bounding box center [164, 176] width 140 height 18
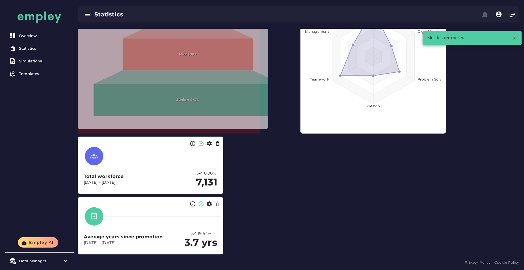
drag, startPoint x: 296, startPoint y: 133, endPoint x: 250, endPoint y: 133, distance: 46.0
click at [265, 129] on span at bounding box center [266, 127] width 3 height 3
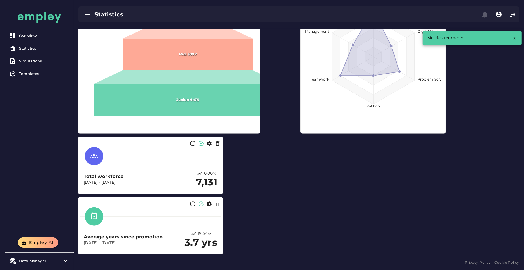
scroll to position [98, 0]
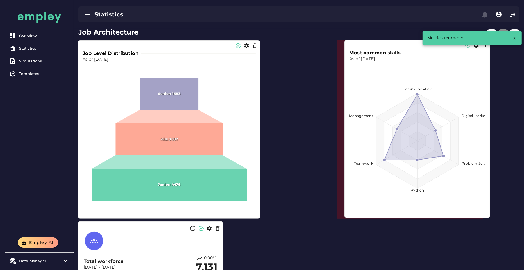
drag, startPoint x: 383, startPoint y: 120, endPoint x: 455, endPoint y: 120, distance: 72.5
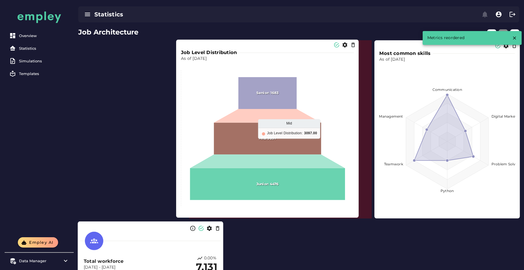
drag, startPoint x: 206, startPoint y: 128, endPoint x: 298, endPoint y: 129, distance: 91.7
click at [302, 127] on icon at bounding box center [267, 139] width 107 height 32
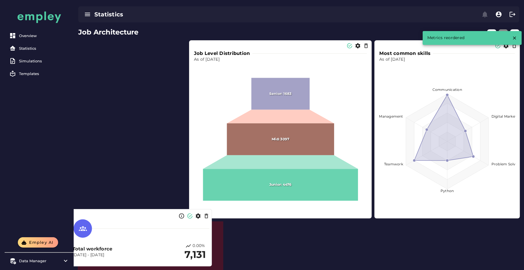
drag, startPoint x: 156, startPoint y: 244, endPoint x: 145, endPoint y: 231, distance: 16.9
click at [145, 231] on div at bounding box center [139, 228] width 140 height 18
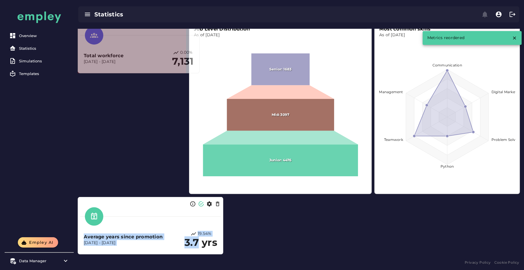
scroll to position [123, 0]
drag, startPoint x: 222, startPoint y: 242, endPoint x: 186, endPoint y: 239, distance: 35.5
click at [186, 239] on div "Job Level Distribution As of Dec 31, 2024 Senior: 1683 Mid: 3097 Junior: 4476 M…" at bounding box center [299, 135] width 448 height 244
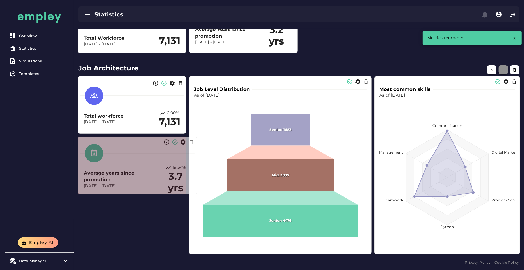
scroll to position [62, 0]
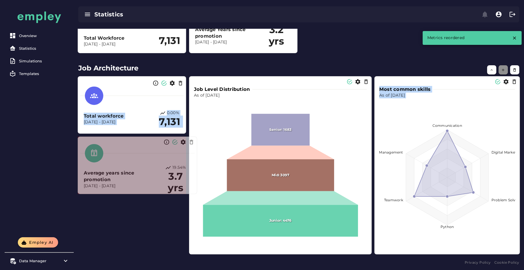
drag, startPoint x: 221, startPoint y: 253, endPoint x: 192, endPoint y: 251, distance: 29.1
click at [194, 252] on div "Job Level Distribution As of Dec 31, 2024 Senior: 1683 Mid: 3097 Junior: 4476 M…" at bounding box center [299, 165] width 448 height 184
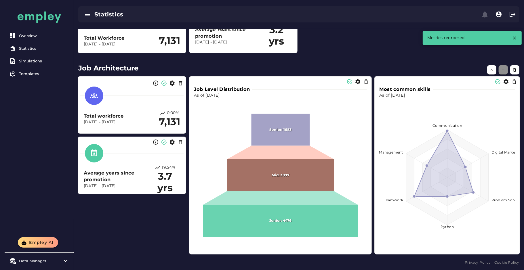
click at [151, 223] on div "Job Level Distribution As of Dec 31, 2024 Senior: 1683 Mid: 3097 Junior: 4476 M…" at bounding box center [299, 165] width 448 height 184
click at [164, 207] on div "Job Level Distribution As of Dec 31, 2024 Senior: 1683 Mid: 3097 Junior: 4476 M…" at bounding box center [299, 165] width 448 height 184
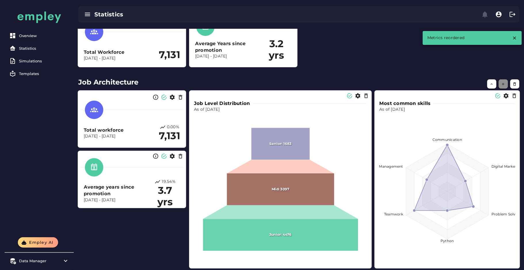
scroll to position [0, 0]
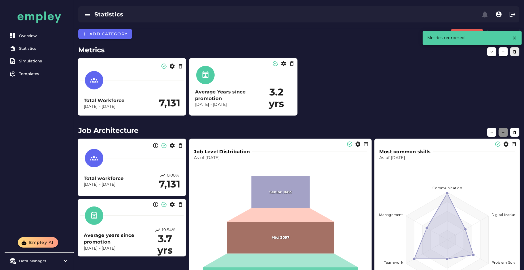
click at [510, 50] on button "button" at bounding box center [514, 51] width 9 height 9
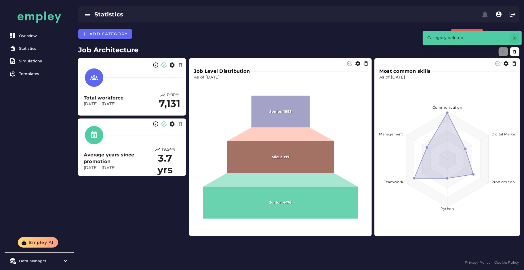
click at [515, 39] on icon "button" at bounding box center [514, 37] width 5 height 5
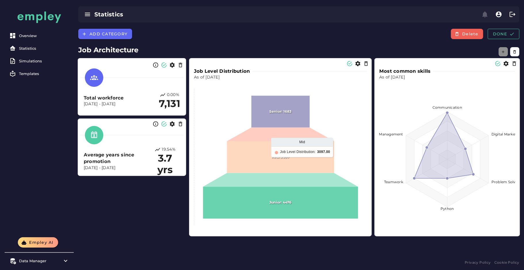
click at [258, 172] on icon at bounding box center [280, 157] width 107 height 32
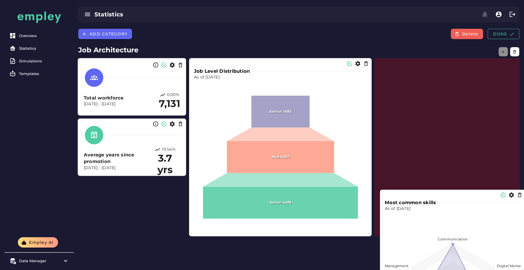
drag, startPoint x: 447, startPoint y: 146, endPoint x: 440, endPoint y: 263, distance: 116.6
click at [454, 270] on html "Overview Statistics Simulations Templates Empley AI Data Manager Versions Impor…" at bounding box center [262, 135] width 524 height 270
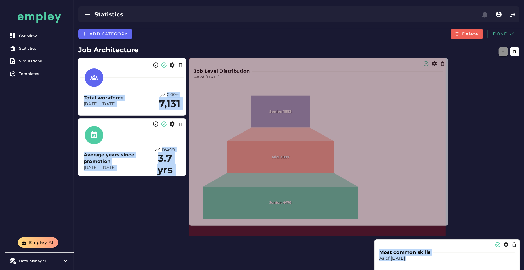
drag, startPoint x: 369, startPoint y: 233, endPoint x: 467, endPoint y: 213, distance: 99.9
click at [448, 223] on span at bounding box center [446, 224] width 3 height 3
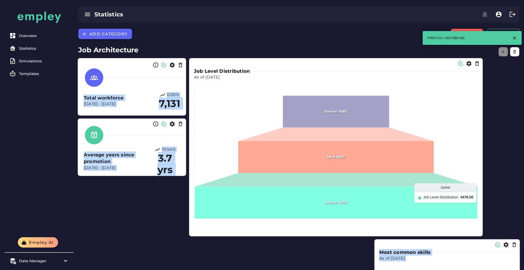
scroll to position [14, 0]
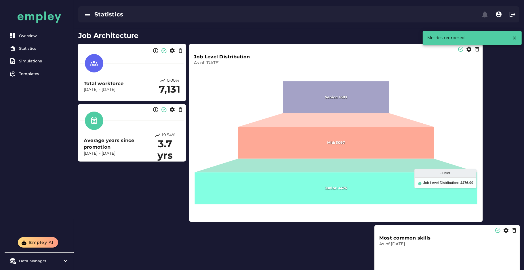
click at [148, 204] on div "Job Level Distribution As of Dec 31, 2024 Senior: 1683 Mid: 3097 Junior: 4476 J…" at bounding box center [299, 223] width 448 height 365
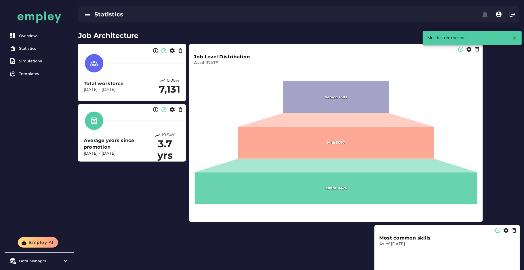
scroll to position [46, 0]
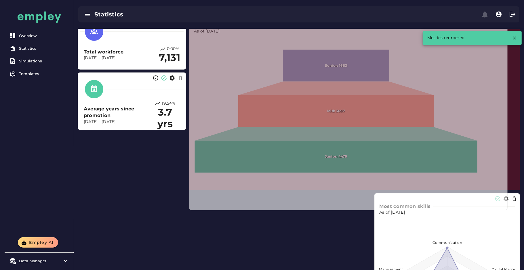
drag, startPoint x: 481, startPoint y: 188, endPoint x: 507, endPoint y: 227, distance: 46.7
click at [507, 210] on span at bounding box center [505, 208] width 3 height 3
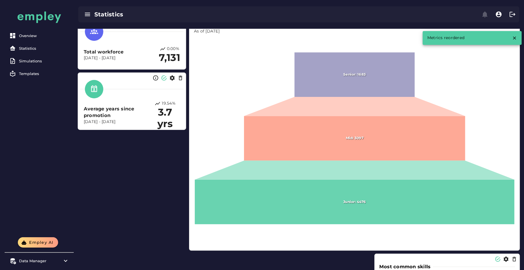
scroll to position [0, 0]
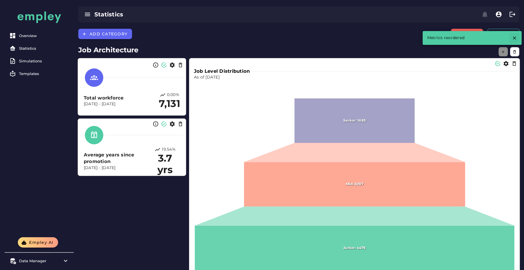
click at [514, 35] on icon "button" at bounding box center [514, 37] width 5 height 5
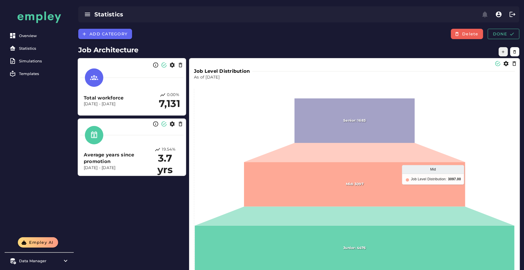
click at [503, 53] on icon "button" at bounding box center [503, 52] width 4 height 4
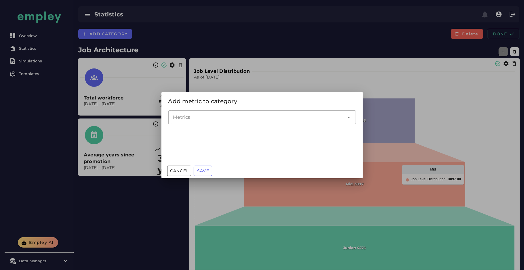
click at [275, 120] on input "Metrics" at bounding box center [258, 117] width 170 height 7
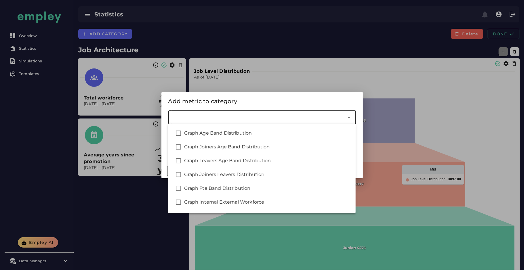
click at [258, 119] on input "Metrics" at bounding box center [258, 117] width 170 height 7
click at [272, 80] on div at bounding box center [262, 135] width 524 height 270
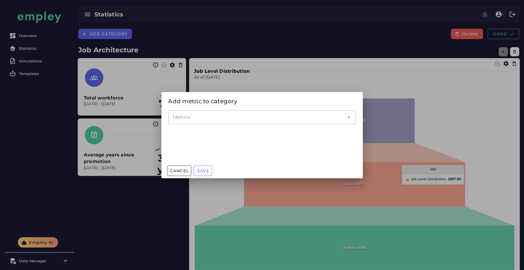
click at [340, 77] on div at bounding box center [262, 135] width 524 height 270
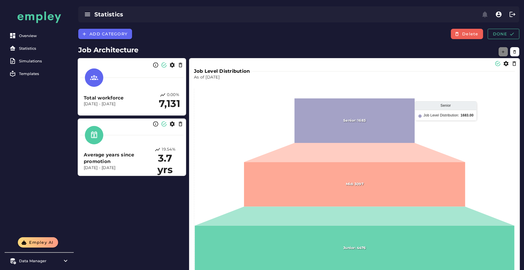
click at [503, 50] on icon "button" at bounding box center [503, 52] width 4 height 4
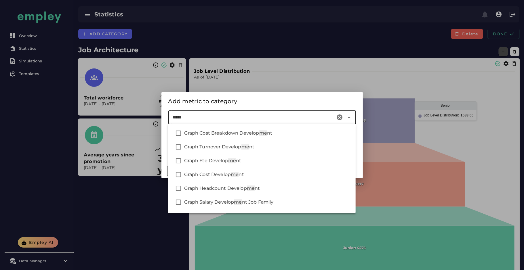
type input "******"
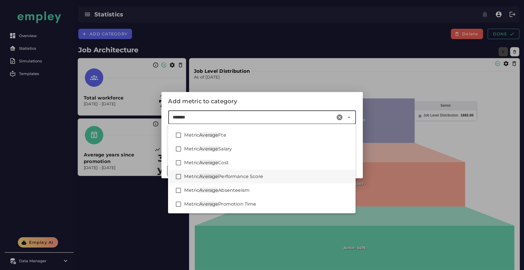
click at [243, 178] on span "Performance Score" at bounding box center [240, 176] width 45 height 5
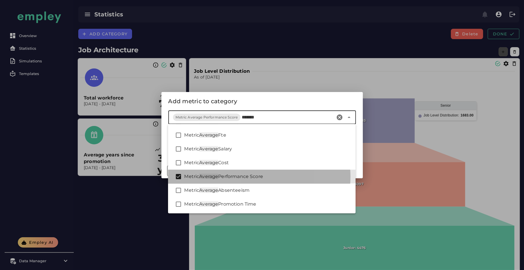
type input "*******"
click at [242, 105] on div "Add metric to category" at bounding box center [261, 101] width 187 height 9
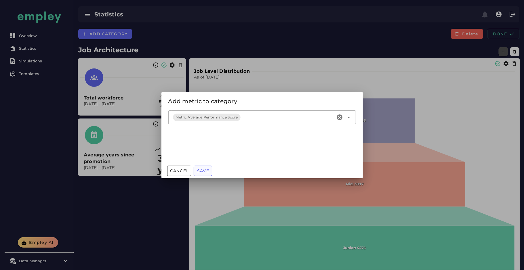
click at [203, 173] on button "Save" at bounding box center [203, 171] width 18 height 10
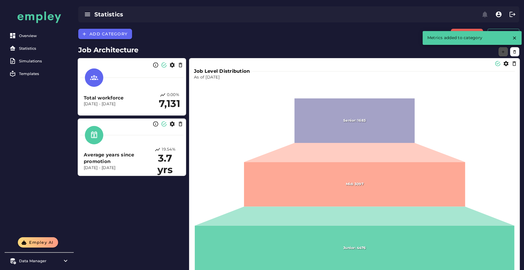
scroll to position [124, 0]
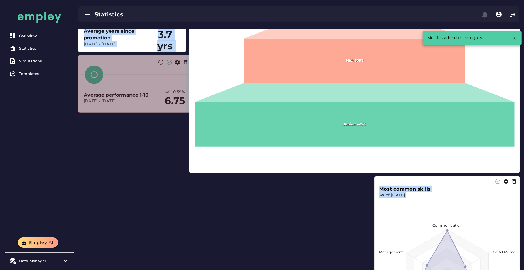
drag, startPoint x: 221, startPoint y: 233, endPoint x: 189, endPoint y: 227, distance: 32.5
click at [189, 227] on div "Job Level Distribution As of [DATE] Senior: 1683 Mid: 3097 Junior: 4476 Most co…" at bounding box center [299, 145] width 448 height 426
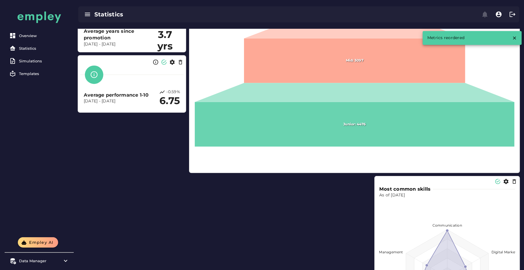
click at [137, 163] on div "Job Level Distribution As of [DATE] Senior: 1683 Mid: 3097 Junior: 4476 Most co…" at bounding box center [299, 145] width 448 height 426
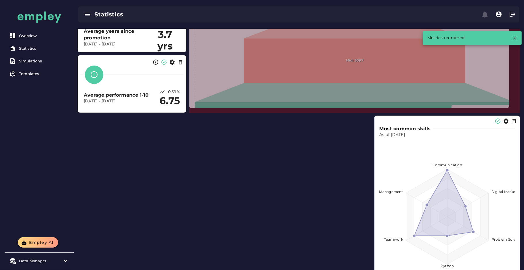
drag, startPoint x: 517, startPoint y: 172, endPoint x: 503, endPoint y: 111, distance: 62.6
click at [506, 108] on span at bounding box center [507, 106] width 3 height 3
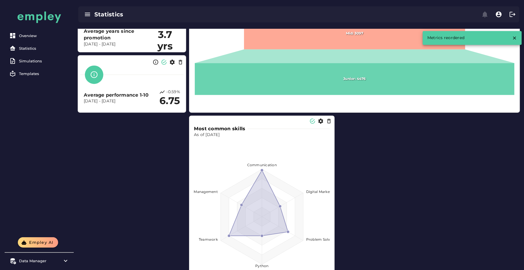
scroll to position [163, 0]
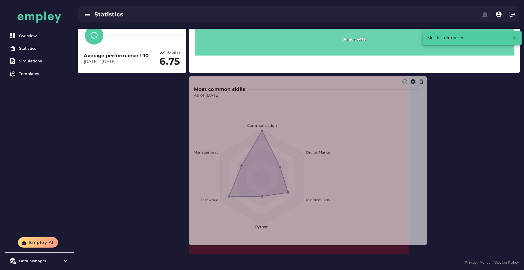
drag, startPoint x: 334, startPoint y: 254, endPoint x: 491, endPoint y: 251, distance: 156.7
click at [491, 251] on div "Job Level Distribution As of [DATE] Senior: 1683 Mid: 3097 Junior: 4476 Most co…" at bounding box center [299, 74] width 448 height 365
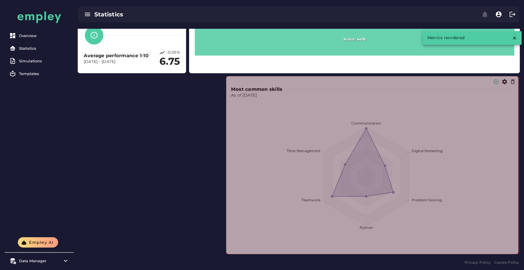
drag, startPoint x: 517, startPoint y: 252, endPoint x: 448, endPoint y: 240, distance: 70.4
click at [515, 251] on span at bounding box center [516, 252] width 3 height 3
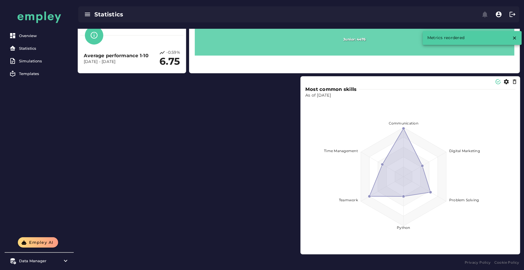
scroll to position [0, 0]
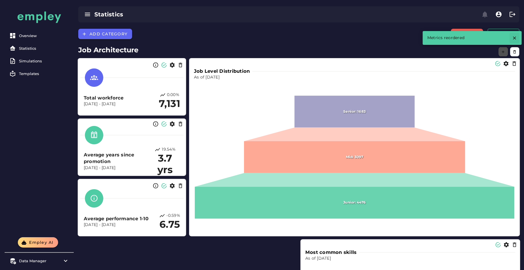
click at [512, 39] on icon "button" at bounding box center [514, 37] width 5 height 5
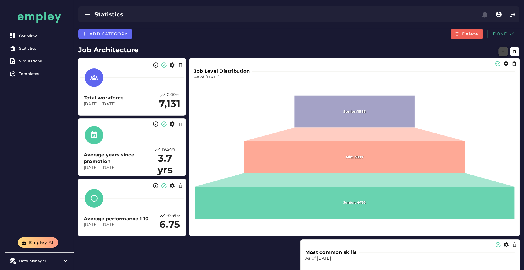
click at [504, 52] on icon "button" at bounding box center [503, 52] width 4 height 4
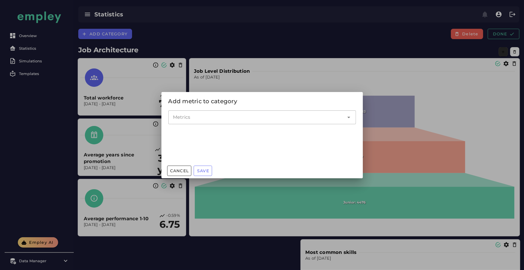
click at [283, 111] on div at bounding box center [256, 117] width 176 height 14
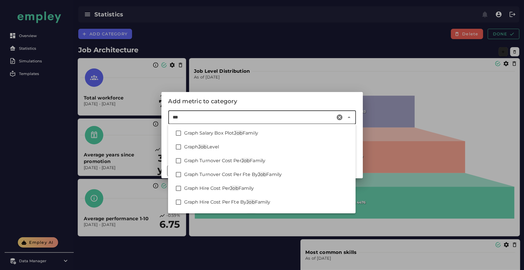
click at [176, 115] on input "***" at bounding box center [253, 117] width 160 height 7
click at [222, 113] on div "***" at bounding box center [251, 117] width 167 height 14
click at [211, 118] on input "***" at bounding box center [253, 117] width 160 height 7
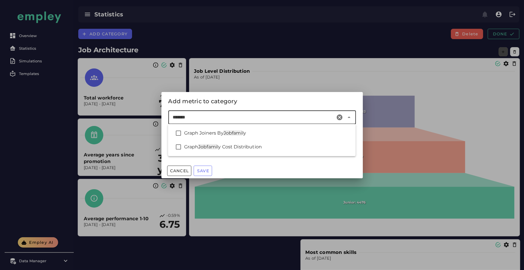
click at [177, 116] on input "*******" at bounding box center [253, 117] width 160 height 7
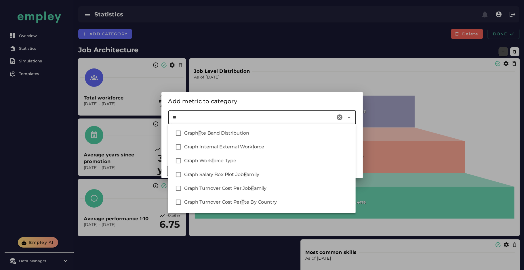
type input "***"
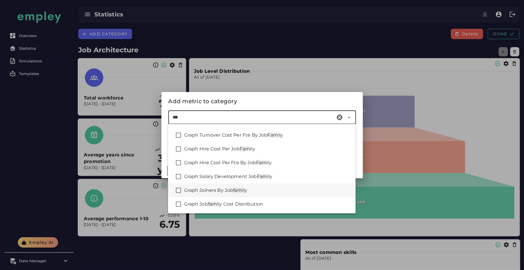
click at [221, 190] on span "Graph Joiners By Job" at bounding box center [208, 189] width 49 height 5
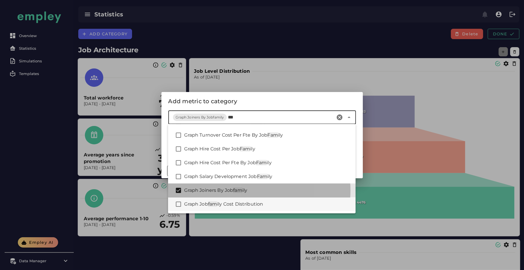
click at [227, 204] on span "ily Cost Distribution" at bounding box center [240, 203] width 46 height 5
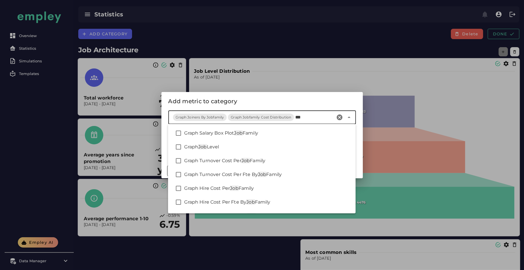
scroll to position [39, 0]
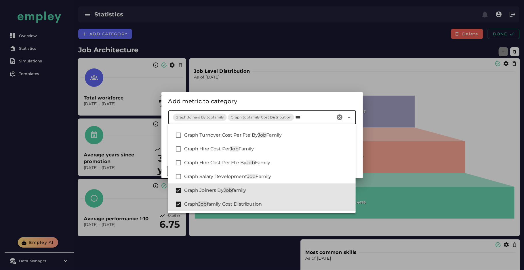
type input "***"
click at [264, 100] on div "Add metric to category" at bounding box center [261, 101] width 187 height 9
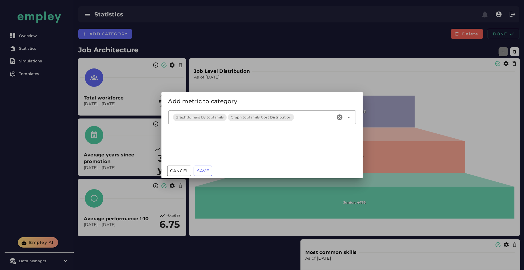
click at [206, 168] on button "Save" at bounding box center [203, 171] width 18 height 10
click at [26, 47] on div at bounding box center [262, 135] width 524 height 270
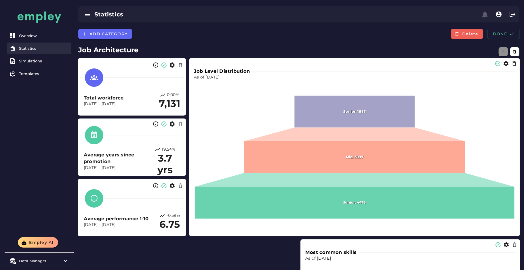
click at [26, 47] on div "Statistics" at bounding box center [44, 48] width 50 height 5
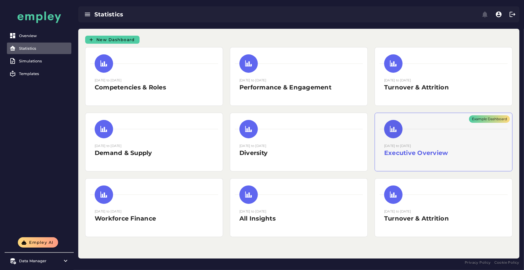
click at [394, 142] on div "Example Dashboard" at bounding box center [443, 142] width 137 height 58
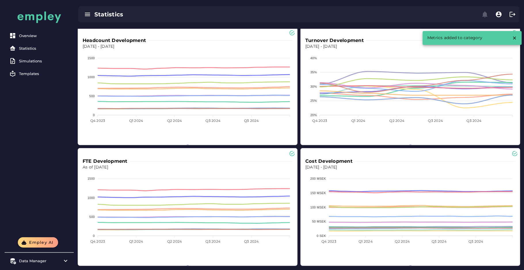
scroll to position [188, 0]
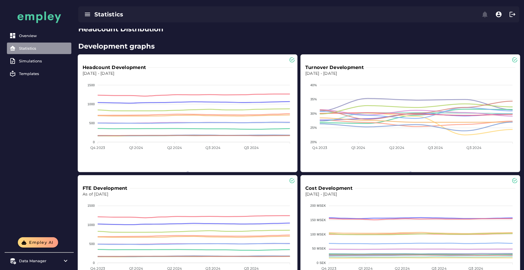
click at [35, 50] on div "Statistics" at bounding box center [44, 48] width 50 height 5
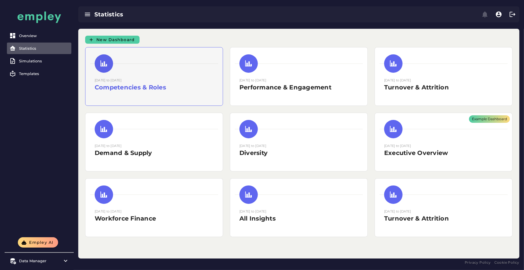
click at [189, 71] on div at bounding box center [154, 63] width 128 height 18
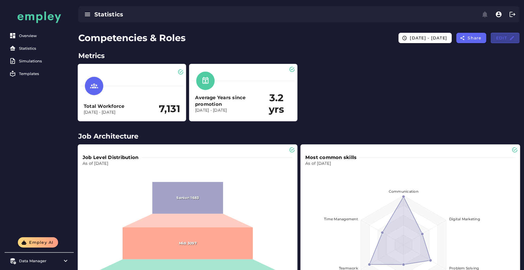
click at [505, 38] on span "Edit" at bounding box center [504, 37] width 19 height 5
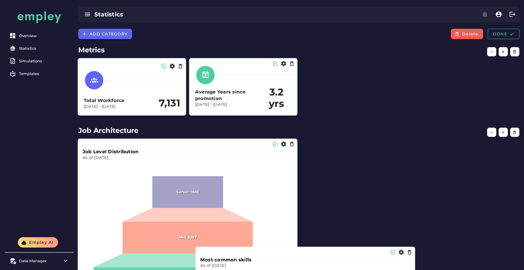
drag, startPoint x: 378, startPoint y: 179, endPoint x: 273, endPoint y: 287, distance: 150.7
click at [273, 270] on html "Overview Statistics Simulations Templates Empley AI Data Manager Versions Impor…" at bounding box center [262, 257] width 524 height 514
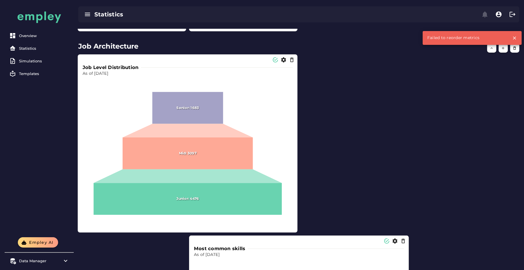
scroll to position [85, 0]
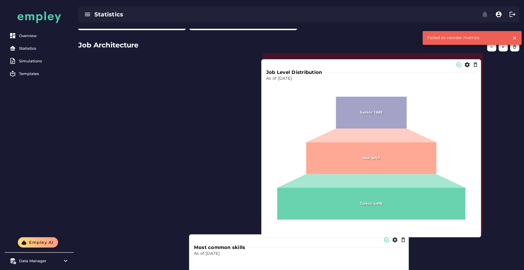
drag, startPoint x: 217, startPoint y: 133, endPoint x: 400, endPoint y: 138, distance: 183.5
click at [400, 138] on foreignobject at bounding box center [371, 156] width 210 height 150
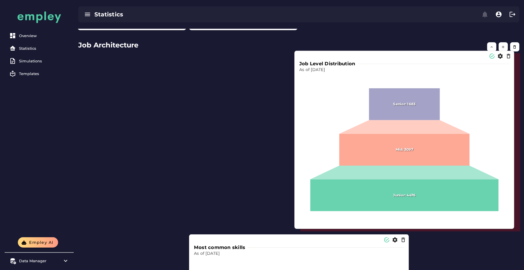
drag, startPoint x: 427, startPoint y: 125, endPoint x: 459, endPoint y: 123, distance: 32.0
click at [459, 123] on foreignobject at bounding box center [404, 148] width 210 height 150
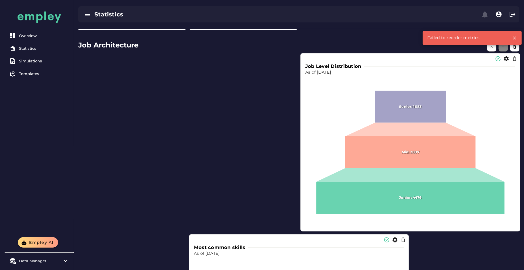
click at [503, 49] on button "button" at bounding box center [502, 46] width 9 height 9
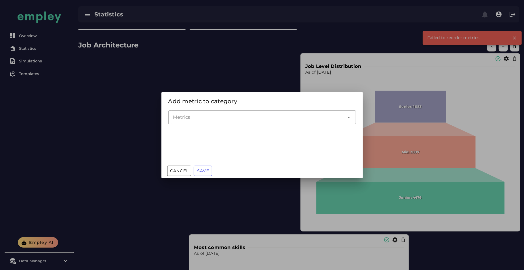
click at [197, 112] on div at bounding box center [256, 117] width 176 height 14
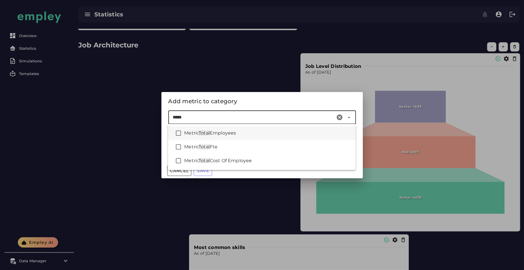
click at [220, 131] on span "Employees" at bounding box center [223, 132] width 26 height 5
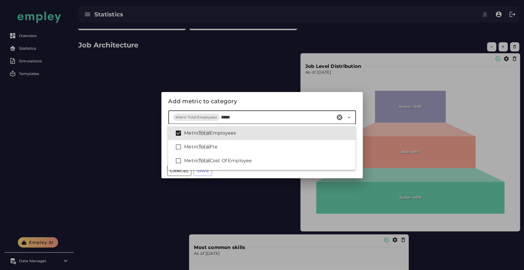
click at [223, 122] on div "Metric Total Employees *****" at bounding box center [251, 117] width 167 height 14
click at [226, 116] on input "*****" at bounding box center [277, 117] width 112 height 7
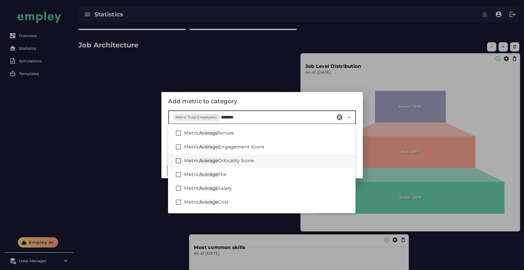
click at [229, 160] on span "Criticality Score" at bounding box center [236, 160] width 36 height 5
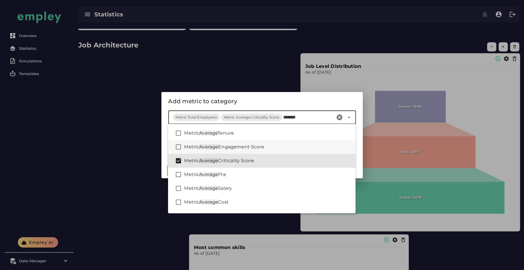
click at [227, 148] on span "Engagement Score" at bounding box center [241, 146] width 46 height 5
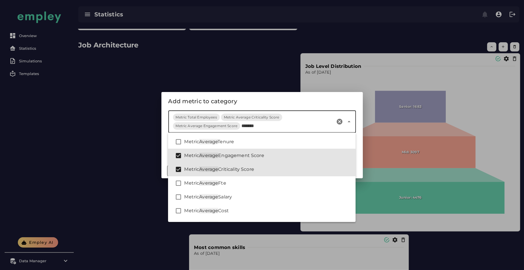
type input "*******"
click at [246, 106] on div "Add metric to category" at bounding box center [261, 101] width 201 height 18
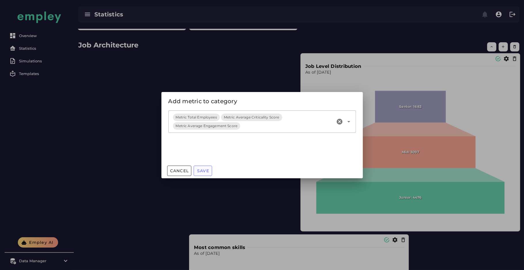
click at [202, 167] on button "Save" at bounding box center [203, 171] width 18 height 10
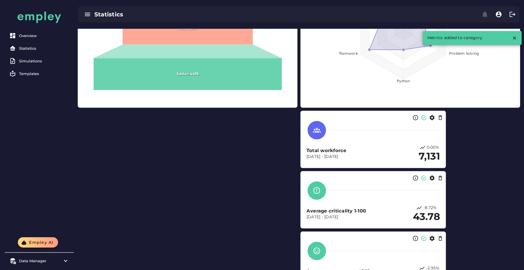
scroll to position [209, 0]
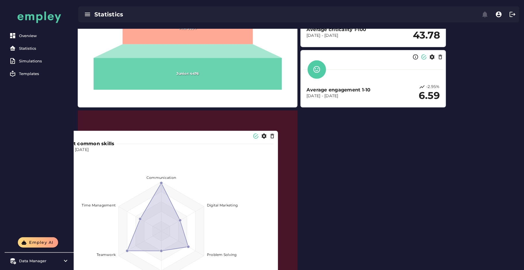
drag, startPoint x: 352, startPoint y: 85, endPoint x: 110, endPoint y: 287, distance: 315.0
click at [110, 270] on html "Overview Statistics Simulations Templates Empley AI Data Manager Versions Impor…" at bounding box center [262, 48] width 524 height 514
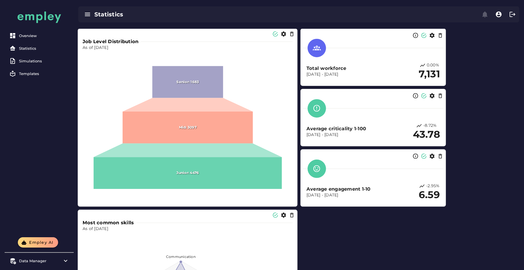
scroll to position [99, 0]
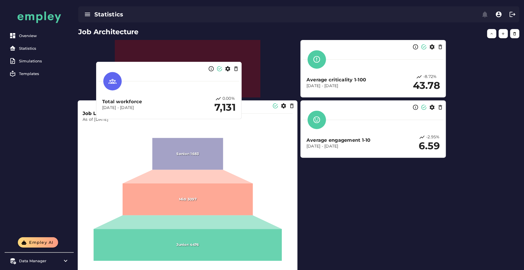
drag, startPoint x: 360, startPoint y: 64, endPoint x: 127, endPoint y: 79, distance: 233.1
click at [127, 79] on div at bounding box center [169, 81] width 140 height 18
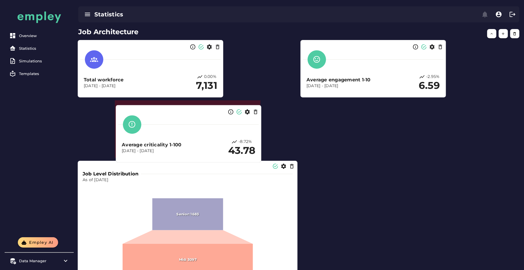
drag, startPoint x: 363, startPoint y: 66, endPoint x: 136, endPoint y: 140, distance: 238.5
click at [136, 134] on div at bounding box center [188, 124] width 140 height 18
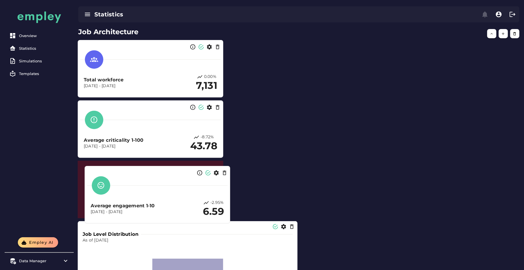
drag, startPoint x: 373, startPoint y: 55, endPoint x: 157, endPoint y: 181, distance: 249.7
click at [157, 181] on div at bounding box center [157, 185] width 140 height 18
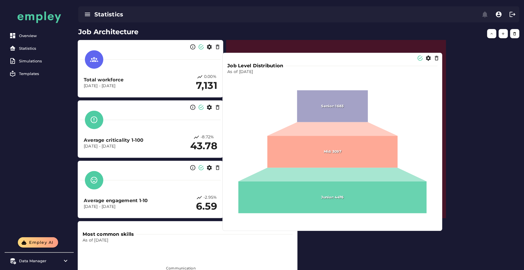
drag, startPoint x: 204, startPoint y: 242, endPoint x: 349, endPoint y: 74, distance: 222.0
click at [349, 74] on p "As of [DATE]" at bounding box center [332, 72] width 210 height 6
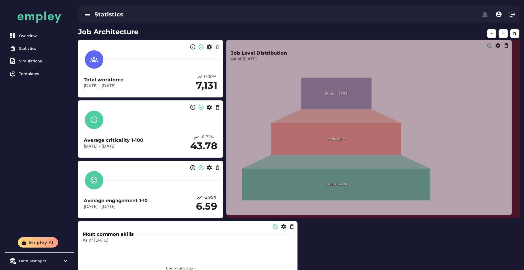
drag, startPoint x: 443, startPoint y: 216, endPoint x: 512, endPoint y: 212, distance: 68.2
click at [512, 212] on span at bounding box center [510, 213] width 3 height 3
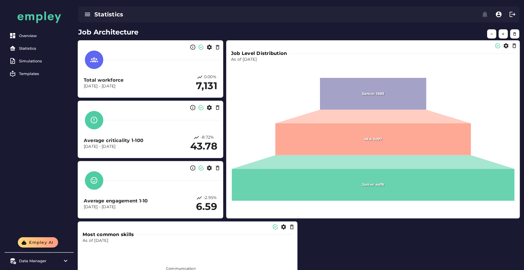
scroll to position [98, 0]
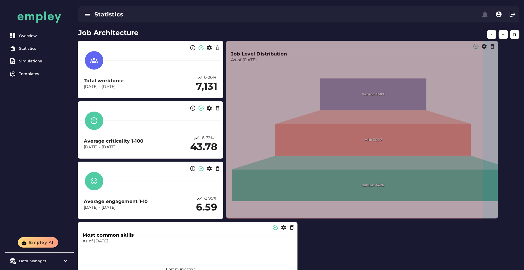
drag, startPoint x: 518, startPoint y: 217, endPoint x: 493, endPoint y: 217, distance: 24.5
click at [495, 217] on span at bounding box center [496, 217] width 3 height 3
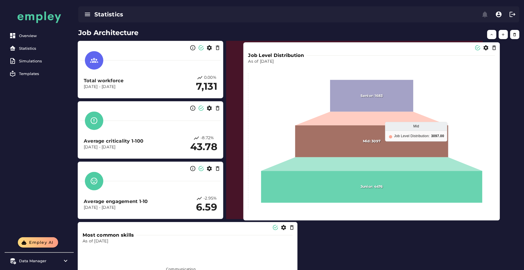
drag, startPoint x: 379, startPoint y: 145, endPoint x: 397, endPoint y: 144, distance: 17.8
click at [397, 144] on icon at bounding box center [371, 141] width 153 height 32
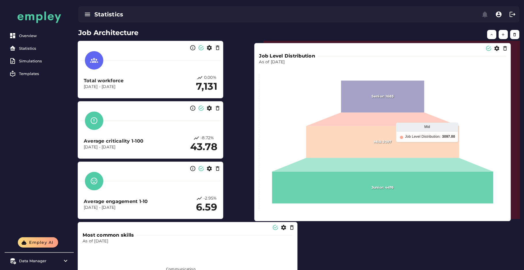
drag, startPoint x: 400, startPoint y: 143, endPoint x: 430, endPoint y: 144, distance: 30.2
click at [430, 144] on icon at bounding box center [382, 142] width 153 height 32
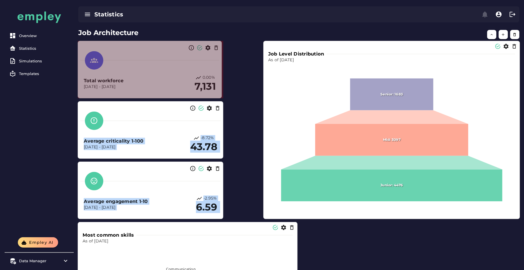
drag, startPoint x: 222, startPoint y: 97, endPoint x: 222, endPoint y: 93, distance: 3.2
click at [222, 93] on section "Total workforce Dec 31, 2023 - Dec 31, 2024 0.00% 7,131" at bounding box center [150, 70] width 144 height 58
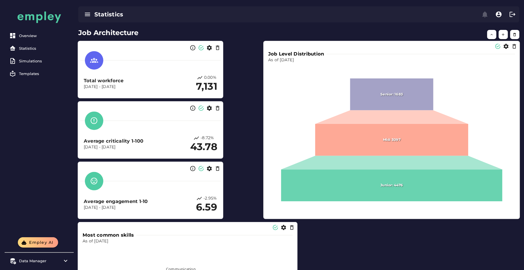
click at [232, 95] on div "Job Level Distribution As of Dec 31, 2024 Senior: 1683 Mid: 3097 Junior: 4476 M…" at bounding box center [299, 220] width 448 height 365
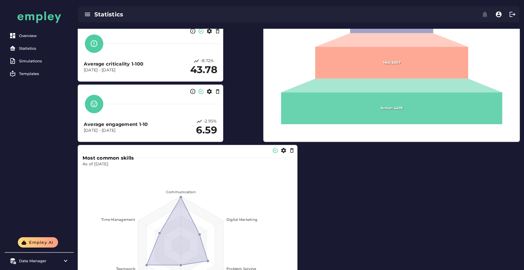
scroll to position [244, 0]
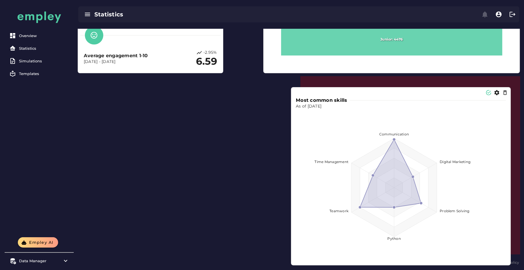
drag, startPoint x: 232, startPoint y: 178, endPoint x: 445, endPoint y: 189, distance: 213.6
click at [445, 189] on foreignobject at bounding box center [401, 184] width 210 height 150
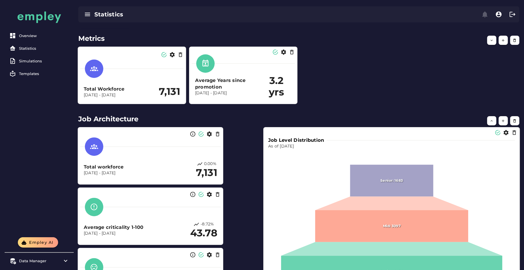
scroll to position [0, 0]
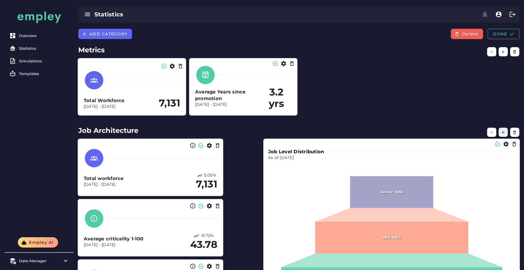
click at [503, 133] on icon "button" at bounding box center [503, 132] width 4 height 4
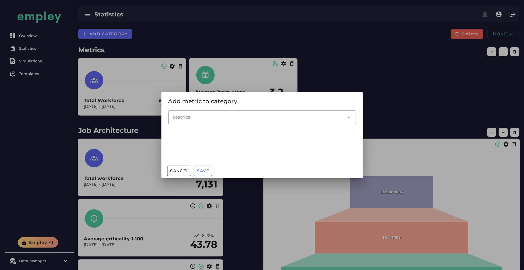
click at [273, 114] on input "Metrics" at bounding box center [258, 117] width 170 height 7
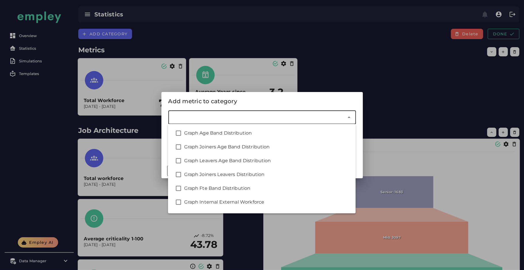
type input "*"
type input "***"
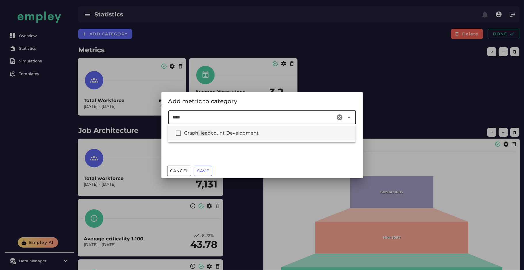
click at [232, 133] on span "count Development" at bounding box center [235, 132] width 48 height 5
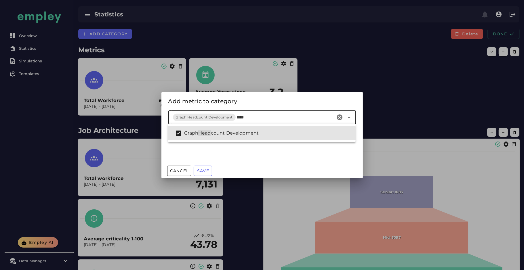
type input "****"
click at [238, 101] on div "Add metric to category" at bounding box center [261, 101] width 187 height 9
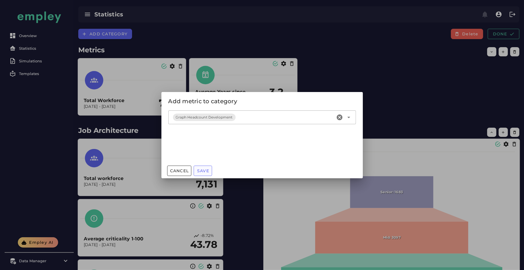
click at [202, 172] on span "Save" at bounding box center [203, 170] width 12 height 5
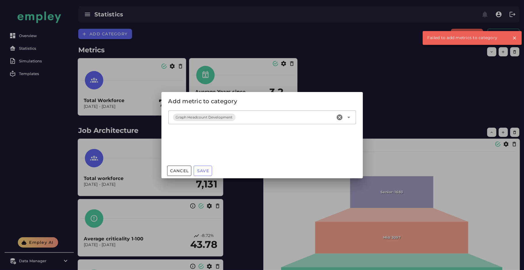
click at [242, 123] on div "Graph Headcount Development" at bounding box center [251, 117] width 167 height 14
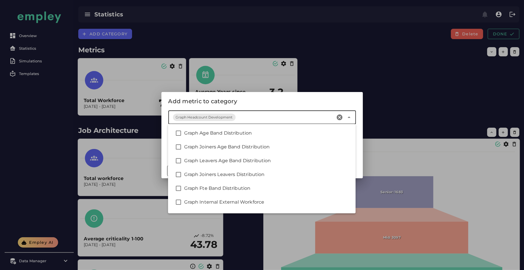
scroll to position [386, 0]
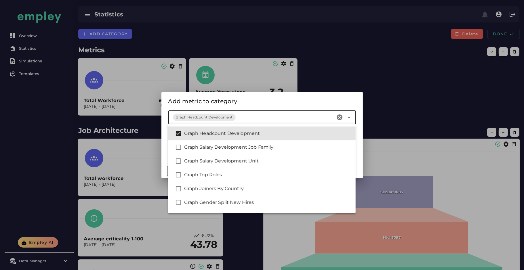
click at [402, 67] on div at bounding box center [262, 135] width 524 height 270
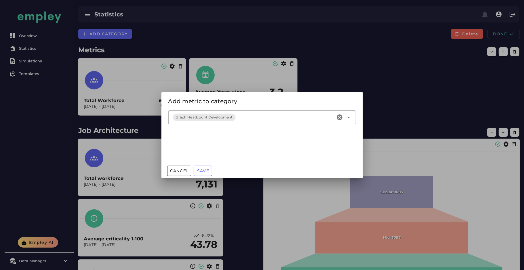
click at [404, 74] on div at bounding box center [262, 135] width 524 height 270
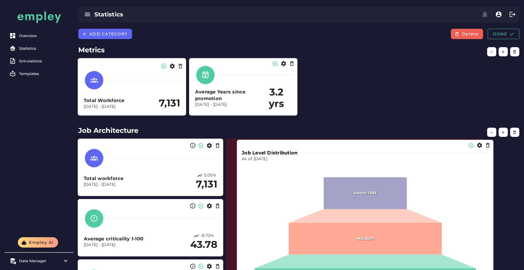
drag, startPoint x: 317, startPoint y: 196, endPoint x: 290, endPoint y: 196, distance: 27.0
click at [290, 196] on foreignobject at bounding box center [365, 237] width 247 height 150
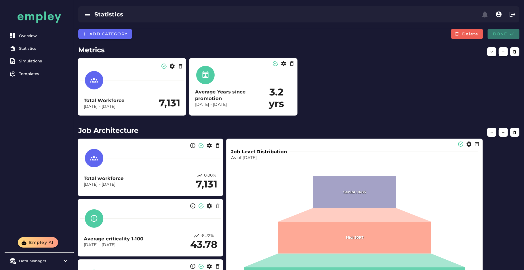
click at [494, 35] on span "Done" at bounding box center [503, 33] width 22 height 5
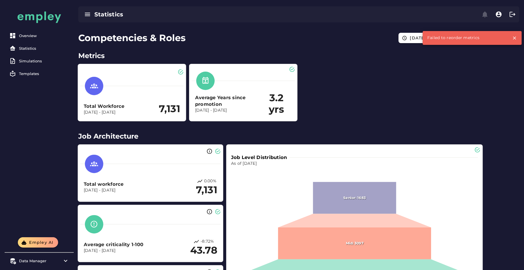
click at [433, 38] on div "Failed to reorder metrics" at bounding box center [465, 38] width 87 height 14
click at [512, 37] on icon "button" at bounding box center [514, 37] width 5 height 5
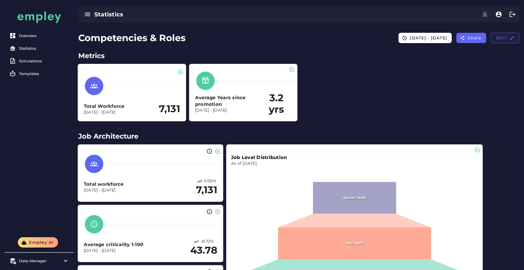
click at [499, 38] on span "Edit" at bounding box center [504, 37] width 19 height 5
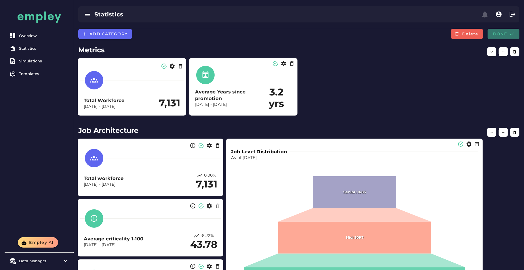
click at [503, 38] on button "Done" at bounding box center [503, 34] width 32 height 10
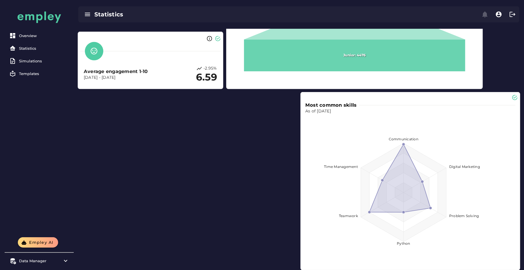
scroll to position [235, 0]
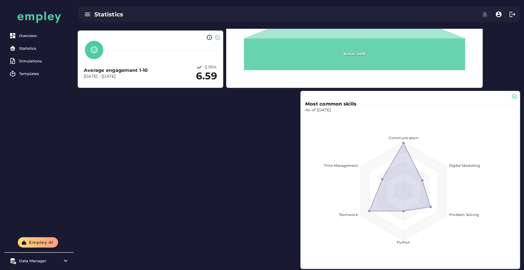
click at [375, 158] on foreignobject at bounding box center [410, 188] width 210 height 150
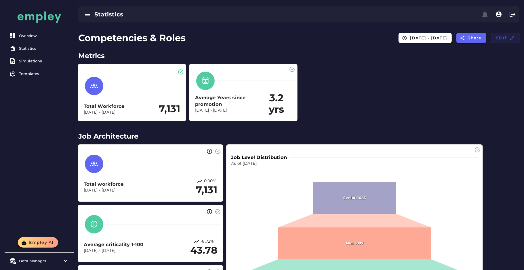
click at [496, 37] on span "Edit" at bounding box center [504, 37] width 19 height 5
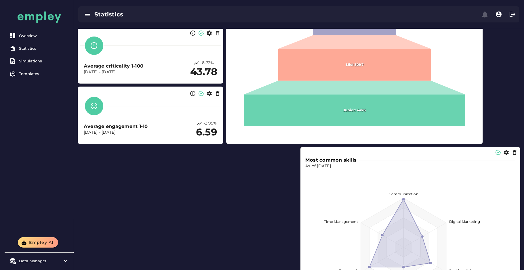
scroll to position [177, 0]
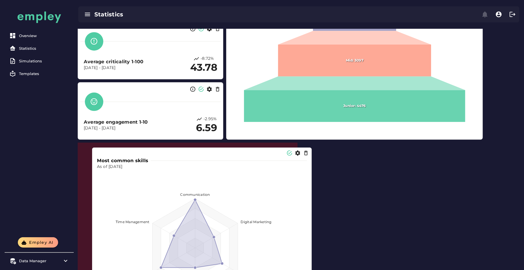
drag, startPoint x: 408, startPoint y: 196, endPoint x: 185, endPoint y: 200, distance: 222.6
click at [185, 200] on foreignobject at bounding box center [202, 245] width 210 height 150
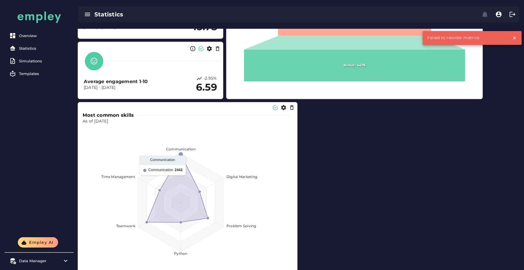
scroll to position [244, 0]
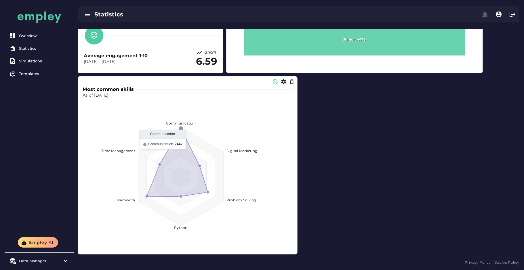
drag, startPoint x: 294, startPoint y: 253, endPoint x: 298, endPoint y: 251, distance: 4.5
click at [297, 251] on div "Most common skills As of Dec 31, 2024 Communication Digital Marketing Problem S…" at bounding box center [187, 165] width 219 height 178
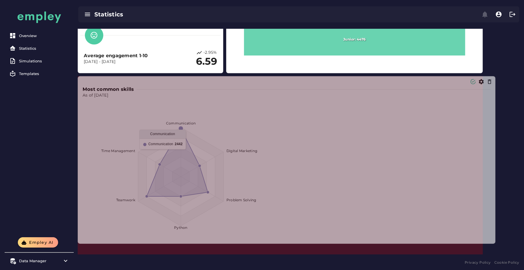
drag, startPoint x: 296, startPoint y: 252, endPoint x: 518, endPoint y: 243, distance: 222.1
click at [495, 243] on span at bounding box center [493, 242] width 3 height 3
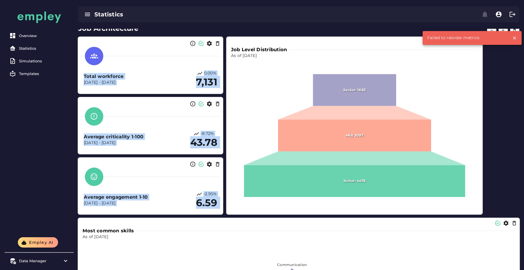
scroll to position [0, 0]
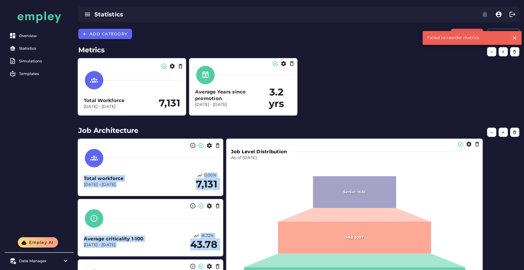
click at [513, 36] on icon "button" at bounding box center [514, 37] width 5 height 5
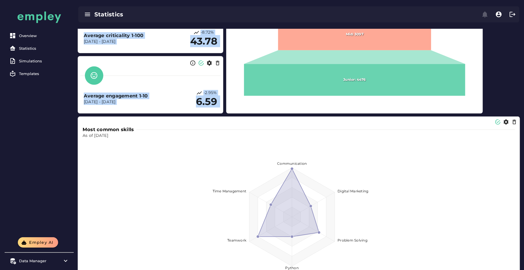
scroll to position [244, 0]
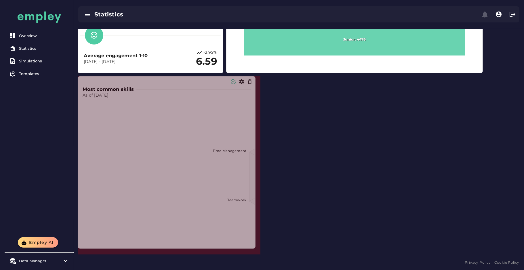
drag, startPoint x: 516, startPoint y: 252, endPoint x: 247, endPoint y: 246, distance: 269.8
click at [252, 246] on span at bounding box center [253, 247] width 3 height 3
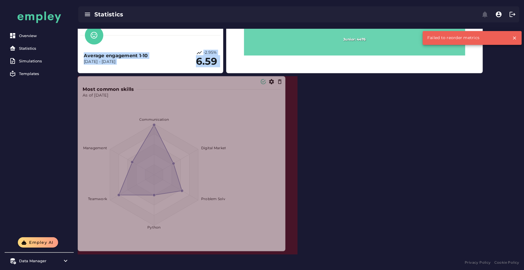
drag, startPoint x: 259, startPoint y: 253, endPoint x: 314, endPoint y: 252, distance: 55.5
click at [285, 251] on span at bounding box center [283, 249] width 3 height 3
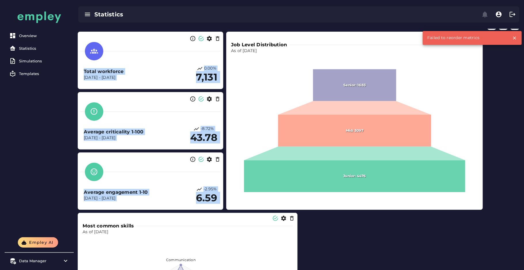
scroll to position [0, 0]
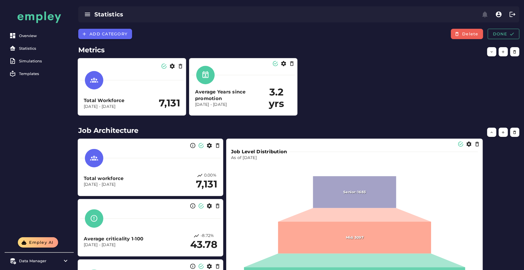
click at [229, 131] on h2 "Job Architecture" at bounding box center [298, 130] width 441 height 10
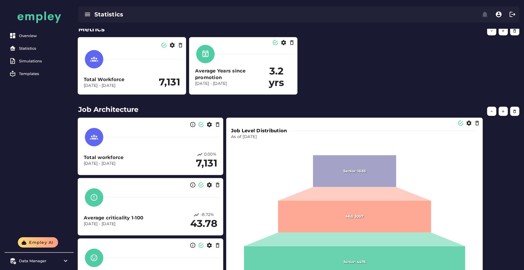
scroll to position [12, 0]
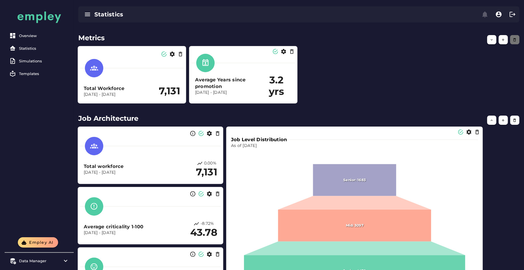
click at [514, 41] on icon "button" at bounding box center [514, 40] width 4 height 4
drag, startPoint x: 502, startPoint y: 54, endPoint x: 515, endPoint y: 37, distance: 21.2
click at [515, 37] on div "Metrics Total Workforce Dec 31, 2023 - Dec 31, 2024 7,131 Average Years since p…" at bounding box center [299, 70] width 450 height 76
click at [515, 37] on button "button" at bounding box center [514, 39] width 9 height 9
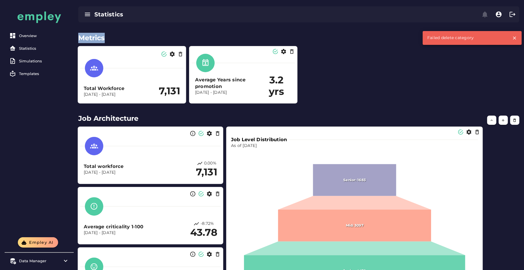
click at [346, 63] on div "Total Workforce Dec 31, 2023 - Dec 31, 2024 7,131 Average Years since promotion…" at bounding box center [299, 74] width 448 height 63
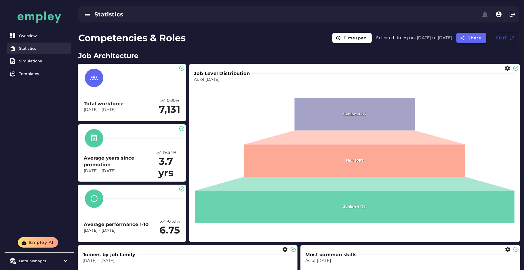
click at [32, 50] on div "Statistics" at bounding box center [44, 48] width 50 height 5
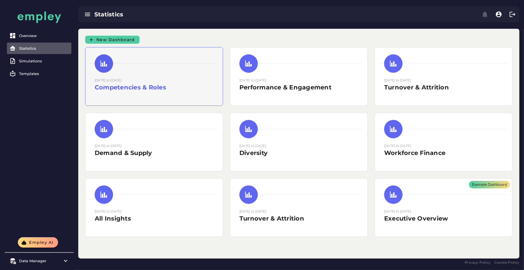
click at [160, 91] on h2 "Competencies & Roles" at bounding box center [154, 87] width 119 height 9
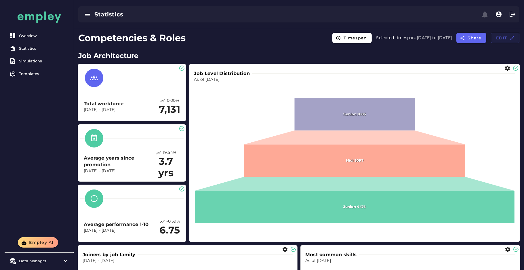
click at [497, 39] on span "Edit" at bounding box center [504, 37] width 19 height 5
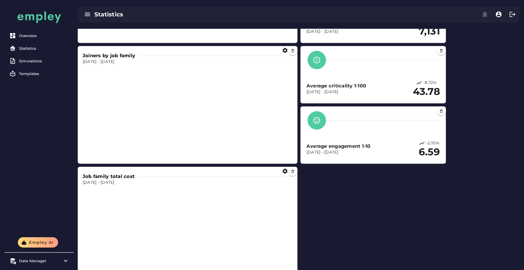
scroll to position [435, 0]
click at [292, 171] on icon "button" at bounding box center [293, 171] width 4 height 4
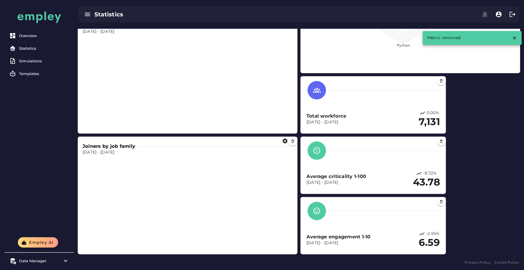
scroll to position [344, 0]
click at [291, 145] on button "button" at bounding box center [292, 141] width 9 height 9
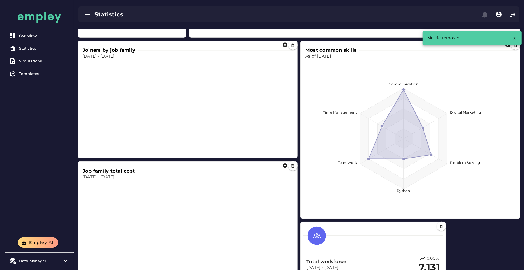
scroll to position [194, 0]
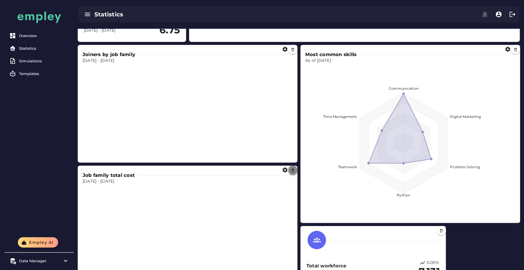
click at [292, 172] on icon "button" at bounding box center [293, 170] width 4 height 4
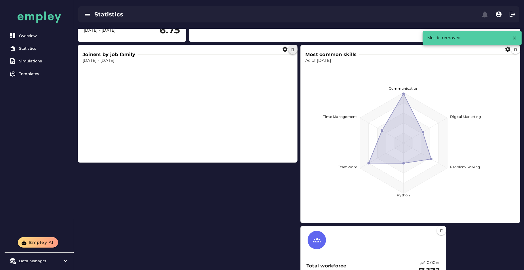
click at [292, 49] on icon "button" at bounding box center [293, 49] width 4 height 4
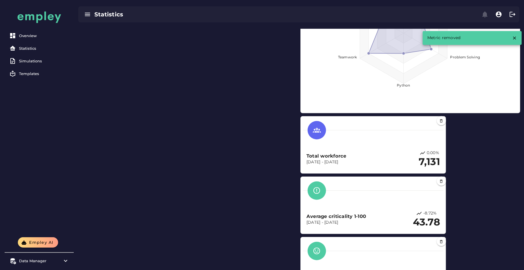
scroll to position [305, 0]
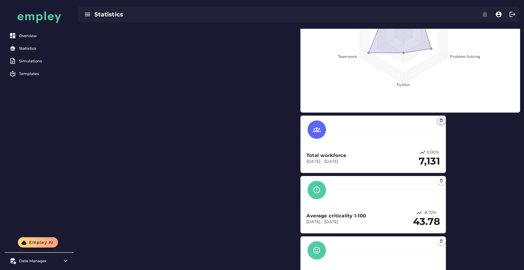
click at [440, 123] on button "button" at bounding box center [440, 120] width 9 height 9
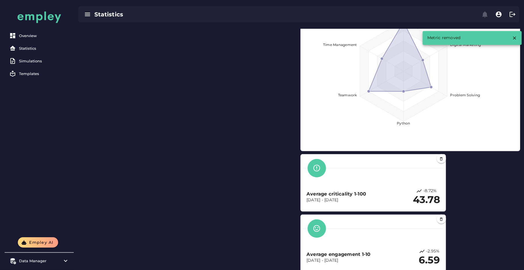
scroll to position [269, 0]
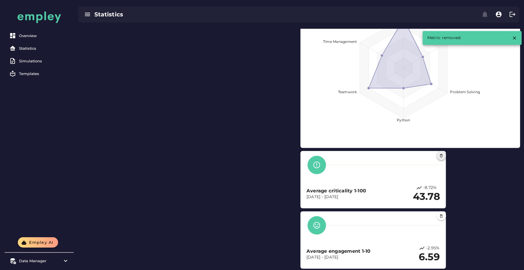
click at [441, 156] on icon "button" at bounding box center [441, 156] width 4 height 4
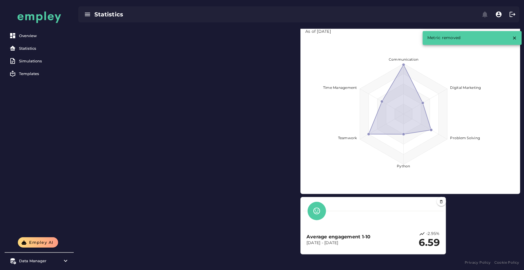
scroll to position [223, 0]
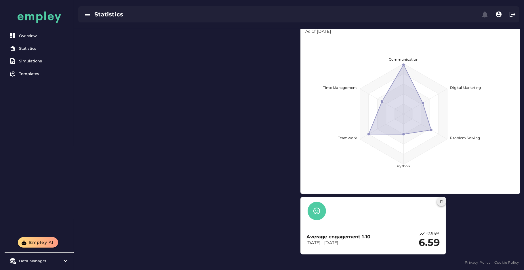
click at [442, 202] on icon "button" at bounding box center [441, 202] width 4 height 4
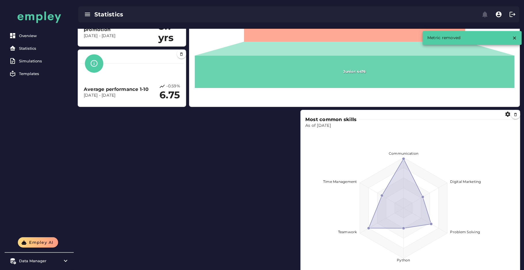
scroll to position [129, 0]
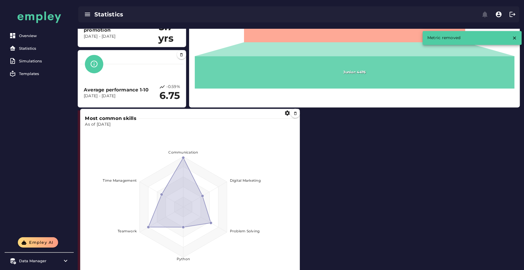
drag, startPoint x: 367, startPoint y: 159, endPoint x: 146, endPoint y: 157, distance: 220.8
click at [146, 157] on foreignobject at bounding box center [190, 204] width 210 height 152
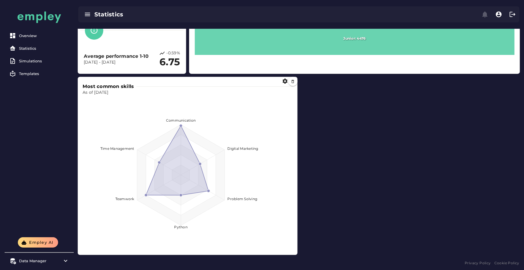
scroll to position [163, 0]
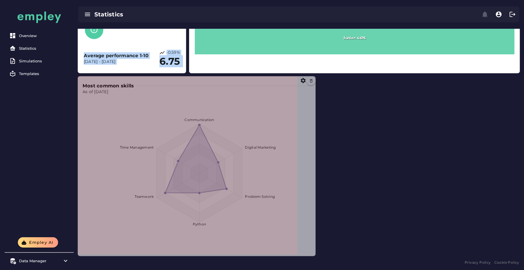
drag, startPoint x: 296, startPoint y: 252, endPoint x: 315, endPoint y: 253, distance: 18.5
click at [315, 253] on span at bounding box center [314, 254] width 3 height 3
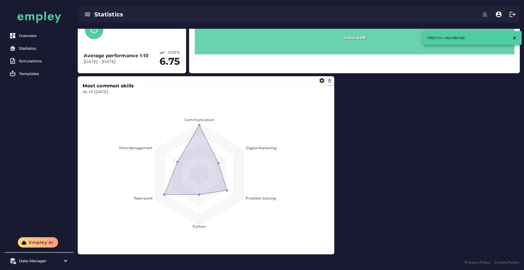
click at [366, 181] on div "Job Level Distribution As of [DATE] Senior: 1683 Mid: 3097 Junior: 4476 Most co…" at bounding box center [299, 74] width 448 height 365
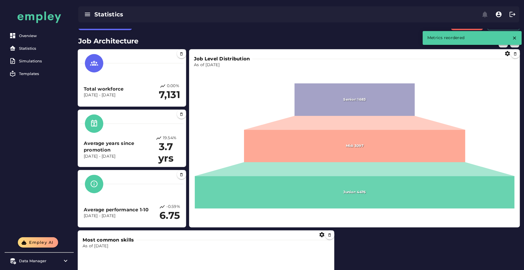
scroll to position [0, 0]
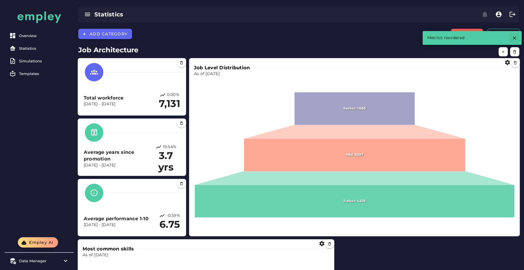
click at [512, 37] on icon "button" at bounding box center [514, 37] width 5 height 5
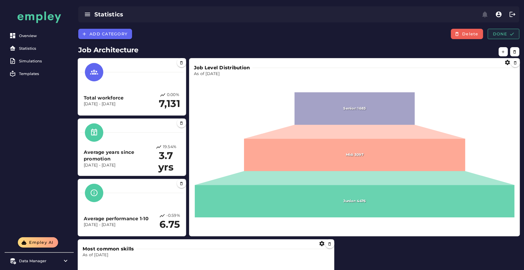
click at [504, 33] on span "Done" at bounding box center [503, 33] width 22 height 5
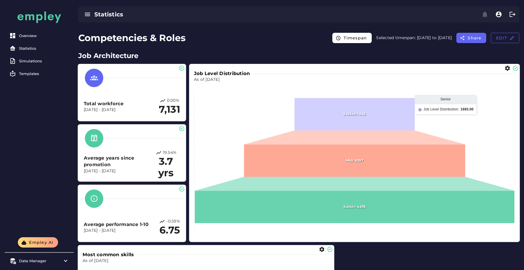
scroll to position [1, 0]
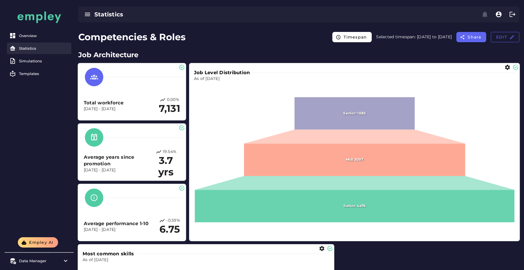
click at [51, 45] on link "Statistics" at bounding box center [39, 49] width 64 height 12
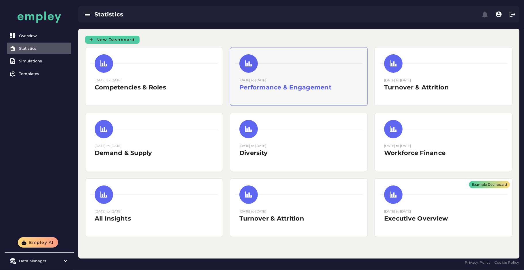
click at [257, 102] on div "[DATE] to [DATE] Performance & Engagement" at bounding box center [298, 76] width 137 height 58
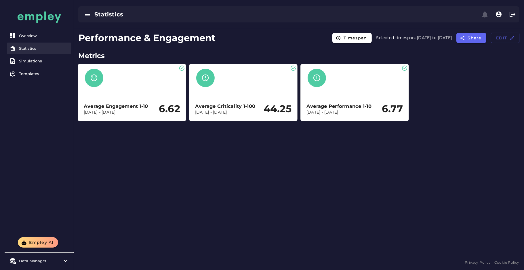
click at [21, 50] on div "Statistics" at bounding box center [44, 48] width 50 height 5
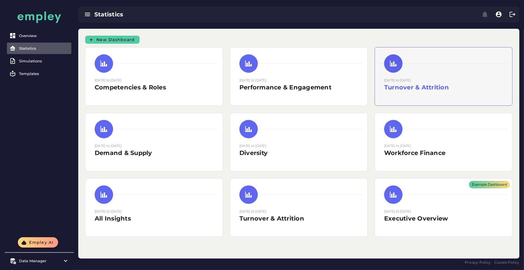
click at [407, 93] on div "[DATE] to [DATE] Turnover & Attrition" at bounding box center [443, 86] width 119 height 19
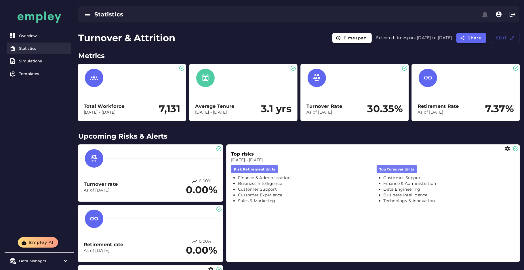
click at [23, 46] on div "Statistics" at bounding box center [44, 48] width 50 height 5
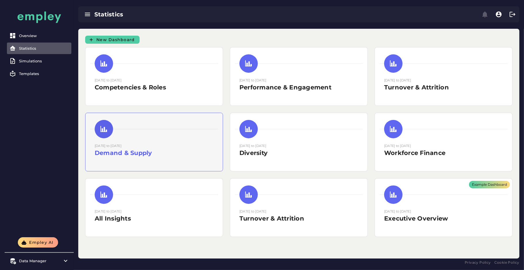
click at [180, 158] on div "[DATE] to [DATE] Demand & Supply" at bounding box center [154, 152] width 119 height 19
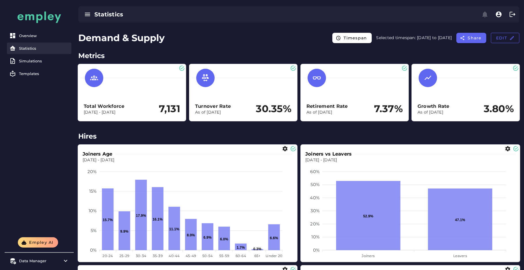
click at [27, 47] on div "Statistics" at bounding box center [44, 48] width 50 height 5
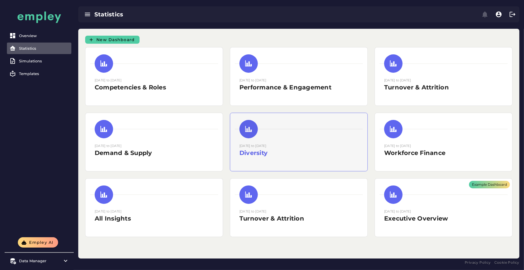
click at [259, 150] on h2 "Diversity" at bounding box center [298, 153] width 119 height 9
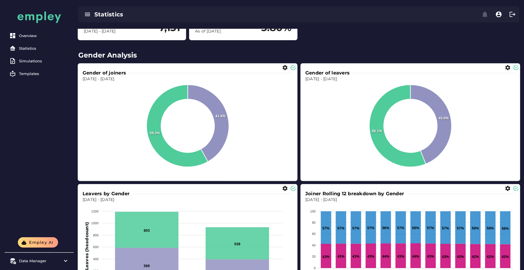
scroll to position [70, 0]
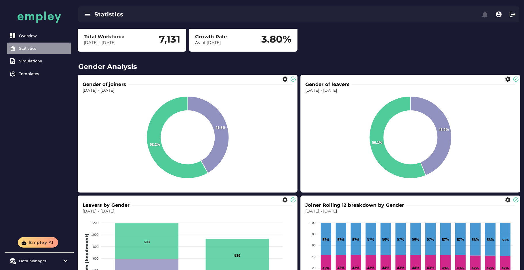
click at [24, 51] on link "Statistics" at bounding box center [39, 49] width 64 height 12
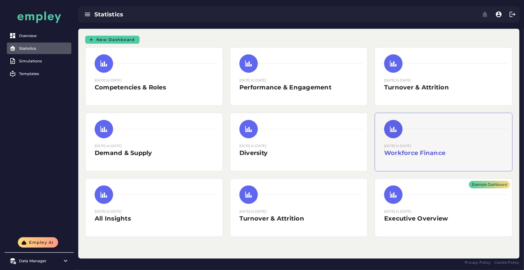
click at [381, 149] on div "[DATE] to [DATE] Workforce Finance" at bounding box center [443, 142] width 137 height 58
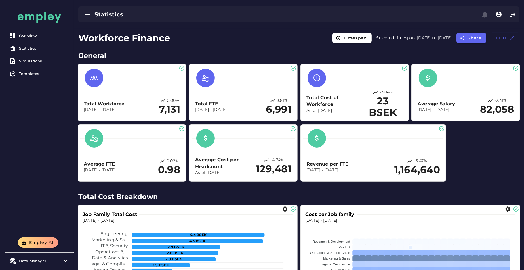
scroll to position [0, 0]
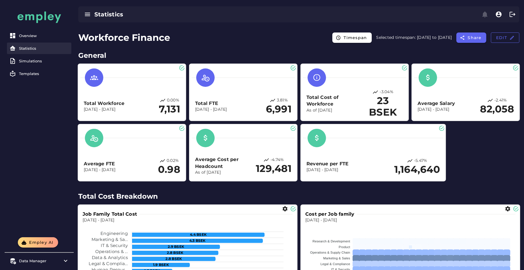
click at [25, 46] on div "Statistics" at bounding box center [44, 48] width 50 height 5
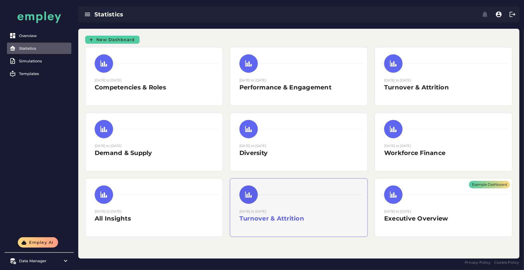
click at [266, 212] on small "[DATE] to [DATE]" at bounding box center [252, 211] width 27 height 4
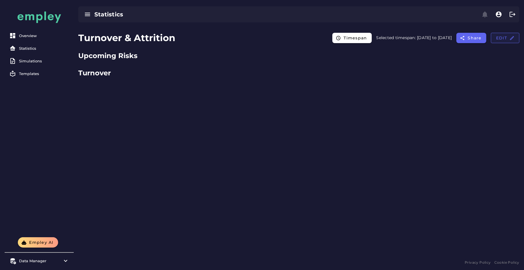
click at [496, 38] on span "Edit" at bounding box center [504, 37] width 19 height 5
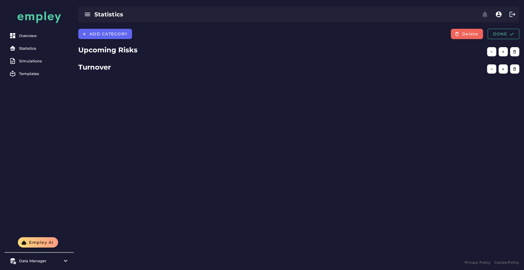
click at [464, 35] on span "Delete" at bounding box center [469, 33] width 17 height 5
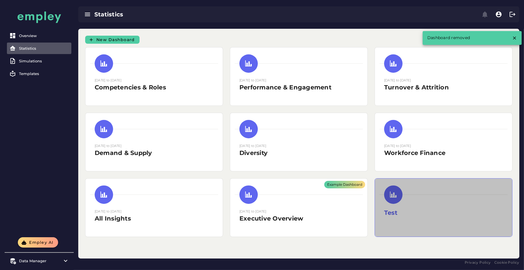
click at [407, 199] on div at bounding box center [443, 194] width 128 height 18
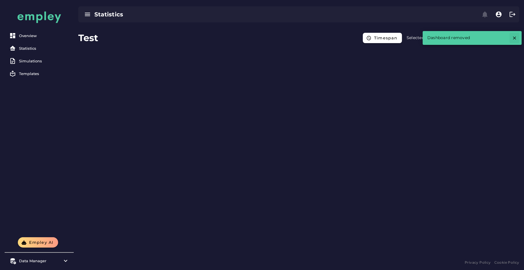
click at [516, 39] on icon "button" at bounding box center [514, 37] width 5 height 5
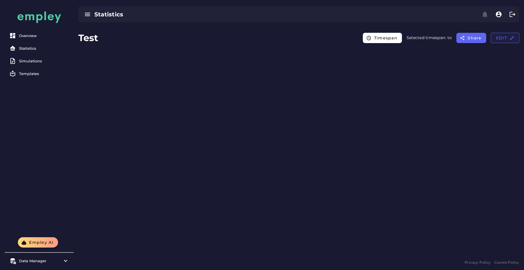
click at [503, 38] on span "Edit" at bounding box center [504, 37] width 19 height 5
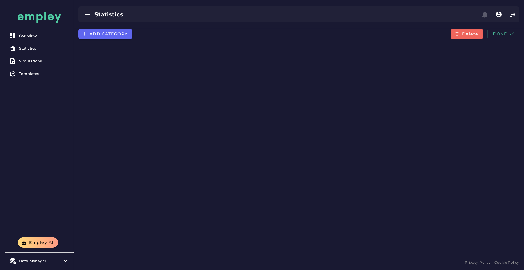
click at [462, 34] on button "Delete" at bounding box center [467, 34] width 32 height 10
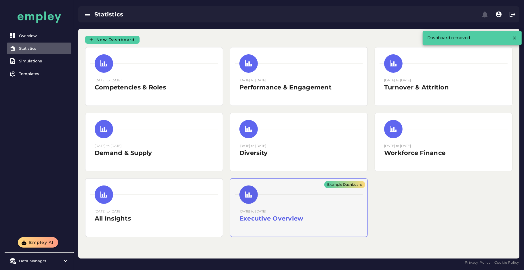
click at [272, 200] on div "Example Dashboard" at bounding box center [298, 208] width 137 height 58
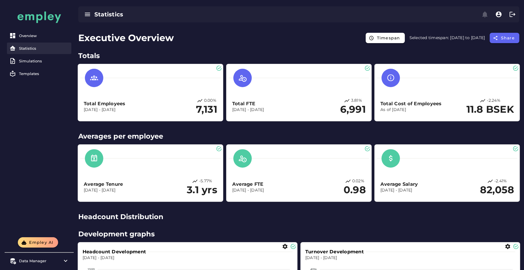
click at [38, 50] on div "Statistics" at bounding box center [44, 48] width 50 height 5
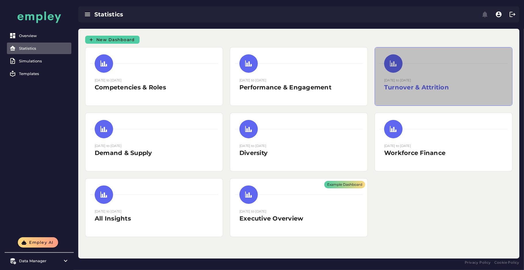
click at [408, 91] on h2 "Turnover & Attrition" at bounding box center [443, 87] width 119 height 9
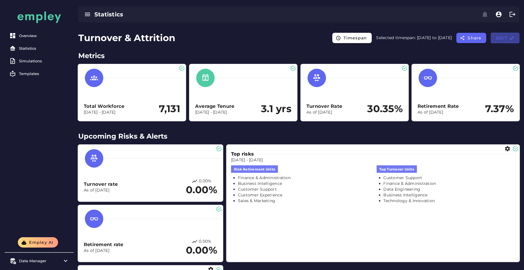
click at [505, 42] on button "Edit" at bounding box center [505, 38] width 28 height 10
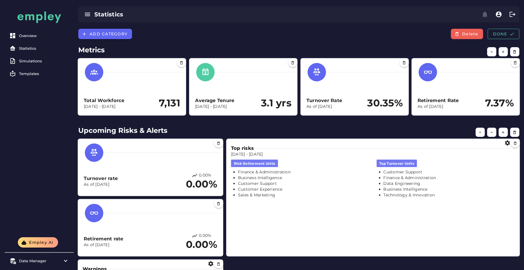
click at [303, 42] on div "Add category Delete Done" at bounding box center [299, 36] width 450 height 14
click at [498, 33] on span "Done" at bounding box center [503, 33] width 22 height 5
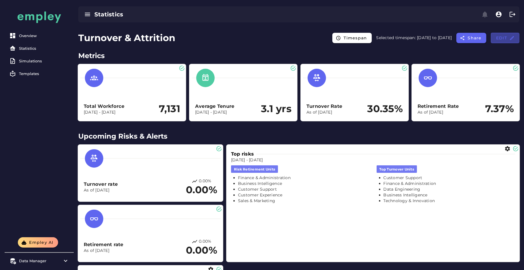
click at [514, 40] on icon "button" at bounding box center [511, 37] width 5 height 5
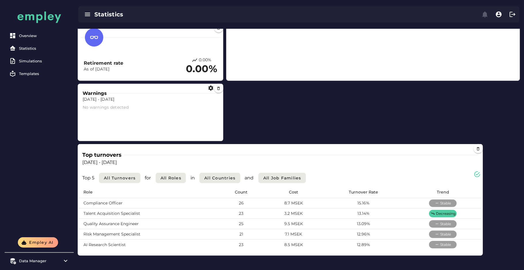
scroll to position [184, 0]
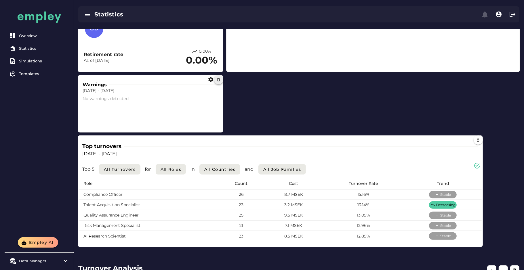
click at [218, 81] on icon "button" at bounding box center [219, 80] width 4 height 4
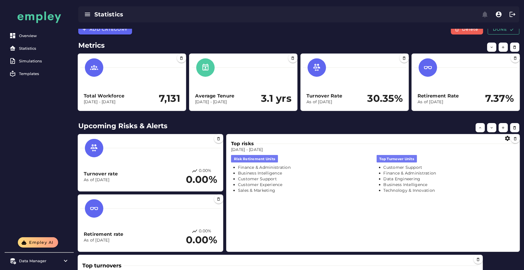
scroll to position [0, 0]
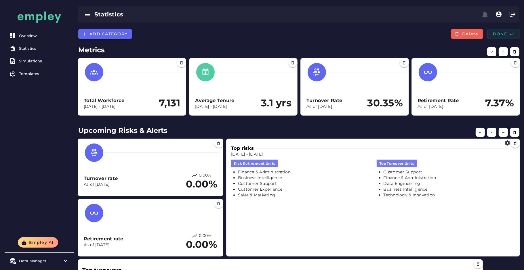
click at [503, 32] on span "Done" at bounding box center [503, 33] width 22 height 5
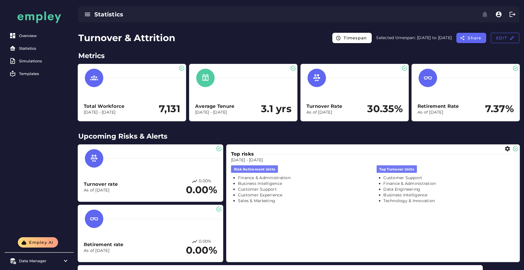
click at [224, 75] on div at bounding box center [242, 78] width 103 height 18
